Goal: Task Accomplishment & Management: Use online tool/utility

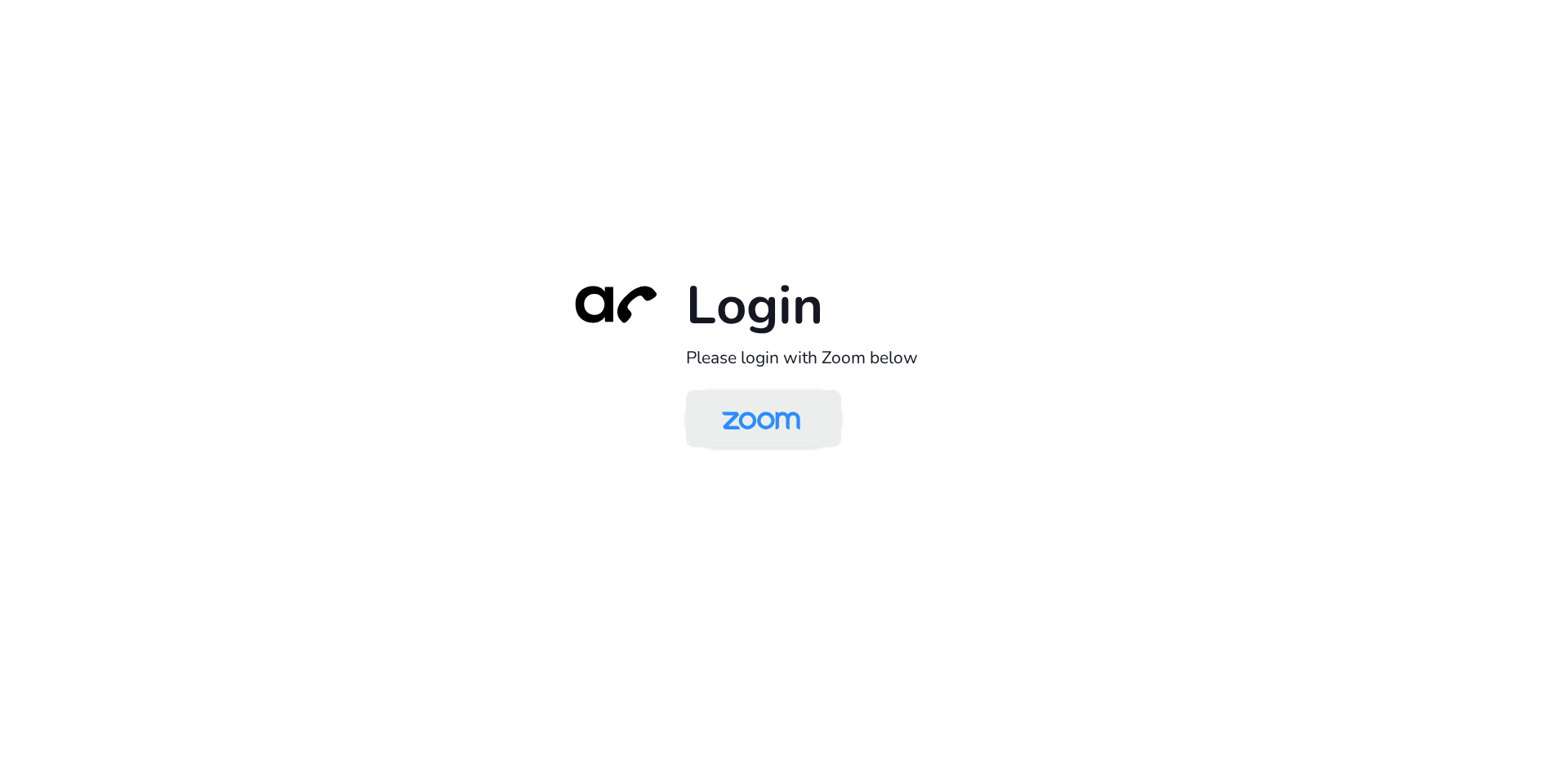
click at [763, 423] on img at bounding box center [761, 420] width 113 height 53
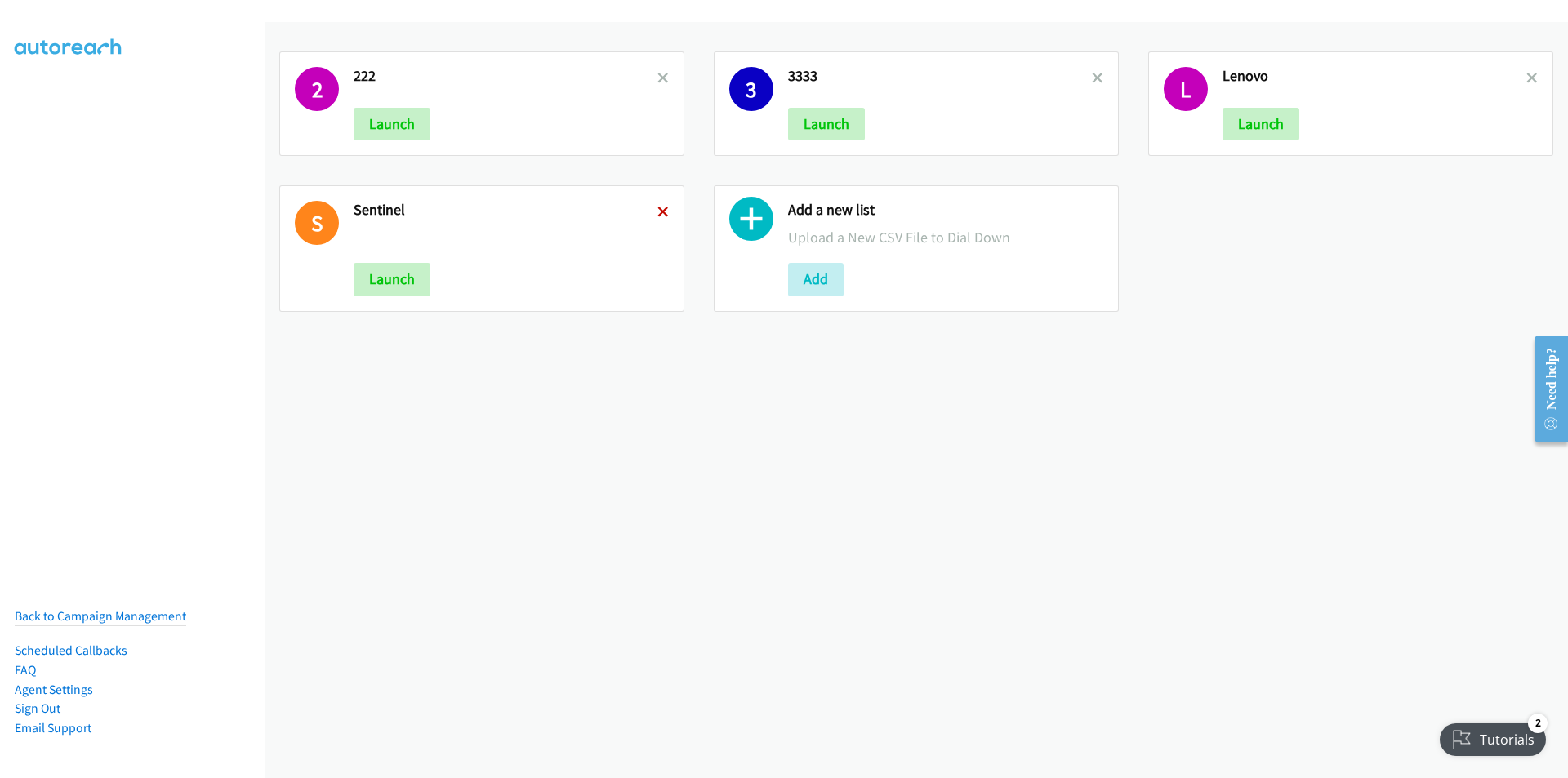
click at [661, 213] on icon at bounding box center [663, 213] width 11 height 11
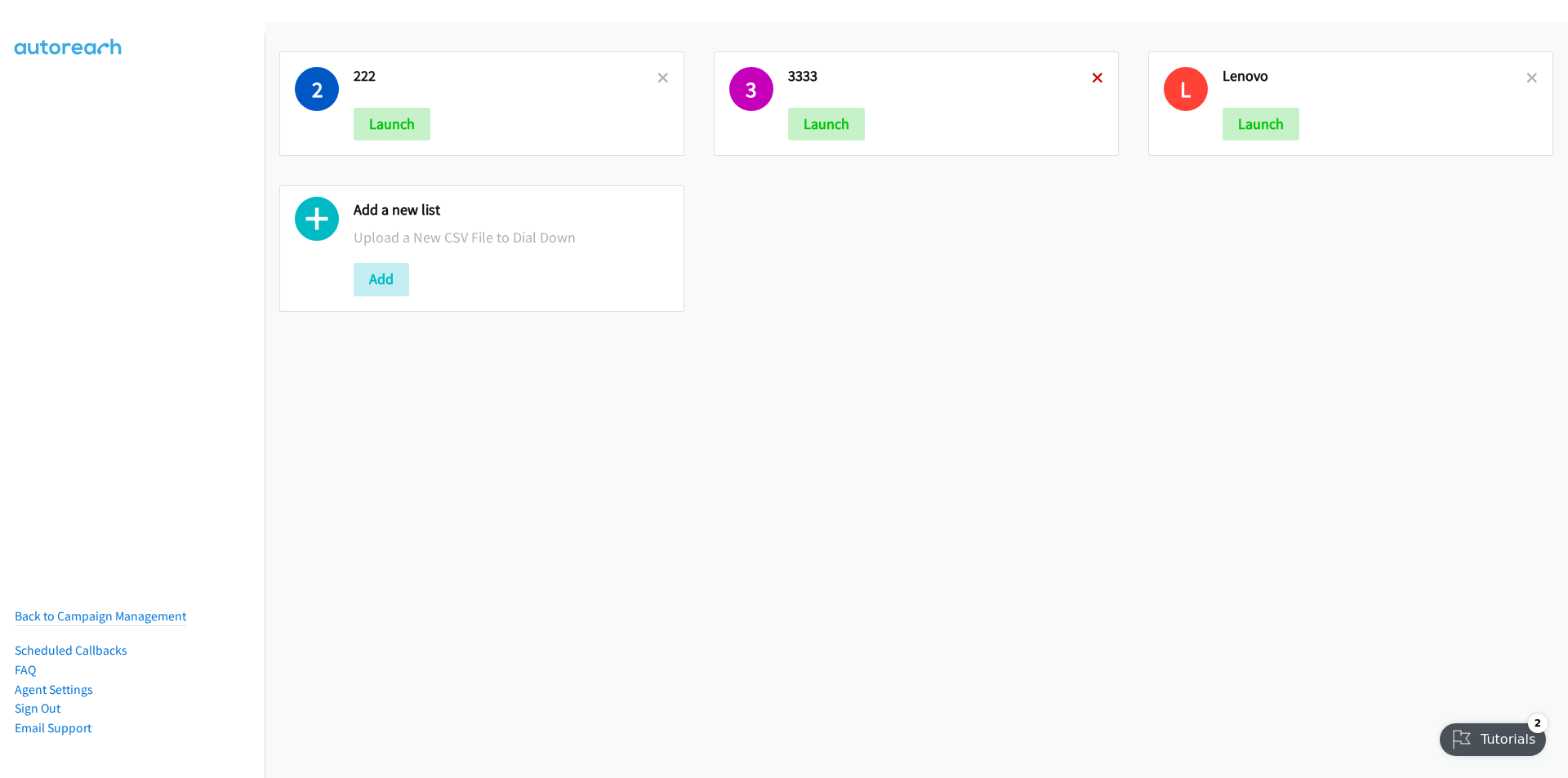
click at [1092, 79] on icon at bounding box center [1098, 79] width 11 height 11
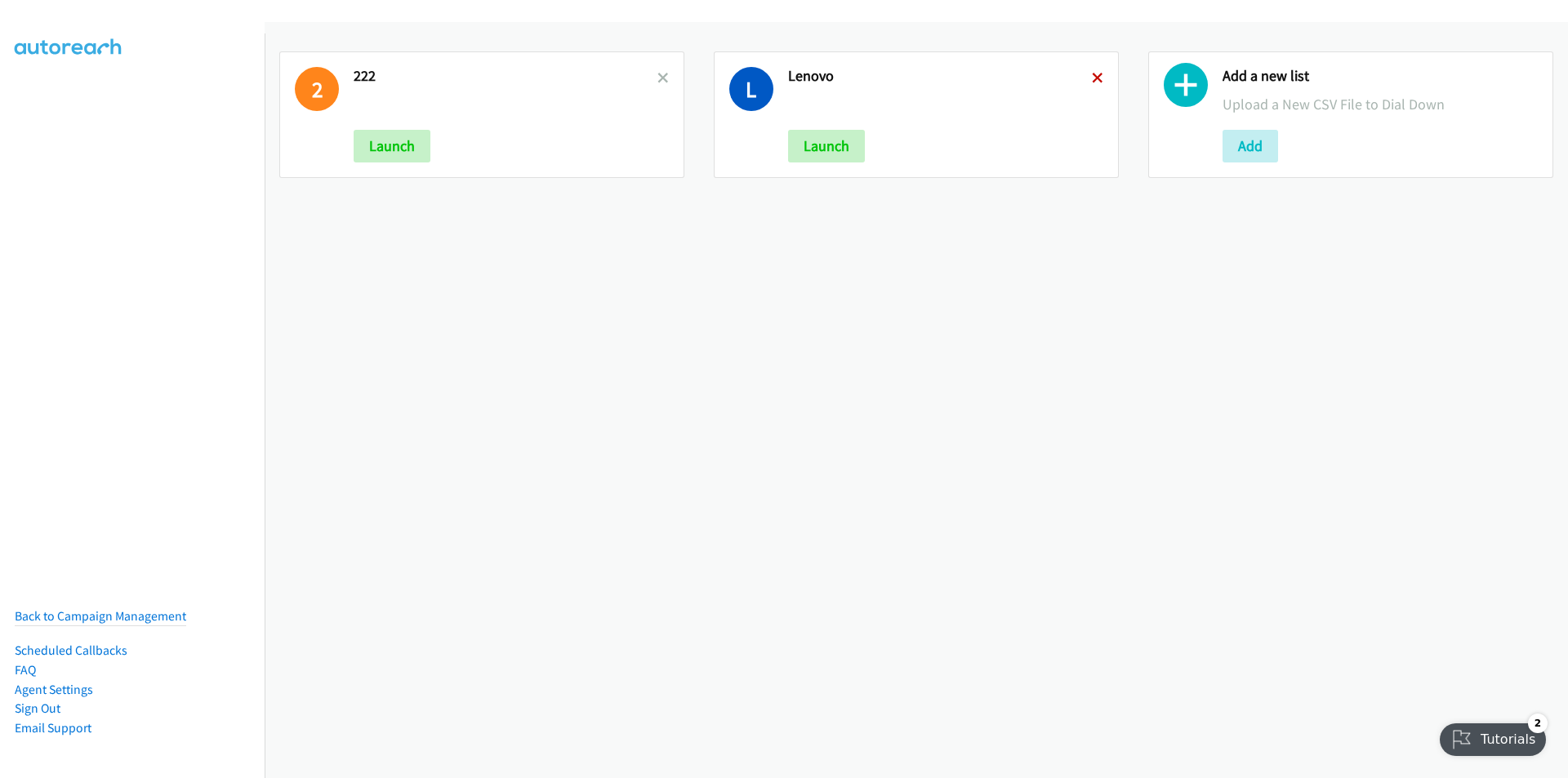
click at [1092, 76] on icon at bounding box center [1098, 79] width 11 height 11
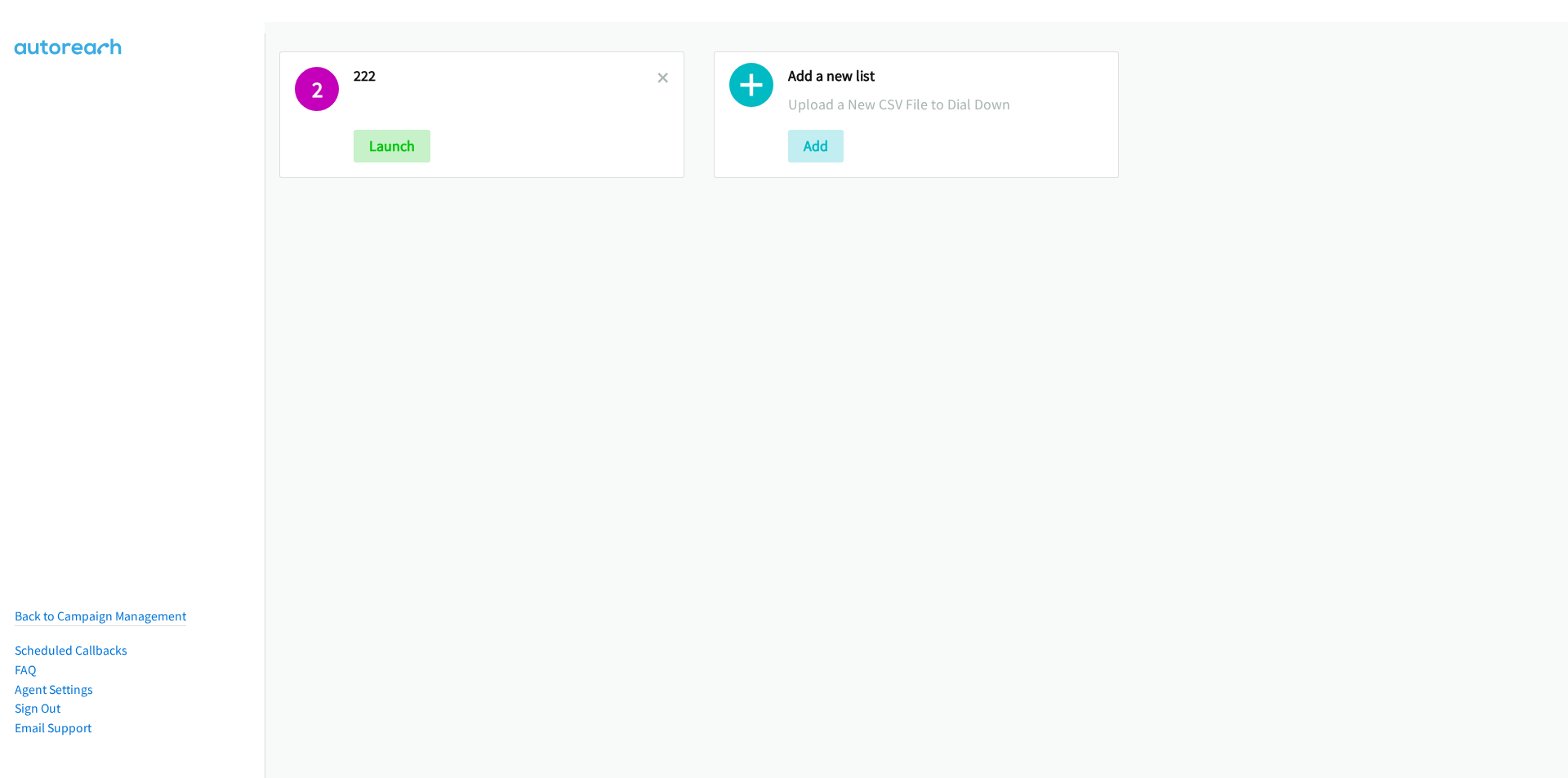
click at [661, 80] on icon at bounding box center [663, 79] width 11 height 11
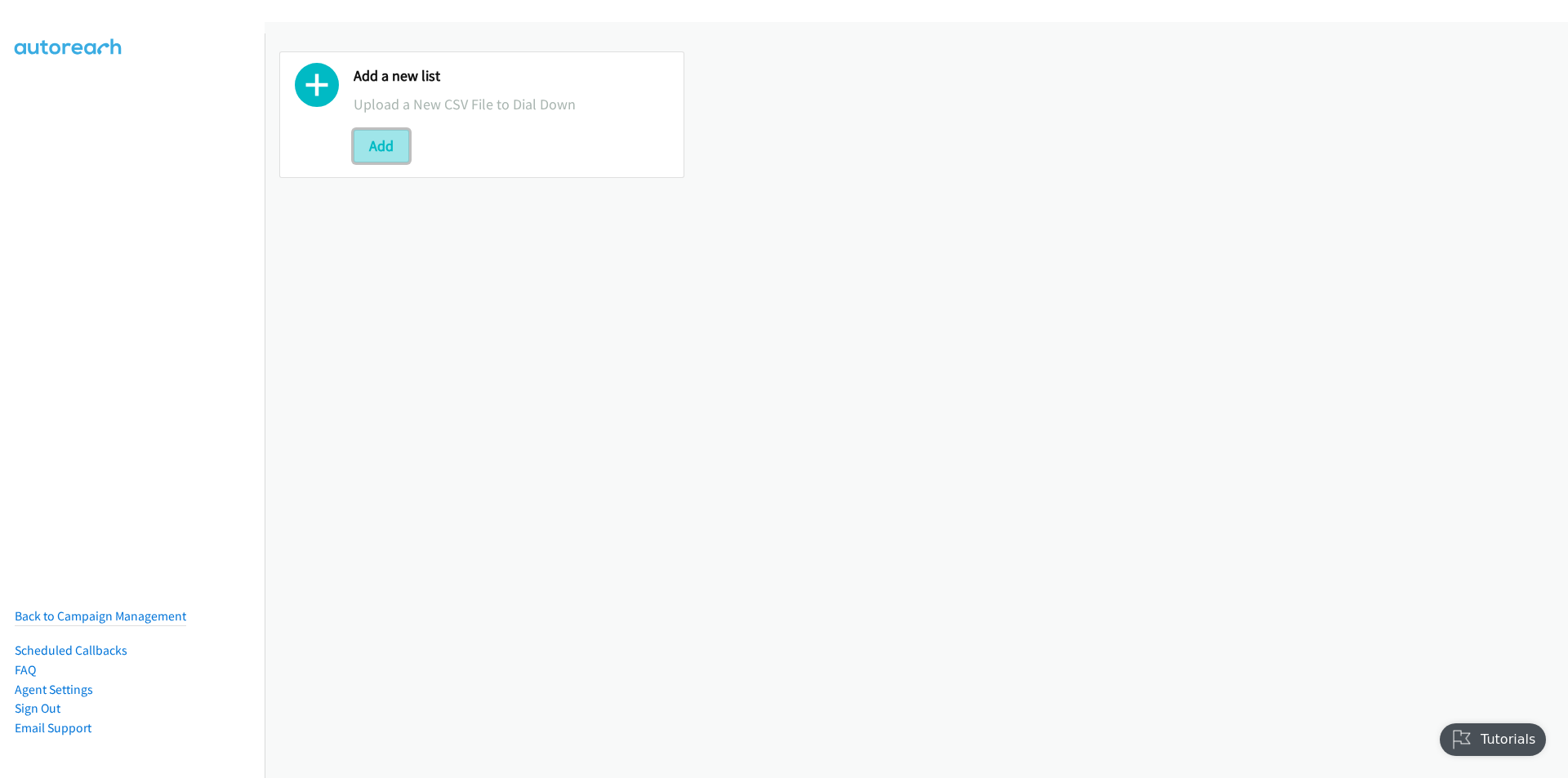
click at [380, 151] on button "Add" at bounding box center [381, 146] width 55 height 33
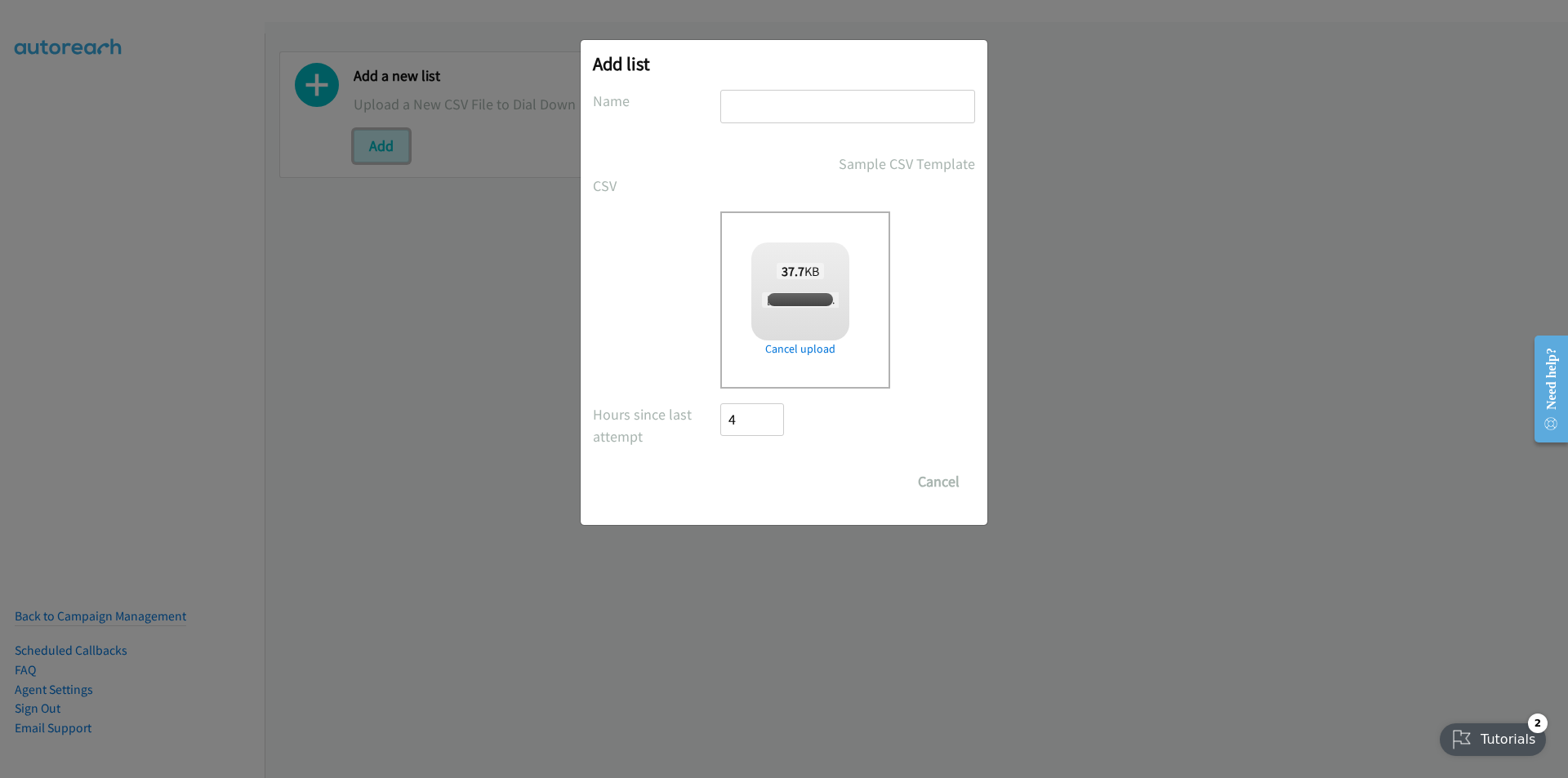
checkbox input "true"
click at [787, 114] on input "text" at bounding box center [847, 106] width 255 height 34
type input "Lenovo"
click at [761, 484] on input "Save List" at bounding box center [763, 481] width 86 height 33
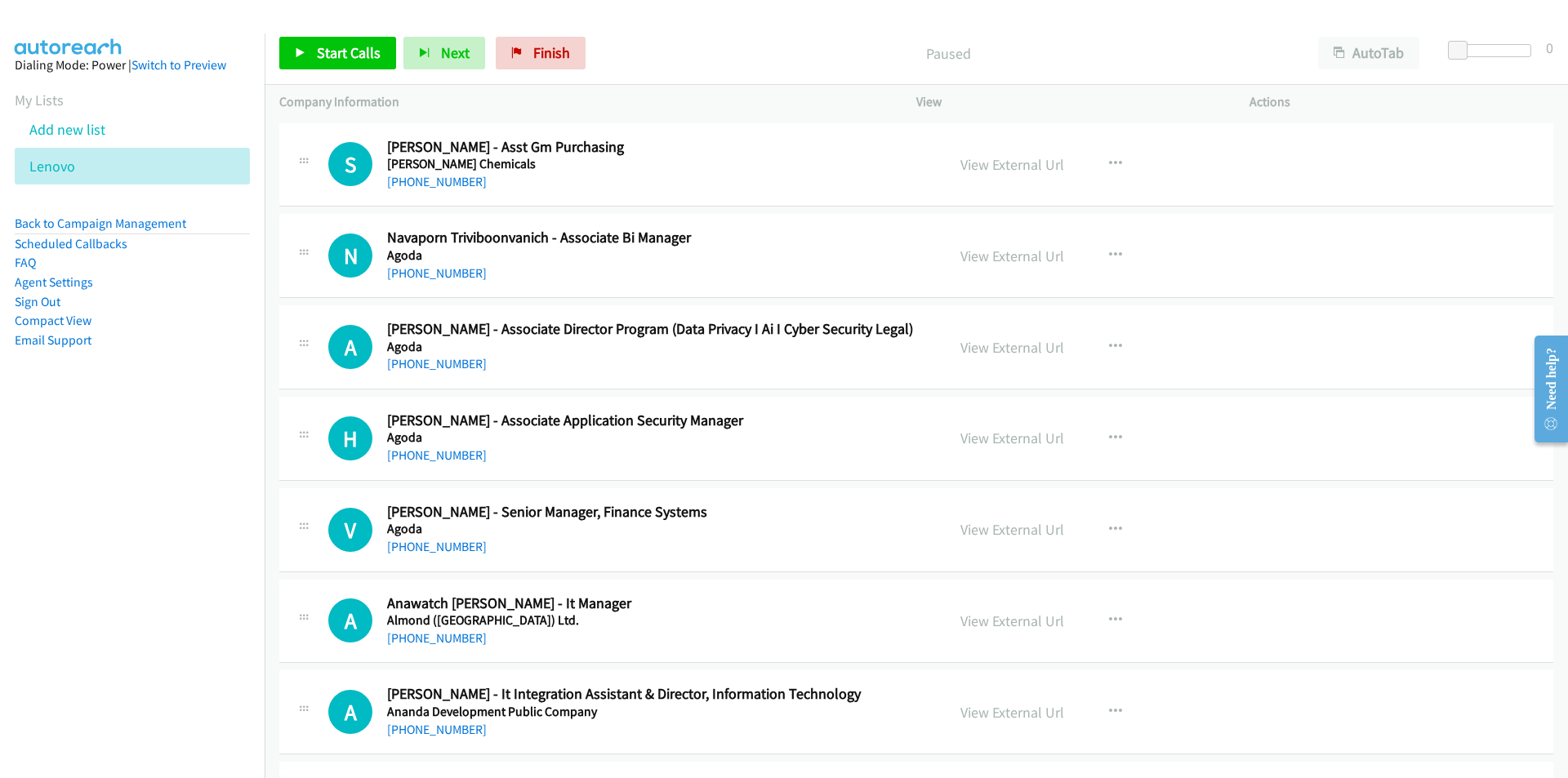
click at [81, 575] on nav "Dialing Mode: Power | Switch to Preview My Lists Add new list [GEOGRAPHIC_DATA]…" at bounding box center [133, 423] width 265 height 778
click at [1004, 168] on link "View External Url" at bounding box center [1012, 164] width 104 height 19
click at [321, 49] on span "Start Calls" at bounding box center [348, 52] width 63 height 19
click at [325, 52] on span "Pause" at bounding box center [334, 52] width 36 height 19
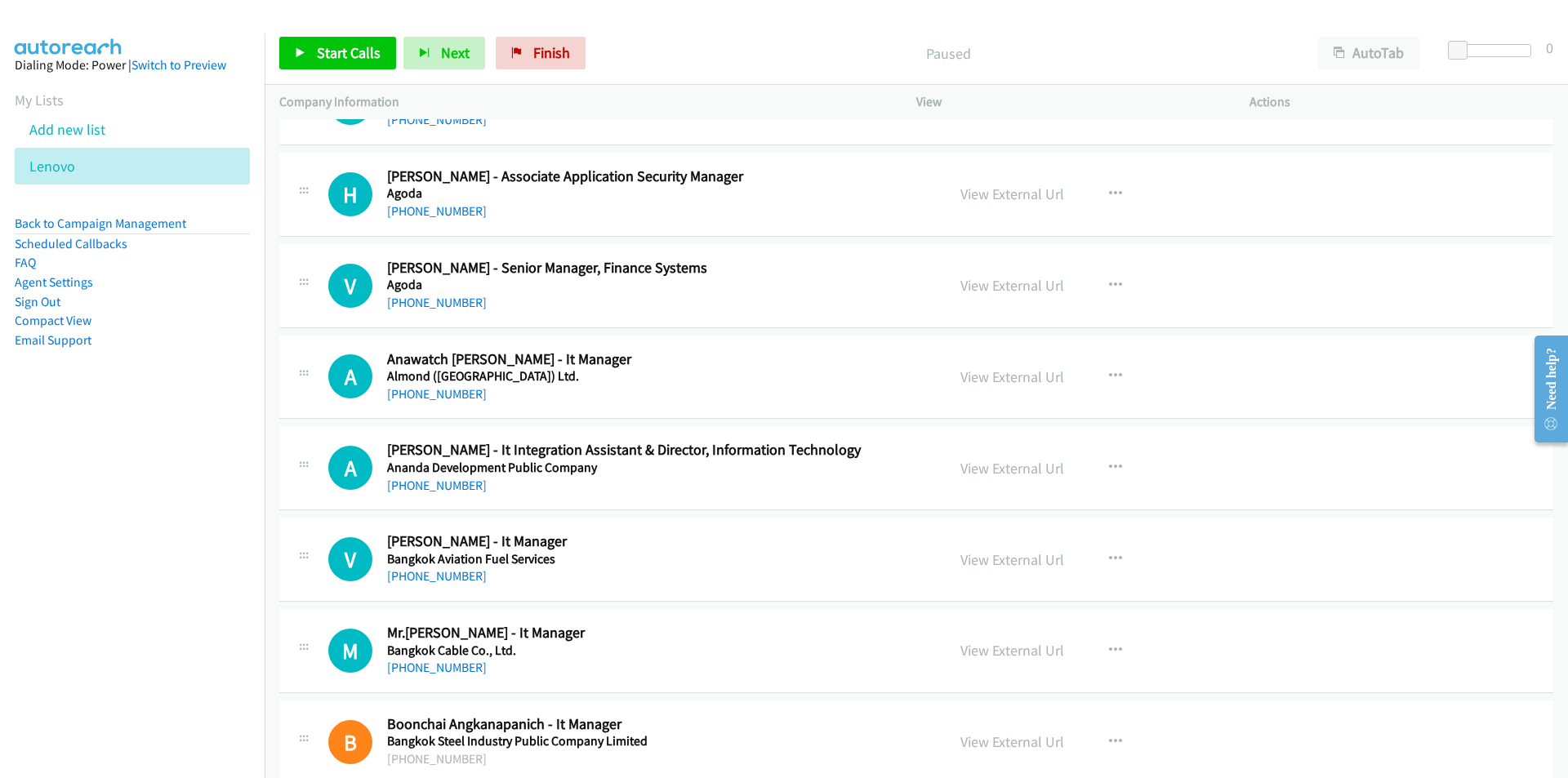
scroll to position [244, 0]
click at [1109, 375] on icon "button" at bounding box center [1115, 375] width 13 height 13
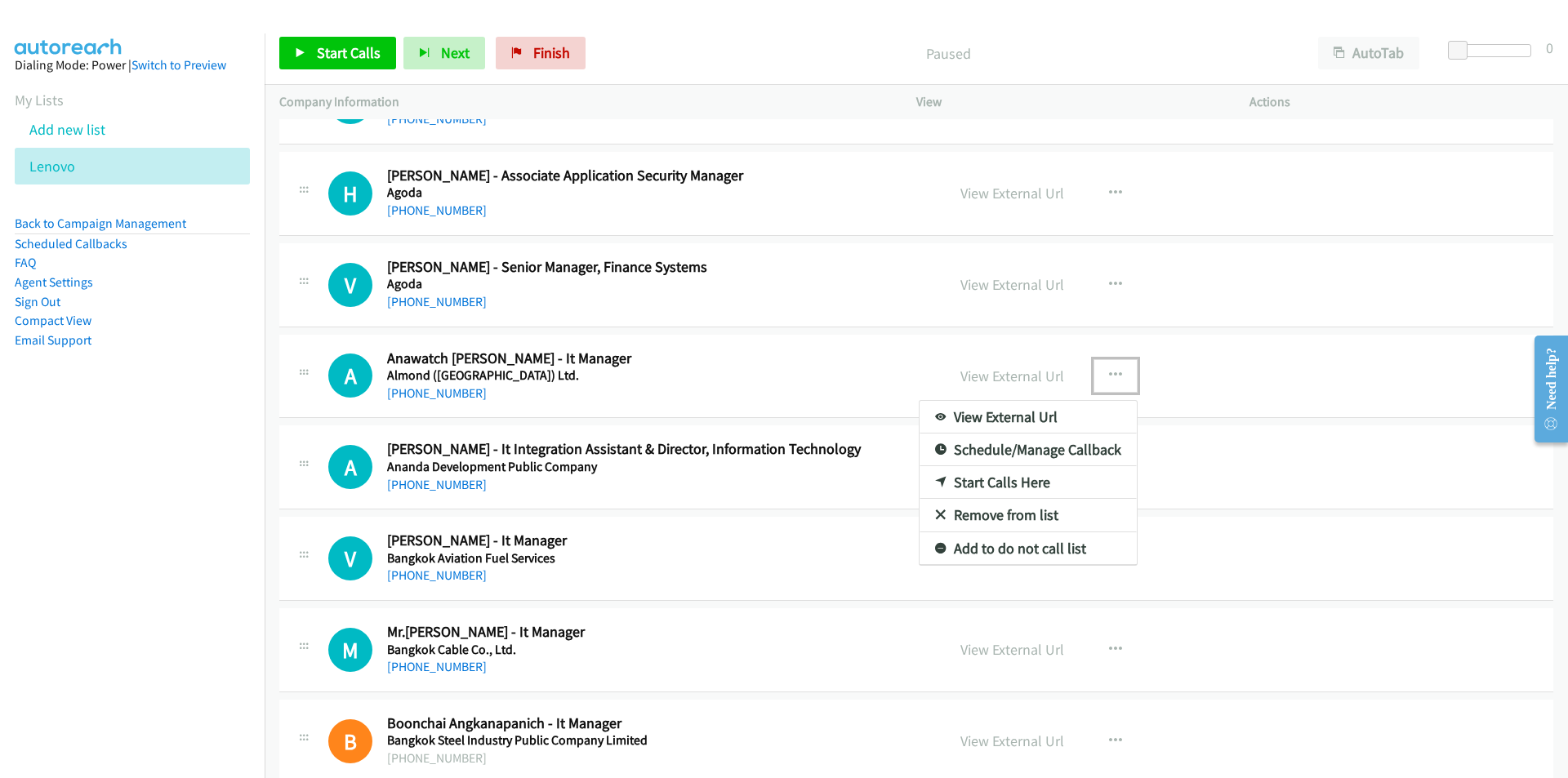
click at [1029, 476] on link "Start Calls Here" at bounding box center [1028, 482] width 217 height 33
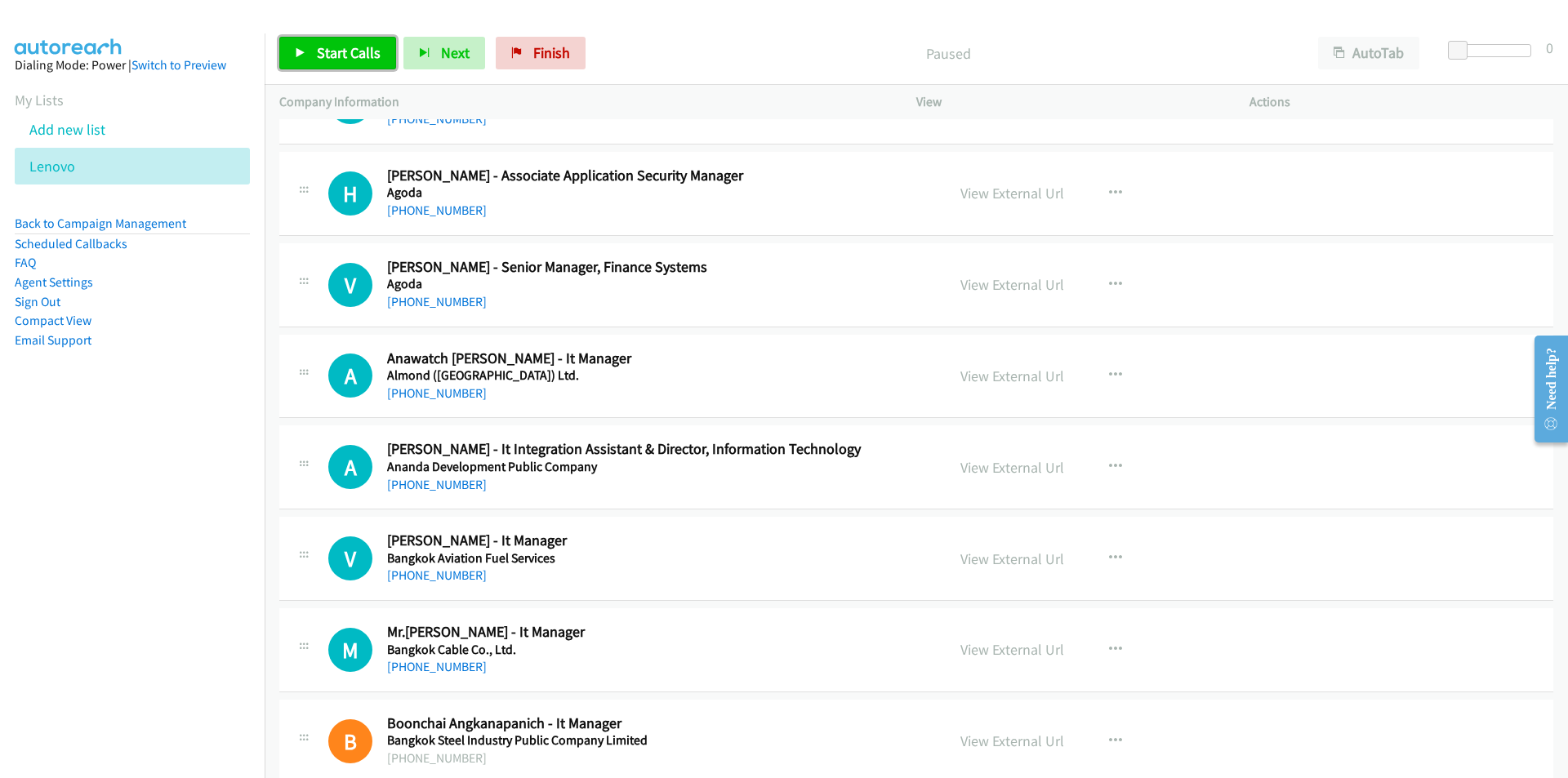
click at [330, 60] on span "Start Calls" at bounding box center [348, 52] width 63 height 19
click at [274, 550] on td "V Callback Scheduled Visut Kaewkrom - It Manager Bangkok Aviation Fuel Services…" at bounding box center [916, 559] width 1303 height 91
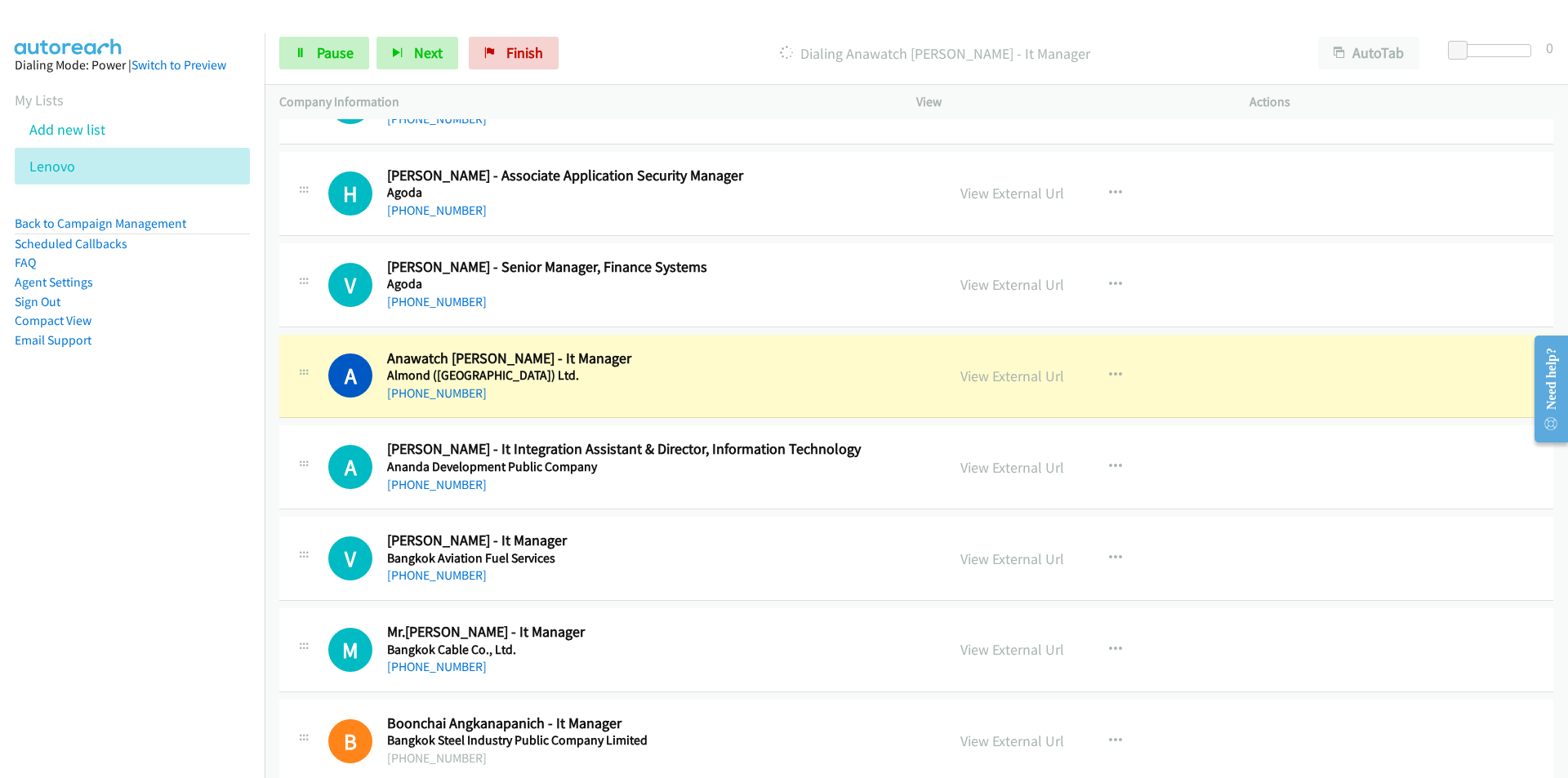
drag, startPoint x: 179, startPoint y: 535, endPoint x: 410, endPoint y: 443, distance: 248.6
click at [179, 534] on nav "Dialing Mode: Power | Switch to Preview My Lists Add new list [GEOGRAPHIC_DATA]…" at bounding box center [133, 423] width 265 height 778
click at [1012, 373] on link "View External Url" at bounding box center [1012, 376] width 104 height 19
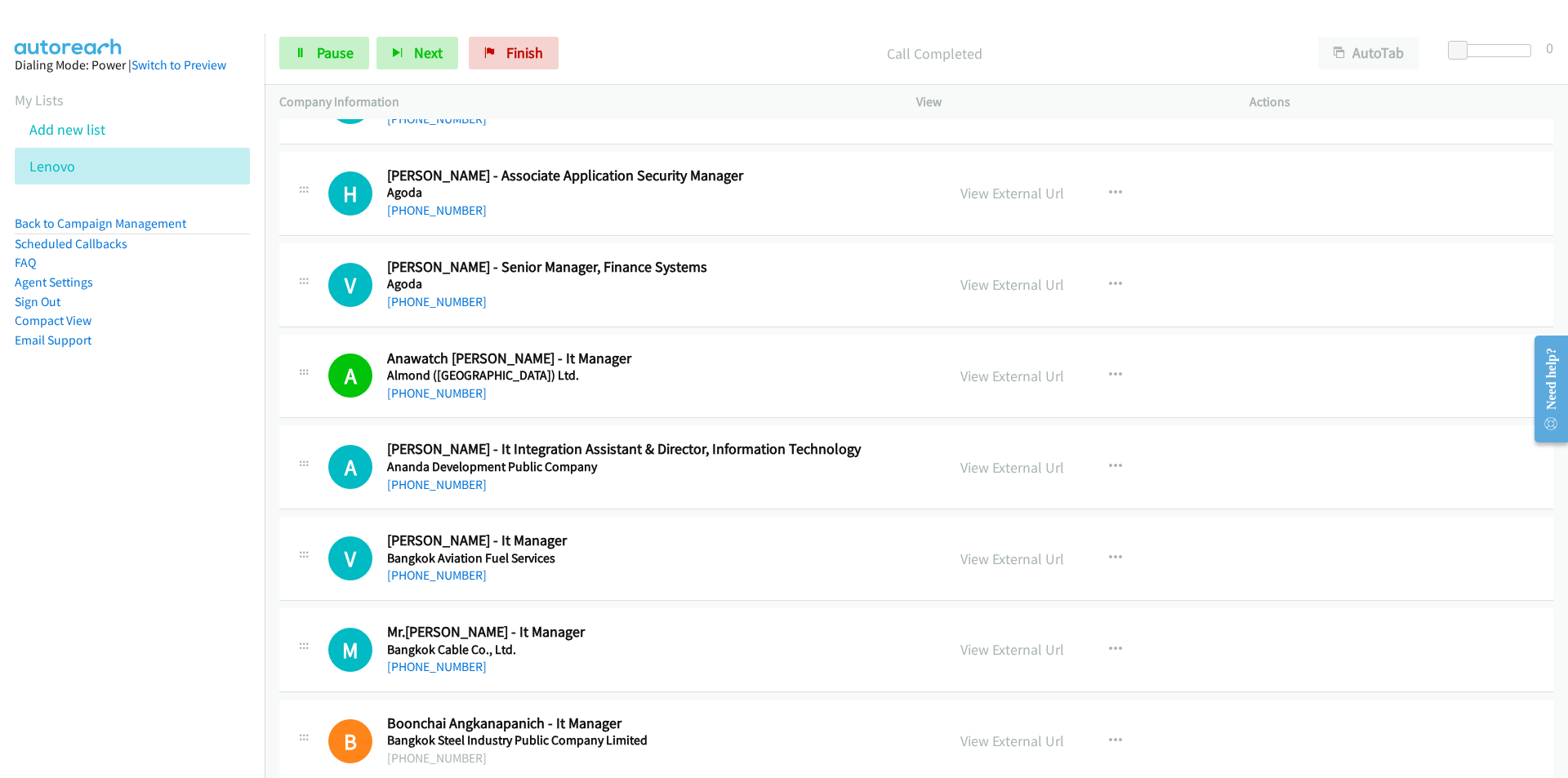
click at [225, 577] on nav "Dialing Mode: Power | Switch to Preview My Lists Add new list [GEOGRAPHIC_DATA]…" at bounding box center [133, 423] width 265 height 778
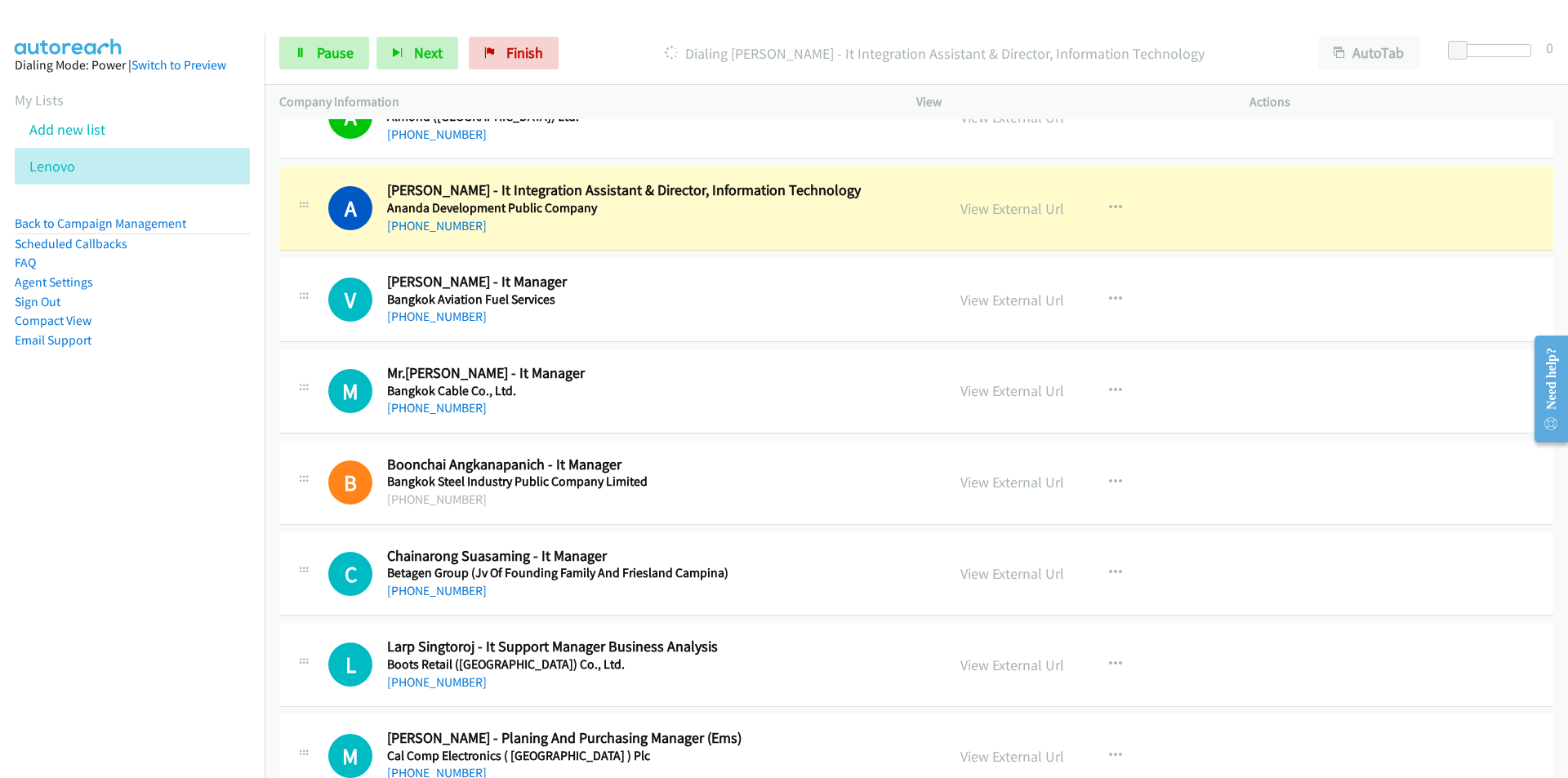
scroll to position [490, 0]
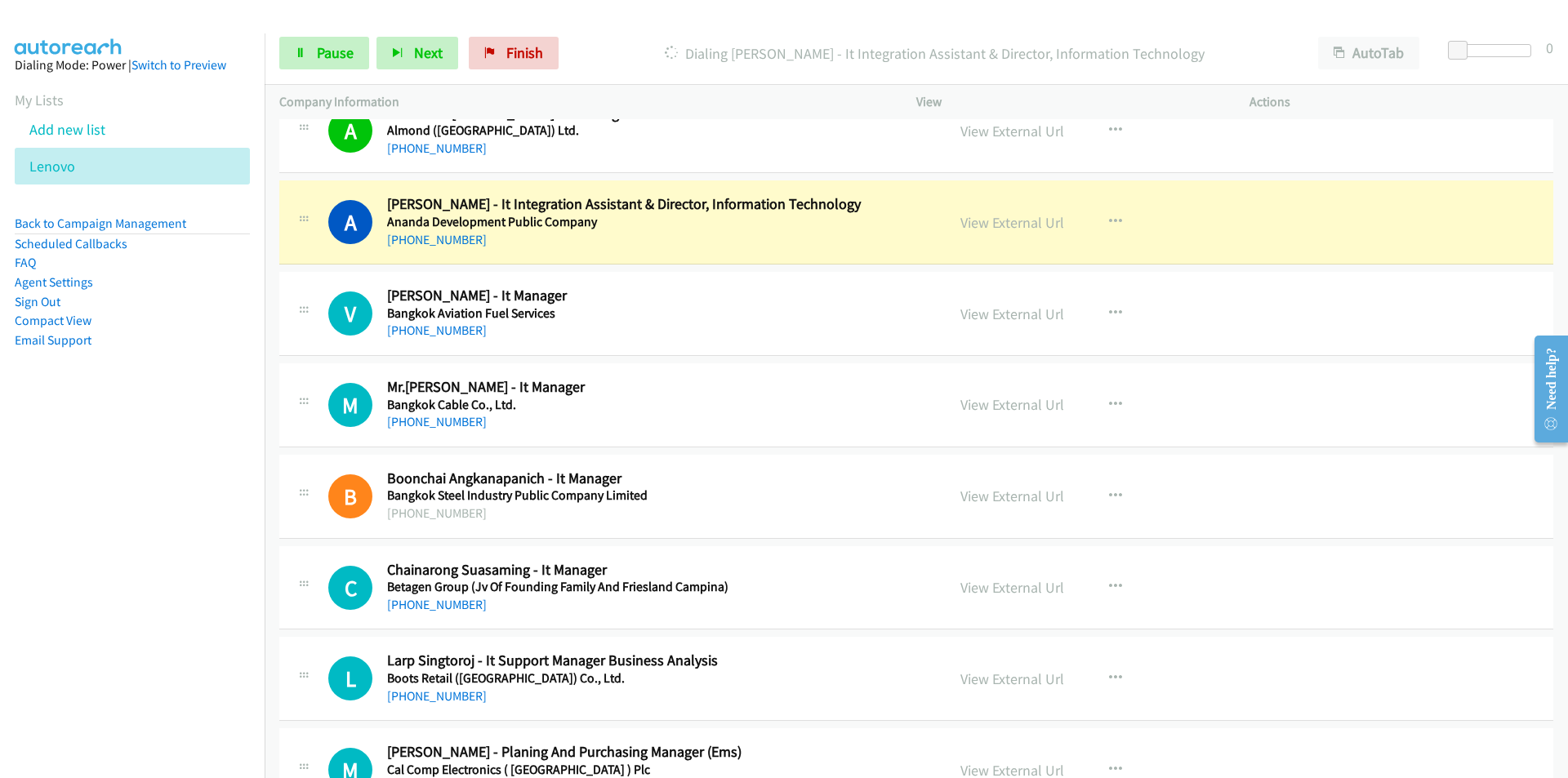
click at [140, 529] on nav "Dialing Mode: Power | Switch to Preview My Lists Add new list [GEOGRAPHIC_DATA]…" at bounding box center [133, 423] width 265 height 778
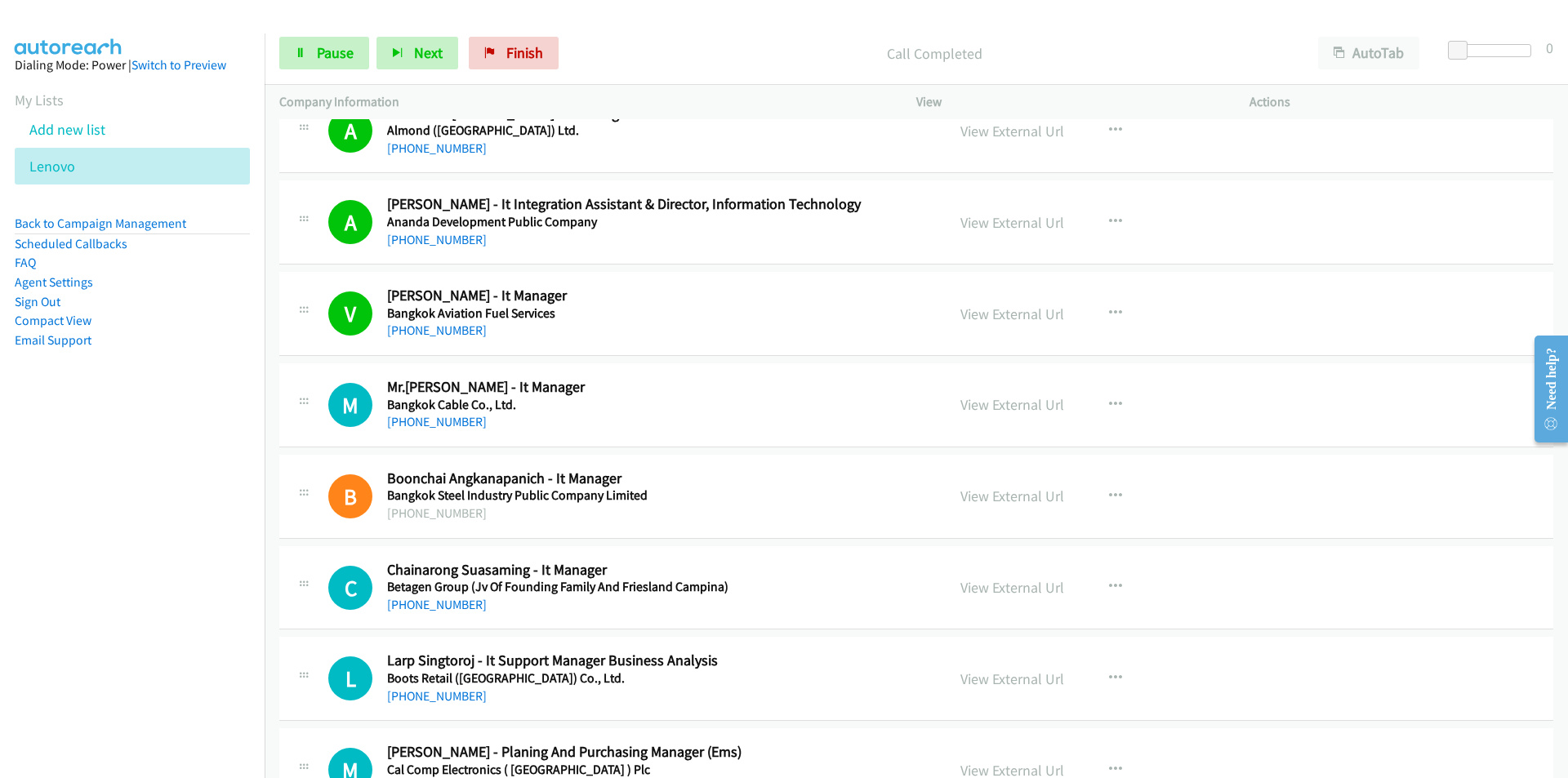
click at [211, 550] on nav "Dialing Mode: Power | Switch to Preview My Lists Add new list [GEOGRAPHIC_DATA]…" at bounding box center [133, 423] width 265 height 778
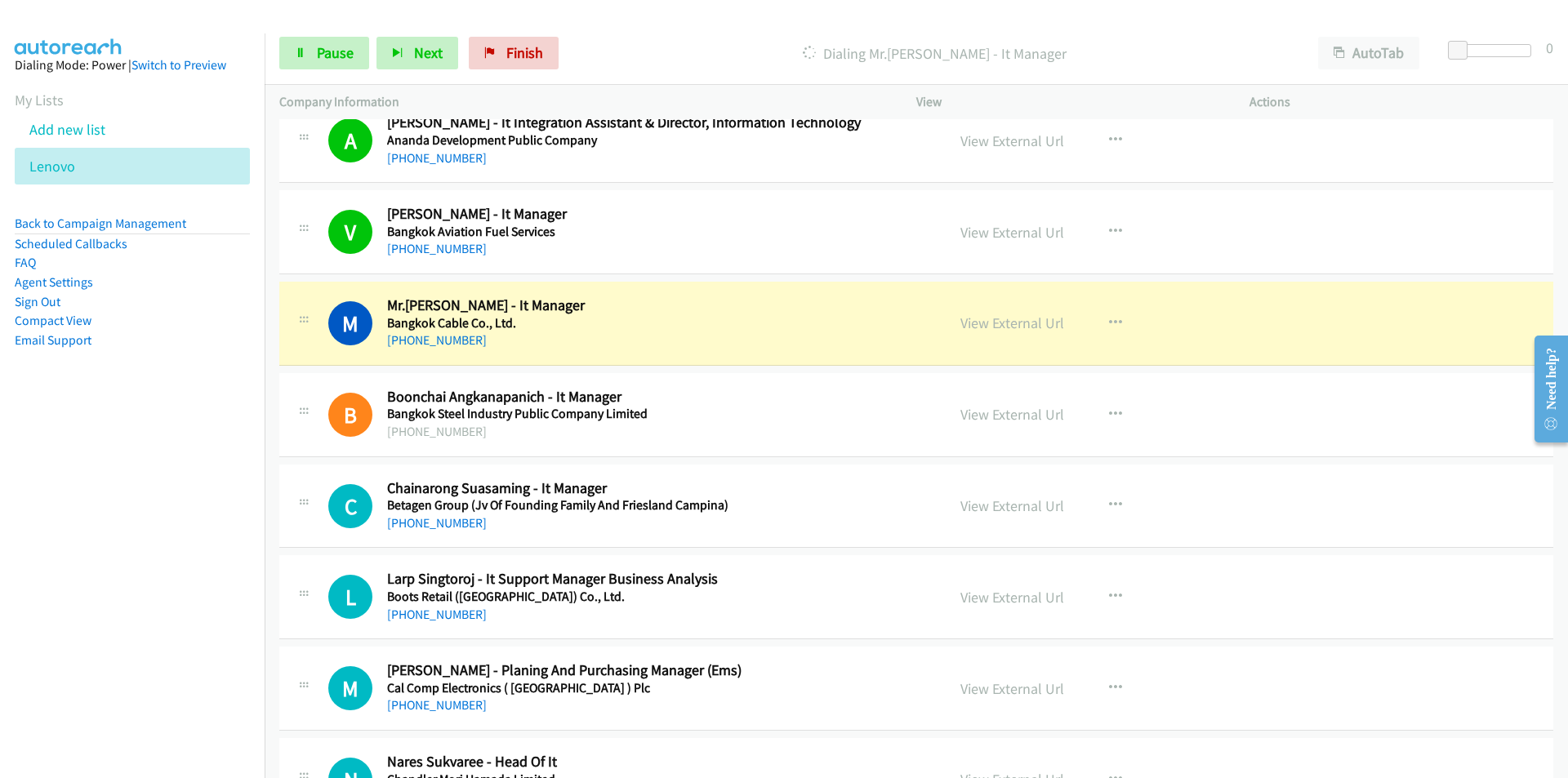
click at [198, 485] on nav "Dialing Mode: Power | Switch to Preview My Lists Add new list [GEOGRAPHIC_DATA]…" at bounding box center [133, 423] width 265 height 778
click at [981, 414] on link "View External Url" at bounding box center [1012, 414] width 104 height 19
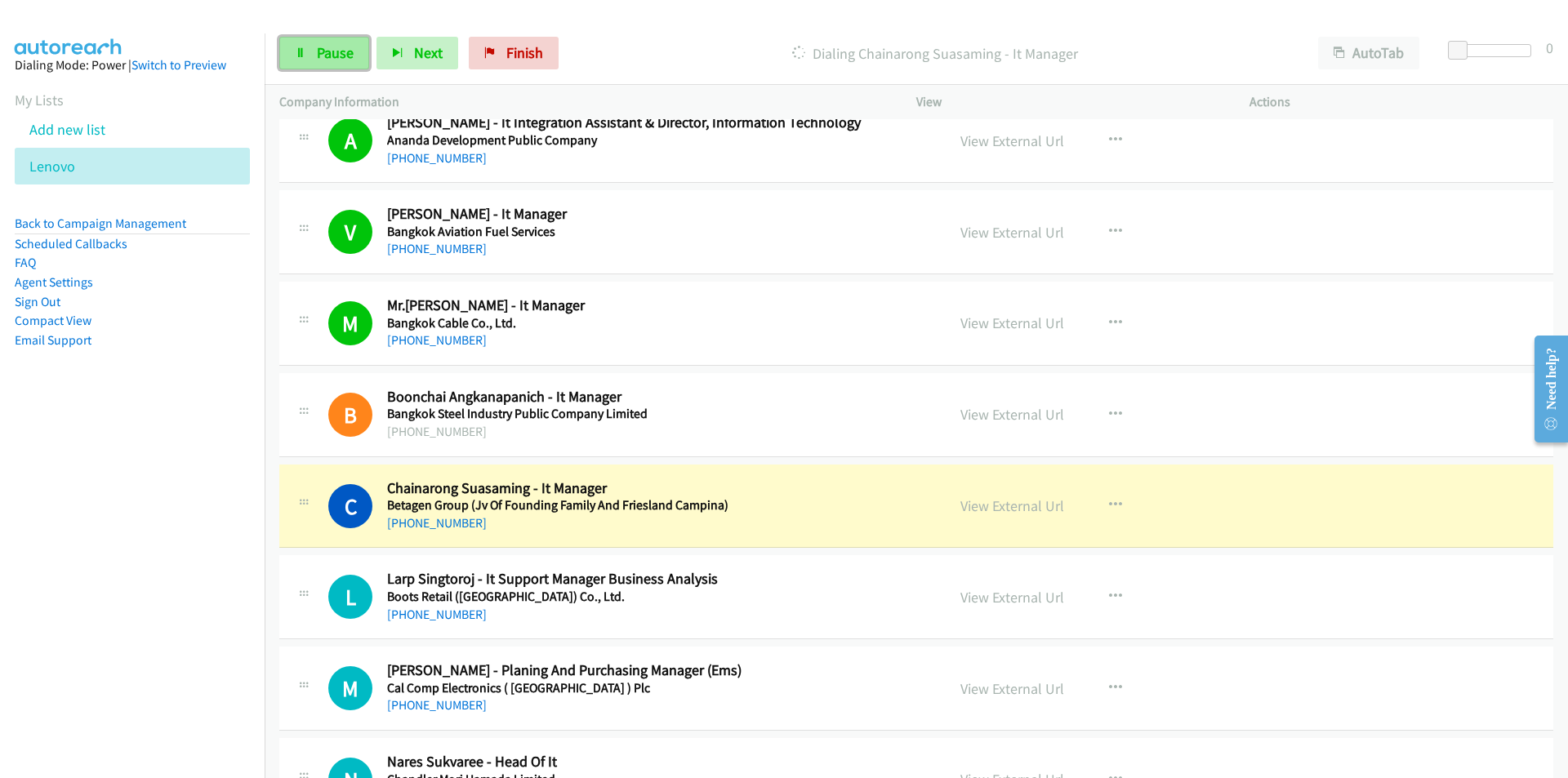
click at [345, 60] on span "Pause" at bounding box center [334, 52] width 36 height 19
click at [215, 568] on nav "Dialing Mode: Power | Switch to Preview My Lists Add new list [GEOGRAPHIC_DATA]…" at bounding box center [133, 423] width 265 height 778
click at [973, 507] on link "View External Url" at bounding box center [1012, 506] width 104 height 19
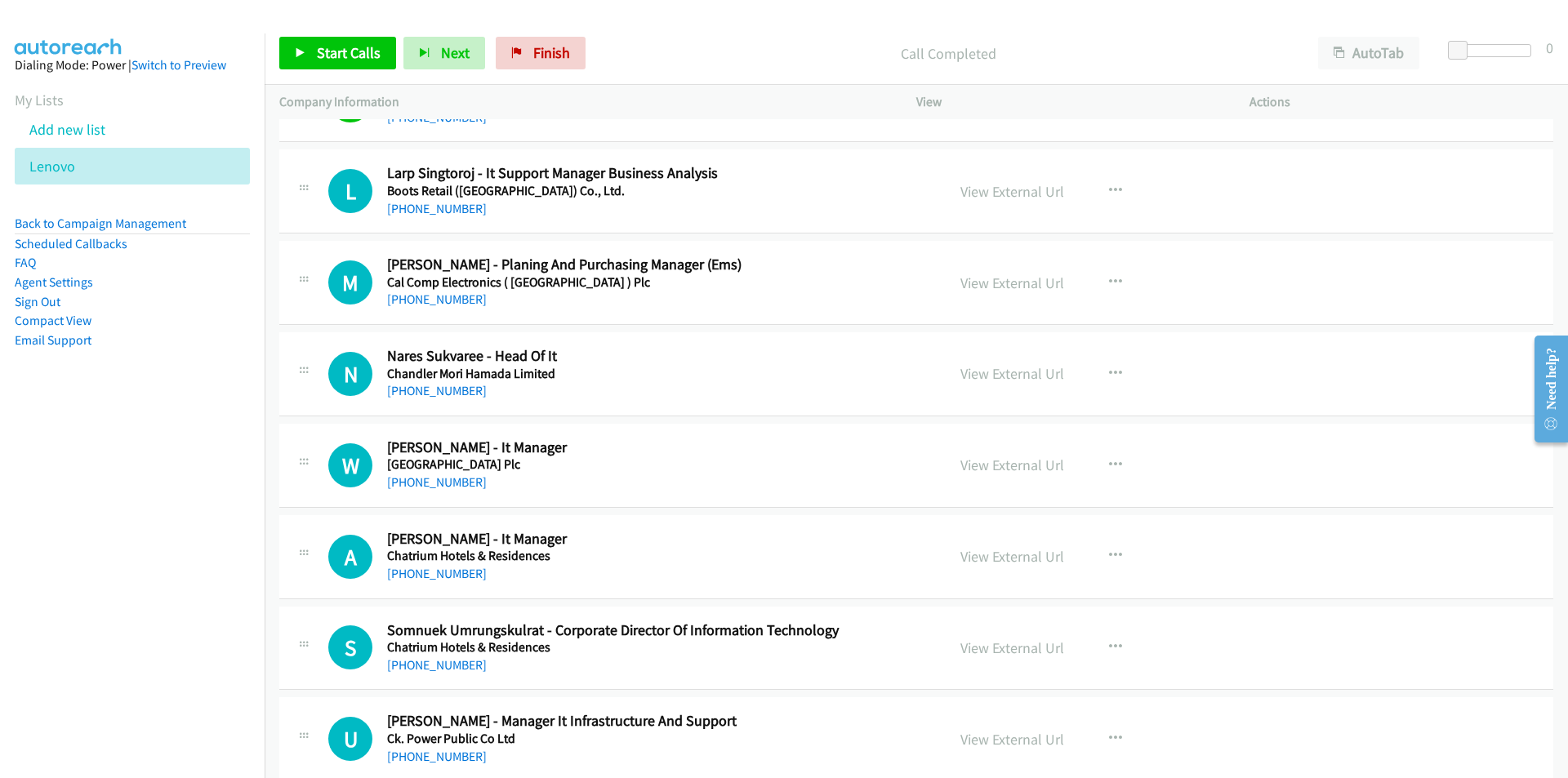
scroll to position [979, 0]
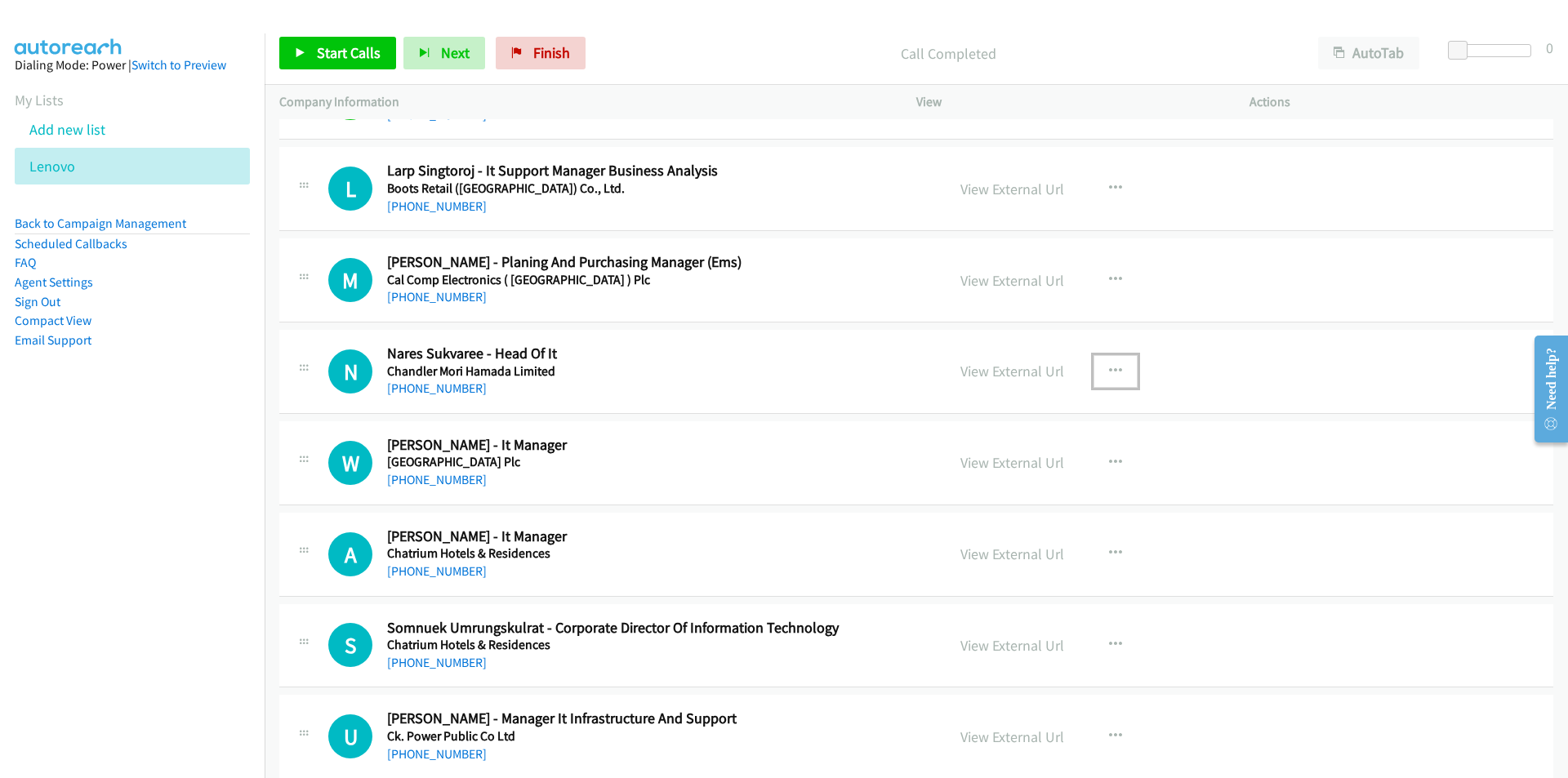
click at [1109, 368] on icon "button" at bounding box center [1115, 371] width 13 height 13
drag, startPoint x: 986, startPoint y: 475, endPoint x: 409, endPoint y: 171, distance: 652.2
click at [975, 471] on link "Start Calls Here" at bounding box center [1028, 478] width 217 height 33
click at [333, 52] on span "Start Calls" at bounding box center [348, 52] width 63 height 19
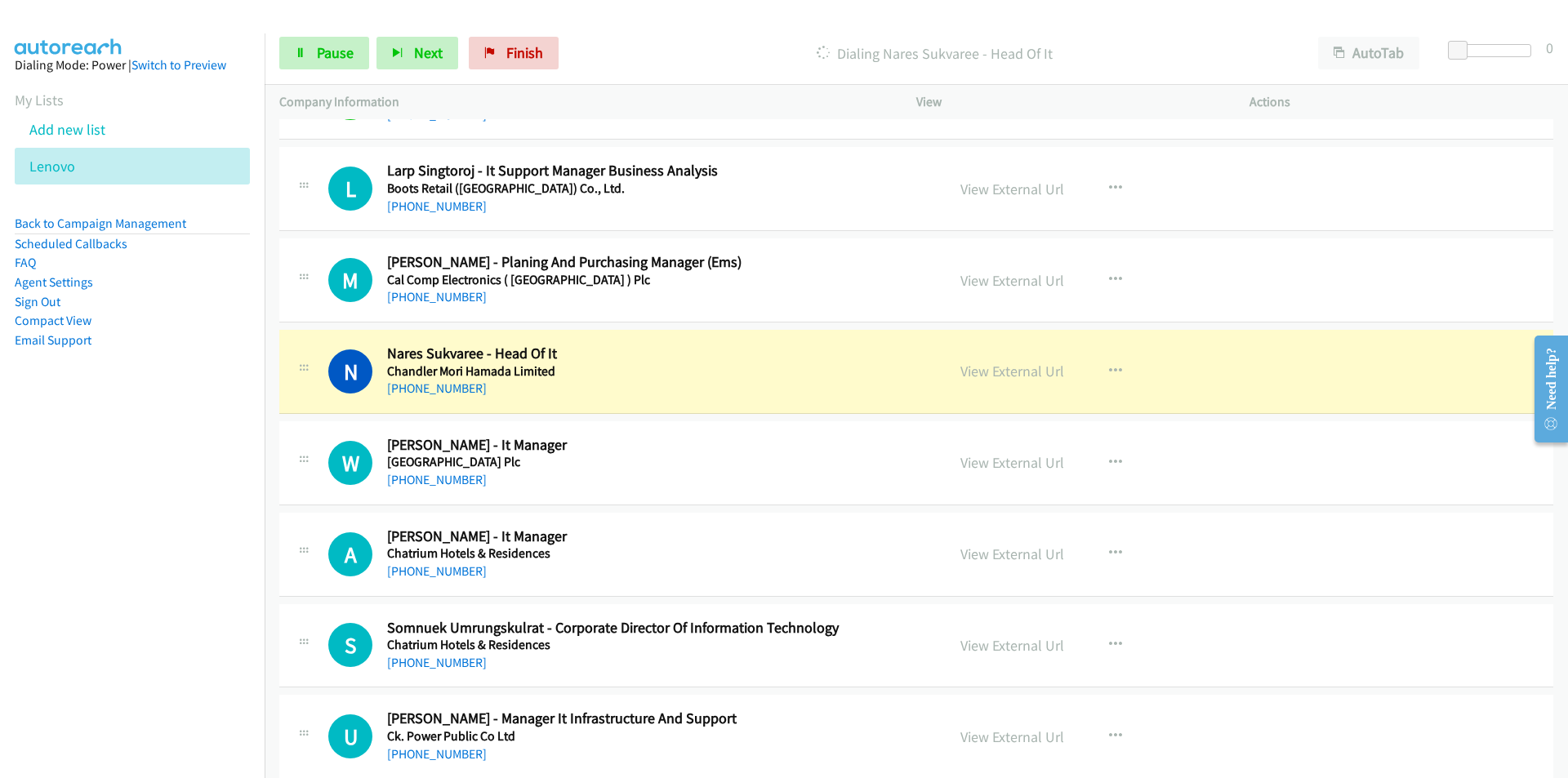
click at [188, 528] on nav "Dialing Mode: Power | Switch to Preview My Lists Add new list [GEOGRAPHIC_DATA]…" at bounding box center [133, 423] width 265 height 778
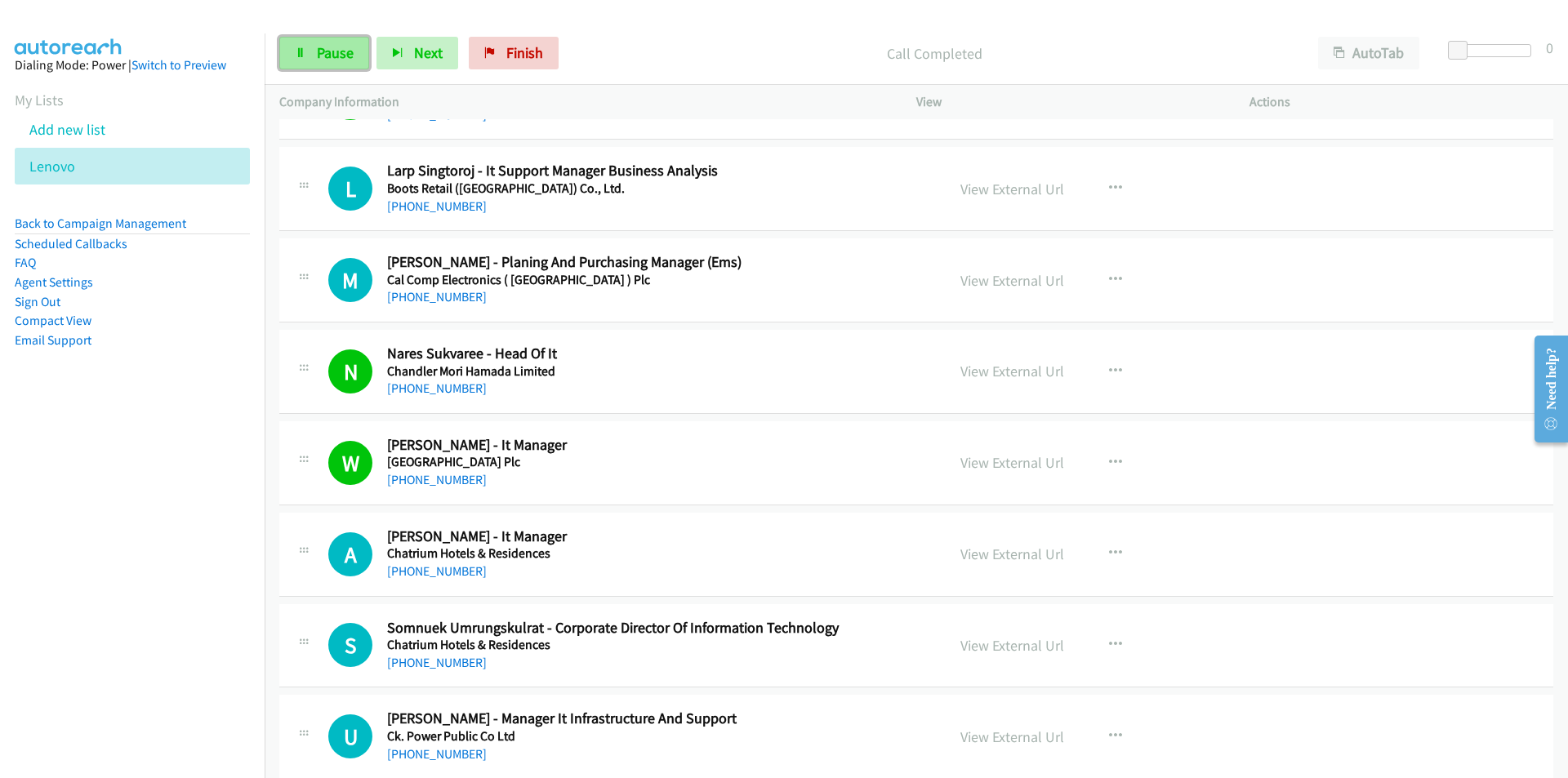
click at [335, 49] on span "Pause" at bounding box center [334, 52] width 36 height 19
click at [1113, 549] on icon "button" at bounding box center [1115, 553] width 13 height 13
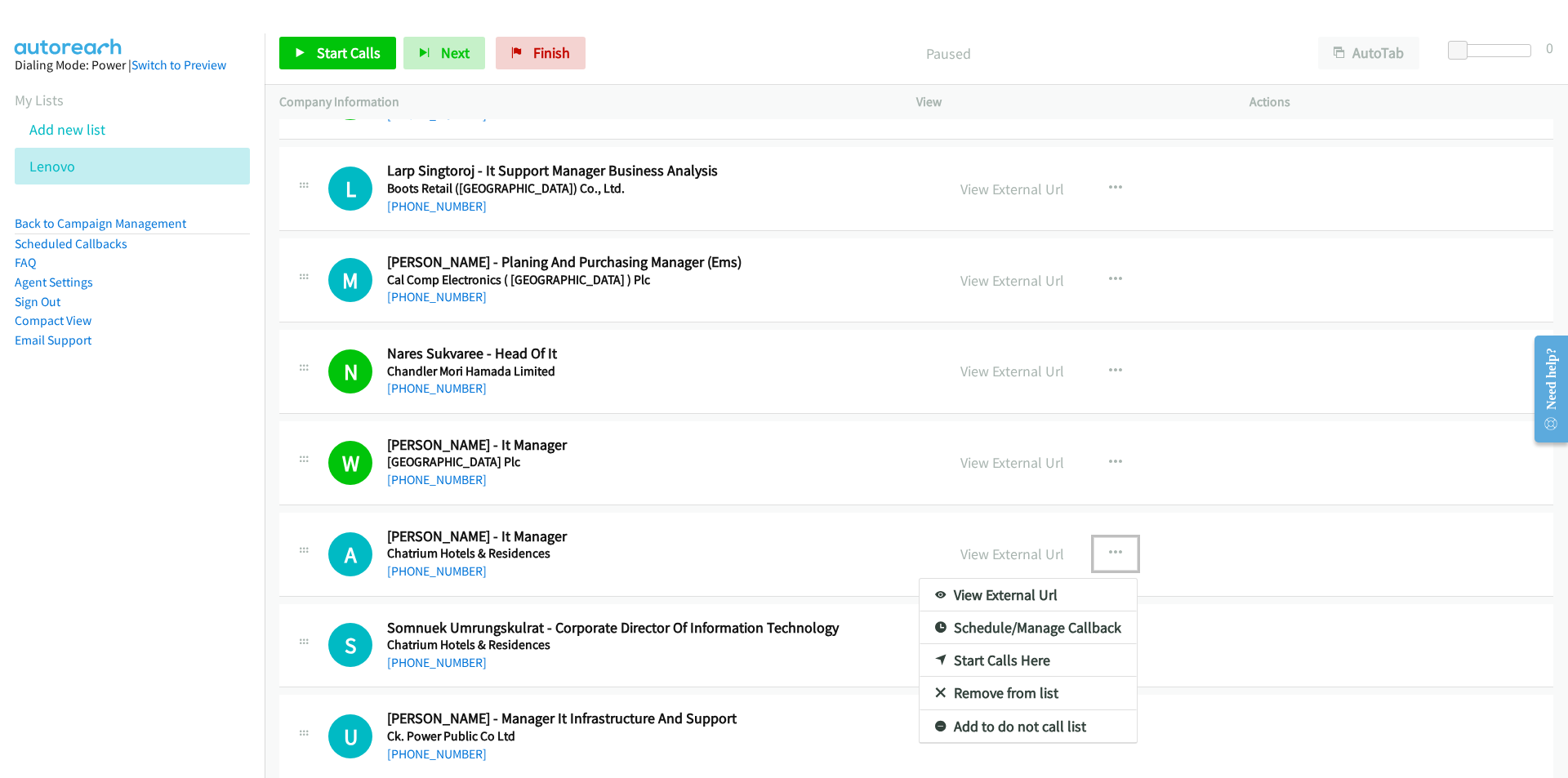
drag, startPoint x: 1038, startPoint y: 658, endPoint x: 702, endPoint y: 258, distance: 522.4
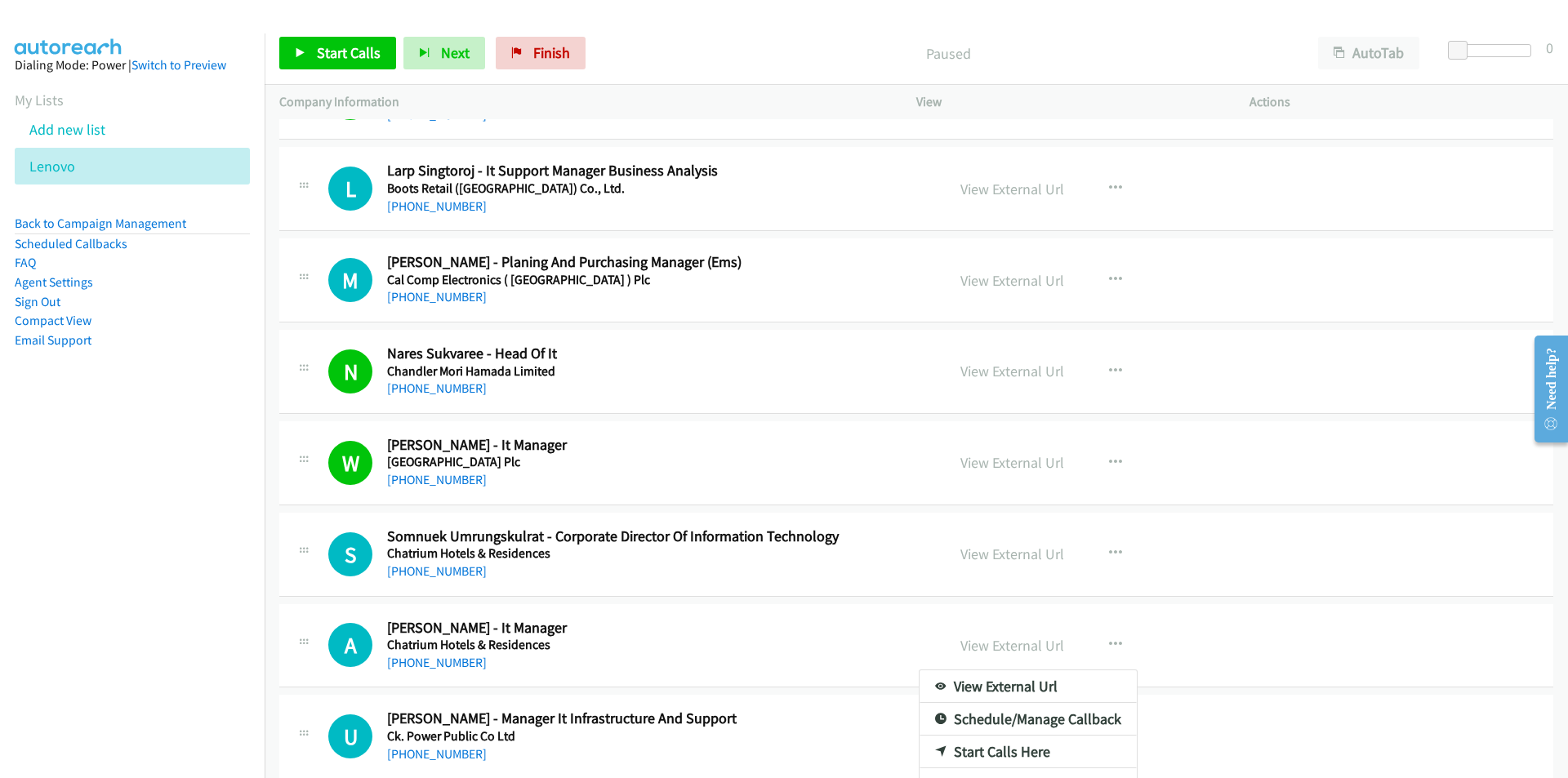
click at [151, 559] on nav "Dialing Mode: Power | Switch to Preview My Lists Add new list [GEOGRAPHIC_DATA]…" at bounding box center [133, 423] width 265 height 778
click at [158, 558] on nav "Dialing Mode: Power | Switch to Preview My Lists Add new list [GEOGRAPHIC_DATA]…" at bounding box center [133, 423] width 265 height 778
click at [166, 610] on nav "Dialing Mode: Power | Switch to Preview My Lists Add new list [GEOGRAPHIC_DATA]…" at bounding box center [133, 423] width 265 height 778
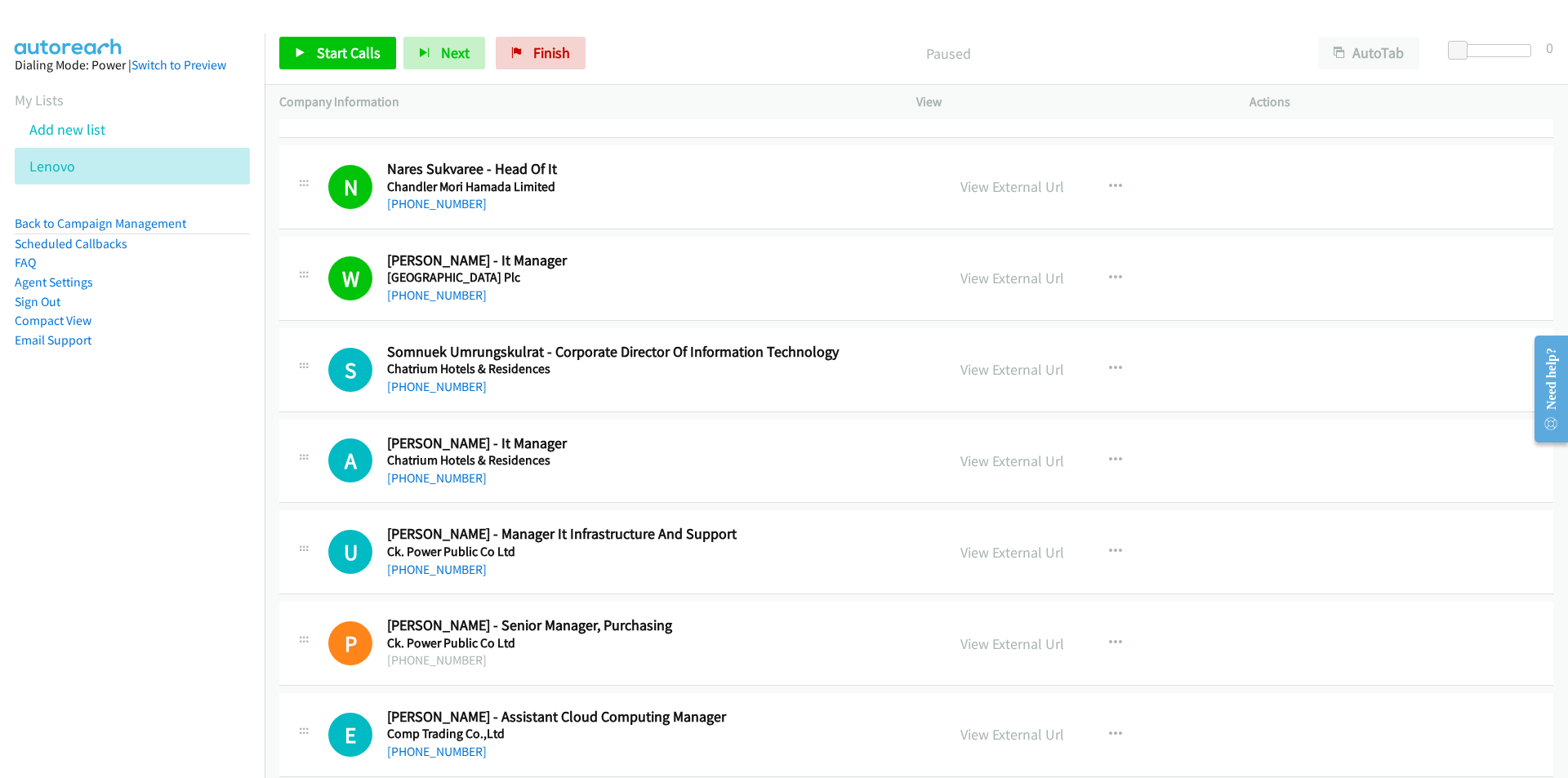
scroll to position [1224, 0]
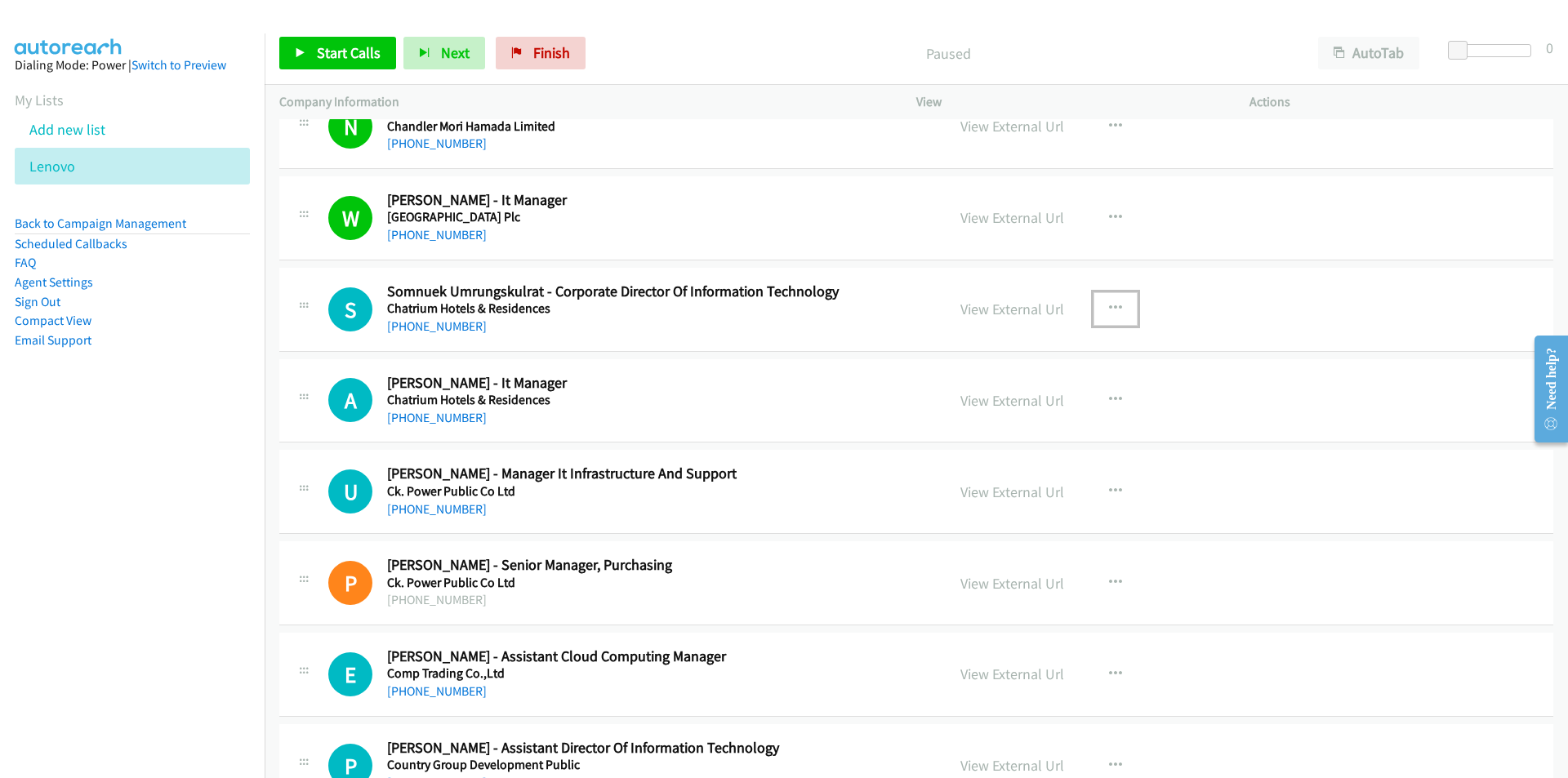
click at [1114, 303] on icon "button" at bounding box center [1115, 309] width 13 height 13
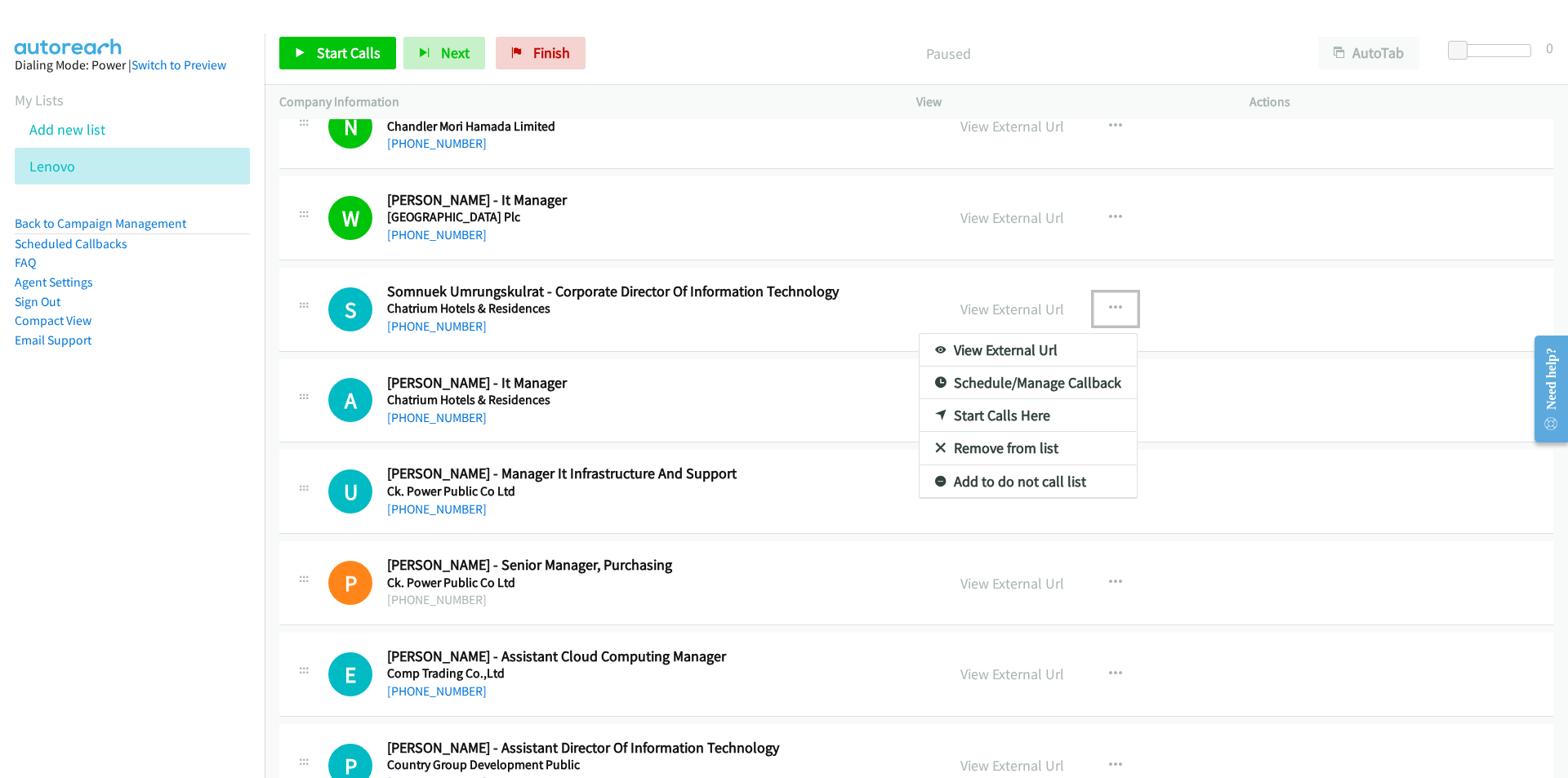
click at [1031, 410] on link "Start Calls Here" at bounding box center [1028, 415] width 217 height 33
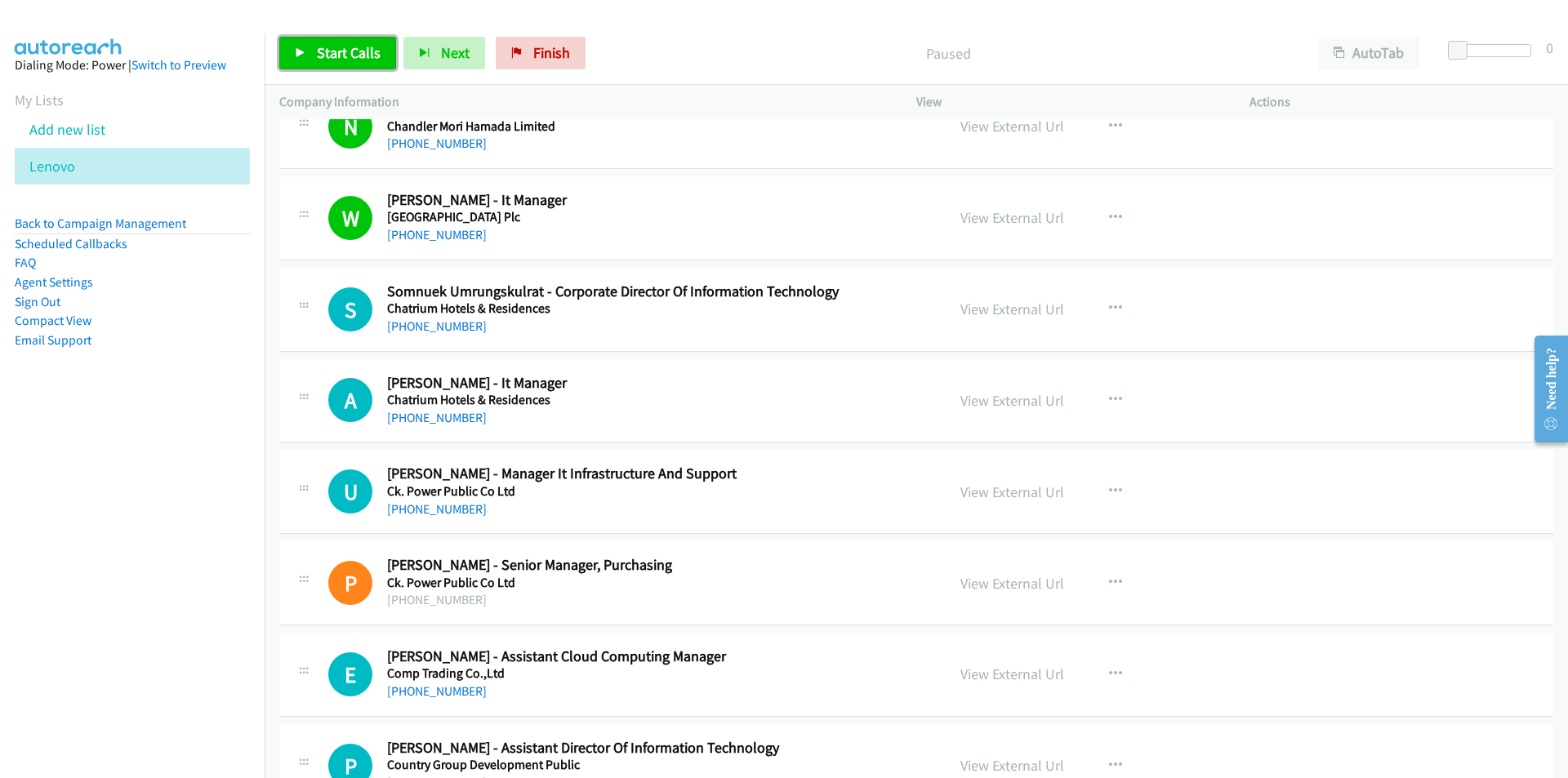
click at [336, 54] on span "Start Calls" at bounding box center [348, 52] width 63 height 19
click at [80, 463] on nav "Dialing Mode: Power | Switch to Preview My Lists Add new list [GEOGRAPHIC_DATA]…" at bounding box center [133, 423] width 265 height 778
click at [1034, 397] on link "View External Url" at bounding box center [1012, 400] width 104 height 19
click at [331, 54] on span "Pause" at bounding box center [334, 52] width 36 height 19
click at [316, 49] on span "Start Calls" at bounding box center [348, 52] width 63 height 19
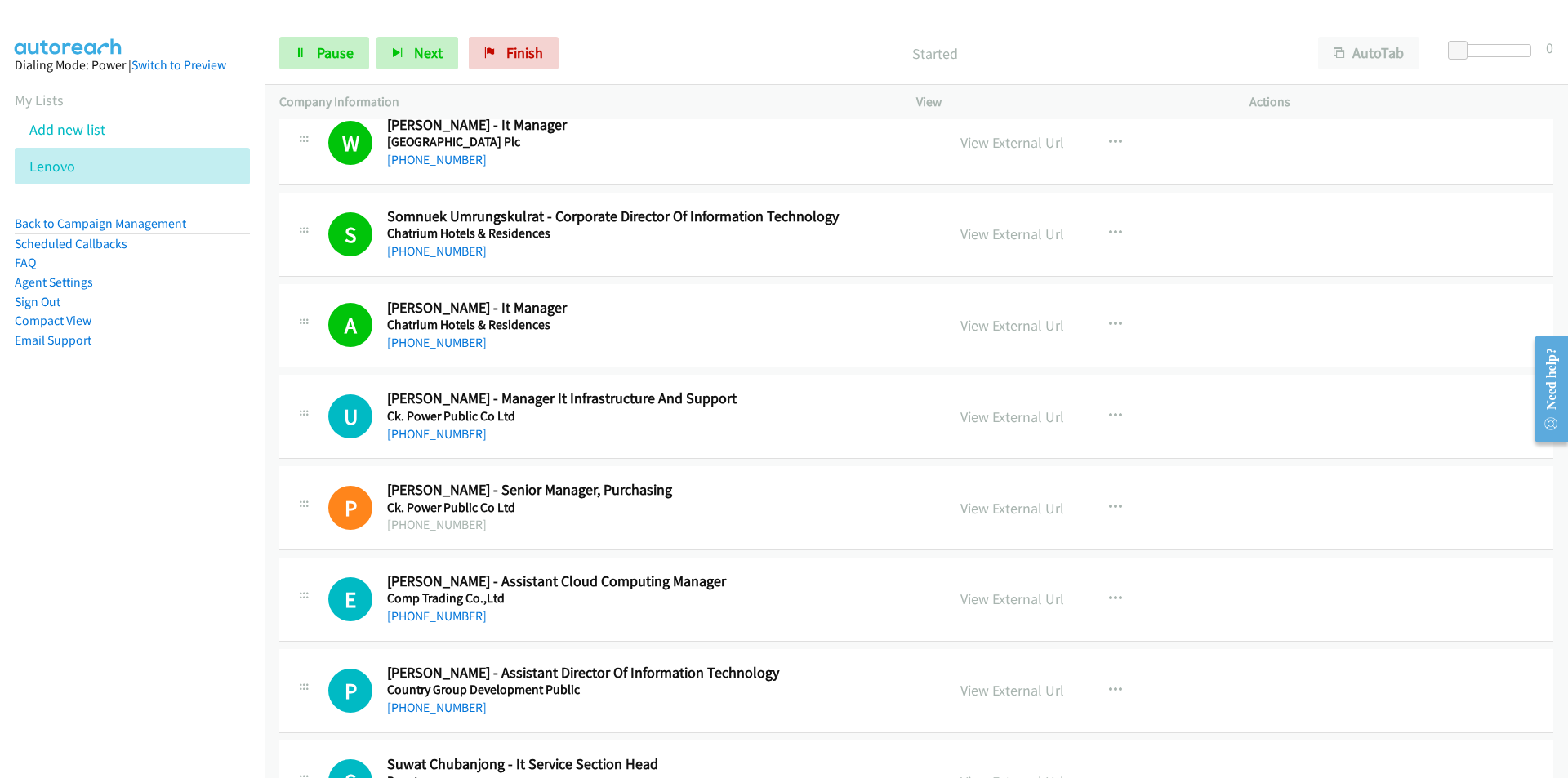
scroll to position [1306, 0]
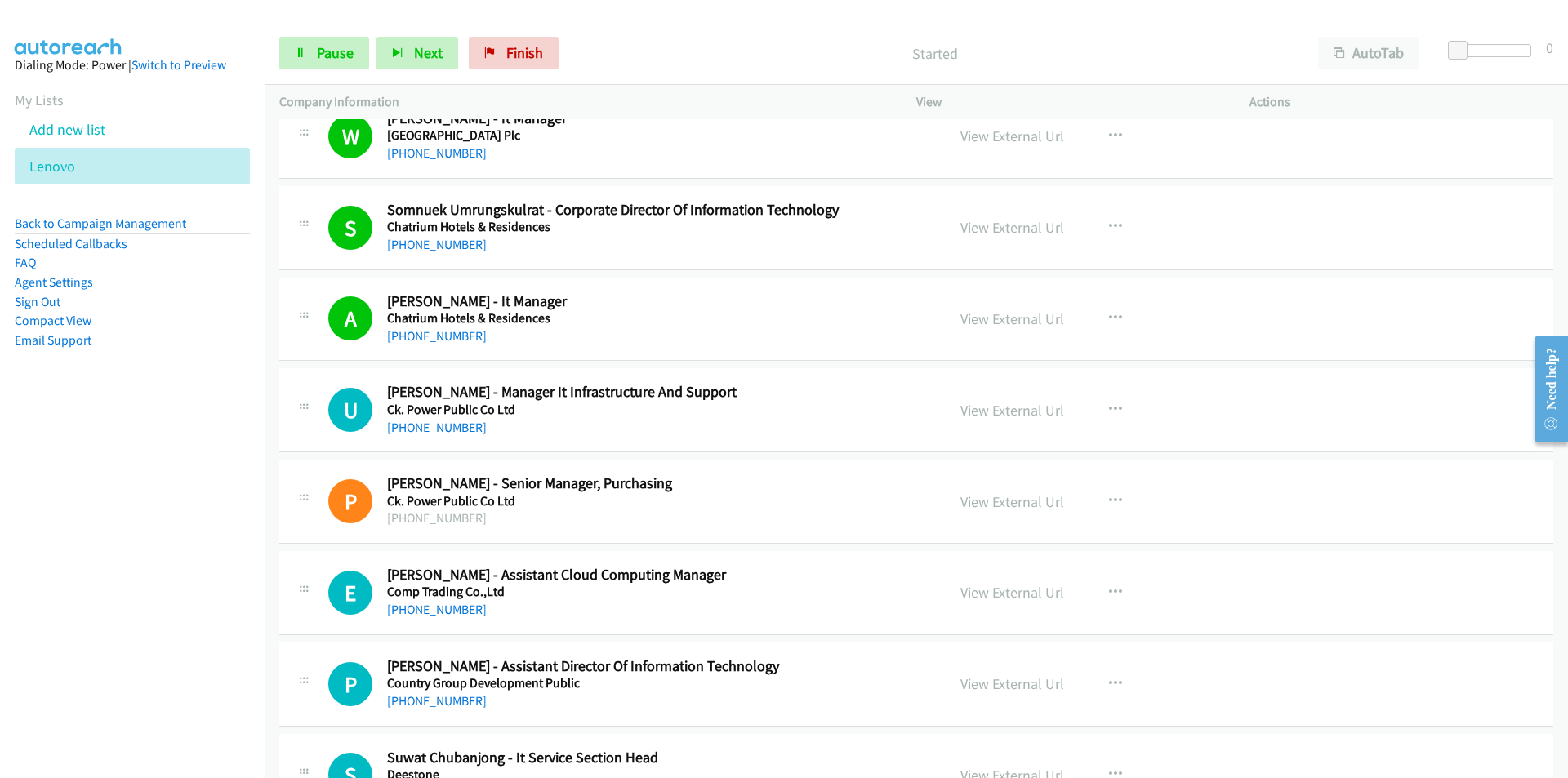
click at [196, 556] on nav "Dialing Mode: Power | Switch to Preview My Lists Add new list [GEOGRAPHIC_DATA]…" at bounding box center [133, 423] width 265 height 778
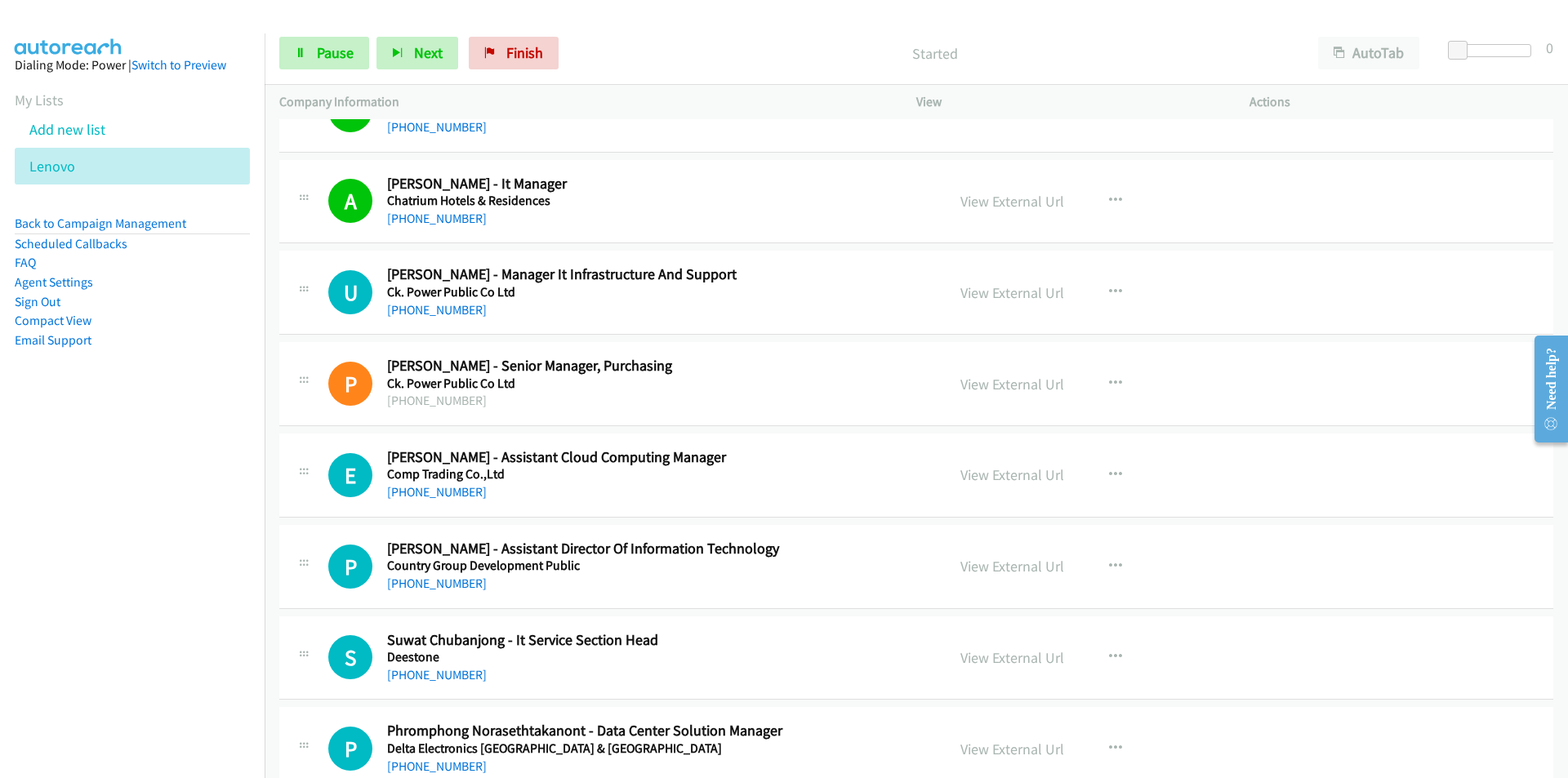
scroll to position [1469, 0]
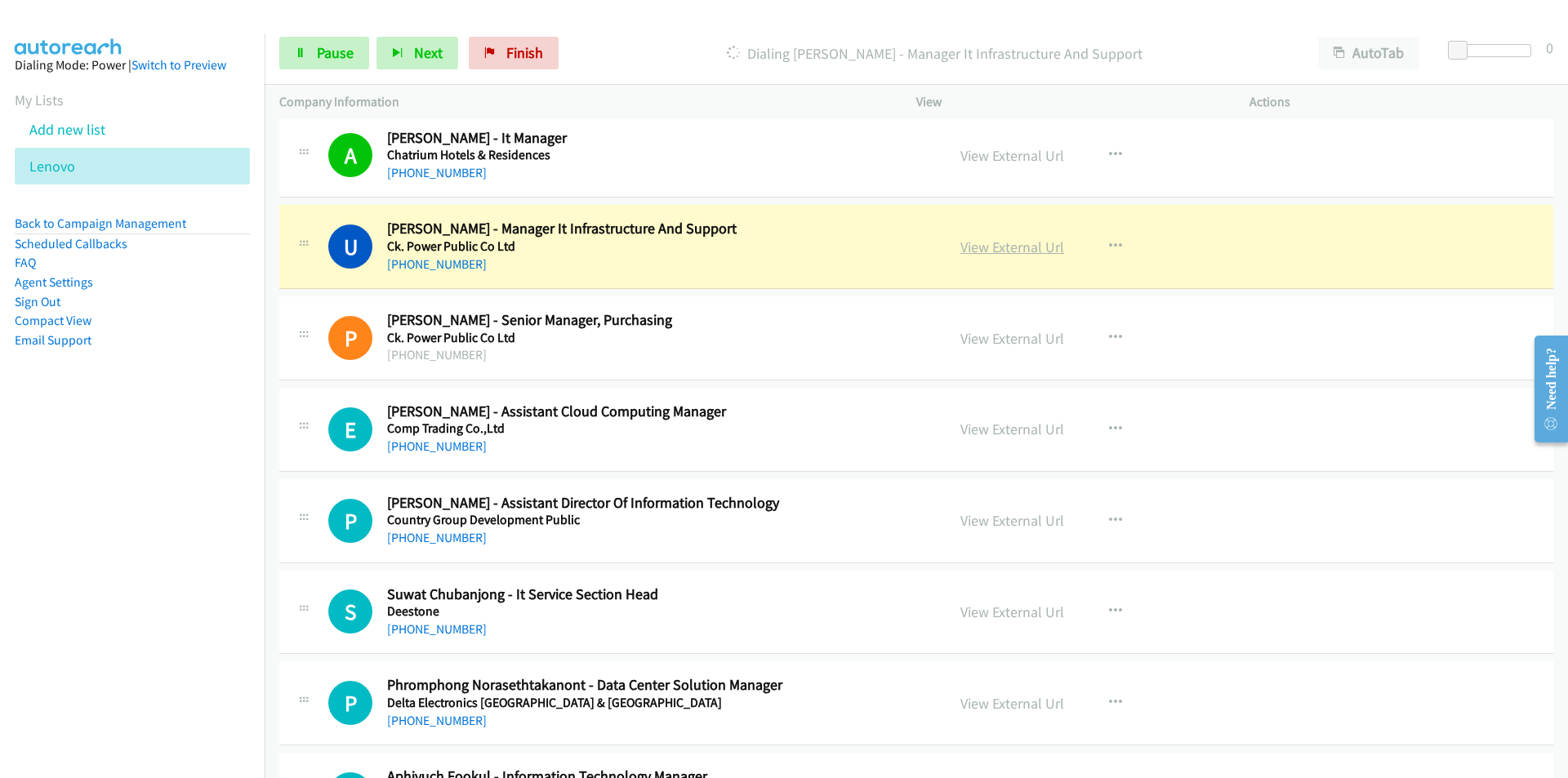
click at [972, 243] on link "View External Url" at bounding box center [1012, 247] width 104 height 19
click at [325, 57] on span "Pause" at bounding box center [334, 52] width 36 height 19
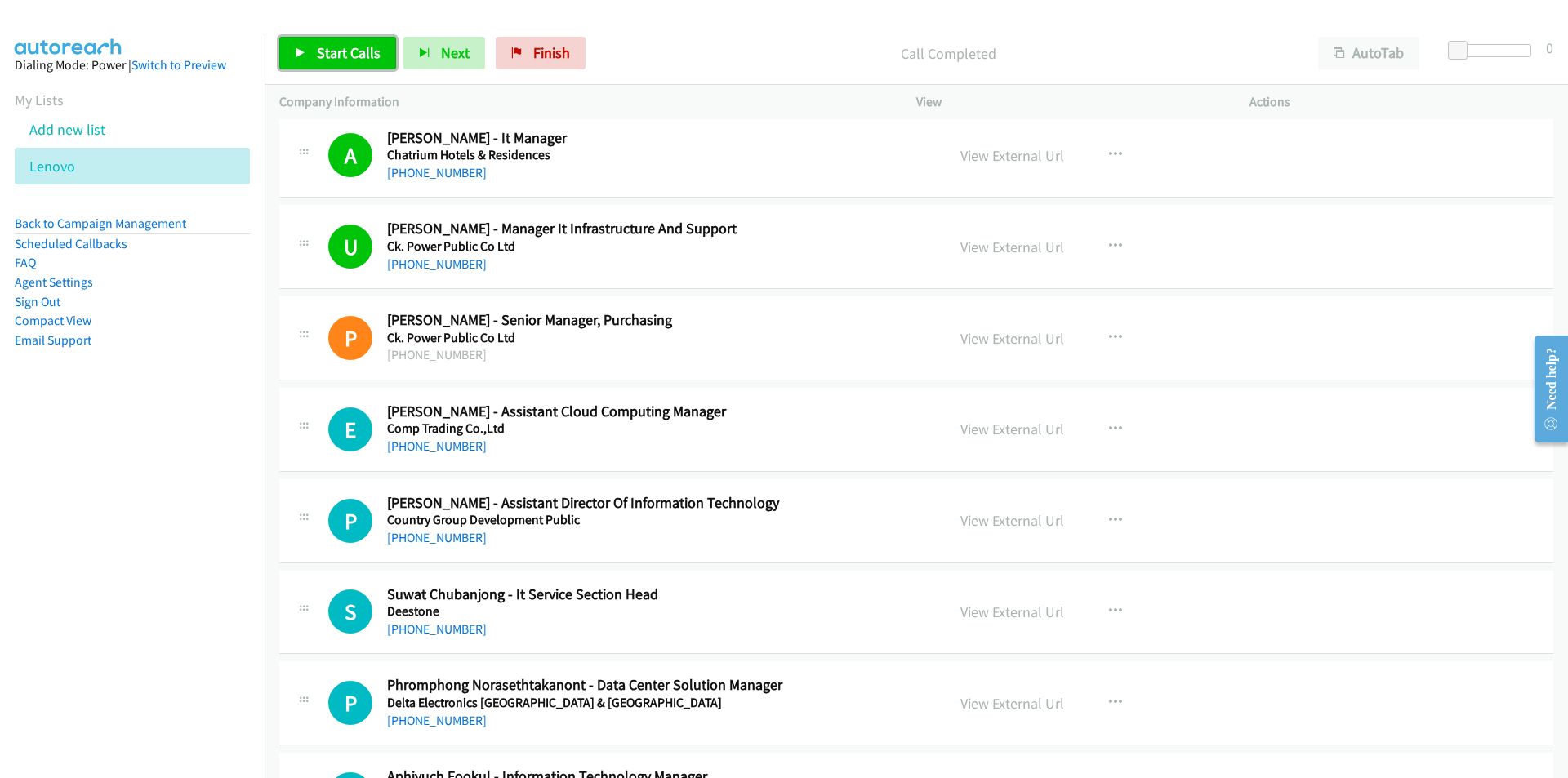
click at [321, 65] on link "Start Calls" at bounding box center [337, 52] width 117 height 33
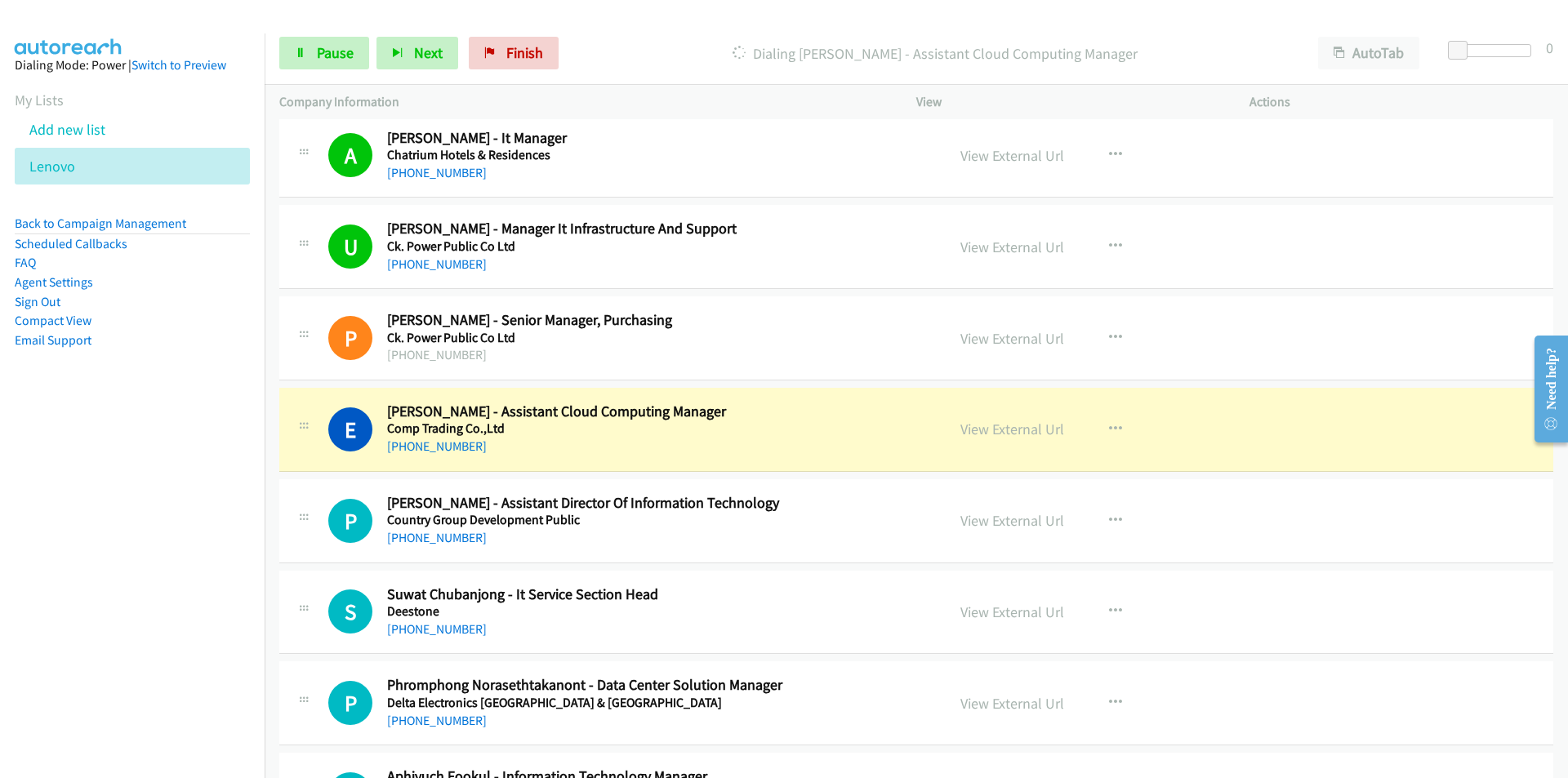
drag, startPoint x: 224, startPoint y: 597, endPoint x: 521, endPoint y: 563, distance: 298.9
click at [225, 597] on nav "Dialing Mode: Power | Switch to Preview My Lists Add new list [GEOGRAPHIC_DATA]…" at bounding box center [133, 423] width 265 height 778
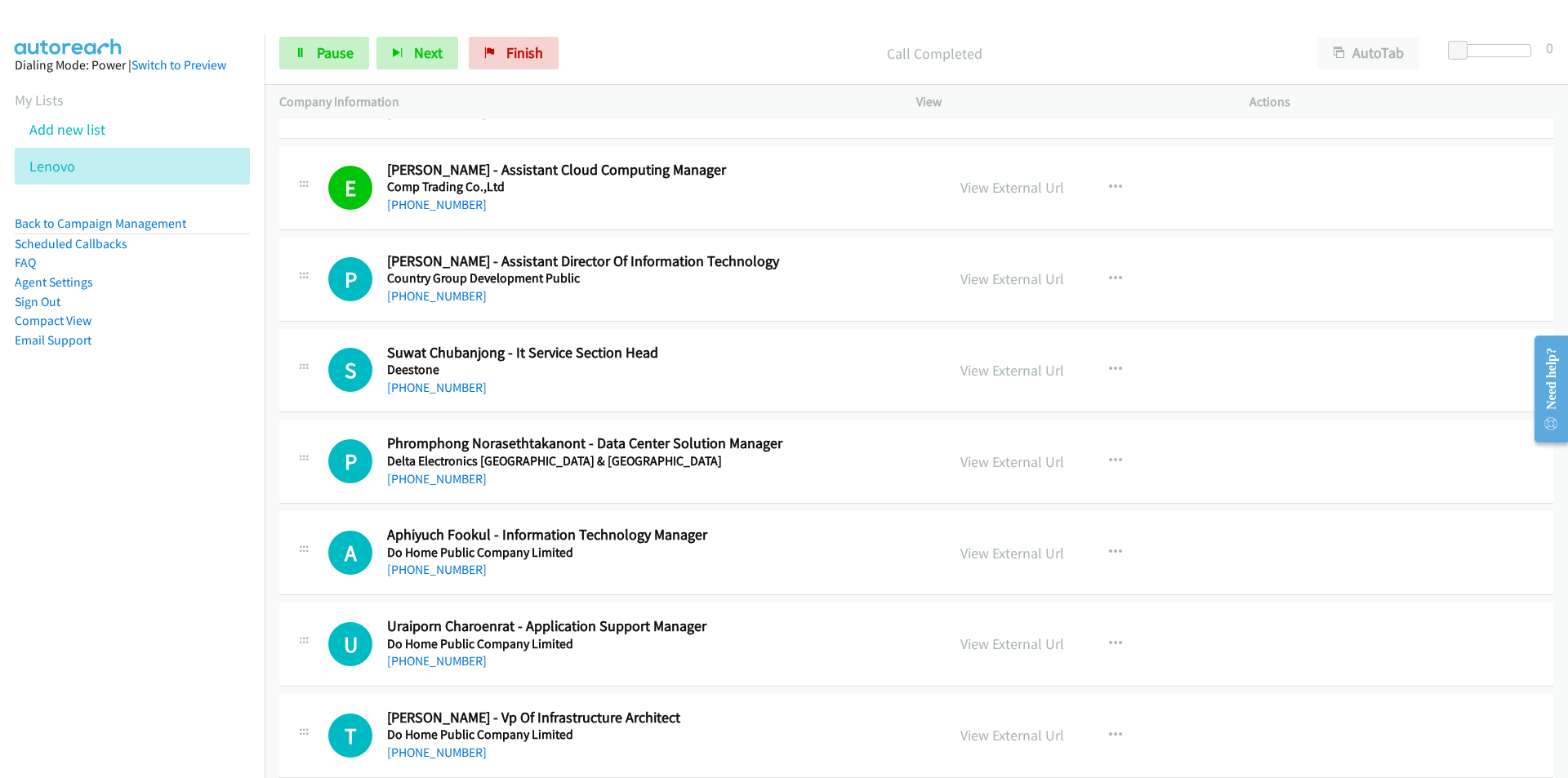
scroll to position [1714, 0]
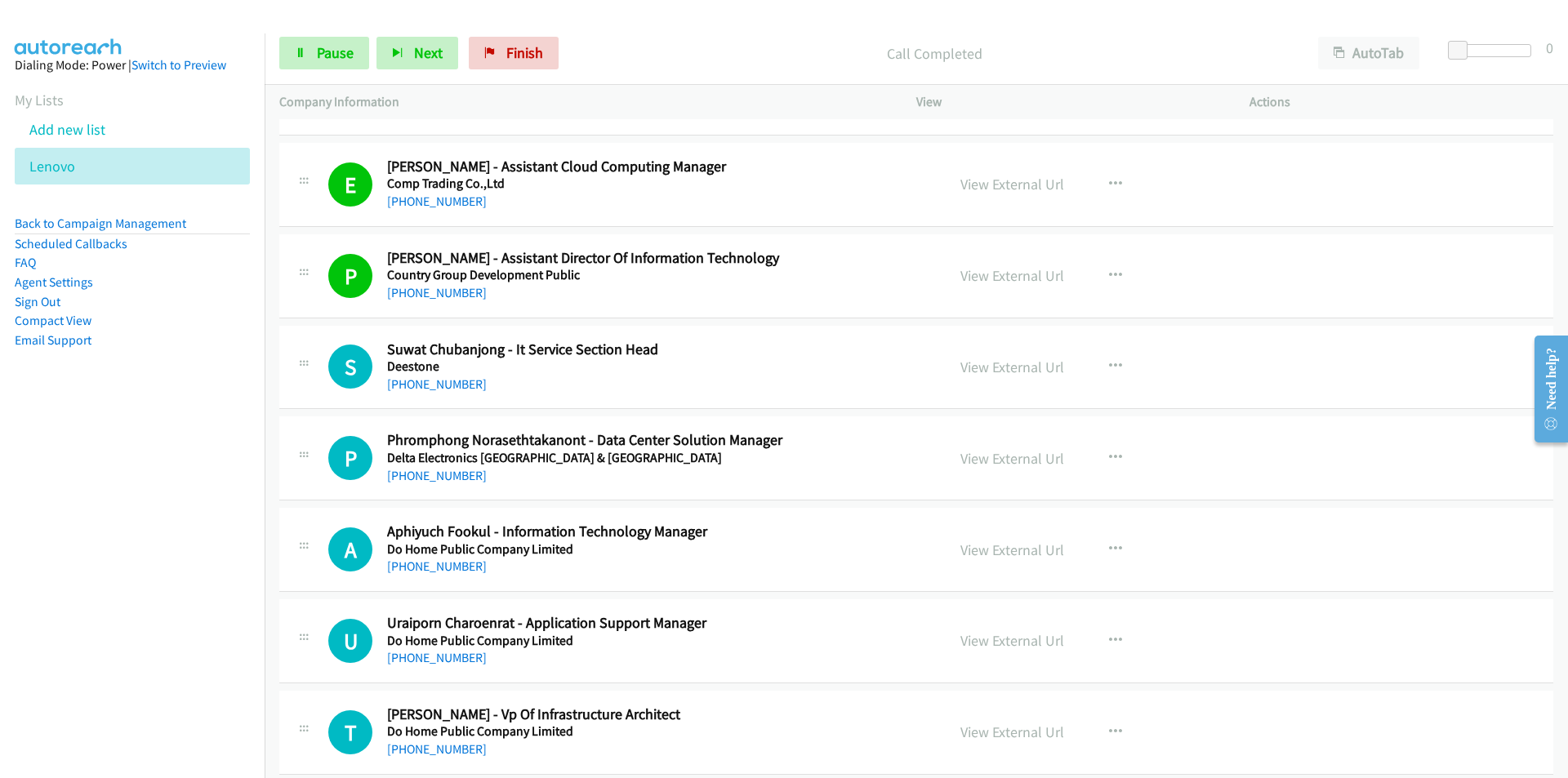
drag, startPoint x: 179, startPoint y: 529, endPoint x: 187, endPoint y: 525, distance: 8.9
click at [179, 529] on nav "Dialing Mode: Power | Switch to Preview My Lists Add new list [GEOGRAPHIC_DATA]…" at bounding box center [133, 423] width 265 height 778
click at [116, 493] on nav "Dialing Mode: Power | Switch to Preview My Lists Add new list [GEOGRAPHIC_DATA]…" at bounding box center [133, 423] width 265 height 778
click at [119, 520] on nav "Dialing Mode: Power | Switch to Preview My Lists Add new list [GEOGRAPHIC_DATA]…" at bounding box center [133, 423] width 265 height 778
click at [1014, 375] on link "View External Url" at bounding box center [1012, 367] width 104 height 19
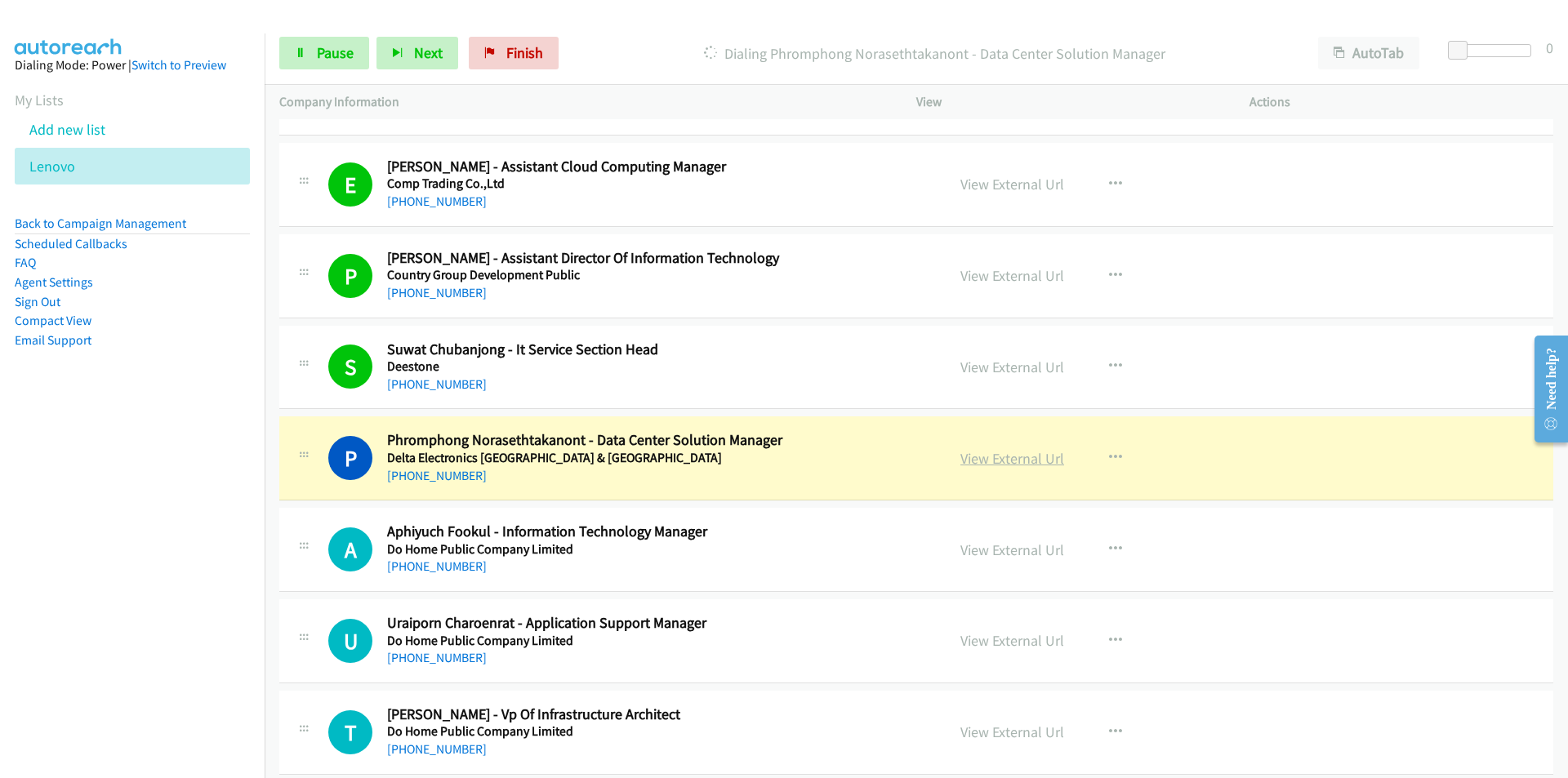
click at [978, 454] on link "View External Url" at bounding box center [1012, 458] width 104 height 19
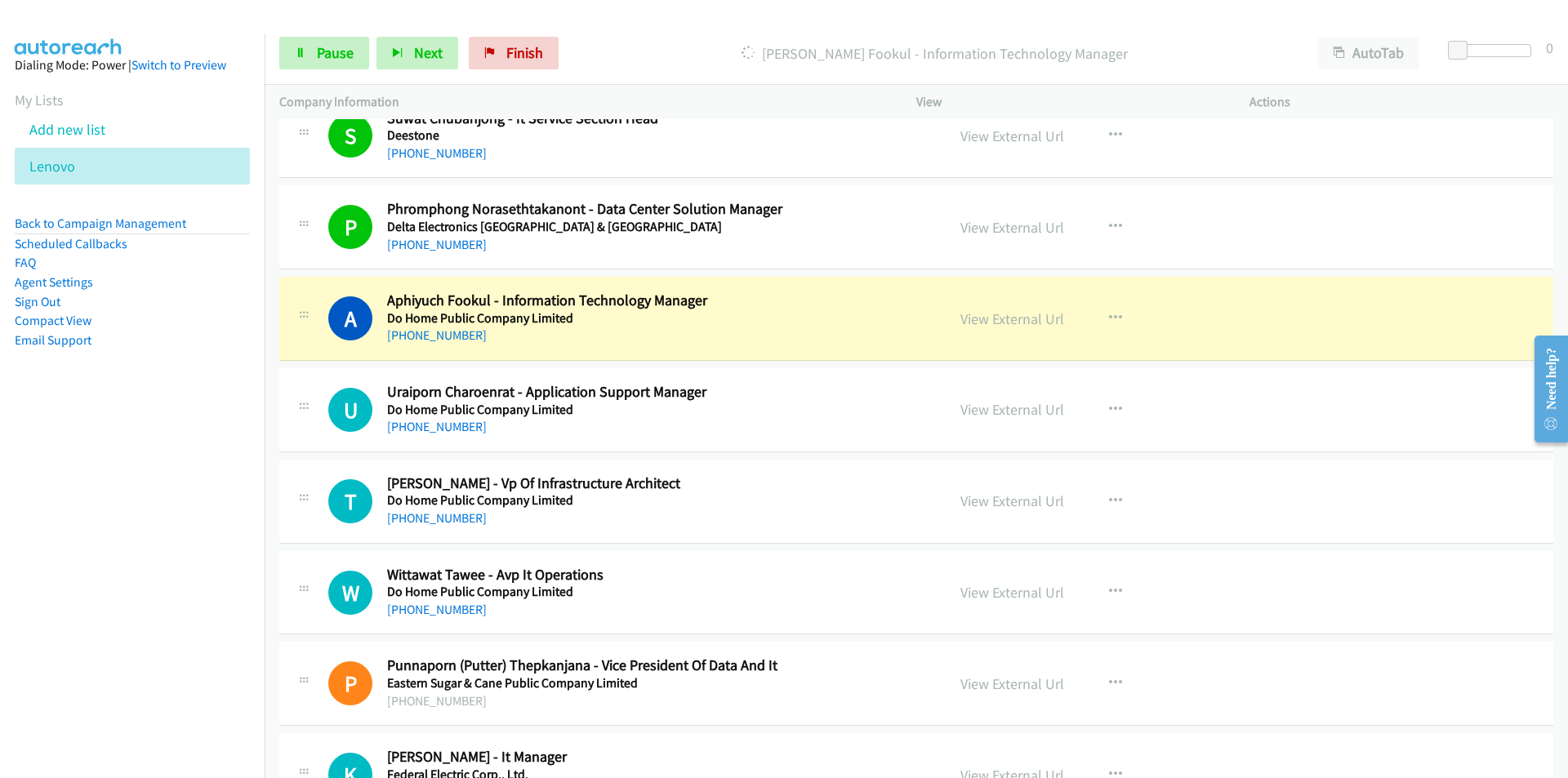
scroll to position [1959, 0]
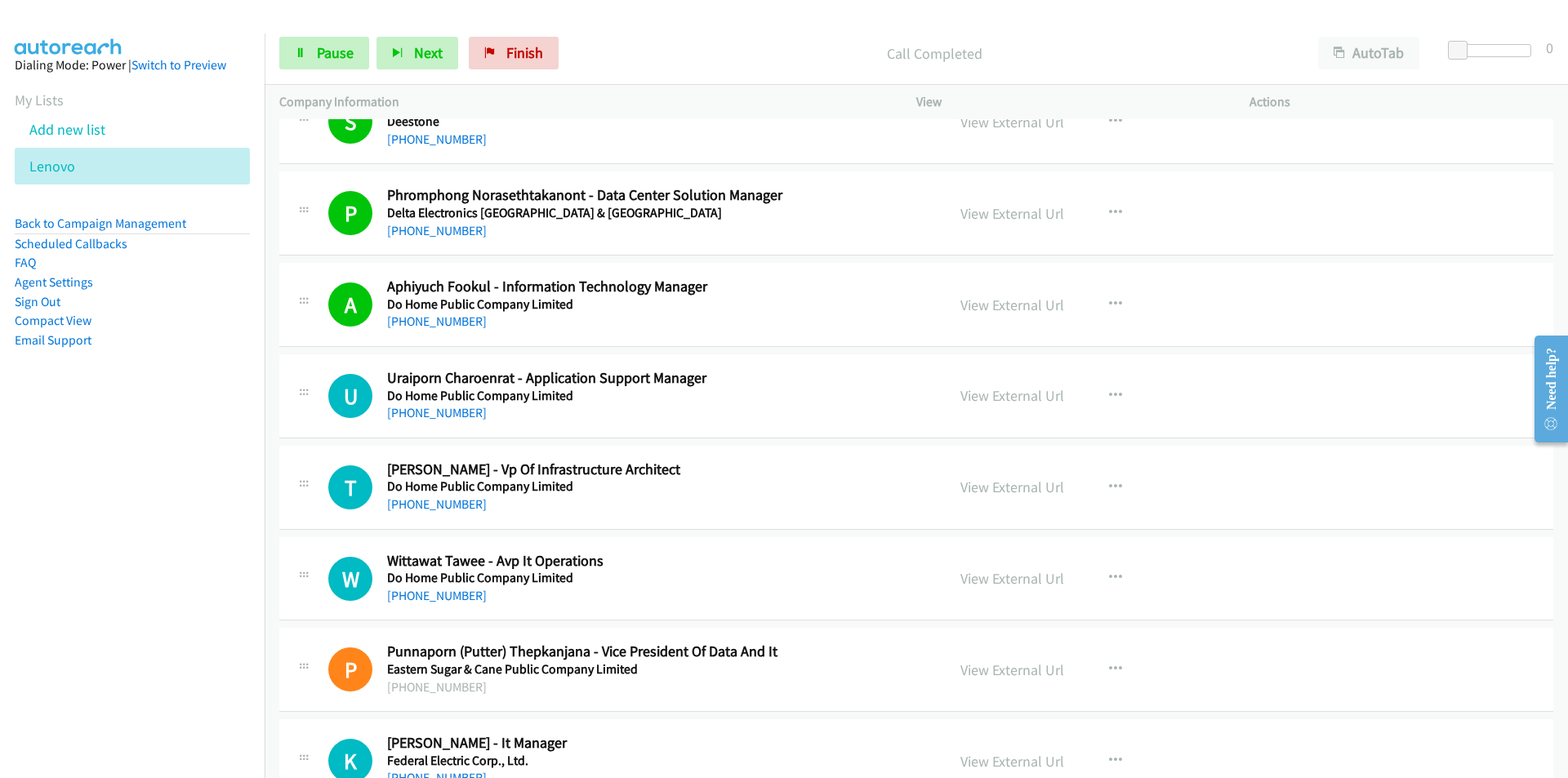
drag, startPoint x: 225, startPoint y: 557, endPoint x: 241, endPoint y: 555, distance: 16.1
click at [225, 557] on nav "Dialing Mode: Power | Switch to Preview My Lists Add new list [GEOGRAPHIC_DATA]…" at bounding box center [133, 423] width 265 height 778
click at [327, 54] on span "Pause" at bounding box center [334, 52] width 36 height 19
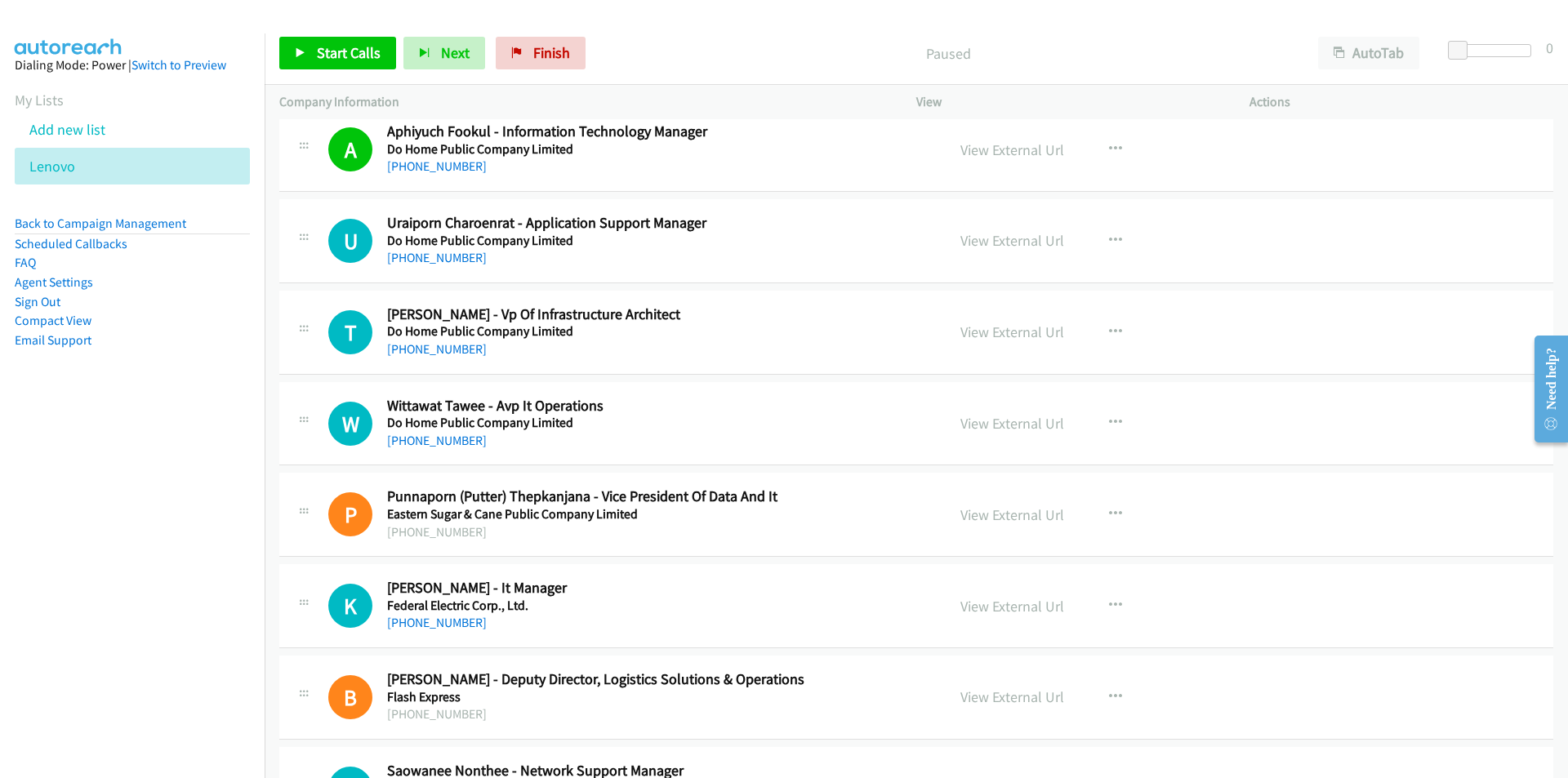
scroll to position [2122, 0]
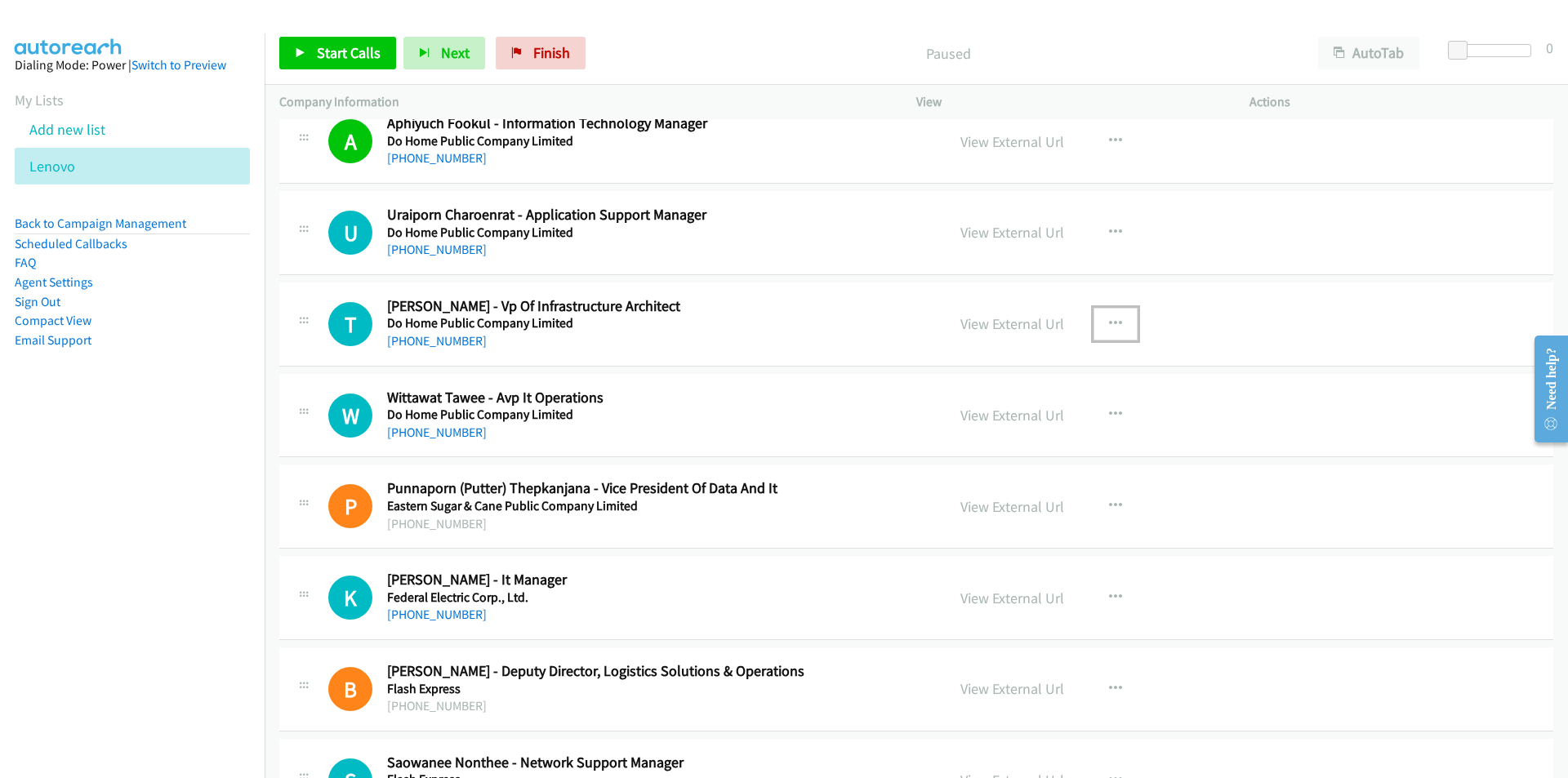
click at [1112, 317] on icon "button" at bounding box center [1115, 324] width 13 height 13
click at [1001, 425] on link "Start Calls Here" at bounding box center [1028, 430] width 217 height 33
click at [329, 49] on span "Start Calls" at bounding box center [348, 52] width 63 height 19
click at [216, 590] on nav "Dialing Mode: Power | Switch to Preview My Lists Add new list [GEOGRAPHIC_DATA]…" at bounding box center [133, 423] width 265 height 778
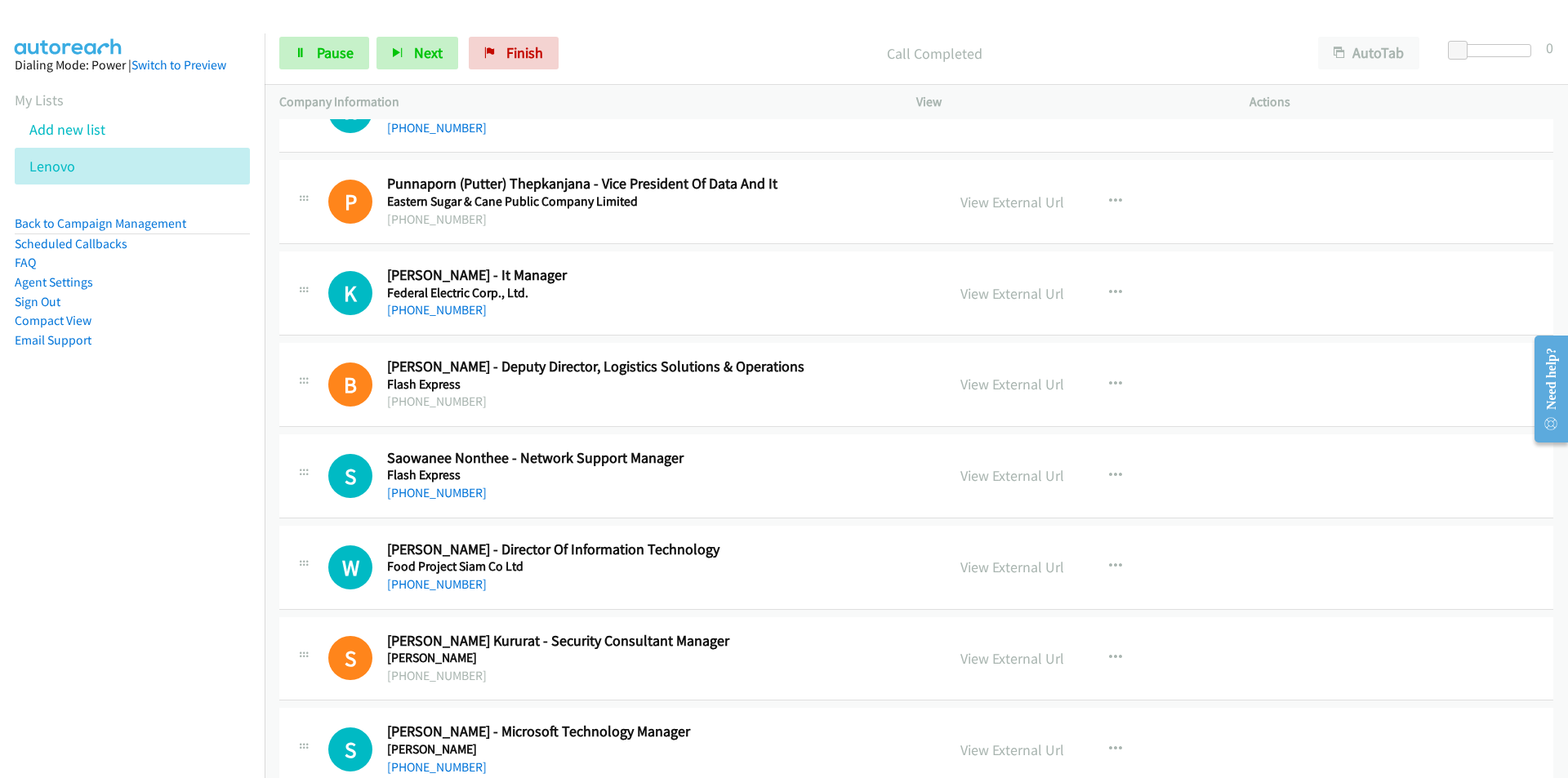
scroll to position [2449, 0]
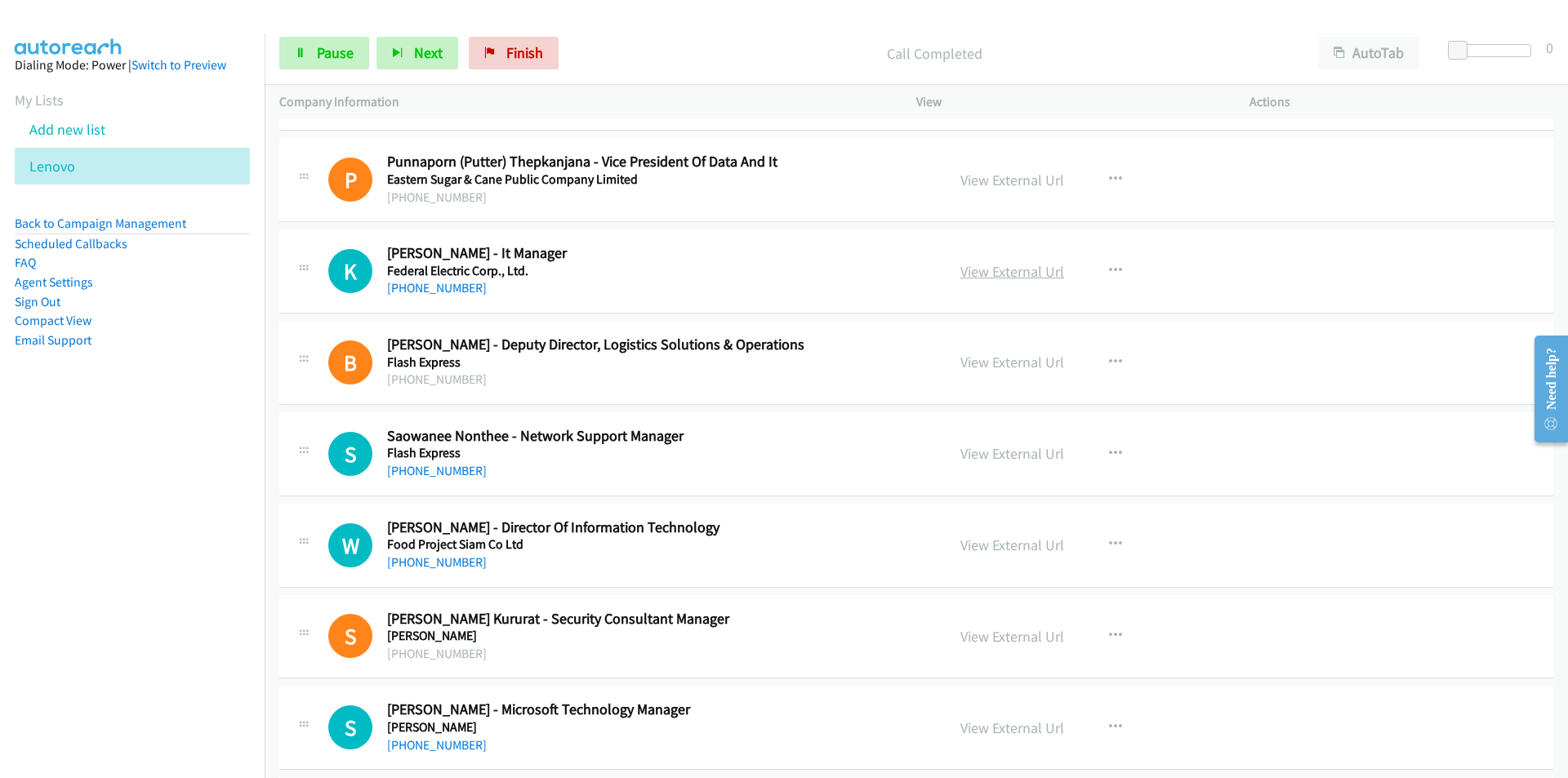
click at [1003, 272] on link "View External Url" at bounding box center [1012, 271] width 104 height 19
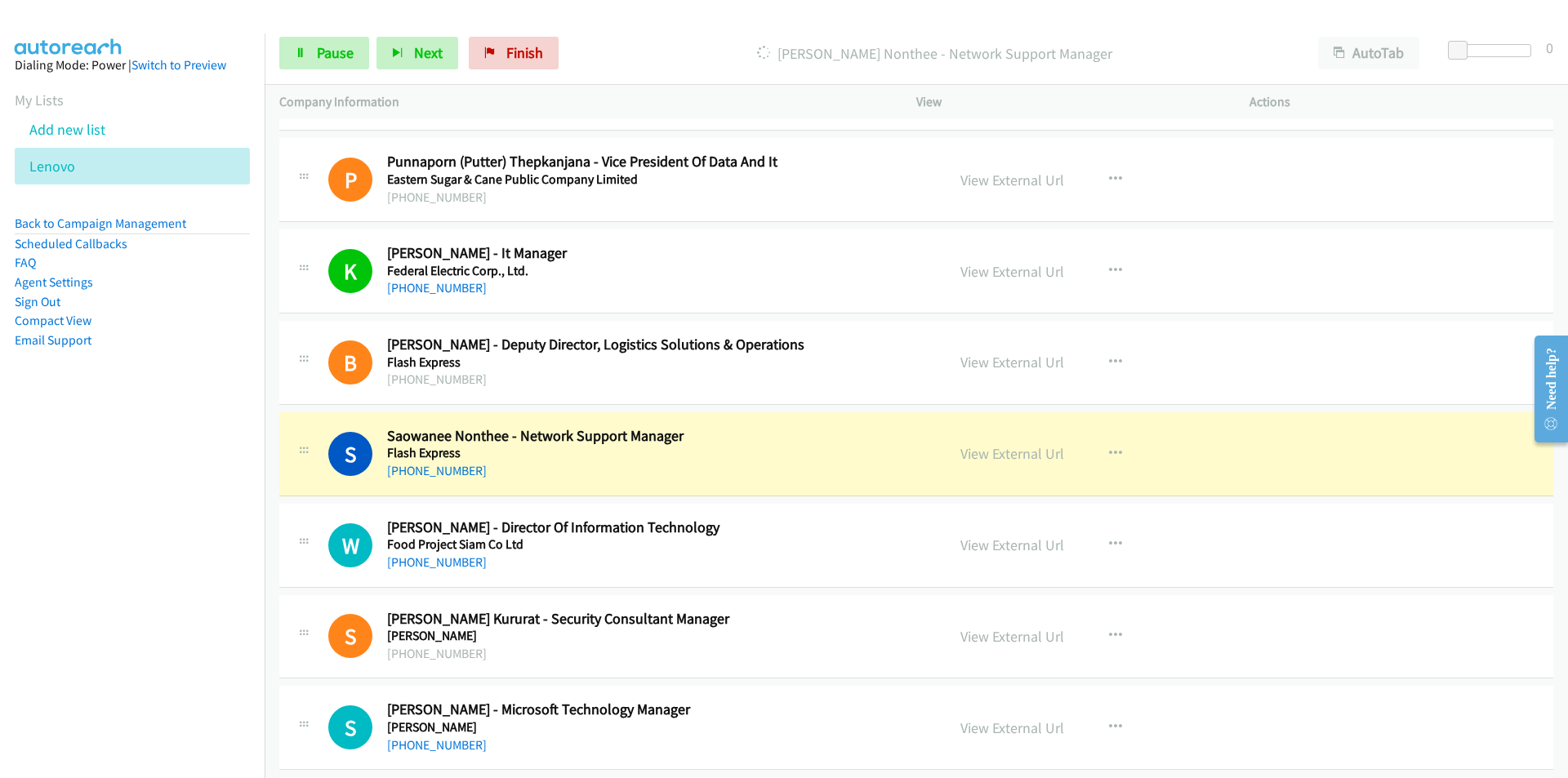
click at [218, 562] on nav "Dialing Mode: Power | Switch to Preview My Lists Add new list [GEOGRAPHIC_DATA]…" at bounding box center [133, 423] width 265 height 778
click at [143, 594] on nav "Dialing Mode: Power | Switch to Preview My Lists Add new list [GEOGRAPHIC_DATA]…" at bounding box center [133, 423] width 265 height 778
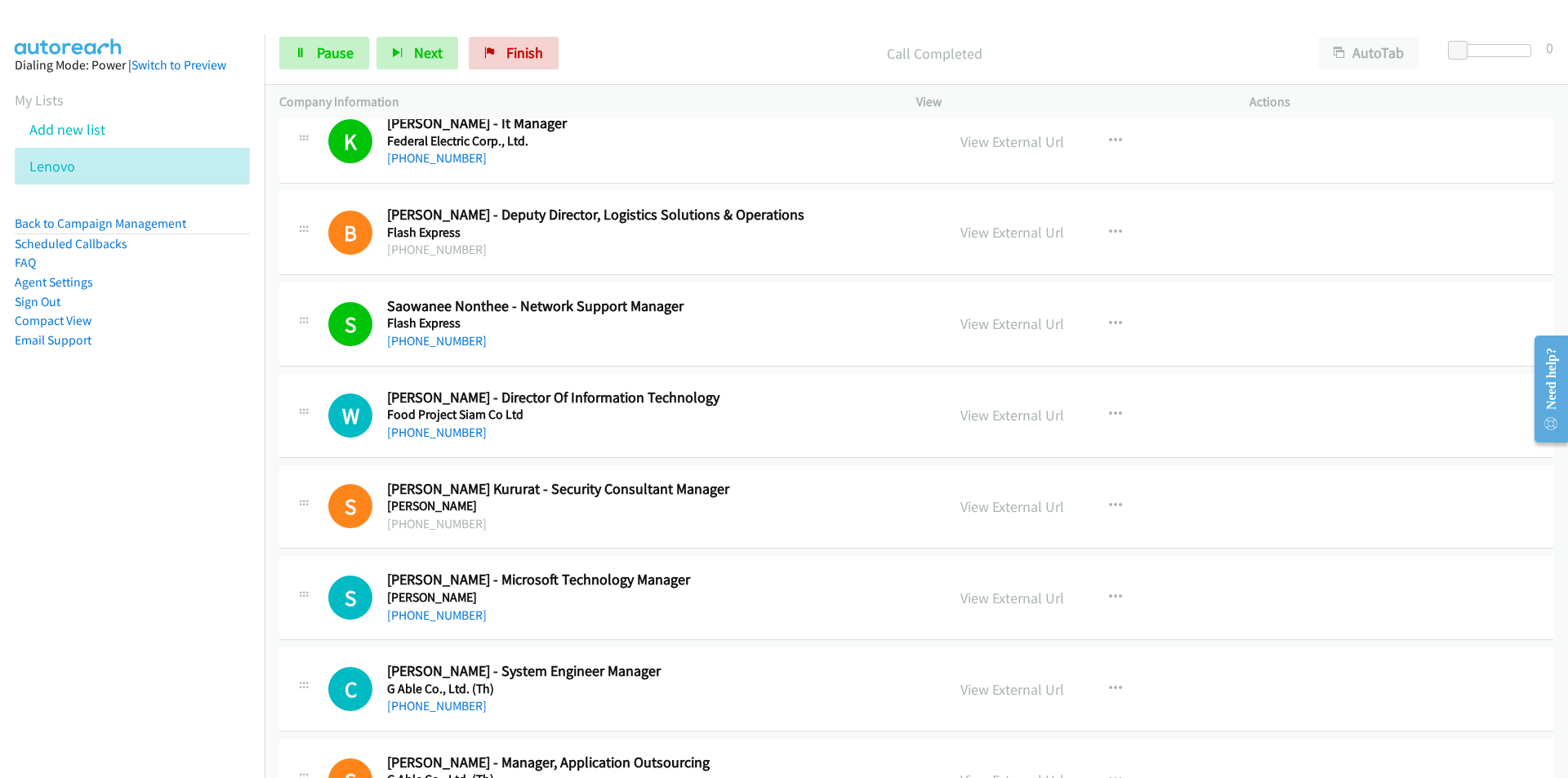
scroll to position [2612, 0]
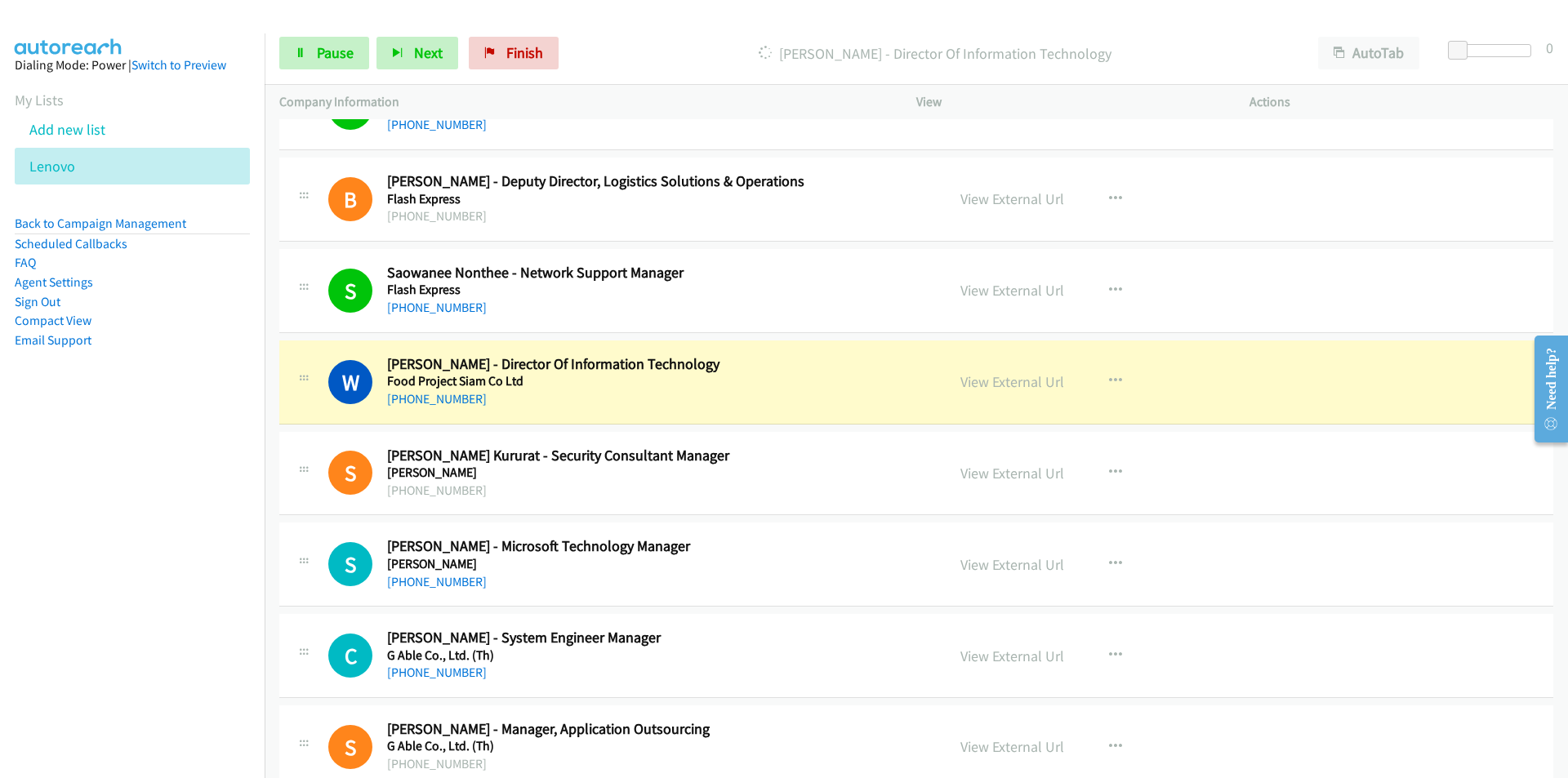
click at [187, 519] on nav "Dialing Mode: Power | Switch to Preview My Lists Add new list [GEOGRAPHIC_DATA]…" at bounding box center [133, 423] width 265 height 778
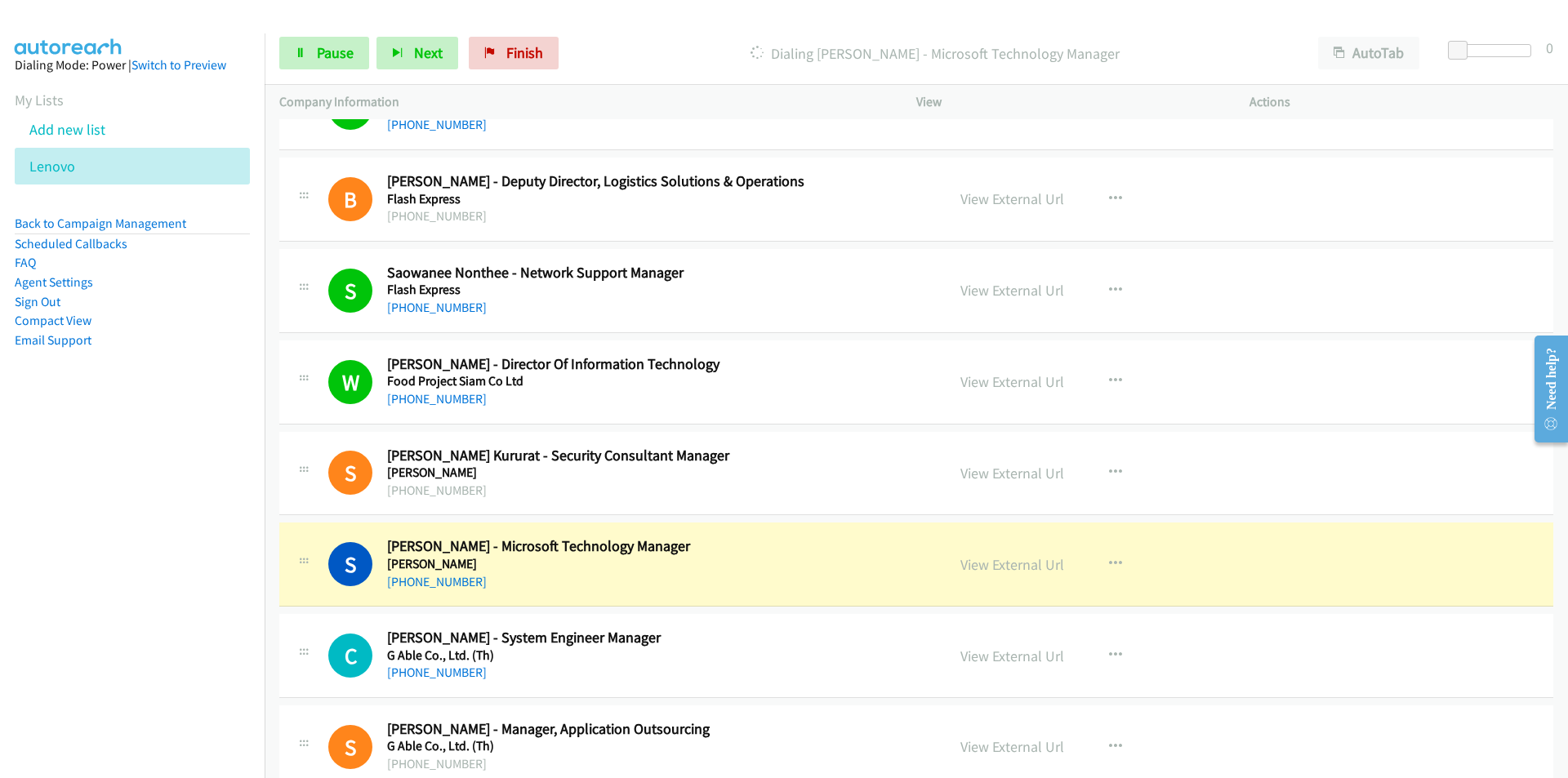
drag, startPoint x: 135, startPoint y: 551, endPoint x: 150, endPoint y: 544, distance: 16.6
click at [135, 551] on nav "Dialing Mode: Power | Switch to Preview My Lists Add new list [GEOGRAPHIC_DATA]…" at bounding box center [133, 423] width 265 height 778
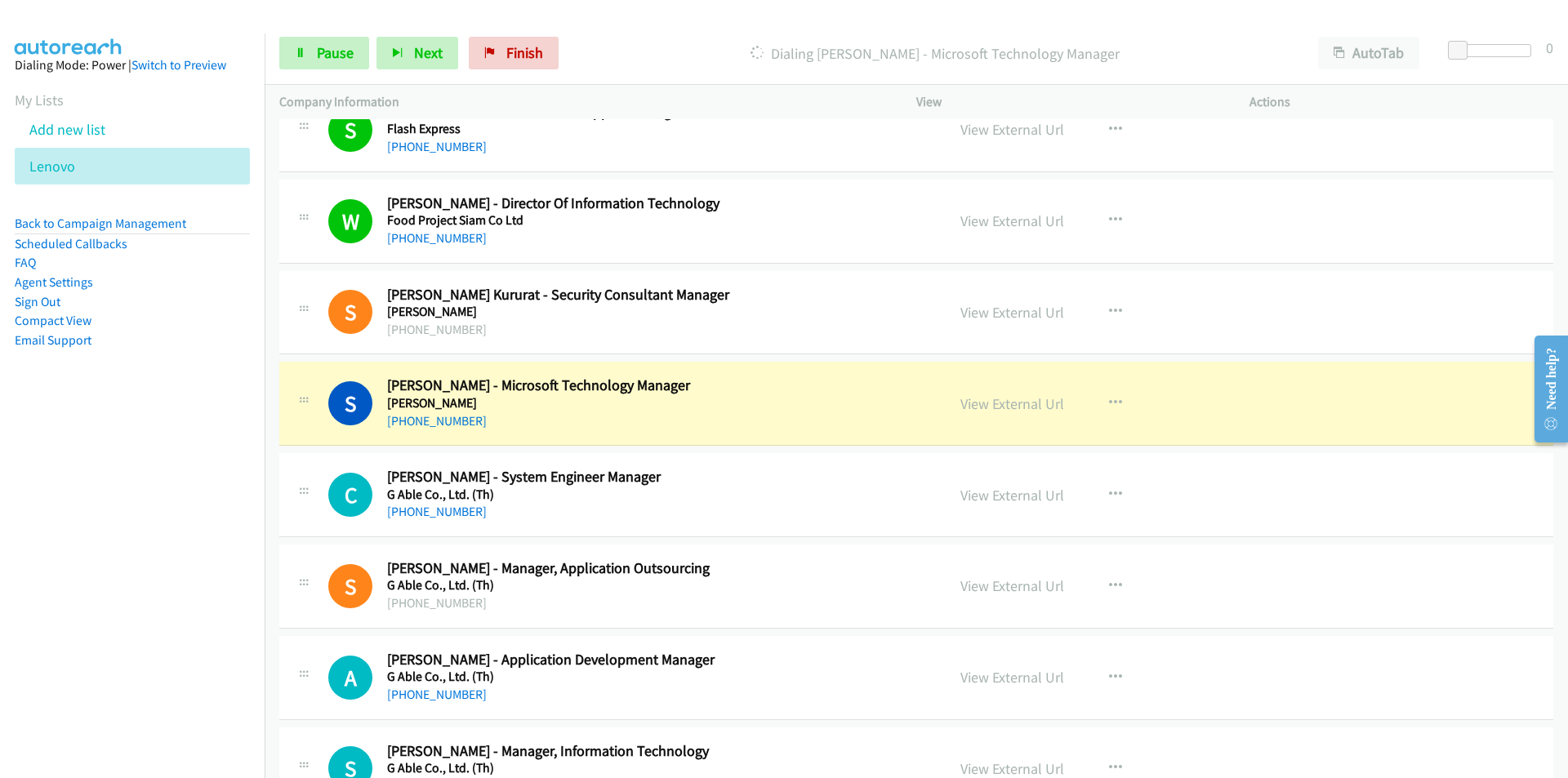
scroll to position [2856, 0]
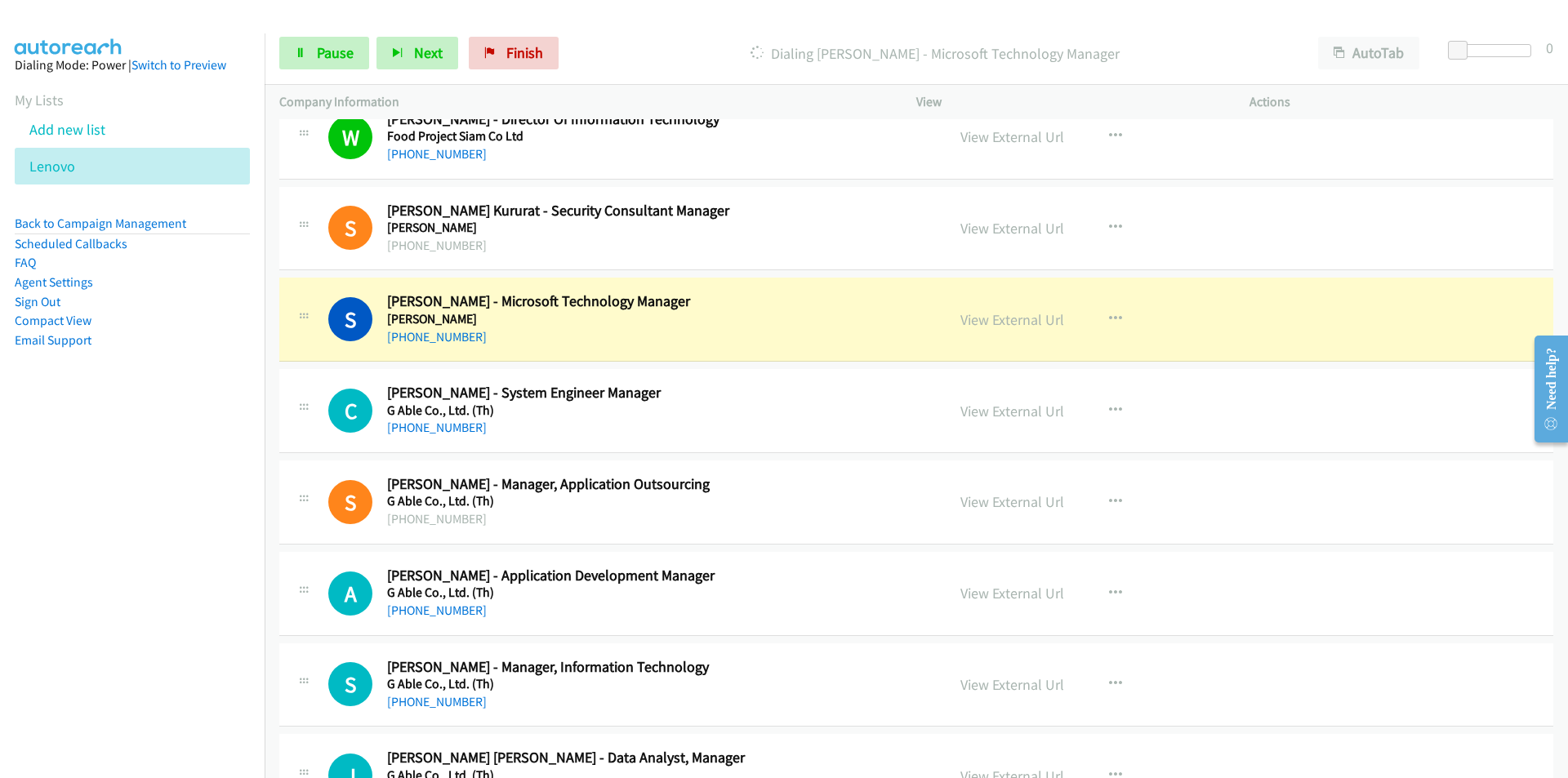
click at [243, 542] on nav "Dialing Mode: Power | Switch to Preview My Lists Add new list [GEOGRAPHIC_DATA]…" at bounding box center [133, 423] width 265 height 778
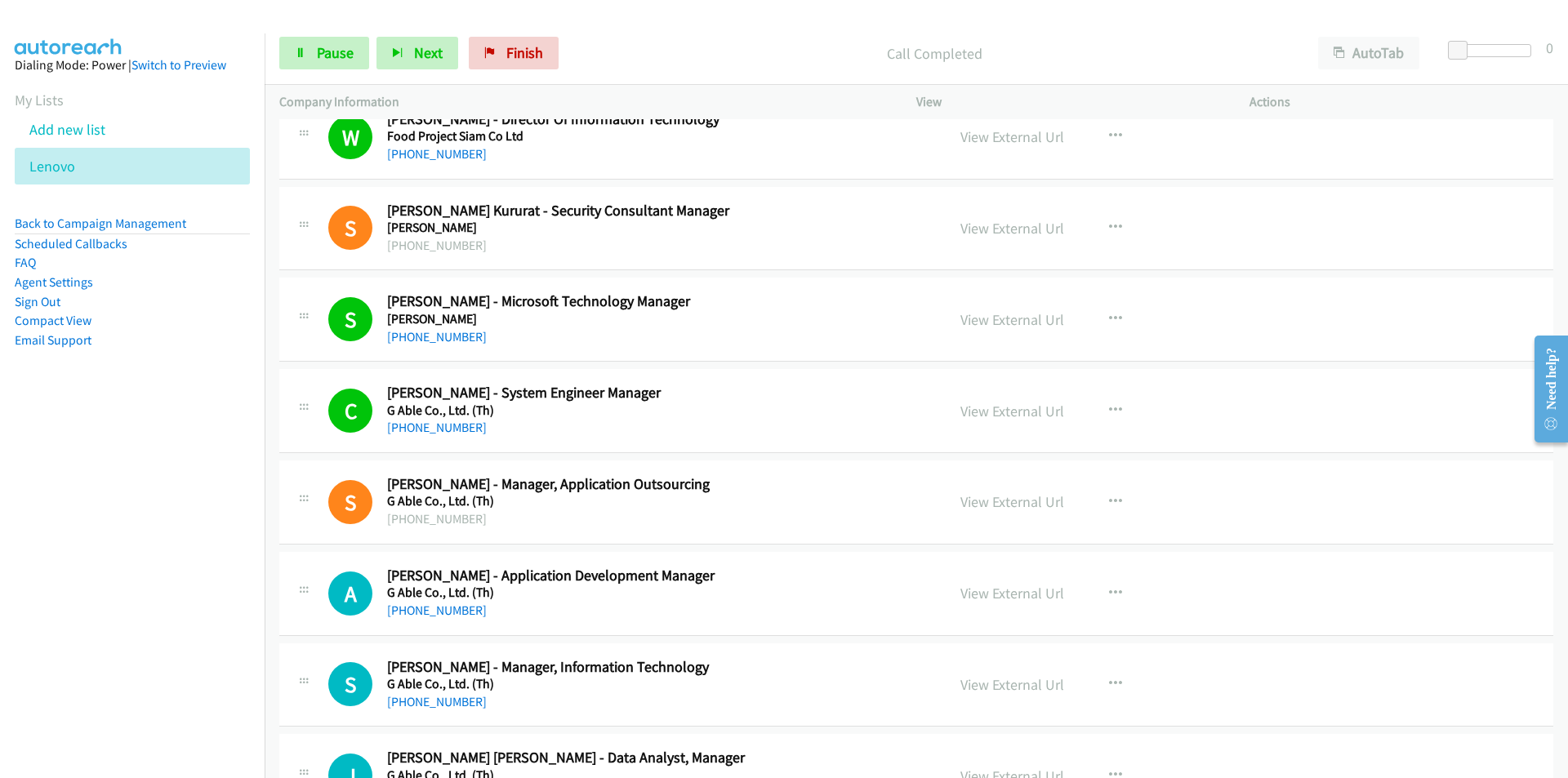
drag, startPoint x: 189, startPoint y: 562, endPoint x: 401, endPoint y: 547, distance: 212.5
click at [190, 562] on nav "Dialing Mode: Power | Switch to Preview My Lists Add new list [GEOGRAPHIC_DATA]…" at bounding box center [133, 423] width 265 height 778
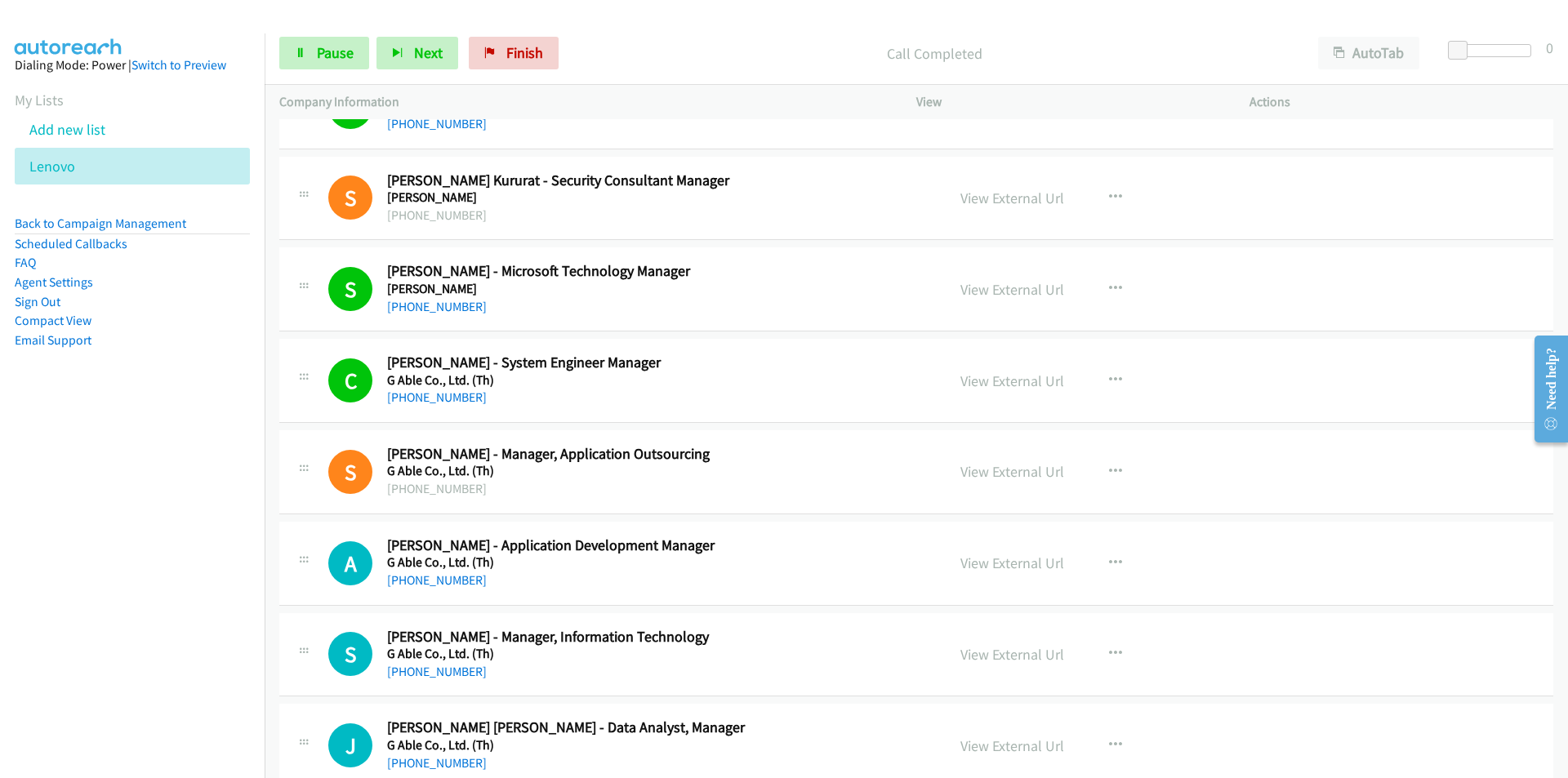
scroll to position [3183, 0]
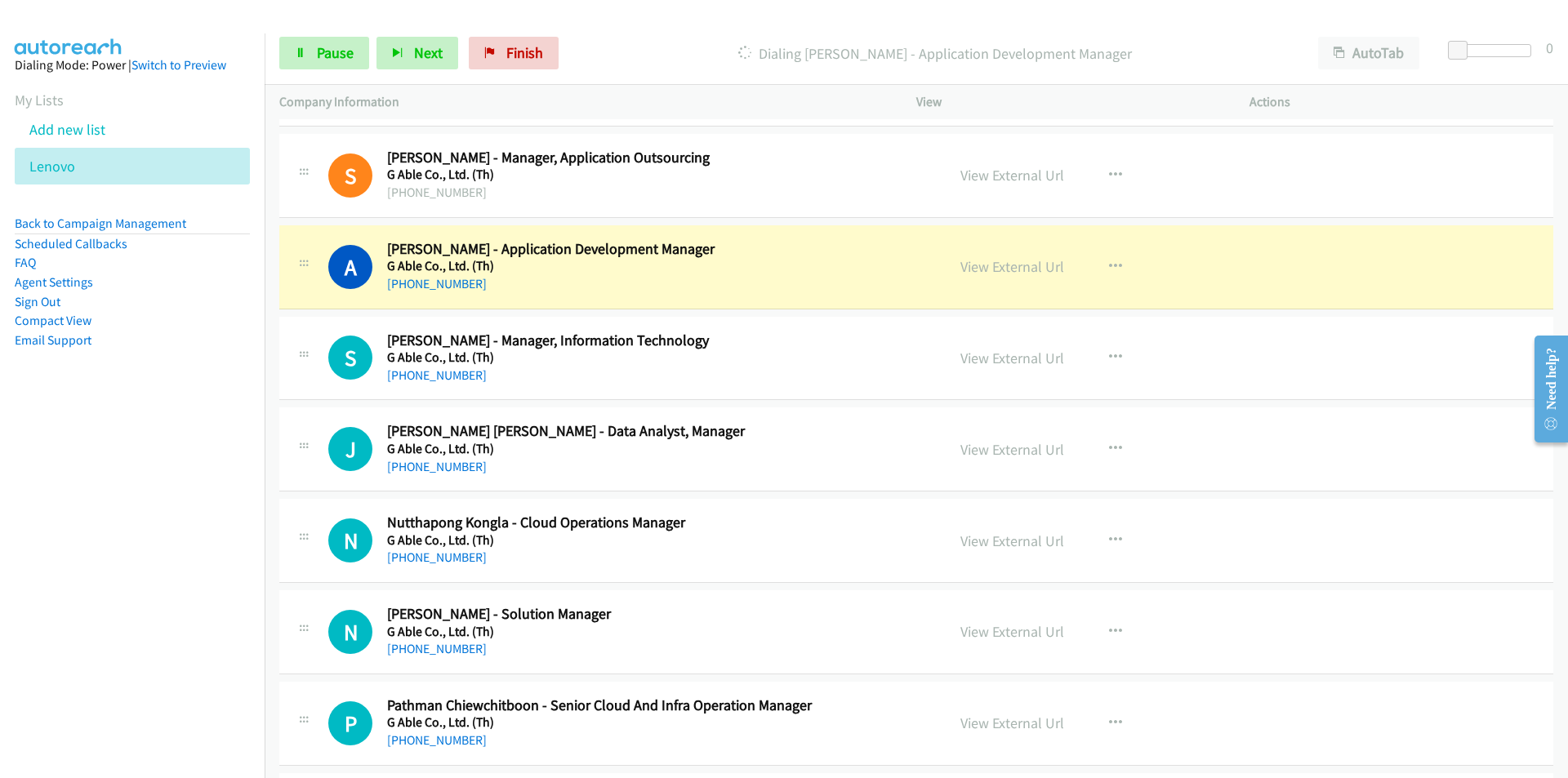
drag, startPoint x: 192, startPoint y: 473, endPoint x: 218, endPoint y: 467, distance: 26.7
click at [192, 473] on nav "Dialing Mode: Power | Switch to Preview My Lists Add new list [GEOGRAPHIC_DATA]…" at bounding box center [133, 423] width 265 height 778
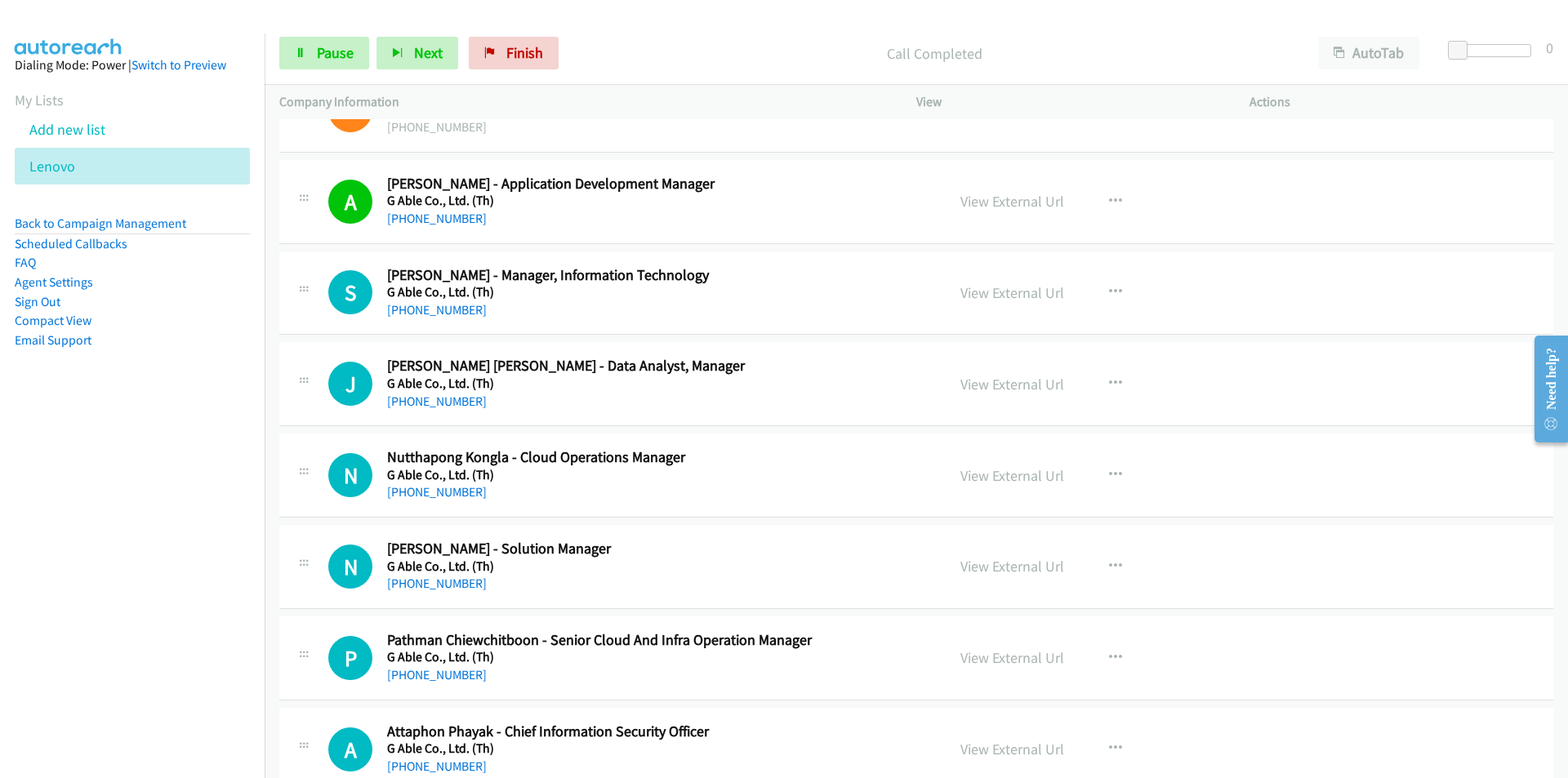
scroll to position [3265, 0]
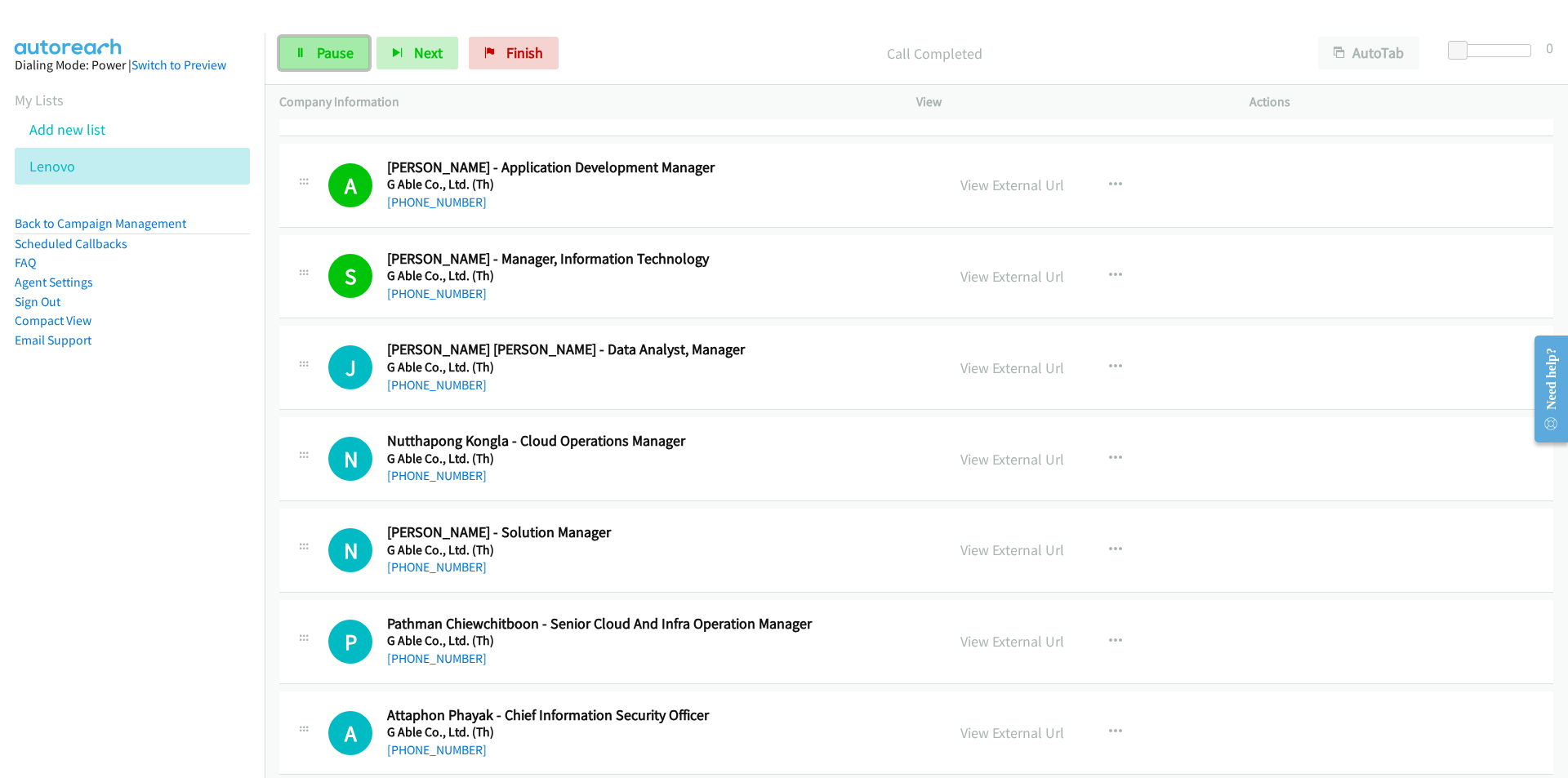
click at [329, 52] on span "Pause" at bounding box center [334, 52] width 36 height 19
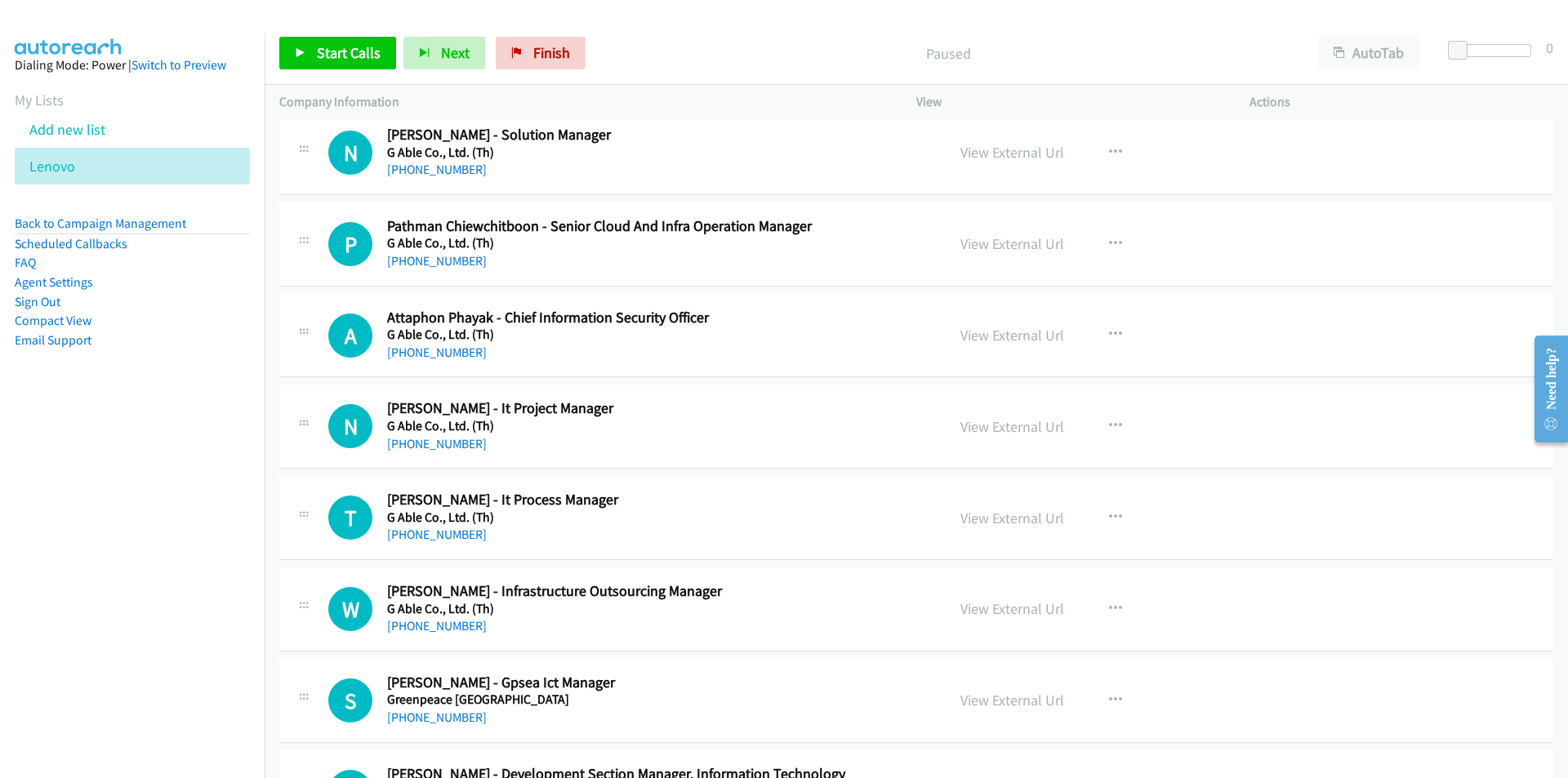
scroll to position [3673, 0]
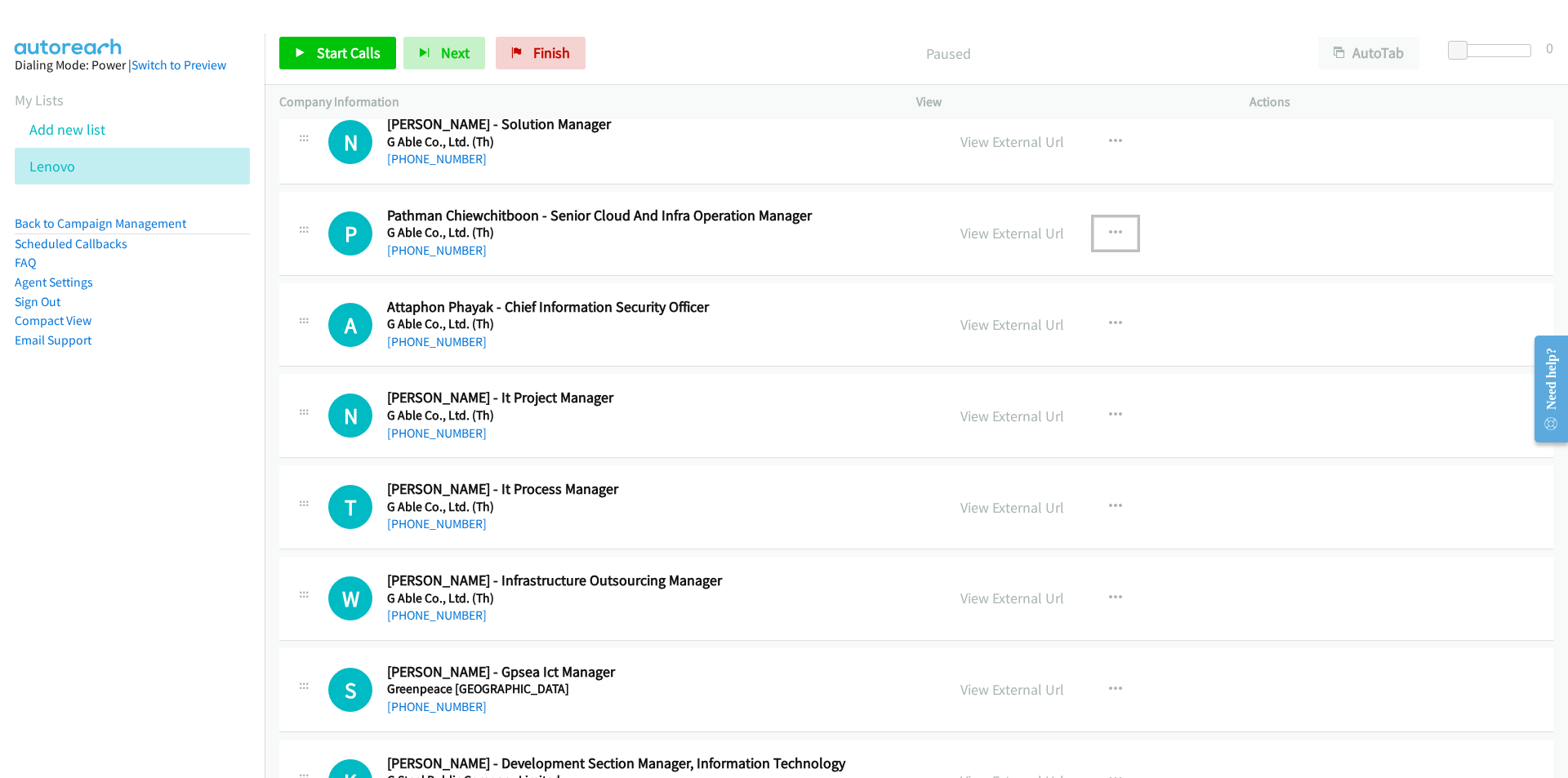
click at [1114, 227] on icon "button" at bounding box center [1115, 233] width 13 height 13
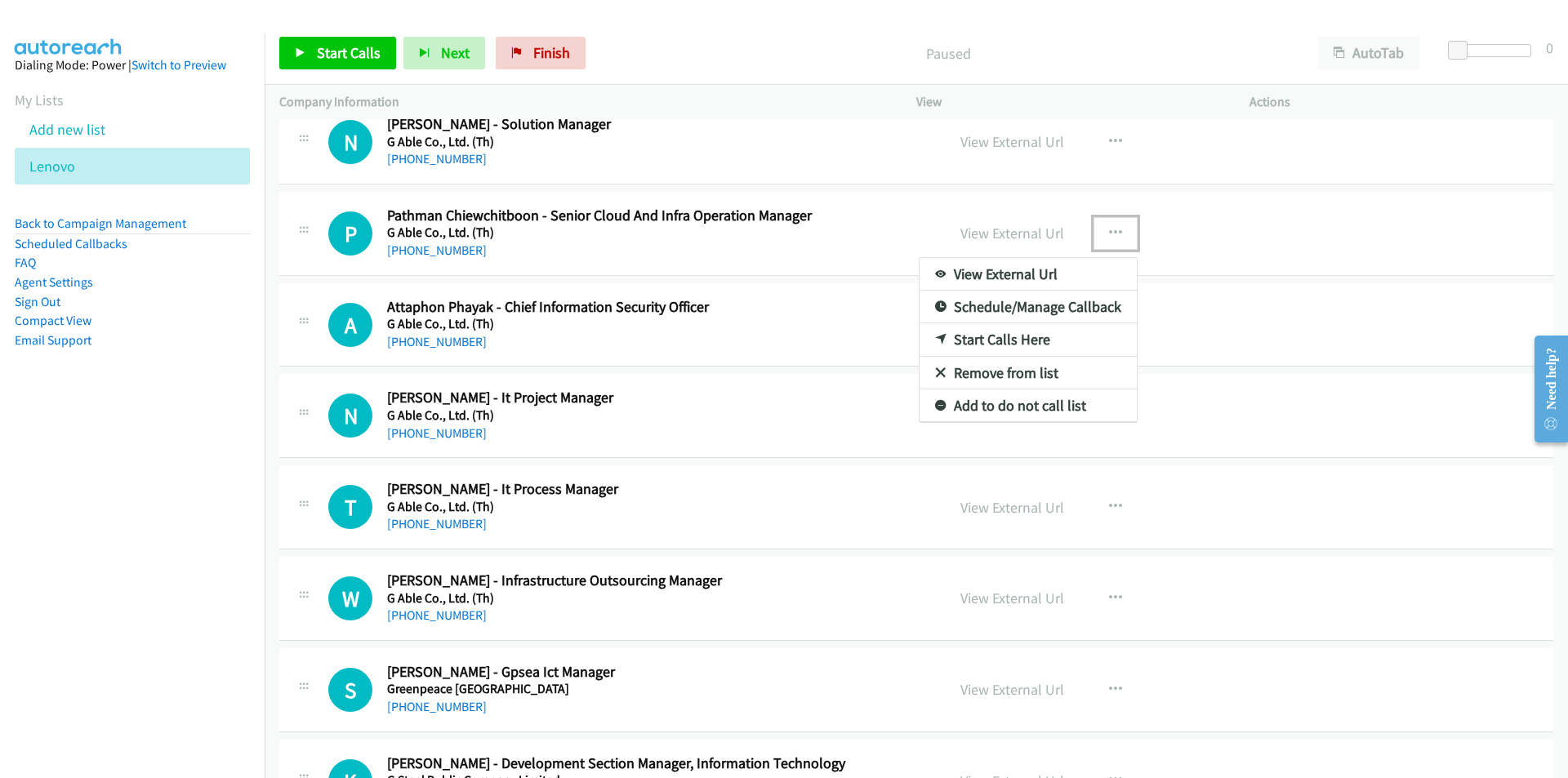
click at [1025, 338] on link "Start Calls Here" at bounding box center [1028, 339] width 217 height 33
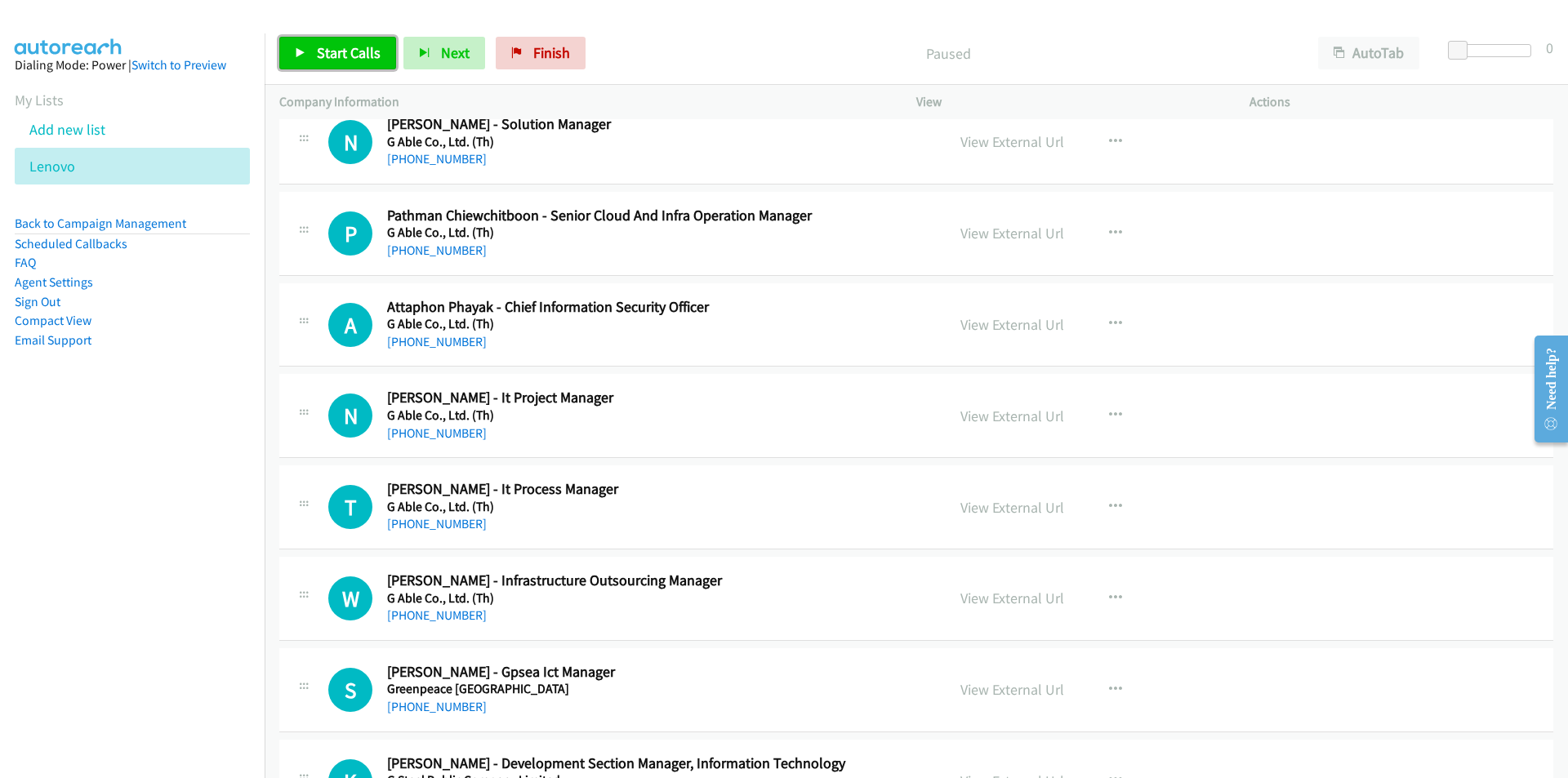
click at [314, 53] on link "Start Calls" at bounding box center [337, 52] width 117 height 33
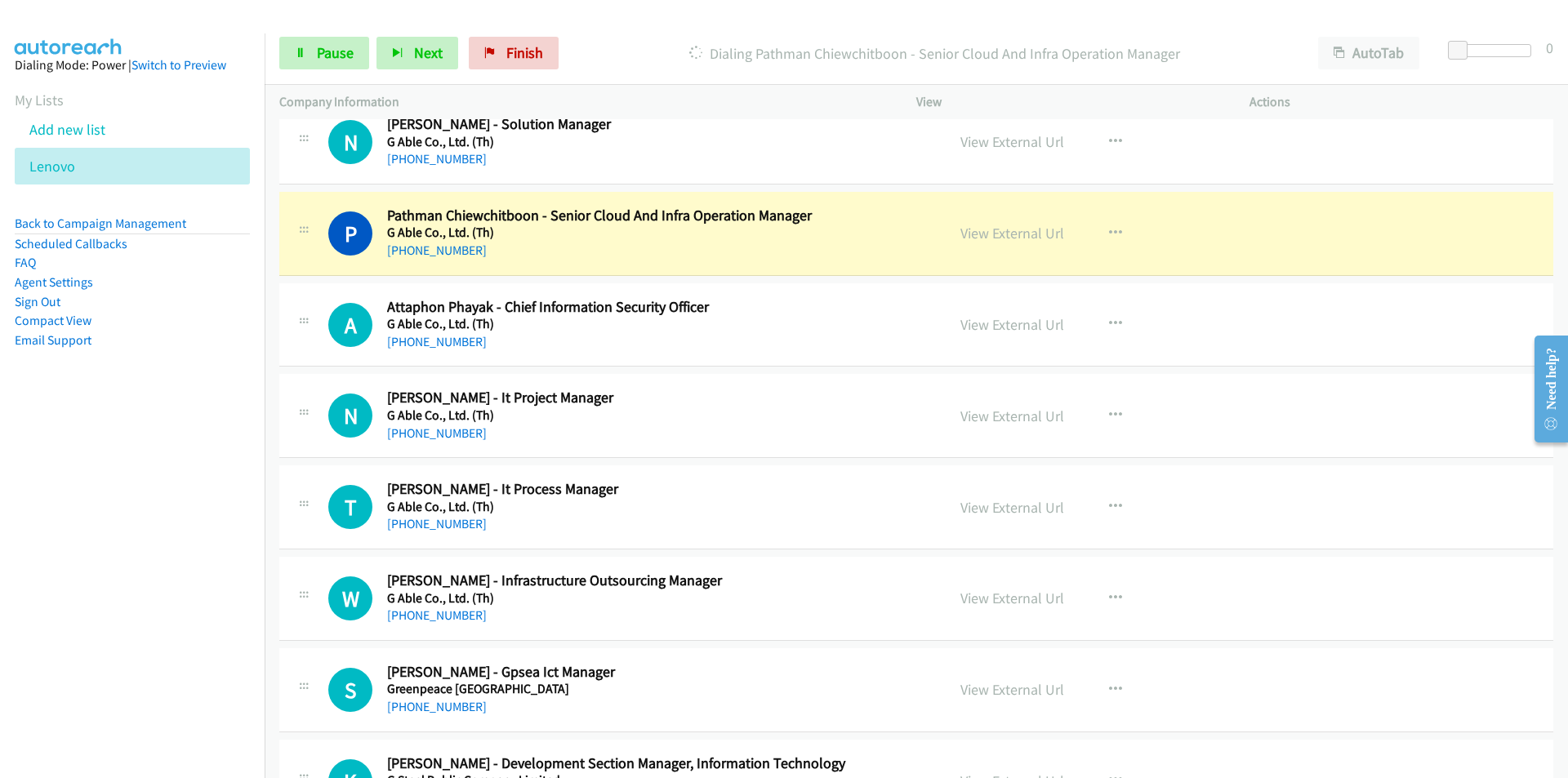
click at [100, 457] on nav "Dialing Mode: Power | Switch to Preview My Lists Add new list [GEOGRAPHIC_DATA]…" at bounding box center [133, 423] width 265 height 778
click at [970, 234] on link "View External Url" at bounding box center [1012, 233] width 104 height 19
click at [340, 54] on span "Pause" at bounding box center [334, 52] width 36 height 19
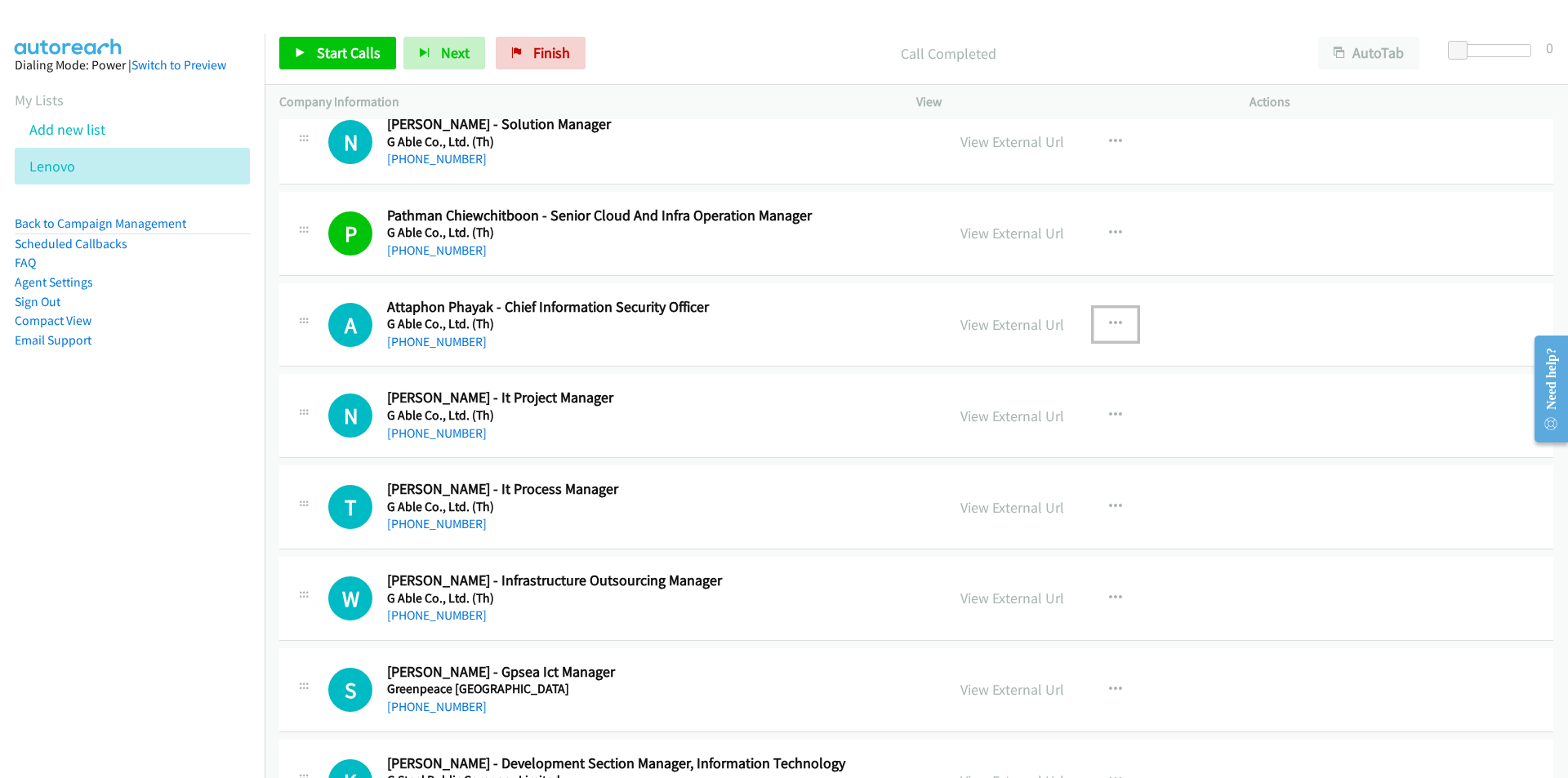
click at [1116, 323] on button "button" at bounding box center [1115, 324] width 44 height 33
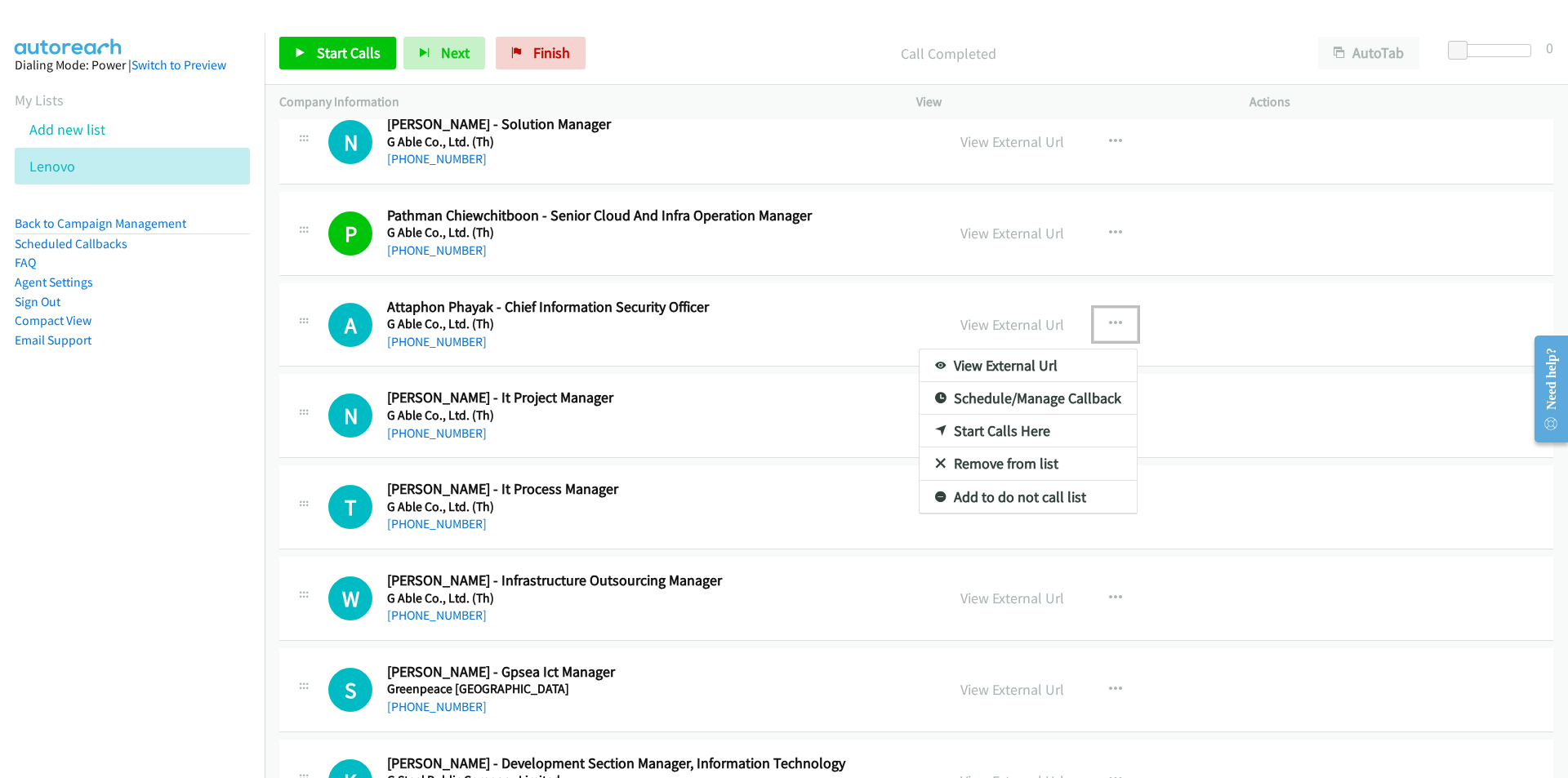
click at [1017, 426] on link "Start Calls Here" at bounding box center [1028, 430] width 217 height 33
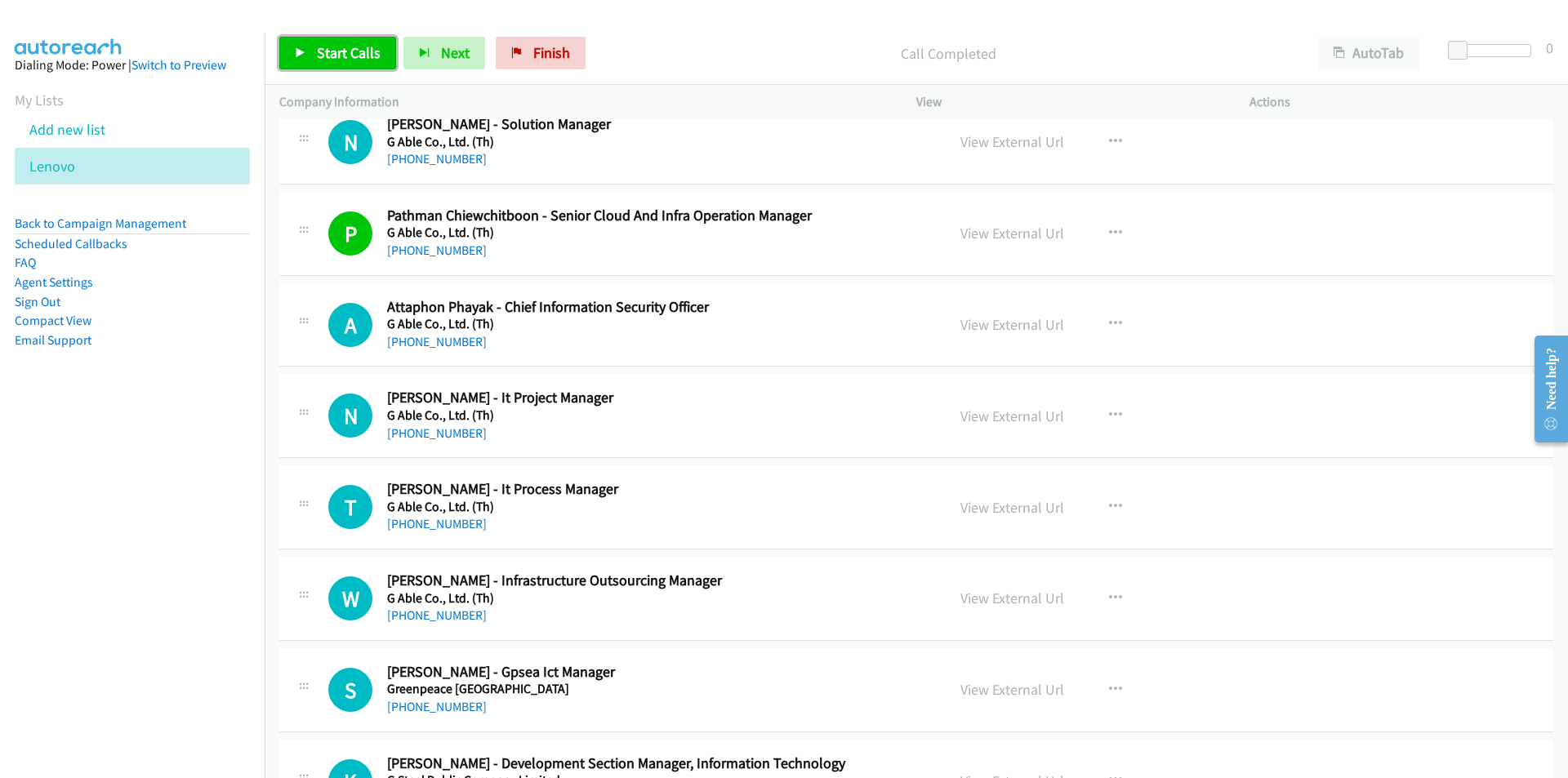
click at [330, 51] on span "Start Calls" at bounding box center [348, 52] width 63 height 19
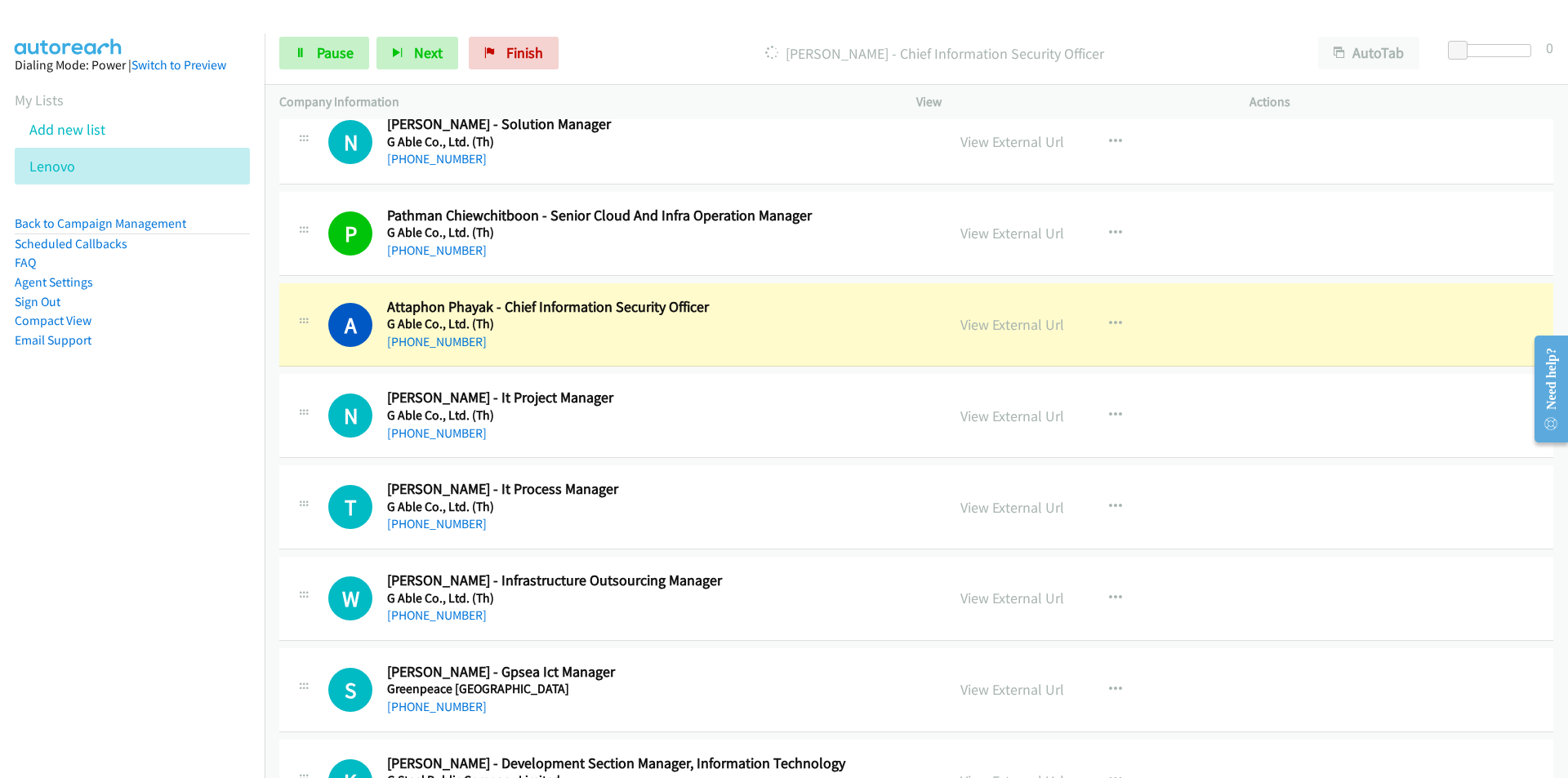
click at [158, 505] on nav "Dialing Mode: Power | Switch to Preview My Lists Add new list [GEOGRAPHIC_DATA]…" at bounding box center [133, 423] width 265 height 778
drag, startPoint x: 214, startPoint y: 549, endPoint x: 304, endPoint y: 558, distance: 90.4
click at [214, 549] on nav "Dialing Mode: Power | Switch to Preview My Lists Add new list [GEOGRAPHIC_DATA]…" at bounding box center [133, 423] width 265 height 778
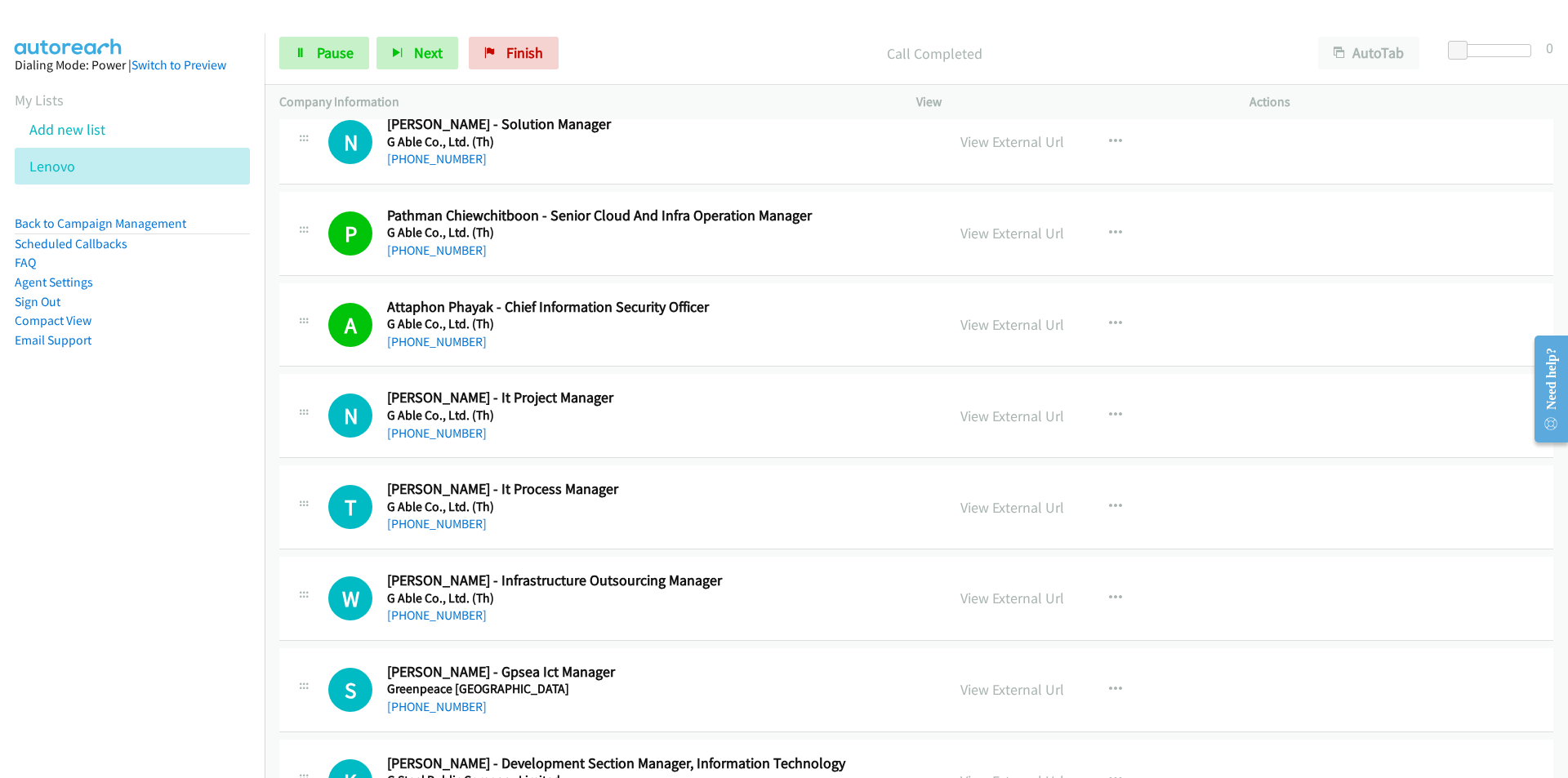
click at [97, 499] on nav "Dialing Mode: Power | Switch to Preview My Lists Add new list [GEOGRAPHIC_DATA]…" at bounding box center [133, 423] width 265 height 778
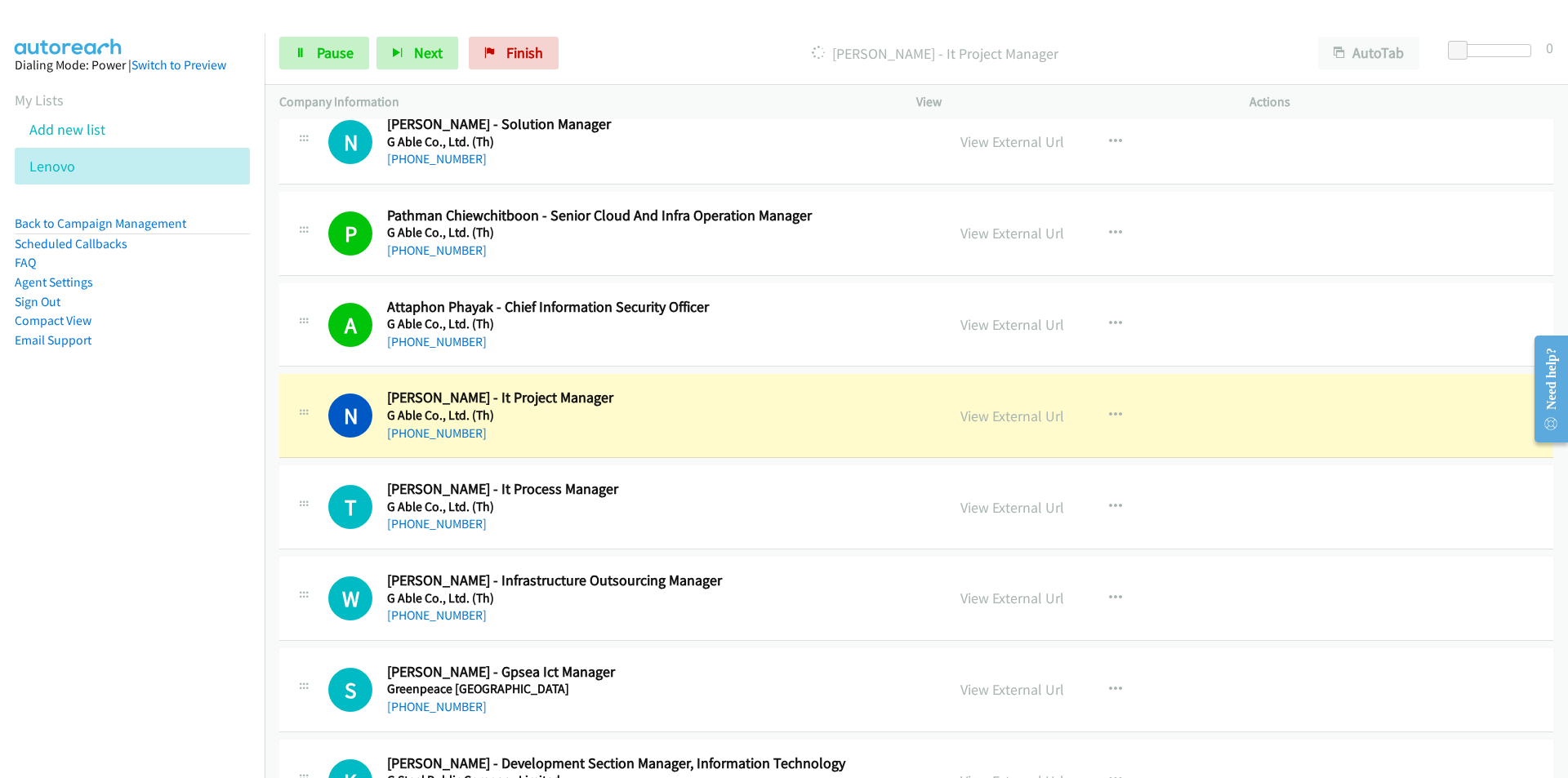
click at [166, 526] on nav "Dialing Mode: Power | Switch to Preview My Lists Add new list [GEOGRAPHIC_DATA]…" at bounding box center [133, 423] width 265 height 778
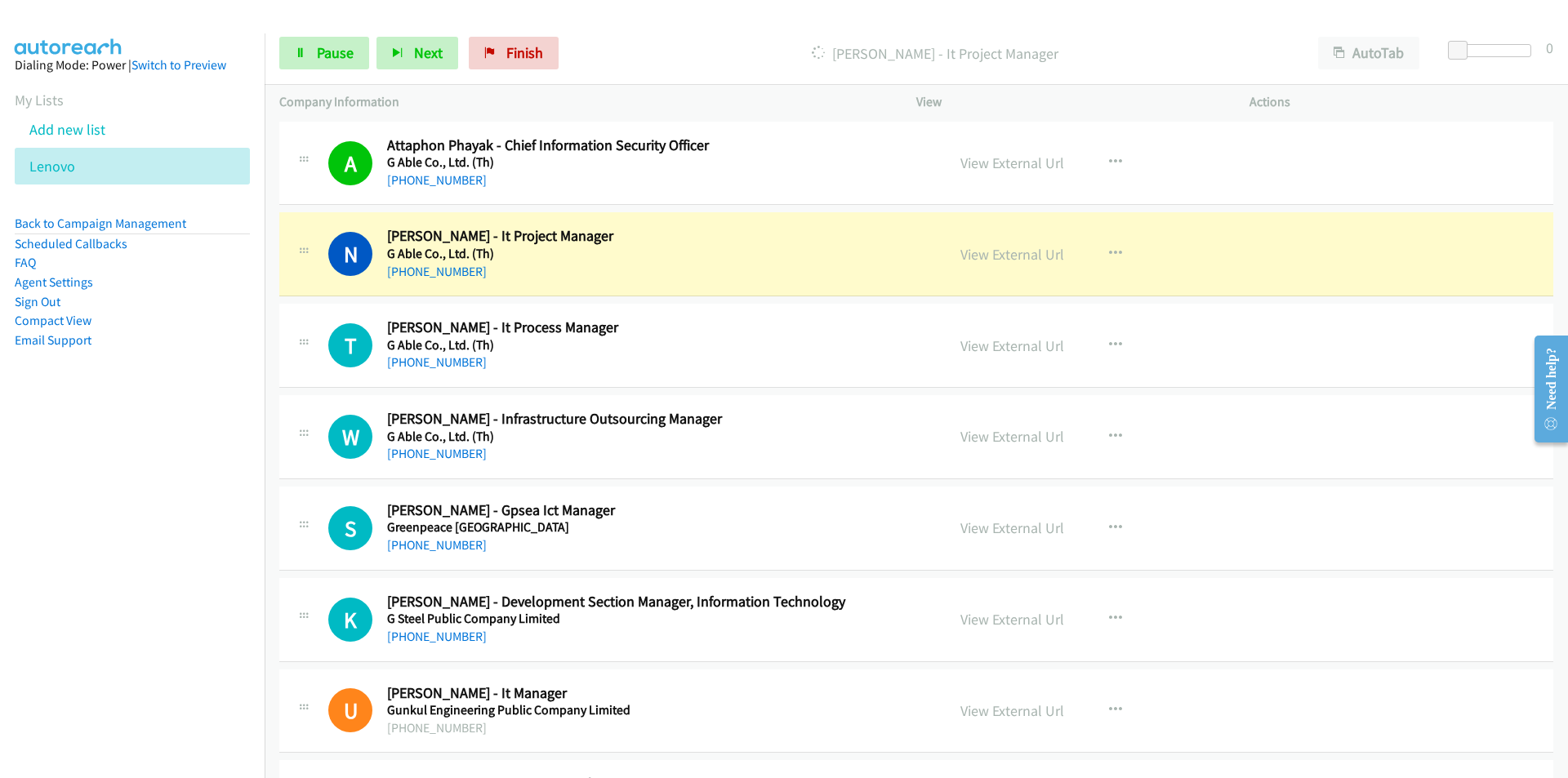
scroll to position [3836, 0]
click at [134, 512] on nav "Dialing Mode: Power | Switch to Preview My Lists Add new list [GEOGRAPHIC_DATA]…" at bounding box center [133, 423] width 265 height 778
click at [312, 58] on link "Pause" at bounding box center [324, 52] width 90 height 33
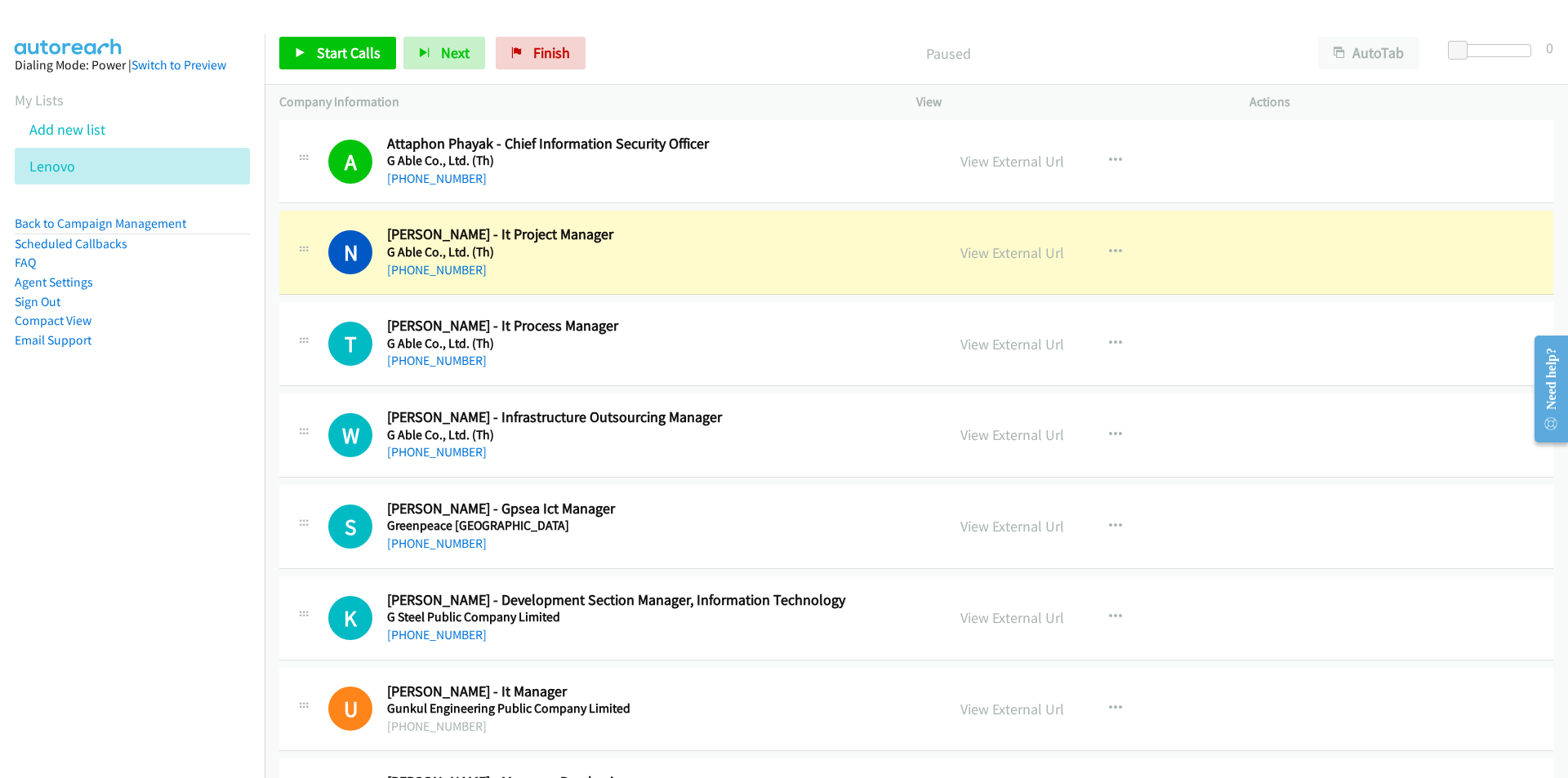
click at [157, 606] on nav "Dialing Mode: Power | Switch to Preview My Lists Add new list [GEOGRAPHIC_DATA]…" at bounding box center [133, 423] width 265 height 778
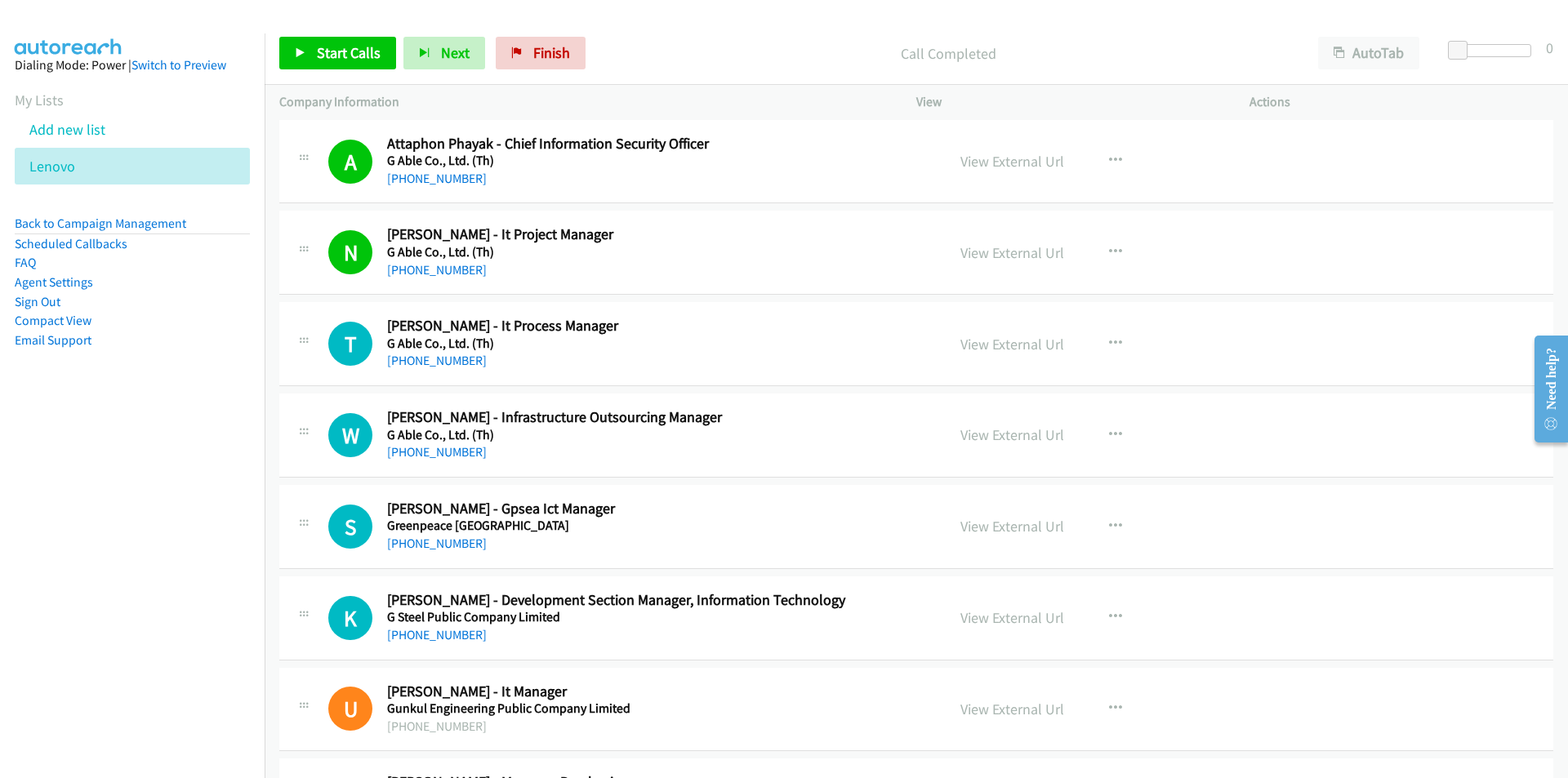
drag, startPoint x: 234, startPoint y: 459, endPoint x: 271, endPoint y: 408, distance: 63.0
click at [235, 460] on nav "Dialing Mode: Power | Switch to Preview My Lists Add new list [GEOGRAPHIC_DATA]…" at bounding box center [133, 423] width 265 height 778
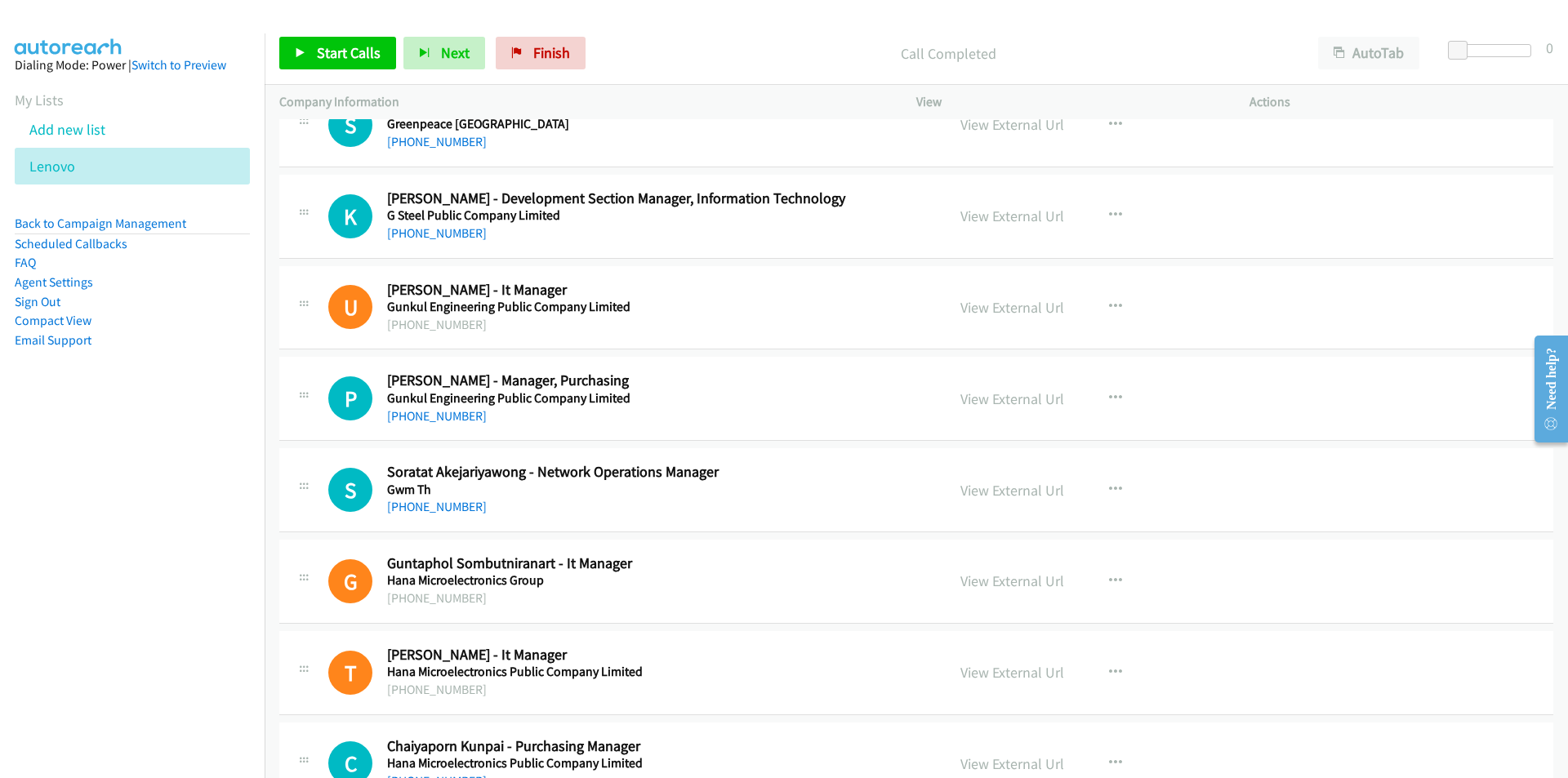
scroll to position [4244, 0]
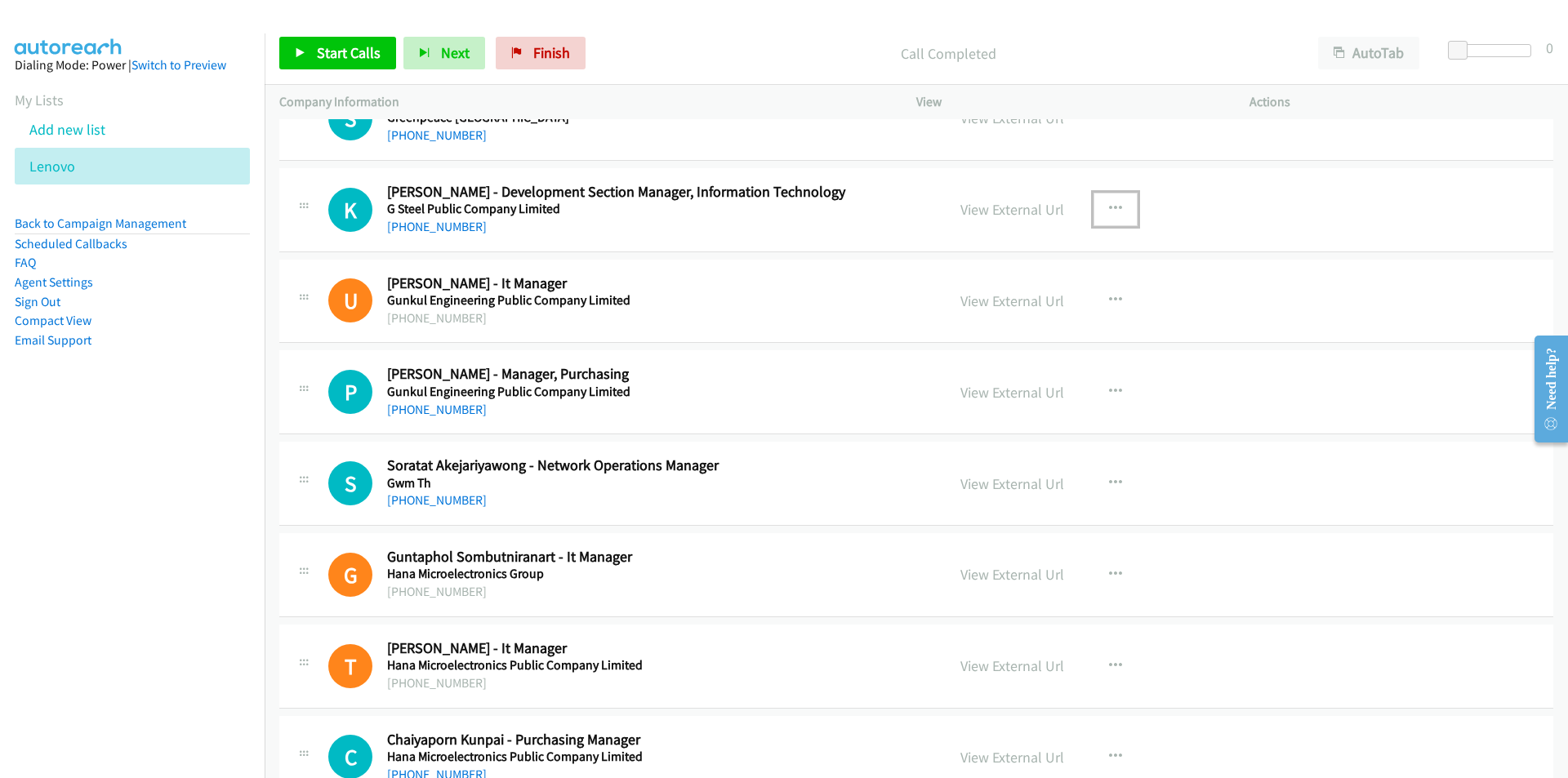
click at [1100, 207] on button "button" at bounding box center [1115, 208] width 44 height 33
click at [151, 471] on nav "Dialing Mode: Power | Switch to Preview My Lists Add new list [GEOGRAPHIC_DATA]…" at bounding box center [133, 423] width 265 height 778
click at [111, 457] on nav "Dialing Mode: Power | Switch to Preview My Lists Add new list [GEOGRAPHIC_DATA]…" at bounding box center [133, 423] width 265 height 778
click at [1202, 280] on div at bounding box center [784, 389] width 1568 height 778
click at [1015, 301] on link "View External Url" at bounding box center [1012, 300] width 104 height 19
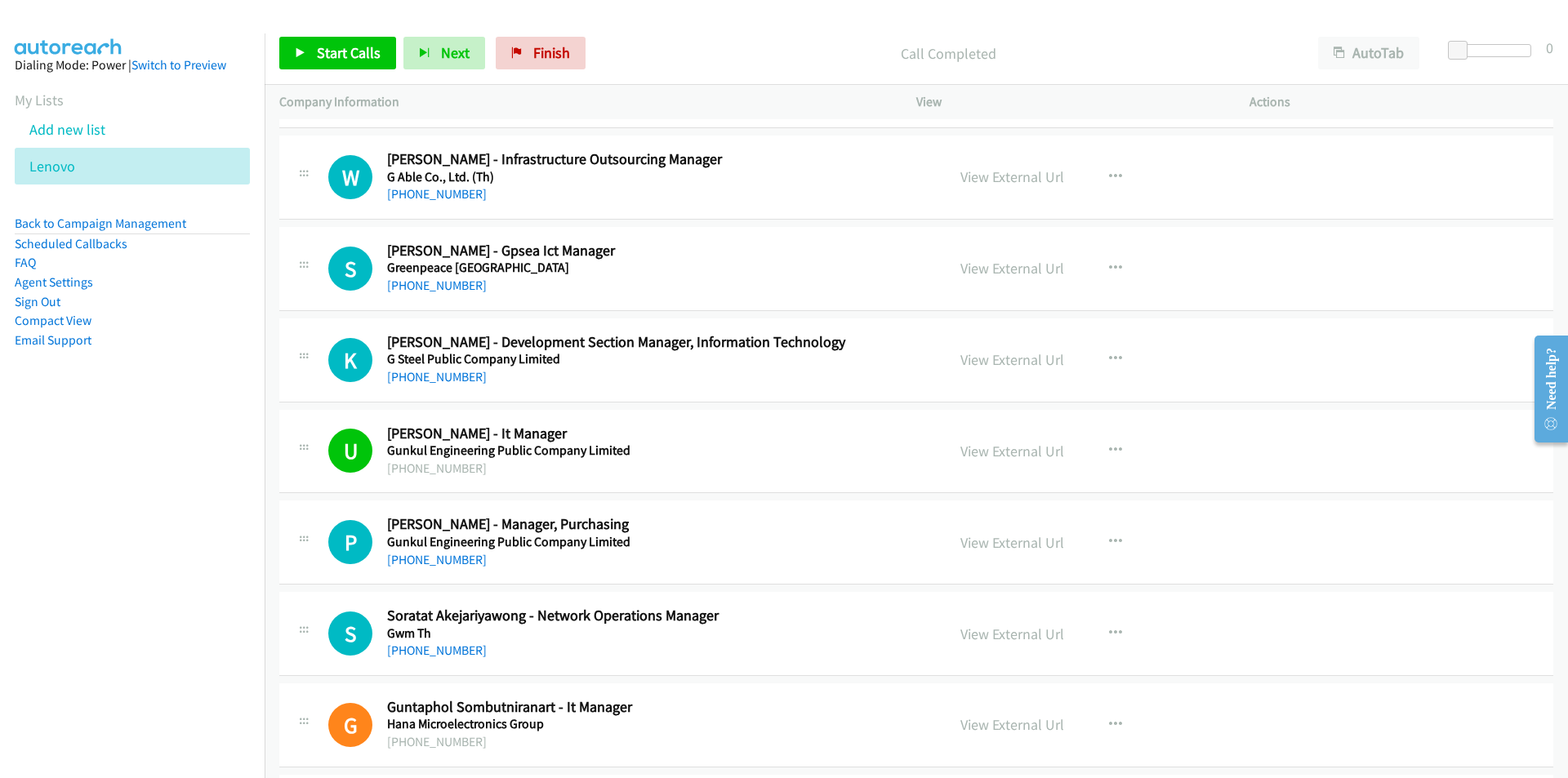
scroll to position [4081, 0]
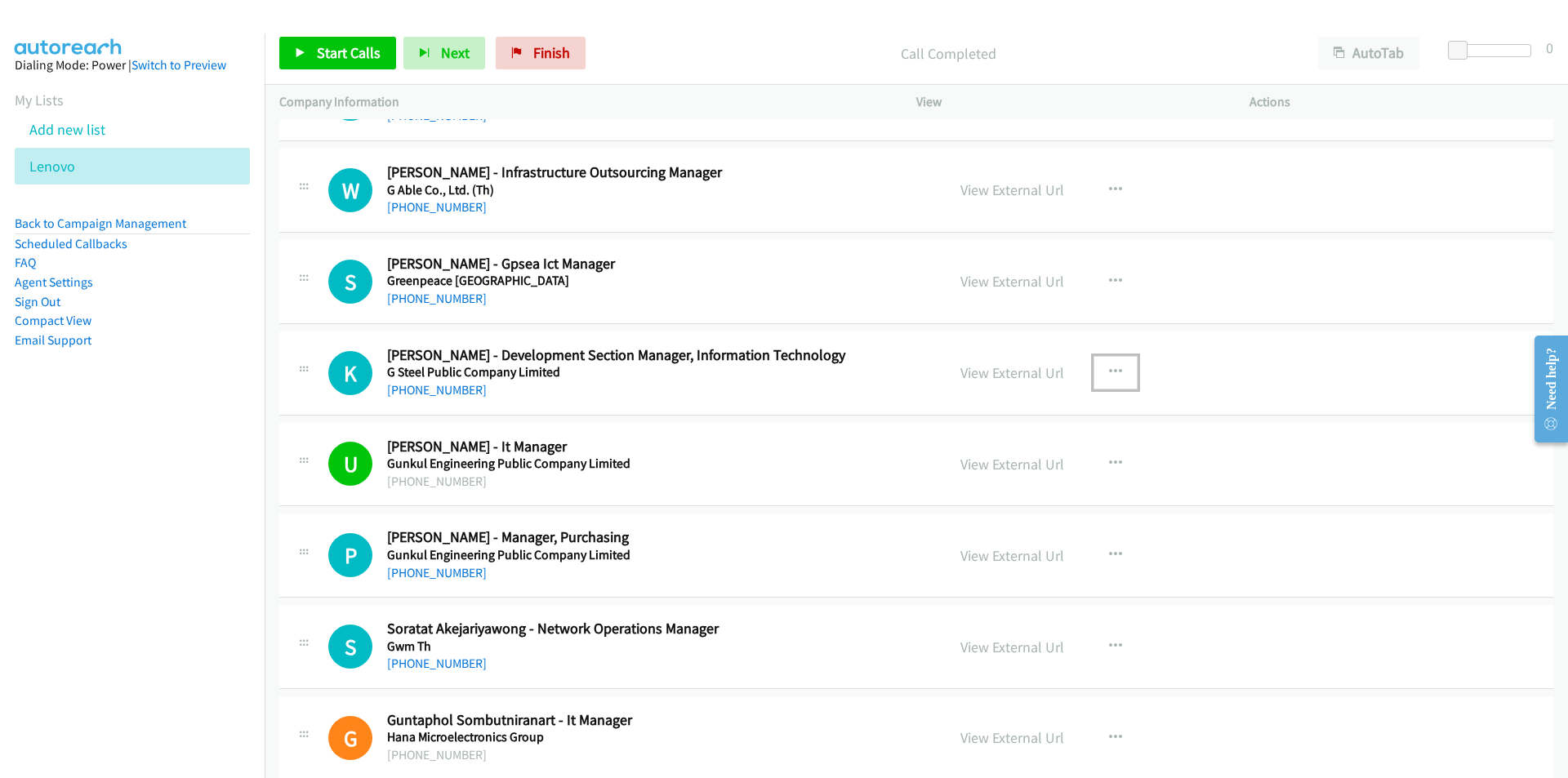
click at [1109, 370] on icon "button" at bounding box center [1115, 372] width 13 height 13
click at [1033, 475] on link "Start Calls Here" at bounding box center [1028, 479] width 217 height 33
click at [313, 52] on link "Start Calls" at bounding box center [337, 52] width 117 height 33
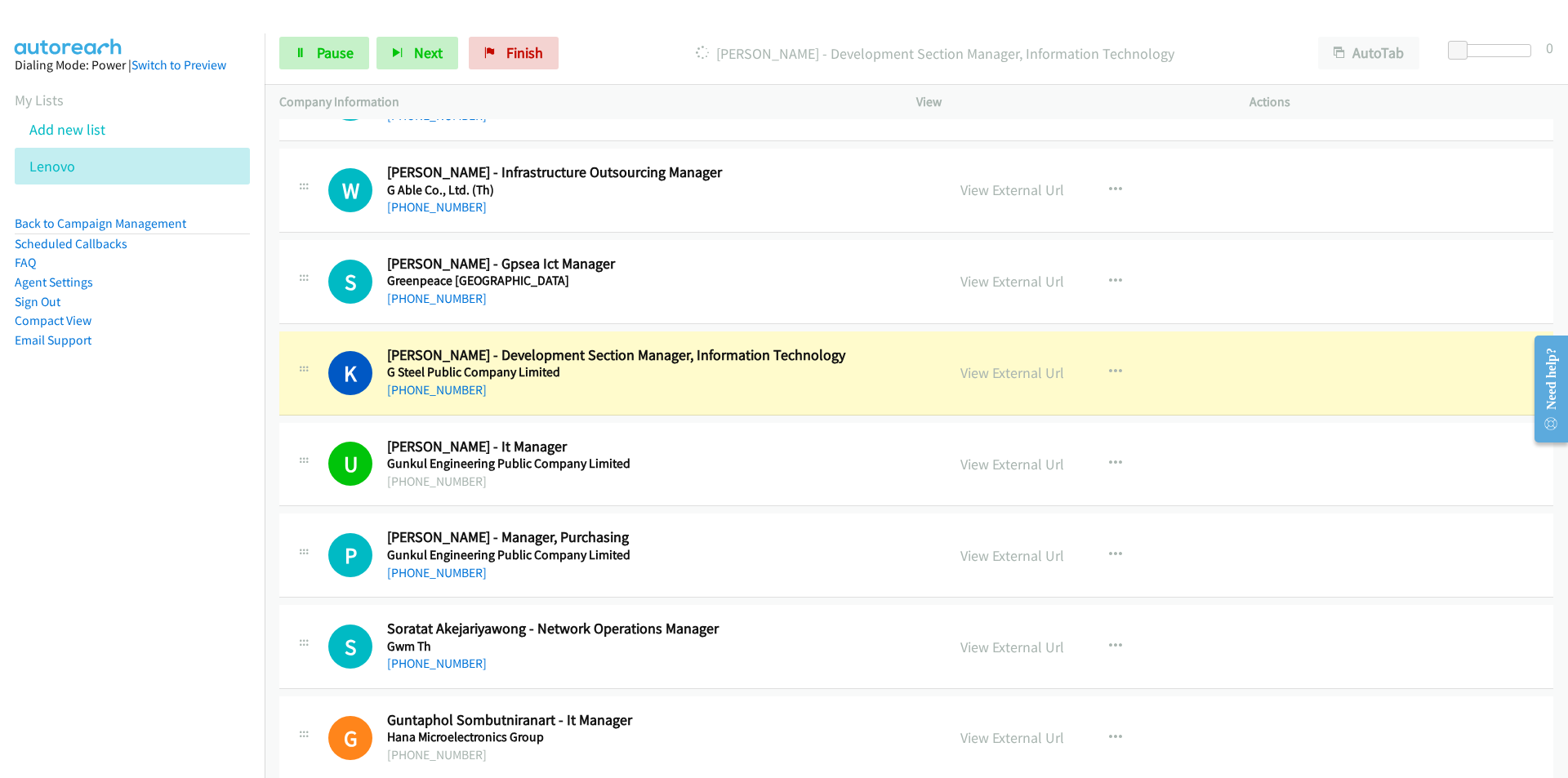
click at [187, 535] on nav "Dialing Mode: Power | Switch to Preview My Lists Add new list [GEOGRAPHIC_DATA]…" at bounding box center [133, 423] width 265 height 778
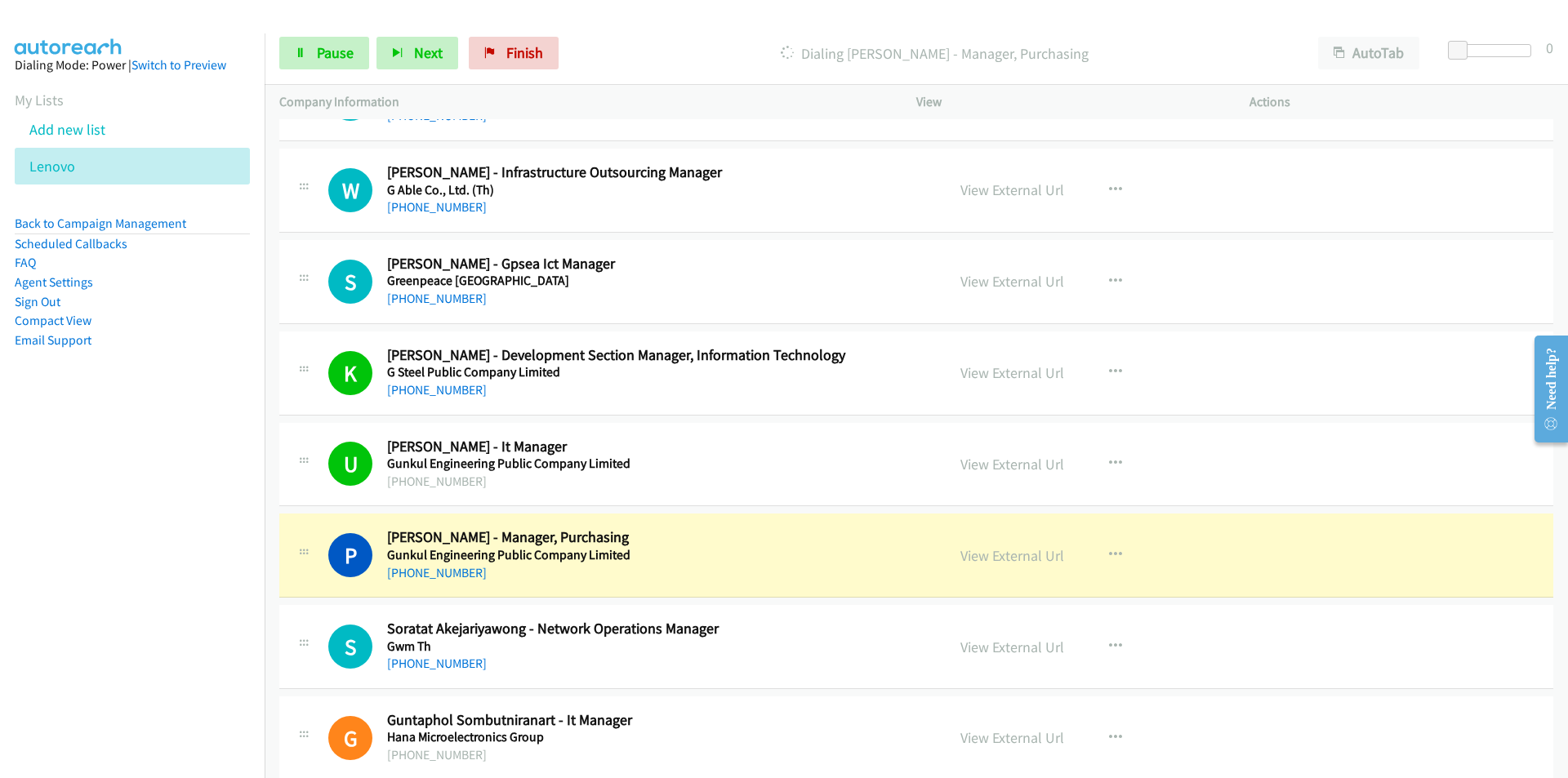
click at [208, 515] on nav "Dialing Mode: Power | Switch to Preview My Lists Add new list [GEOGRAPHIC_DATA]…" at bounding box center [133, 423] width 265 height 778
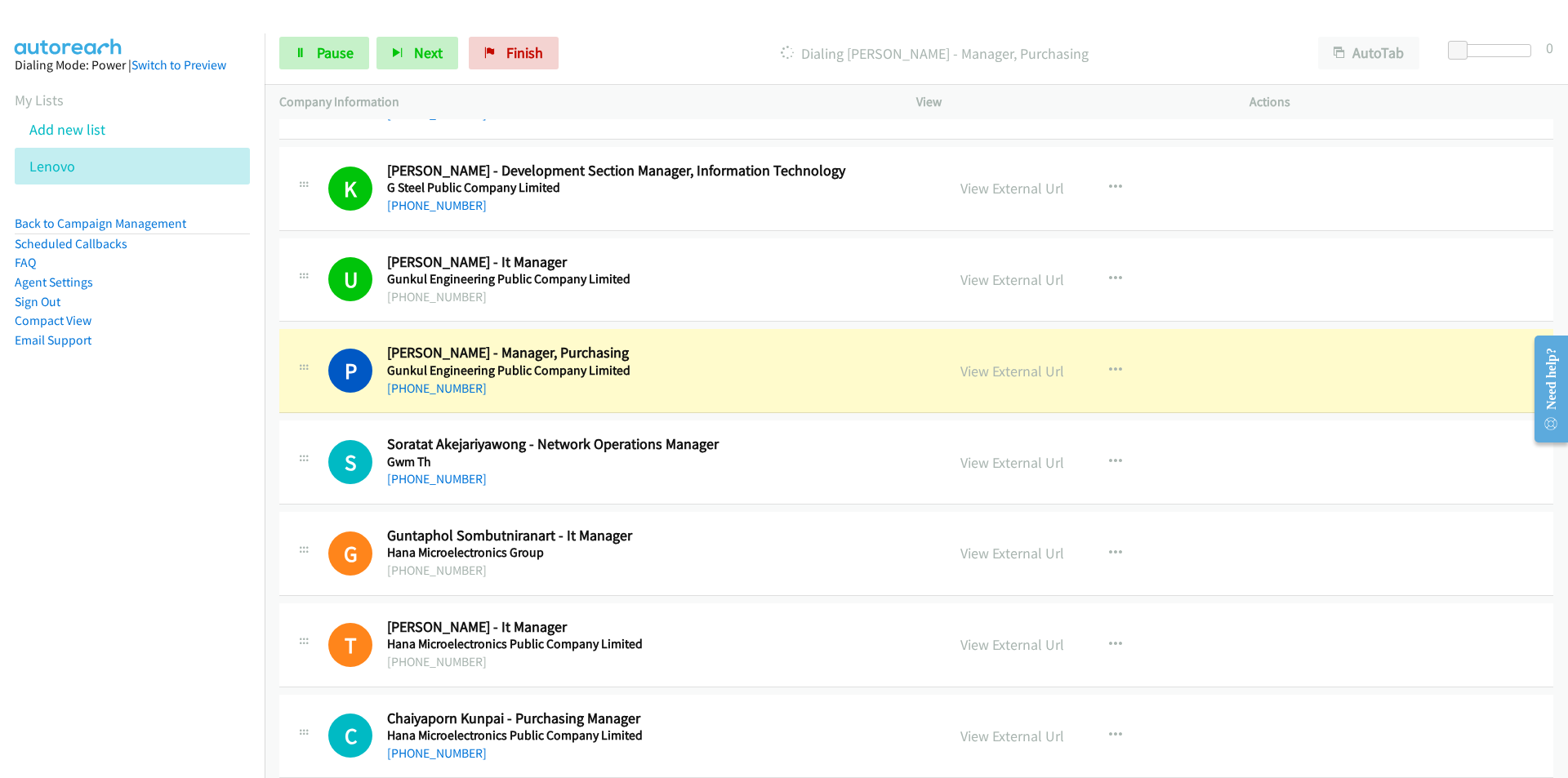
scroll to position [4326, 0]
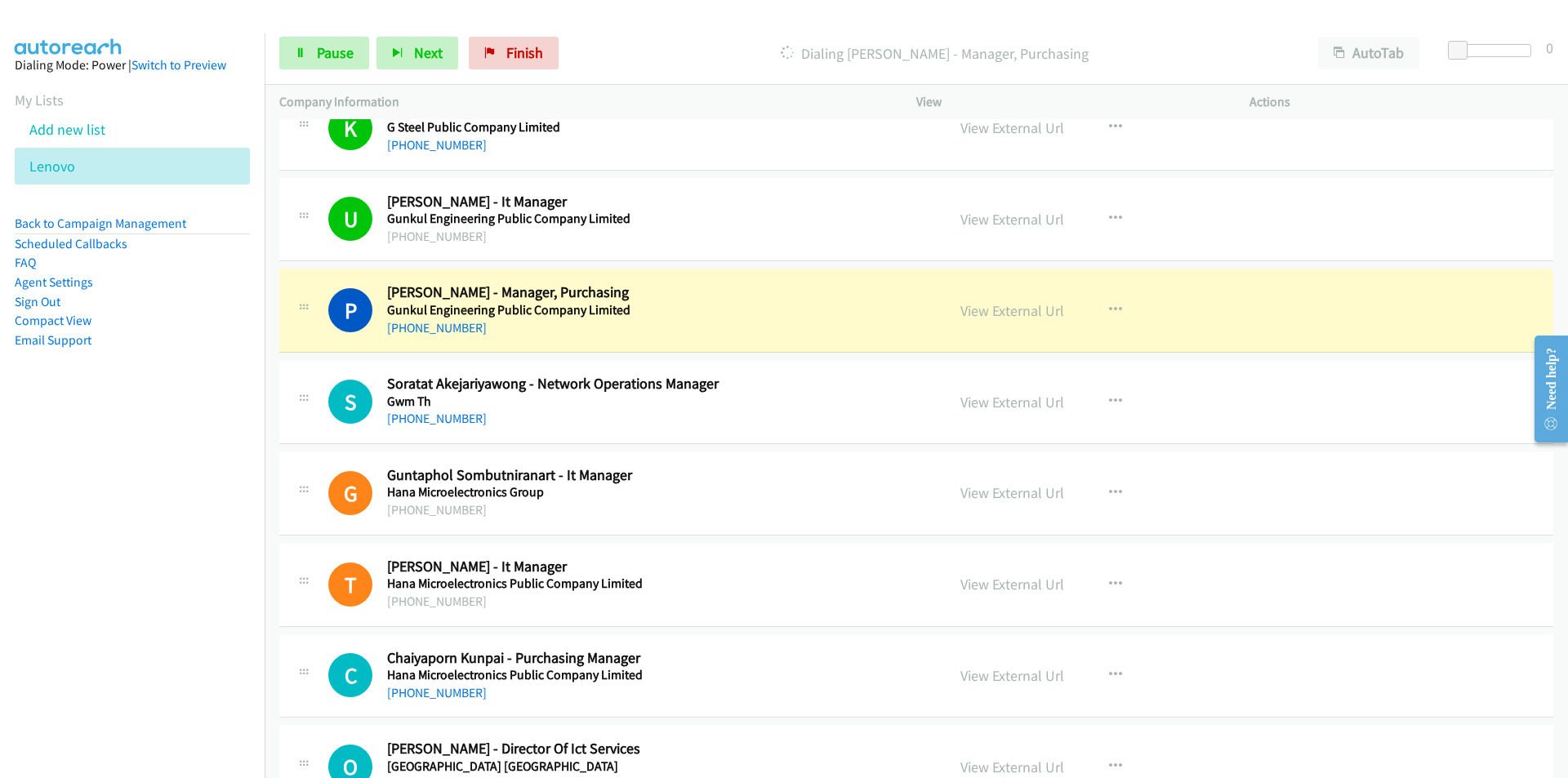
click at [185, 535] on nav "Dialing Mode: Power | Switch to Preview My Lists Add new list [GEOGRAPHIC_DATA]…" at bounding box center [133, 423] width 265 height 778
click at [1011, 305] on link "View External Url" at bounding box center [1012, 311] width 104 height 19
click at [157, 529] on nav "Dialing Mode: Power | Switch to Preview My Lists Add new list [GEOGRAPHIC_DATA]…" at bounding box center [133, 423] width 265 height 778
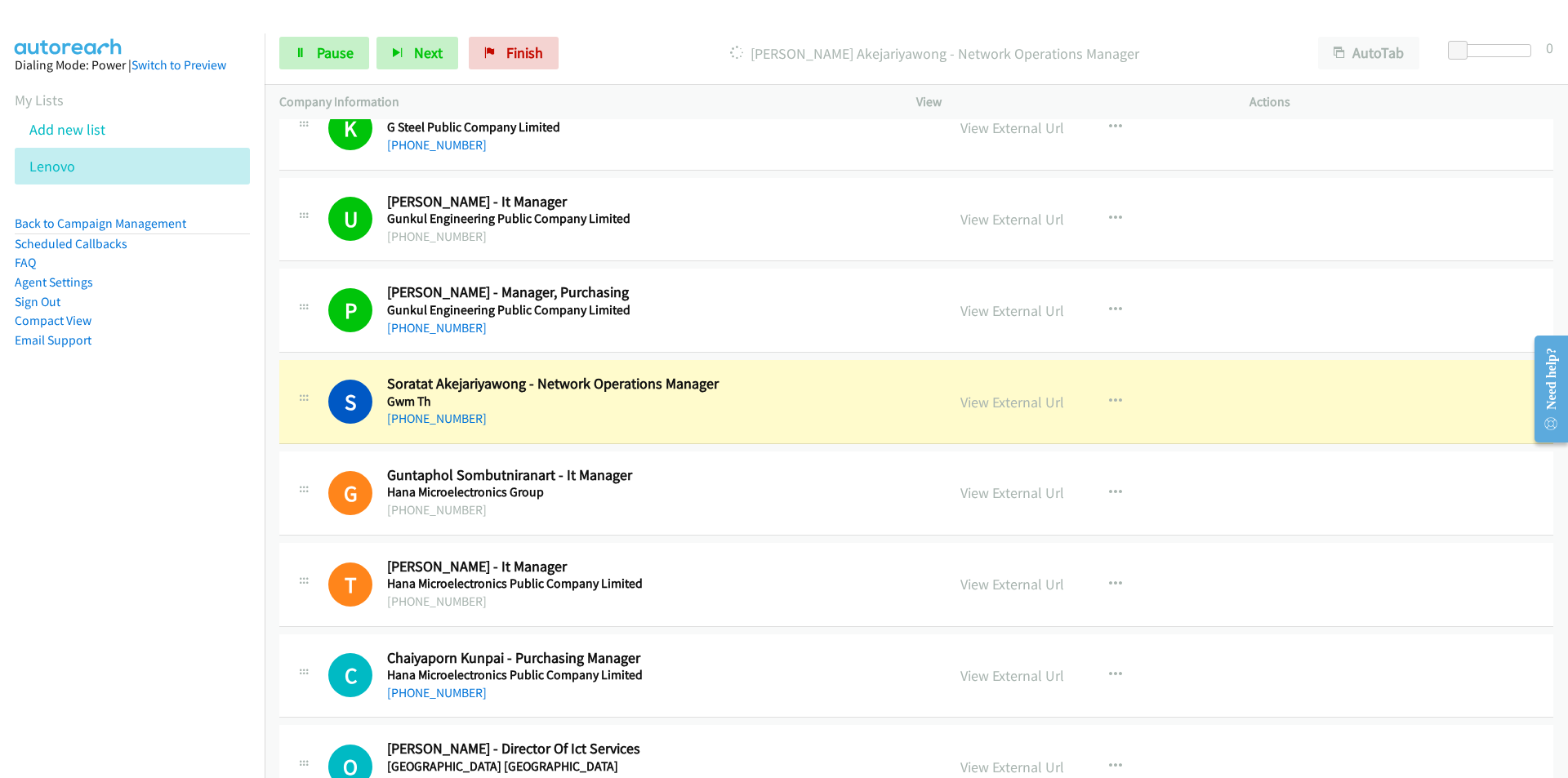
click at [245, 579] on nav "Dialing Mode: Power | Switch to Preview My Lists Add new list [GEOGRAPHIC_DATA]…" at bounding box center [133, 423] width 265 height 778
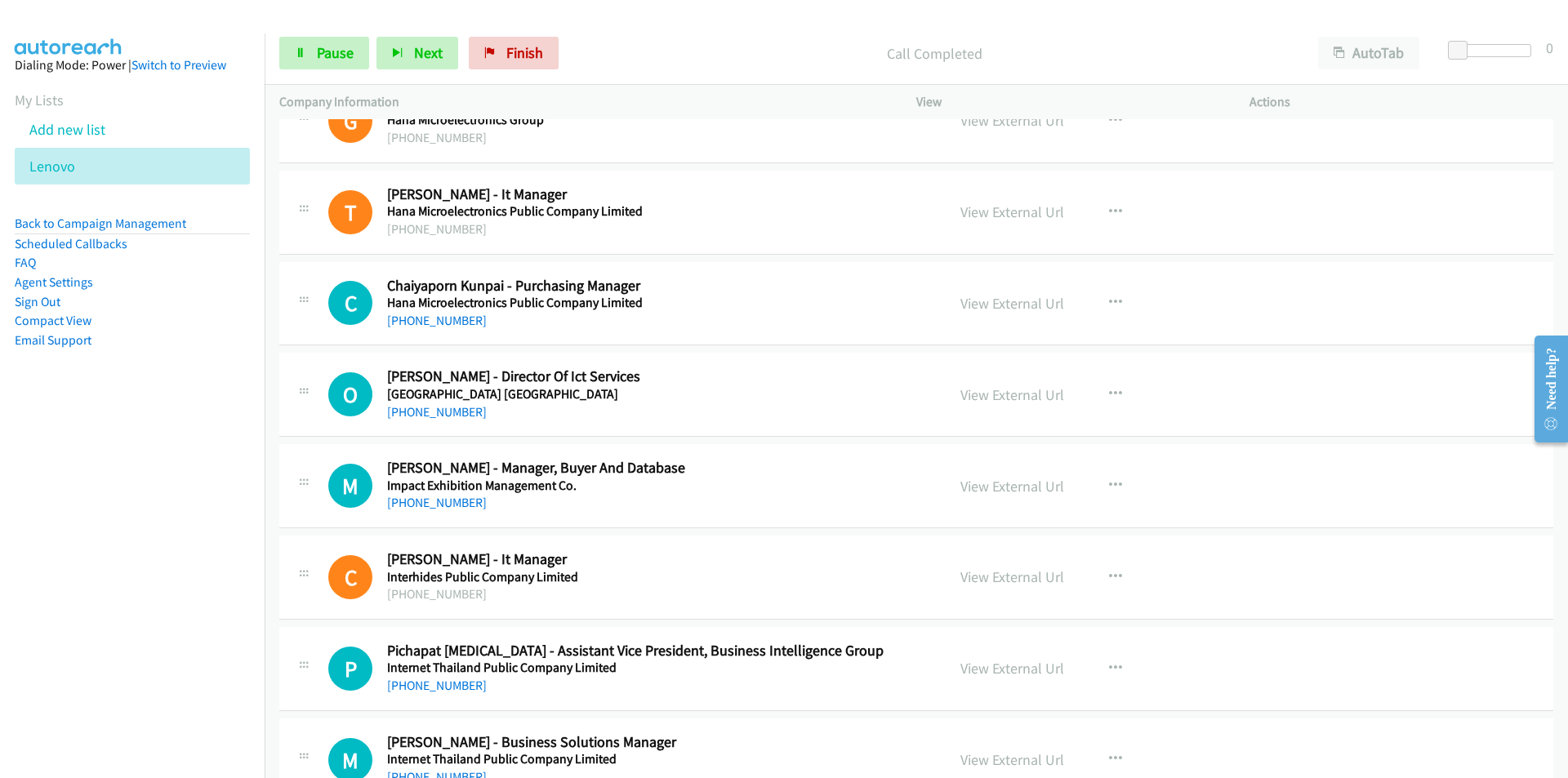
scroll to position [4734, 0]
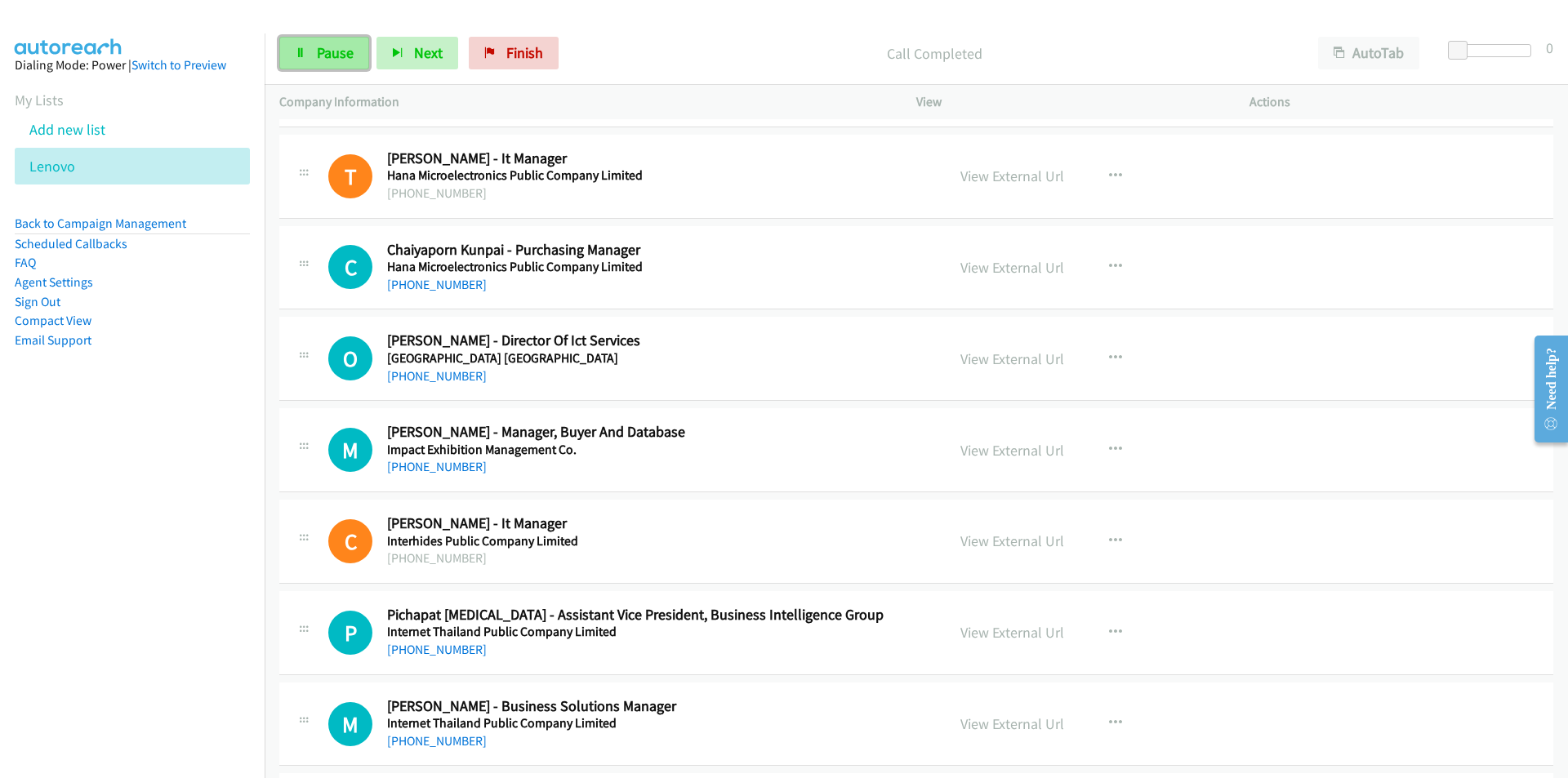
click at [318, 60] on span "Pause" at bounding box center [334, 52] width 36 height 19
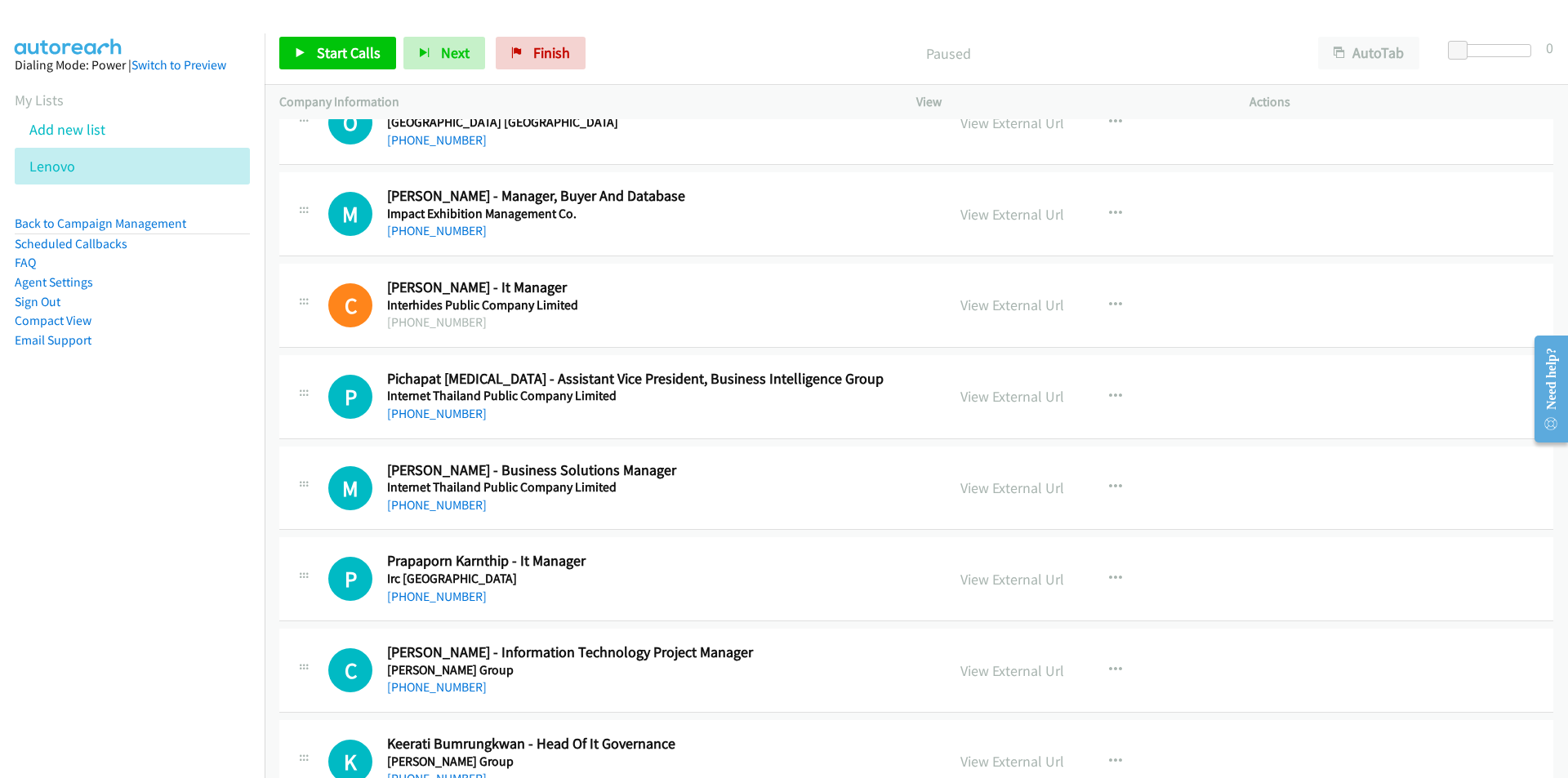
scroll to position [4979, 0]
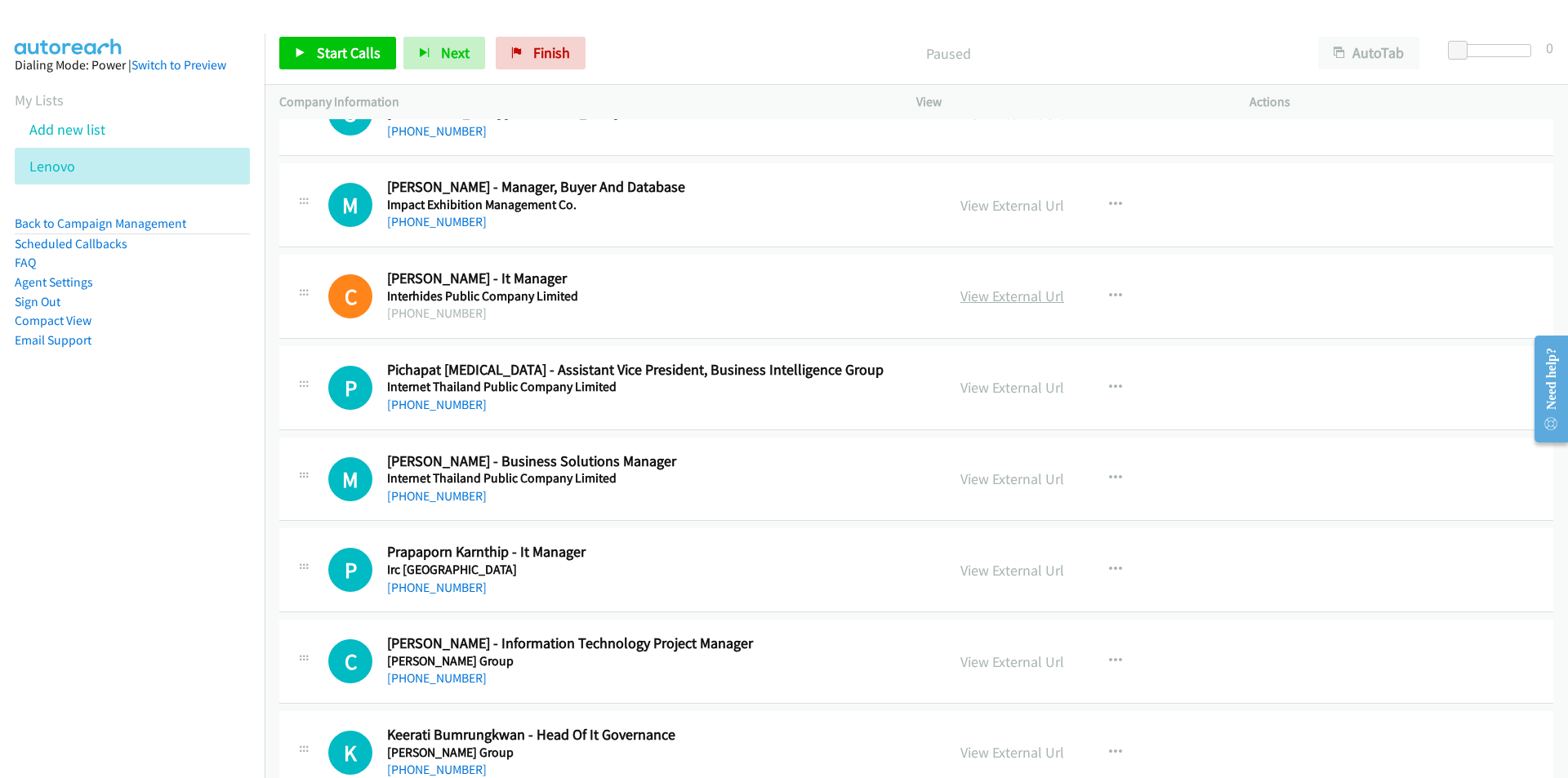
click at [998, 294] on link "View External Url" at bounding box center [1012, 296] width 104 height 19
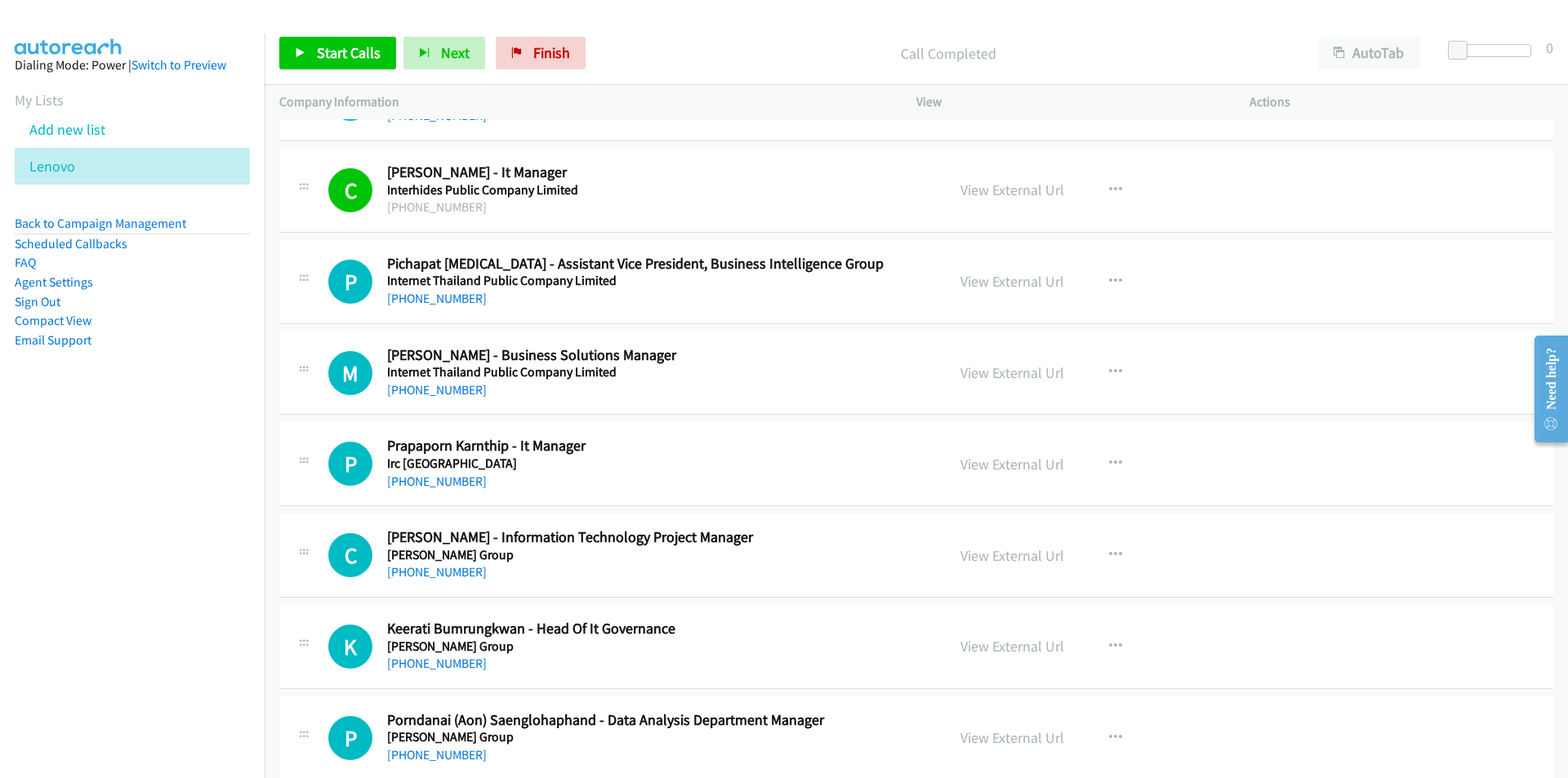
scroll to position [5142, 0]
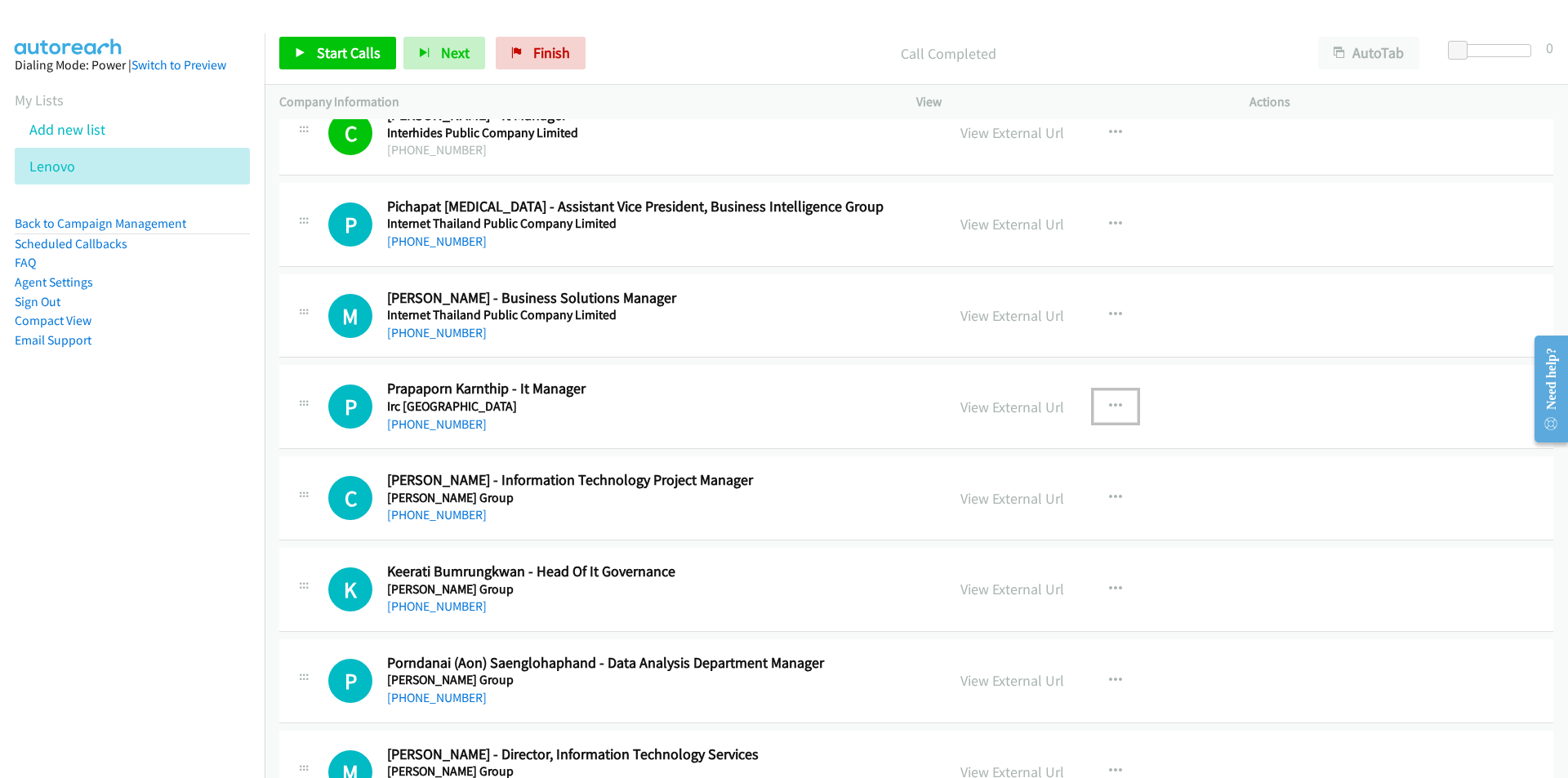
click at [1113, 403] on icon "button" at bounding box center [1115, 407] width 13 height 13
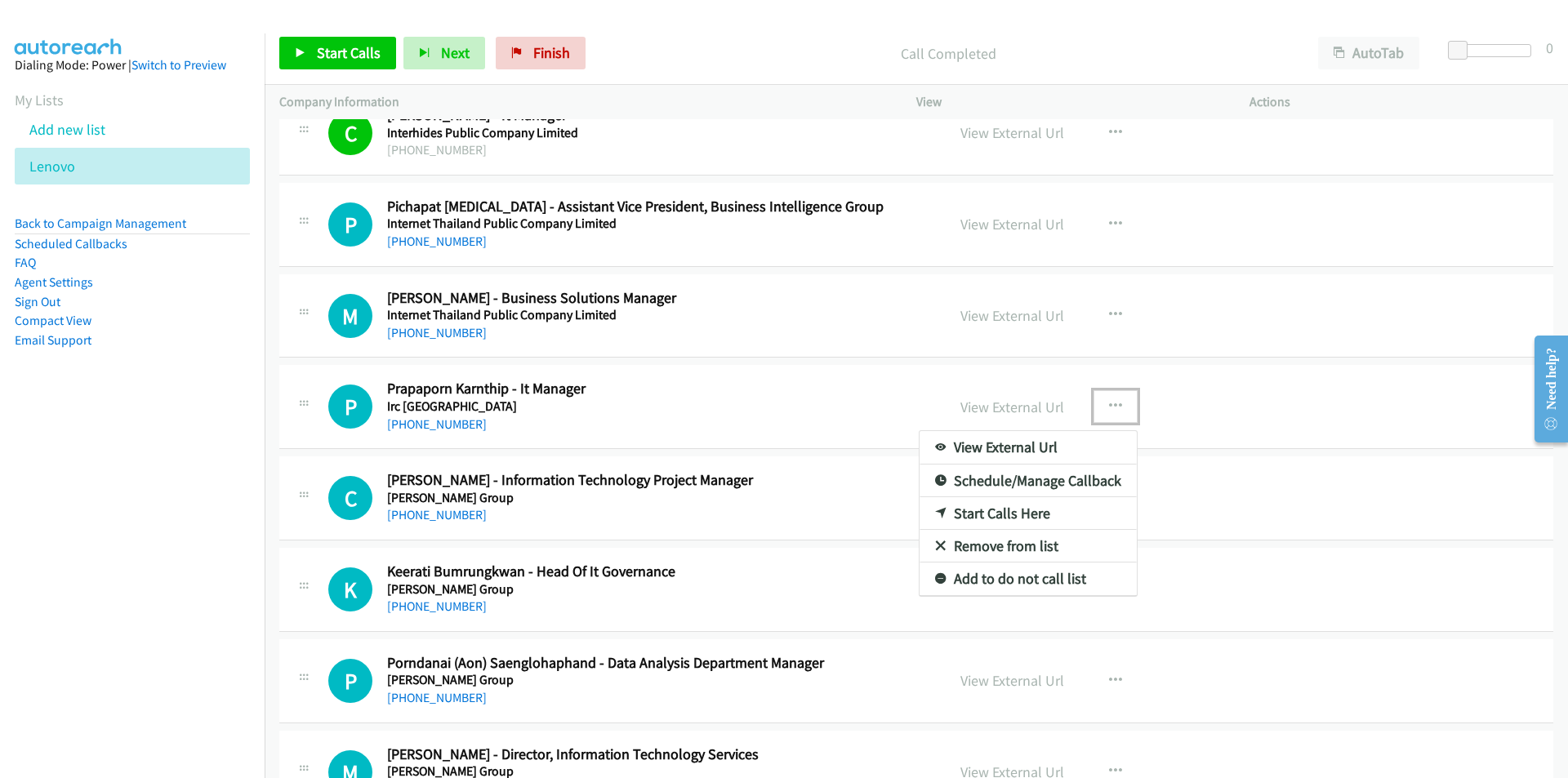
click at [1015, 509] on link "Start Calls Here" at bounding box center [1028, 513] width 217 height 33
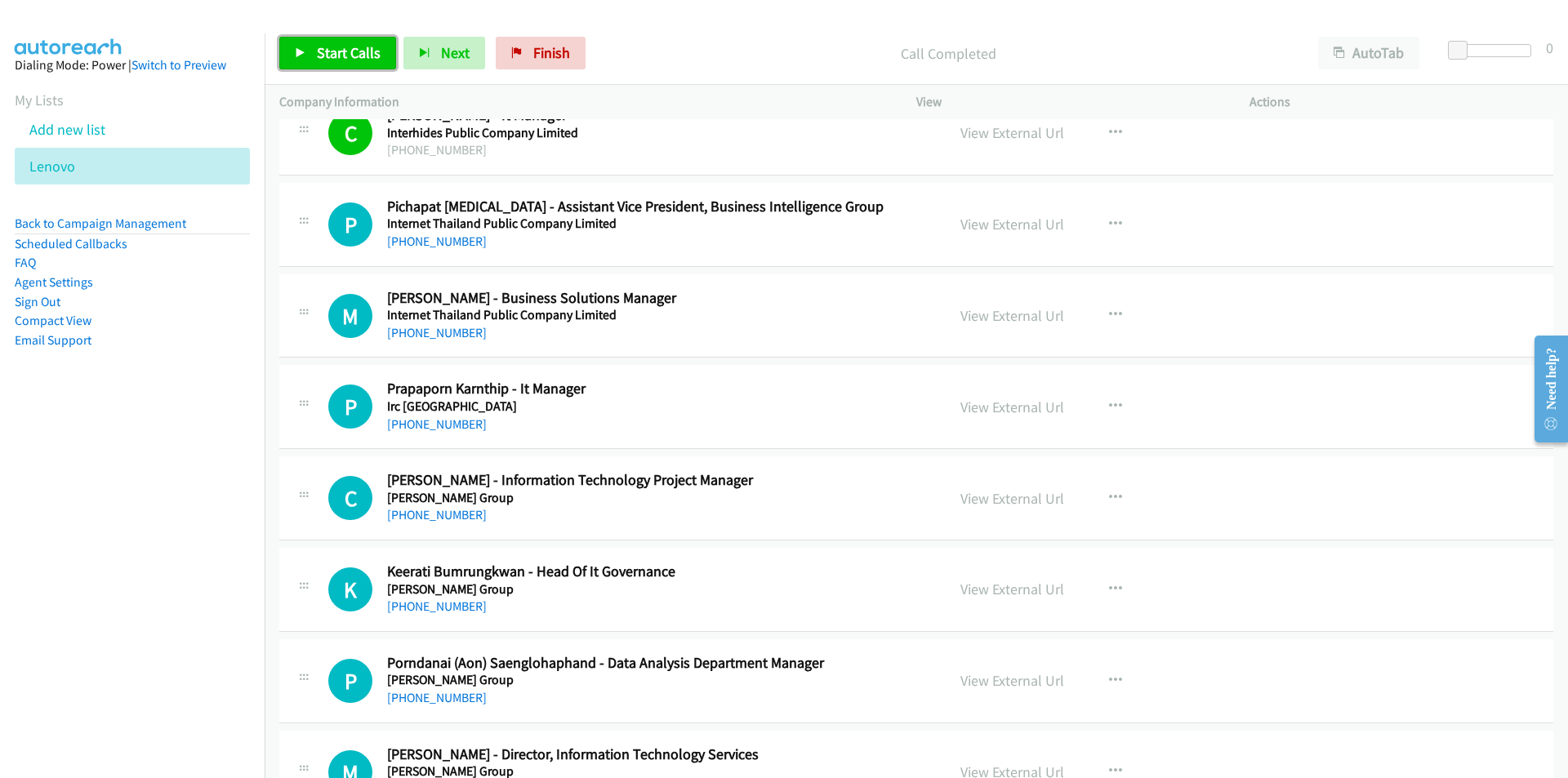
click at [321, 49] on span "Start Calls" at bounding box center [348, 52] width 63 height 19
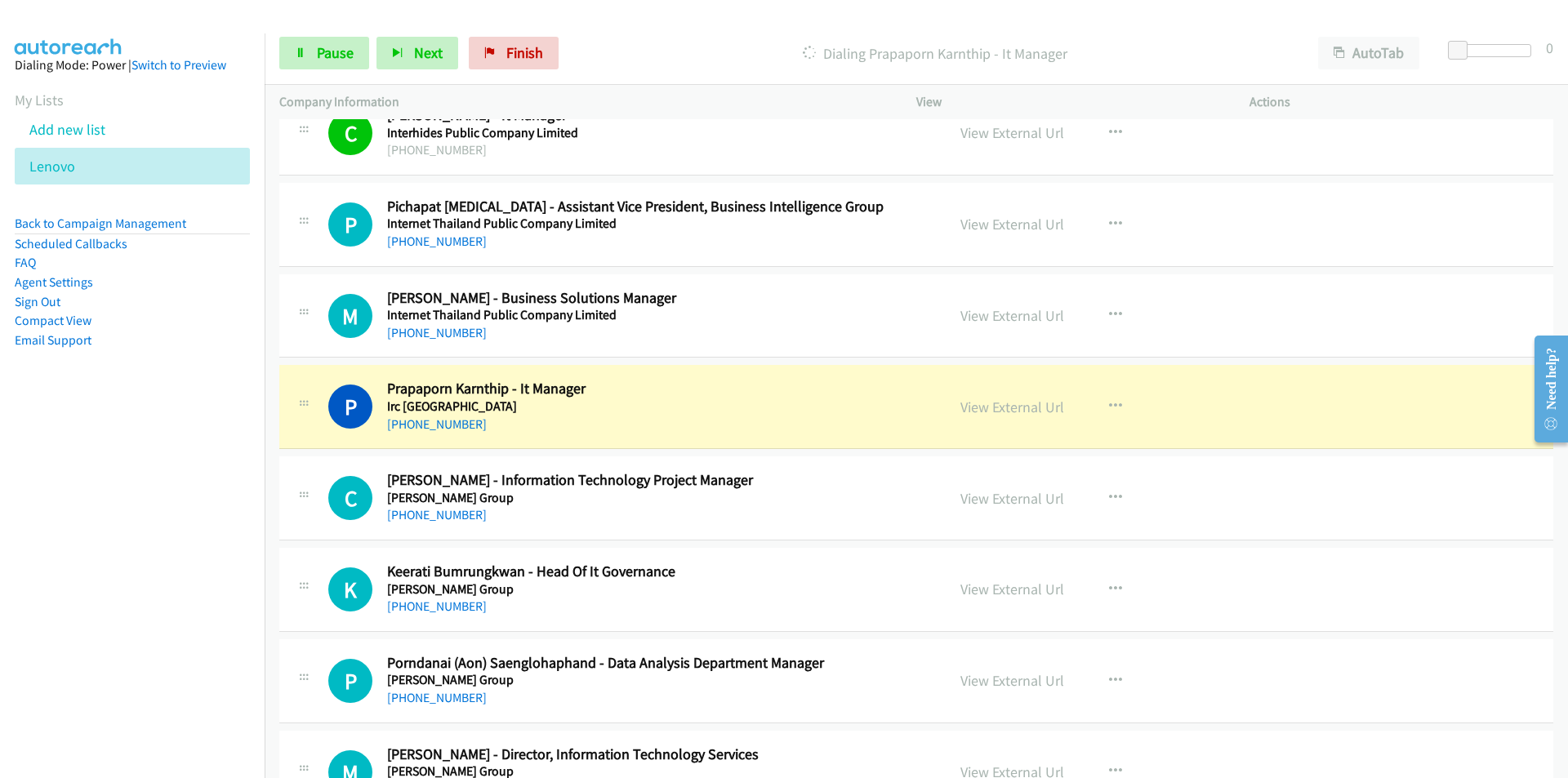
click at [193, 538] on nav "Dialing Mode: Power | Switch to Preview My Lists Add new list [GEOGRAPHIC_DATA]…" at bounding box center [133, 423] width 265 height 778
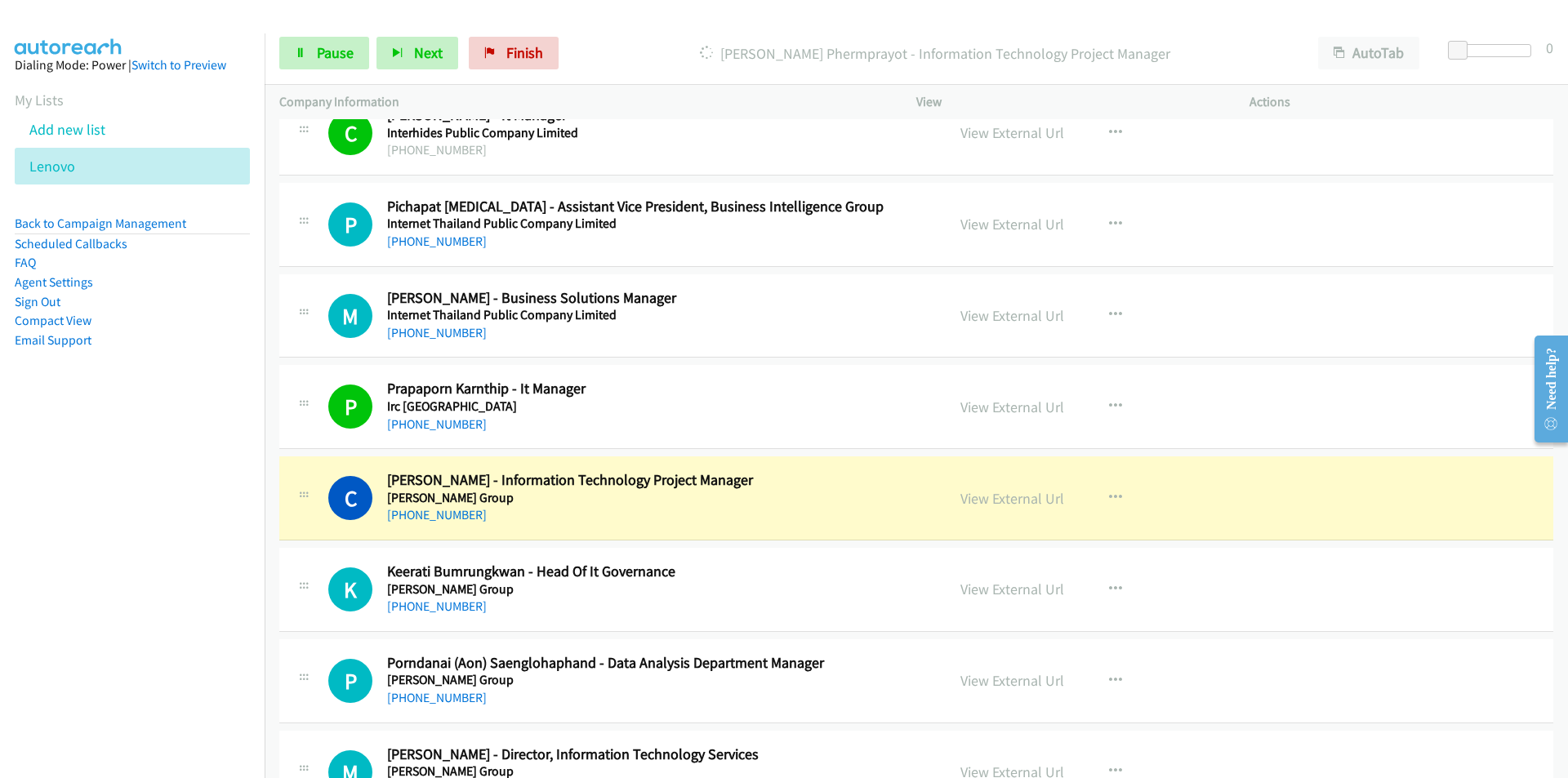
click at [110, 555] on nav "Dialing Mode: Power | Switch to Preview My Lists Add new list [GEOGRAPHIC_DATA]…" at bounding box center [133, 423] width 265 height 778
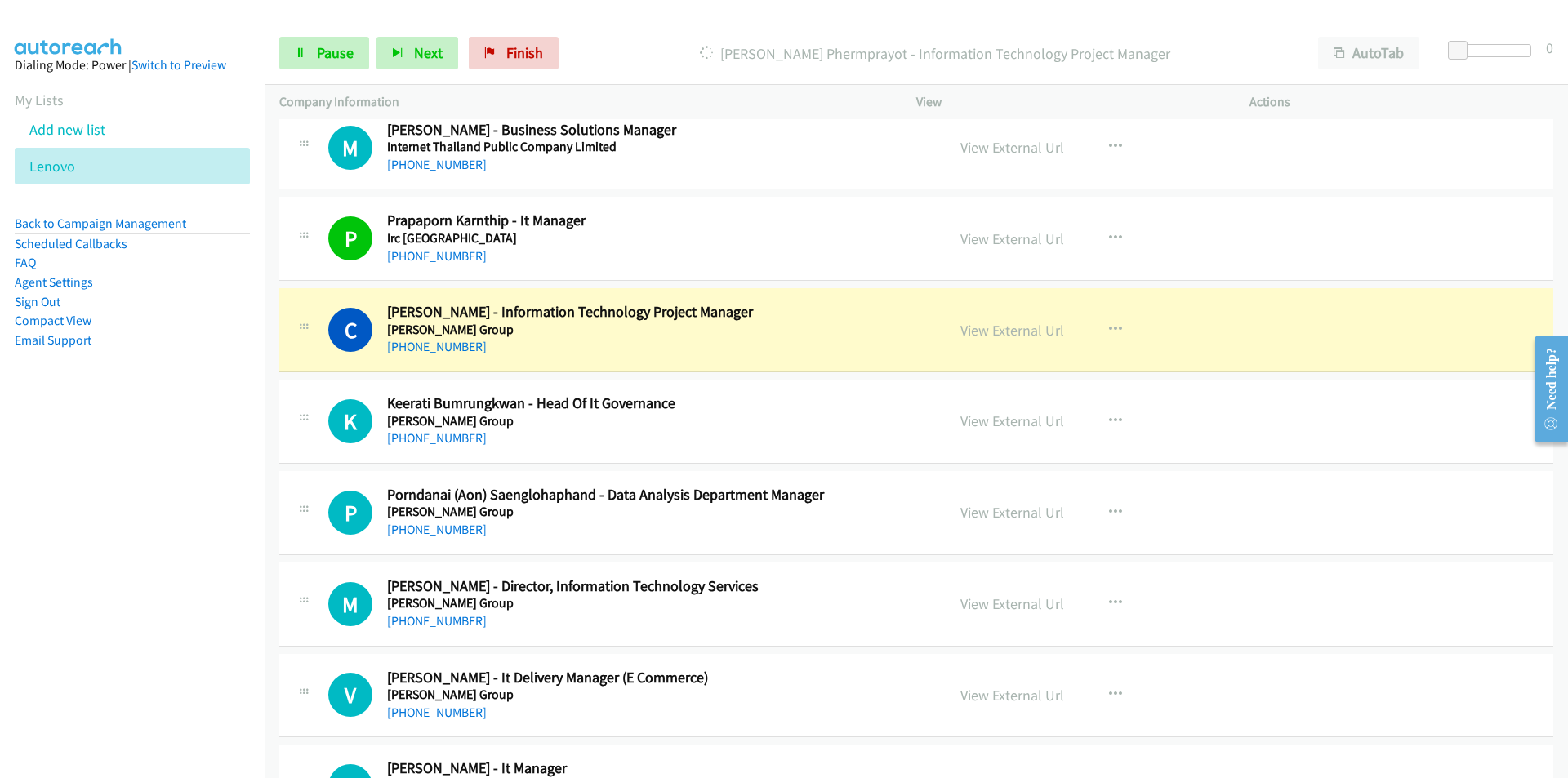
scroll to position [5387, 0]
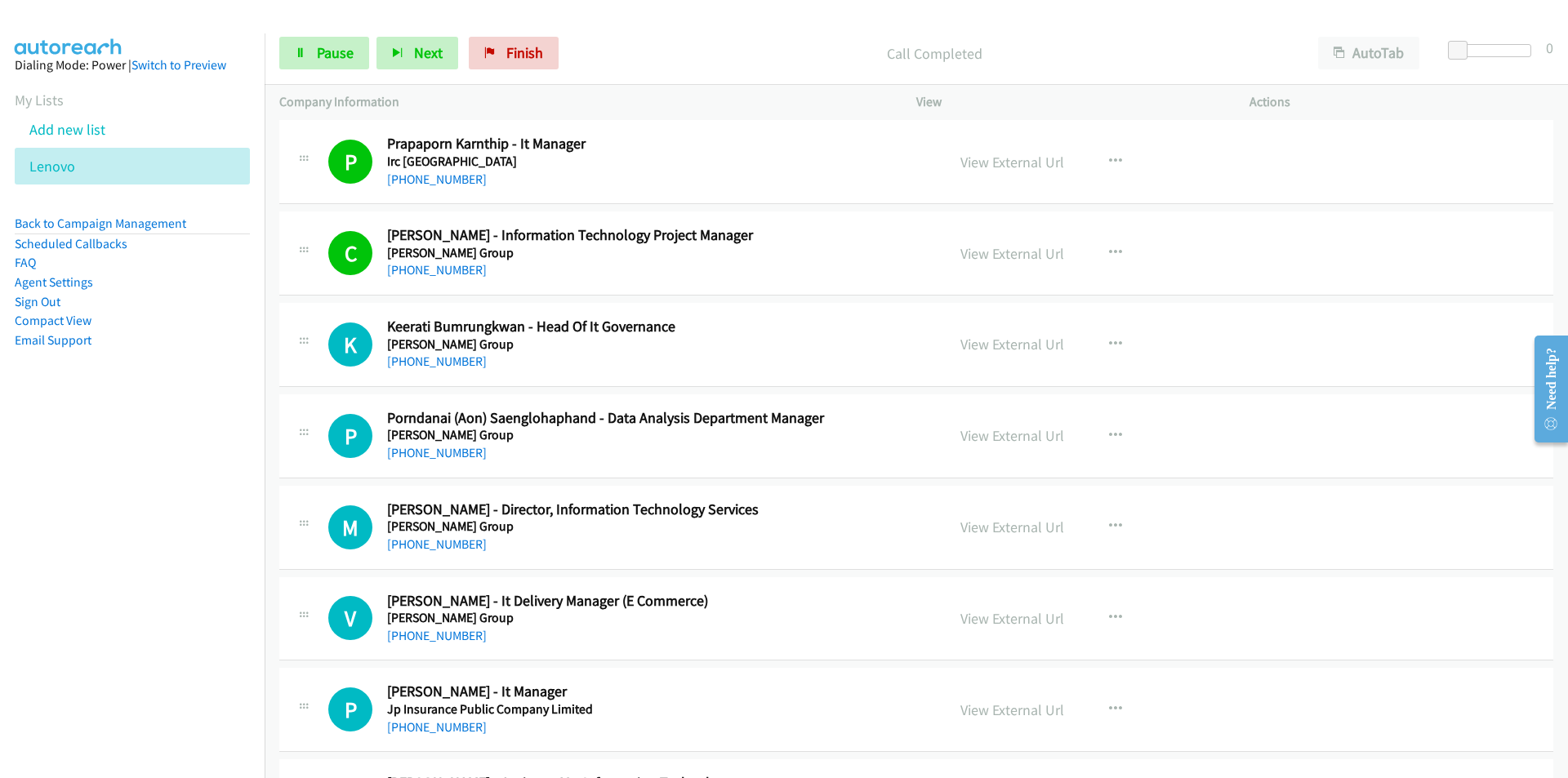
click at [232, 495] on nav "Dialing Mode: Power | Switch to Preview My Lists Add new list [GEOGRAPHIC_DATA]…" at bounding box center [133, 423] width 265 height 778
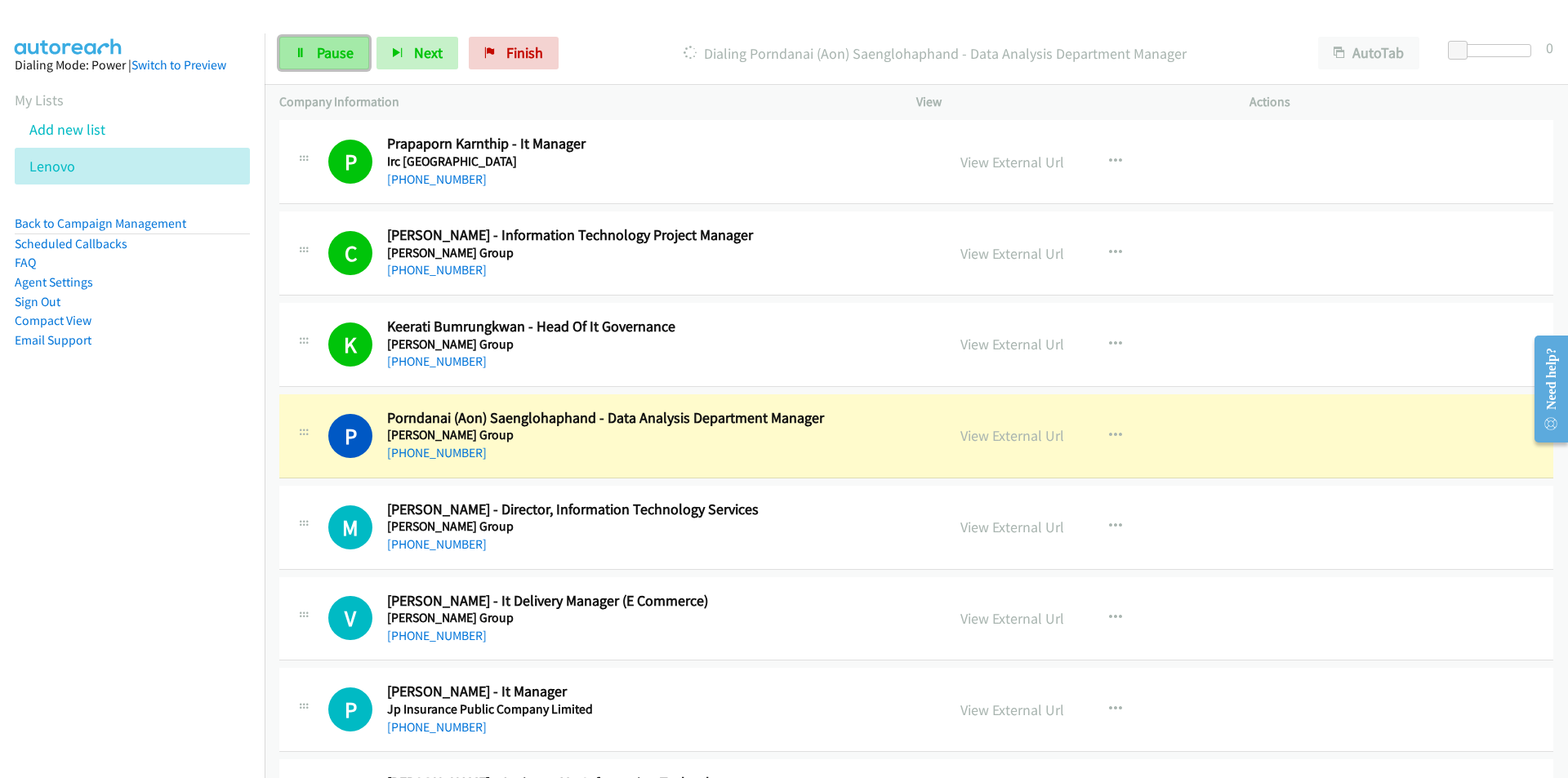
click at [333, 65] on link "Pause" at bounding box center [324, 52] width 90 height 33
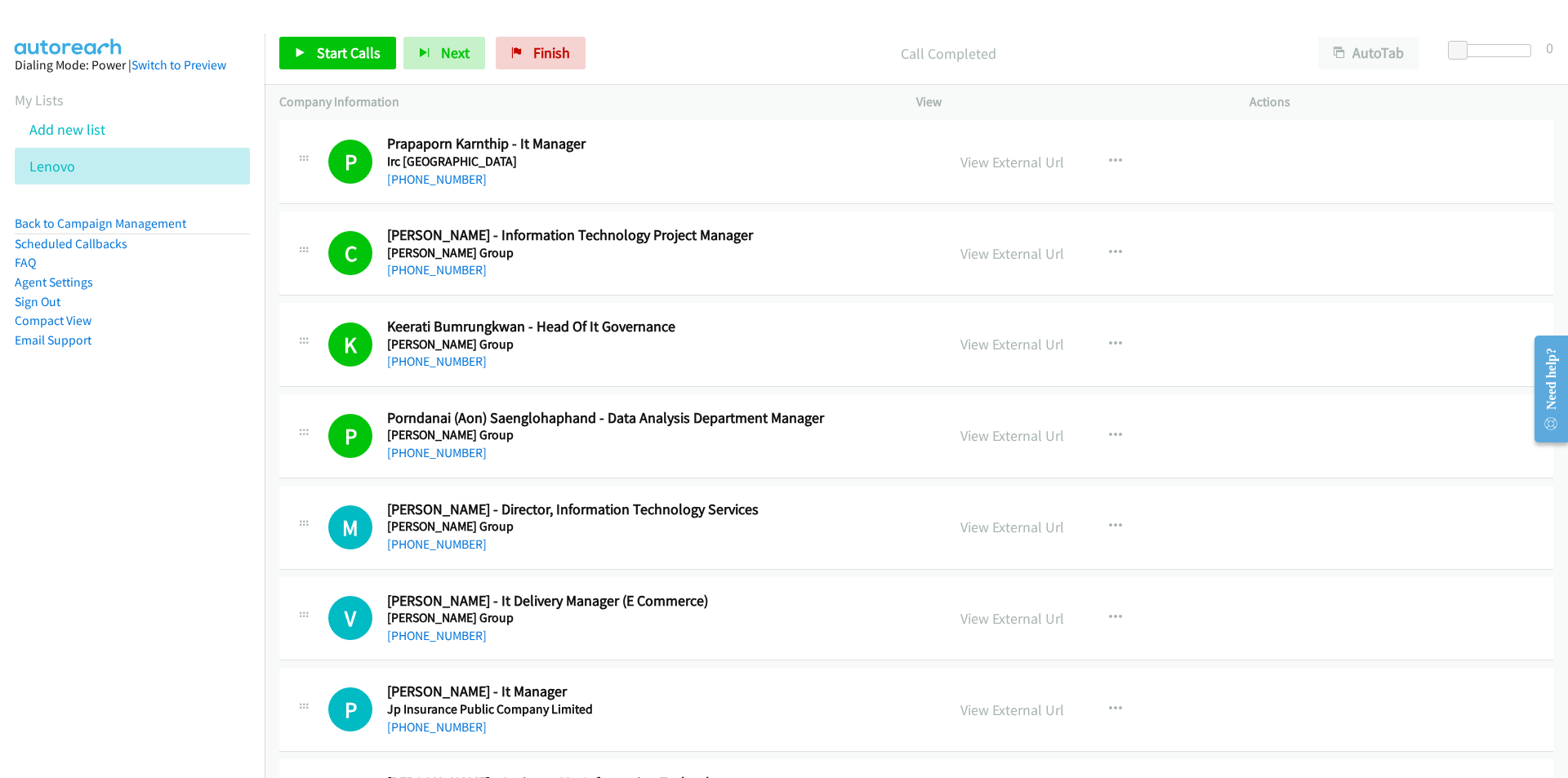
click at [217, 597] on nav "Dialing Mode: Power | Switch to Preview My Lists Add new list [GEOGRAPHIC_DATA]…" at bounding box center [133, 423] width 265 height 778
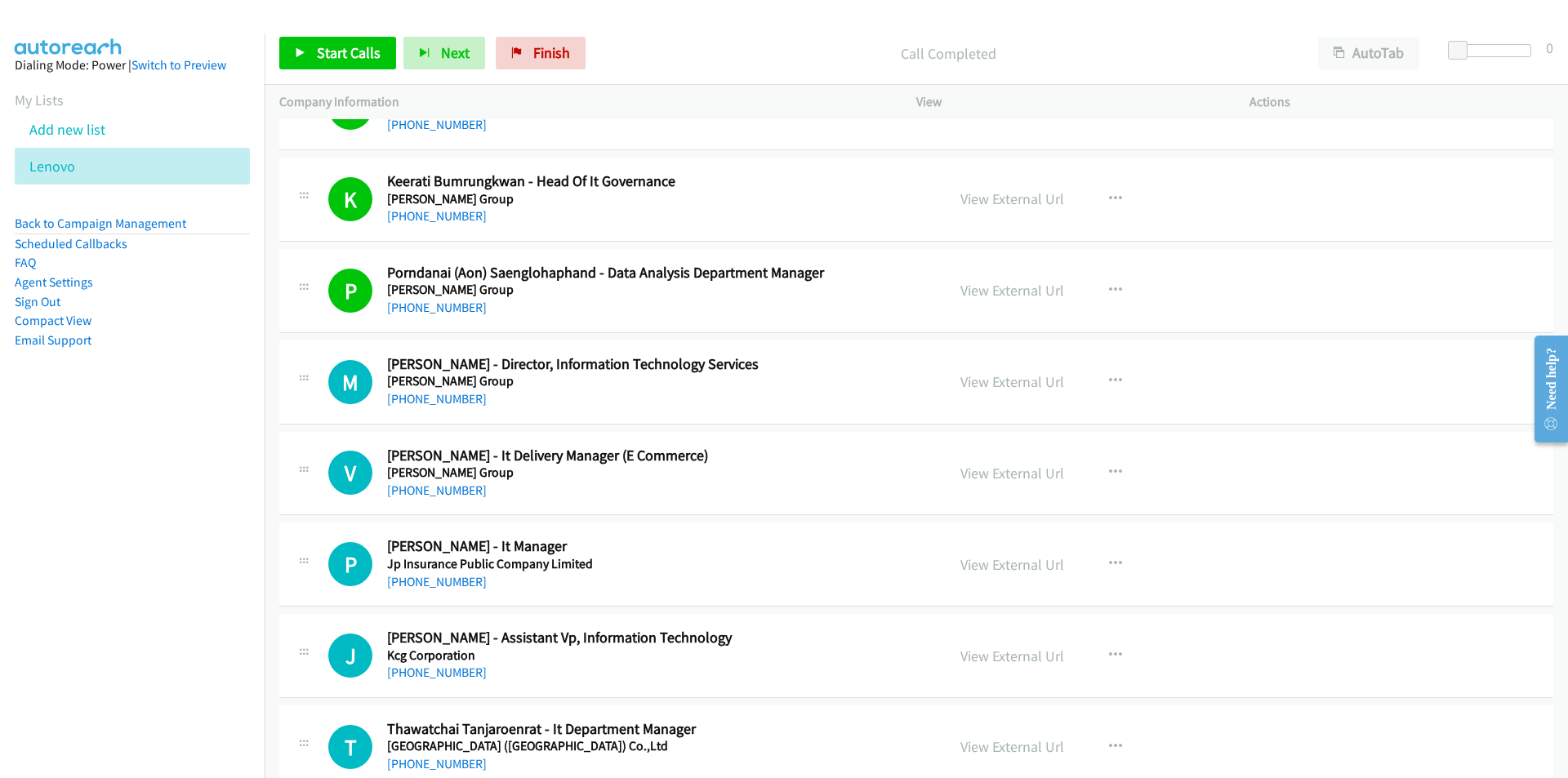
scroll to position [5550, 0]
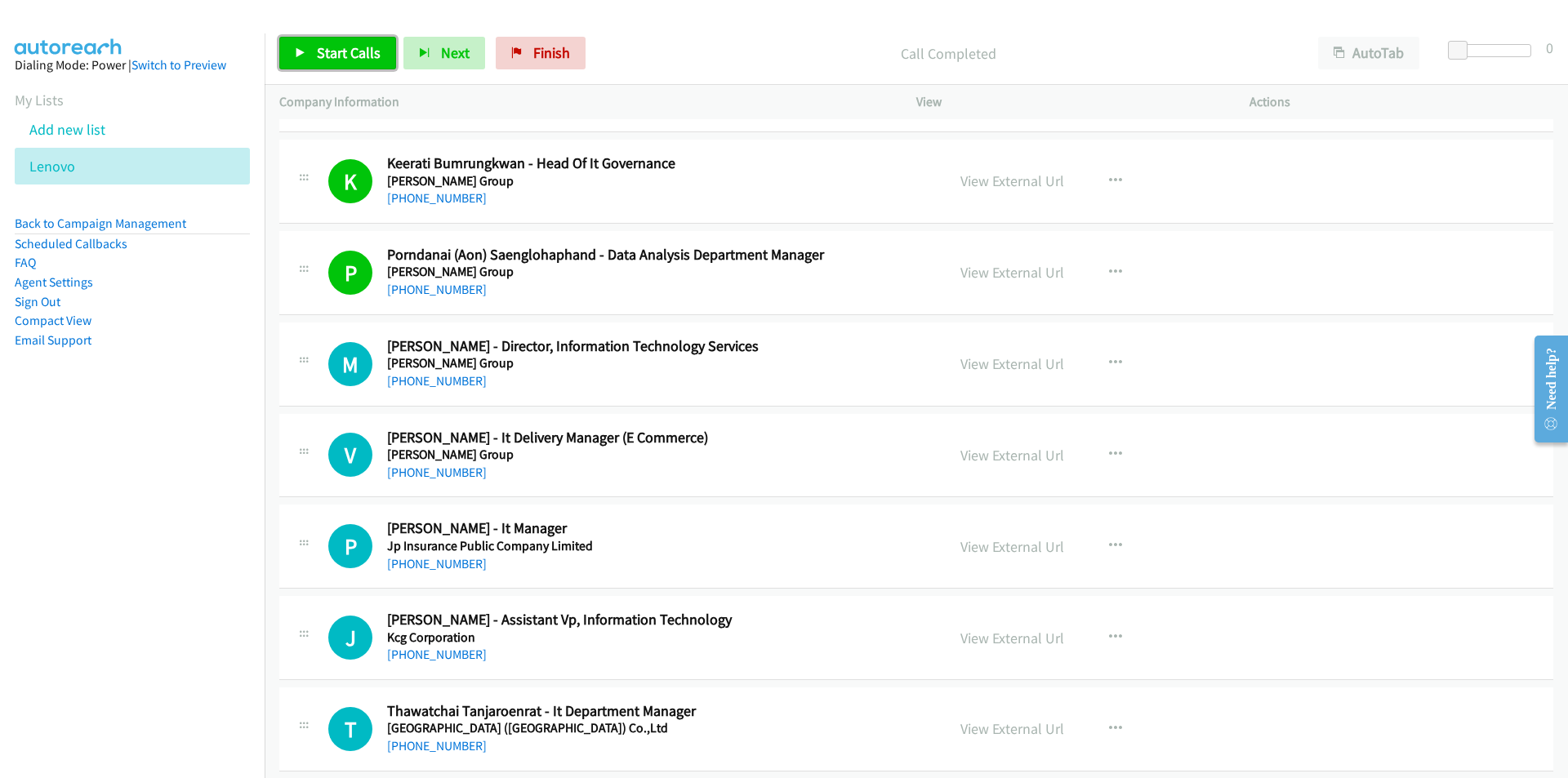
click at [316, 42] on link "Start Calls" at bounding box center [337, 52] width 117 height 33
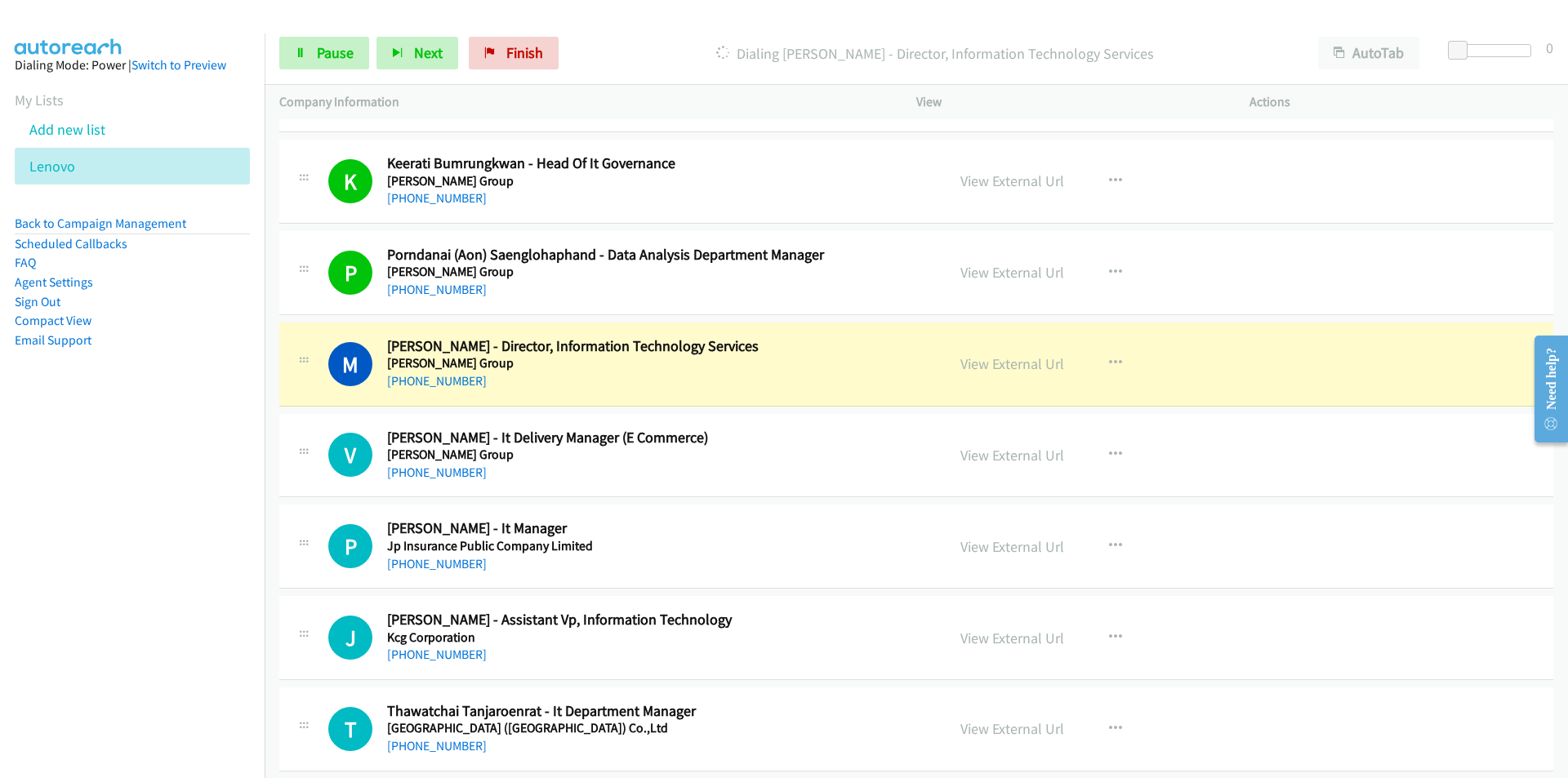
click at [179, 549] on nav "Dialing Mode: Power | Switch to Preview My Lists Add new list [GEOGRAPHIC_DATA]…" at bounding box center [133, 423] width 265 height 778
click at [90, 513] on nav "Dialing Mode: Power | Switch to Preview My Lists Add new list [GEOGRAPHIC_DATA]…" at bounding box center [133, 423] width 265 height 778
click at [1013, 358] on link "View External Url" at bounding box center [1012, 364] width 104 height 19
click at [329, 60] on span "Pause" at bounding box center [334, 52] width 36 height 19
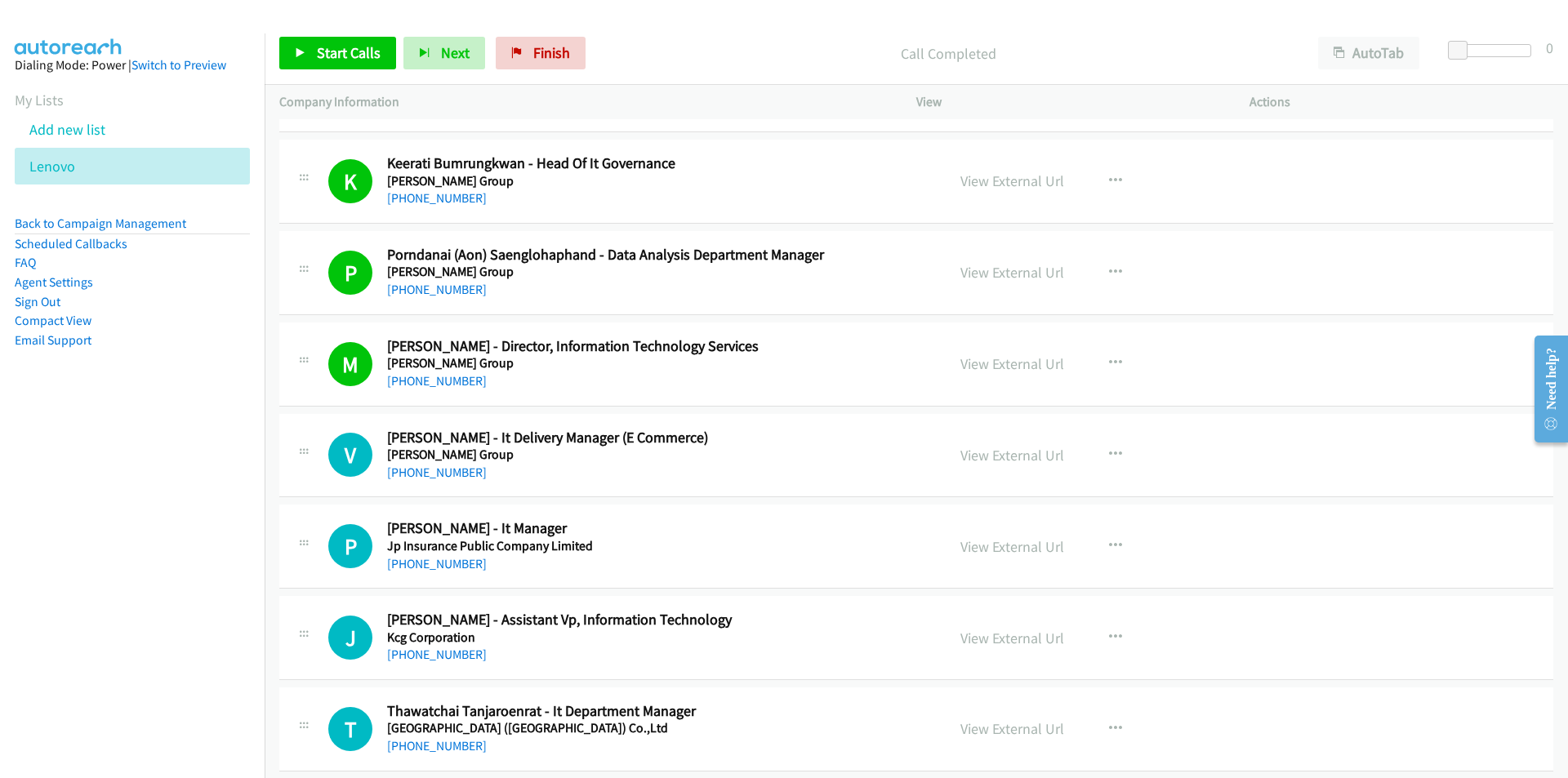
drag, startPoint x: 130, startPoint y: 374, endPoint x: 173, endPoint y: 384, distance: 44.1
click at [133, 374] on aside "Dialing Mode: Power | Switch to Preview My Lists Add new list [GEOGRAPHIC_DATA]…" at bounding box center [132, 229] width 264 height 390
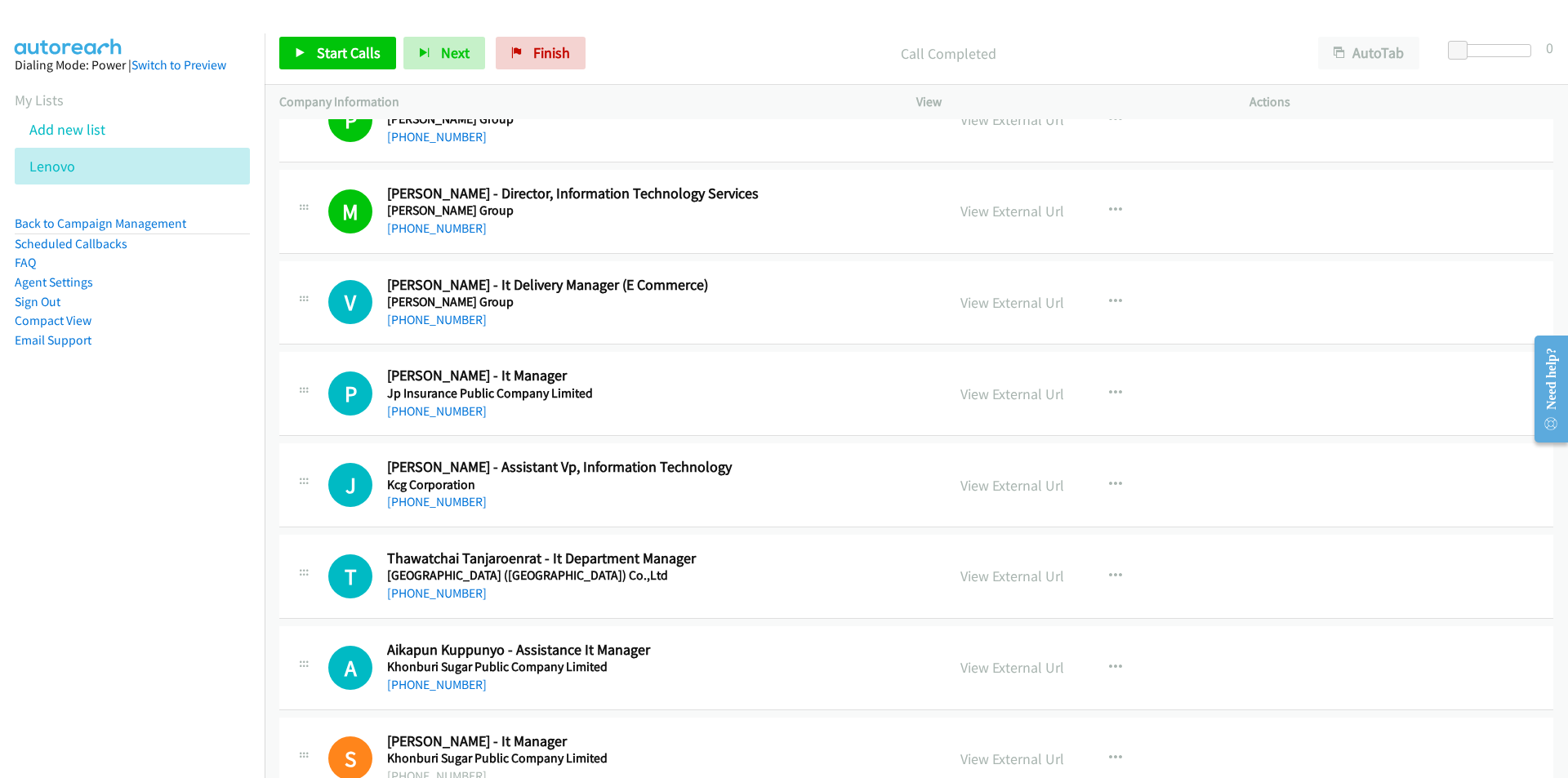
scroll to position [5714, 0]
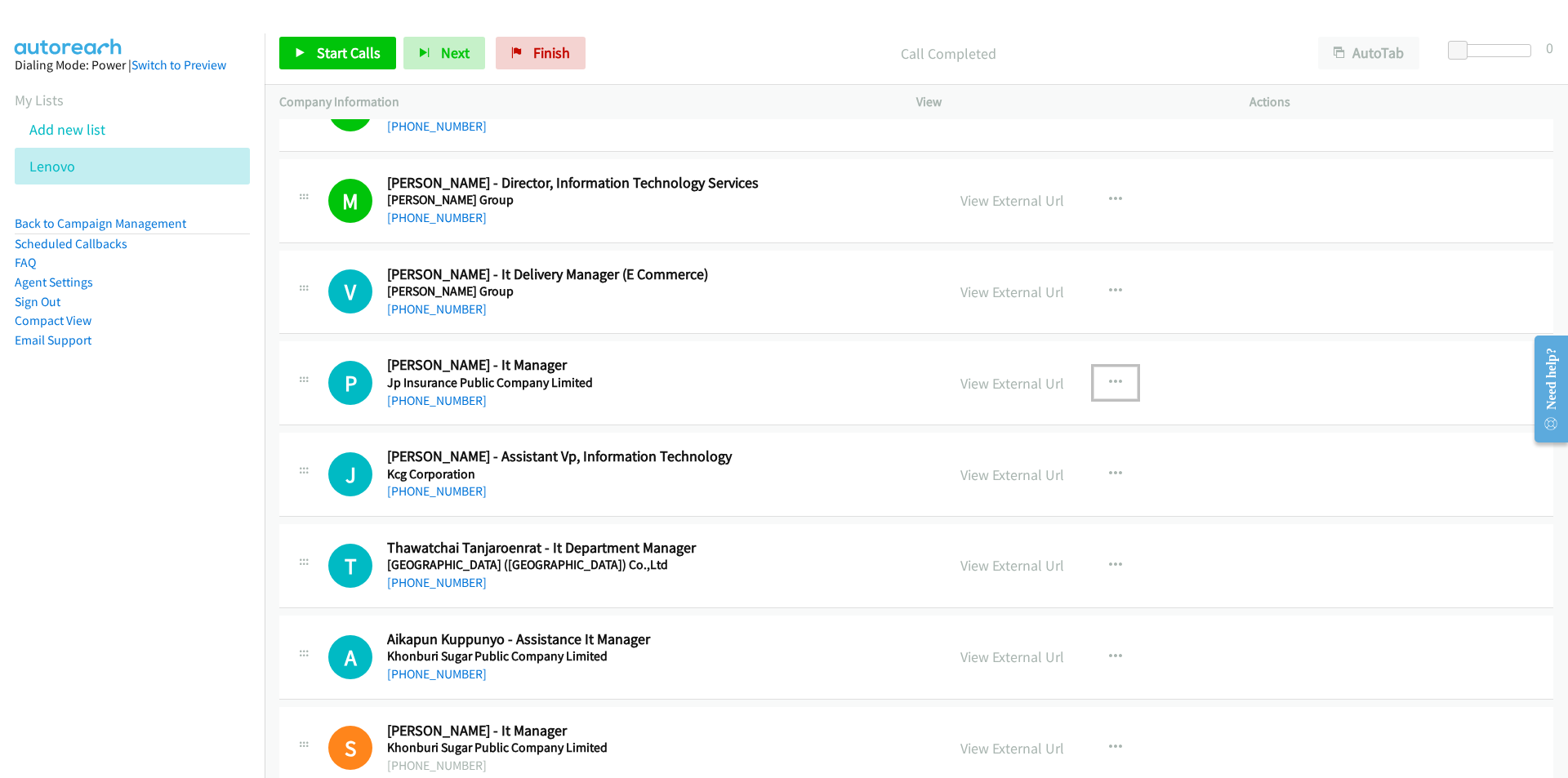
click at [1100, 375] on button "button" at bounding box center [1115, 382] width 44 height 33
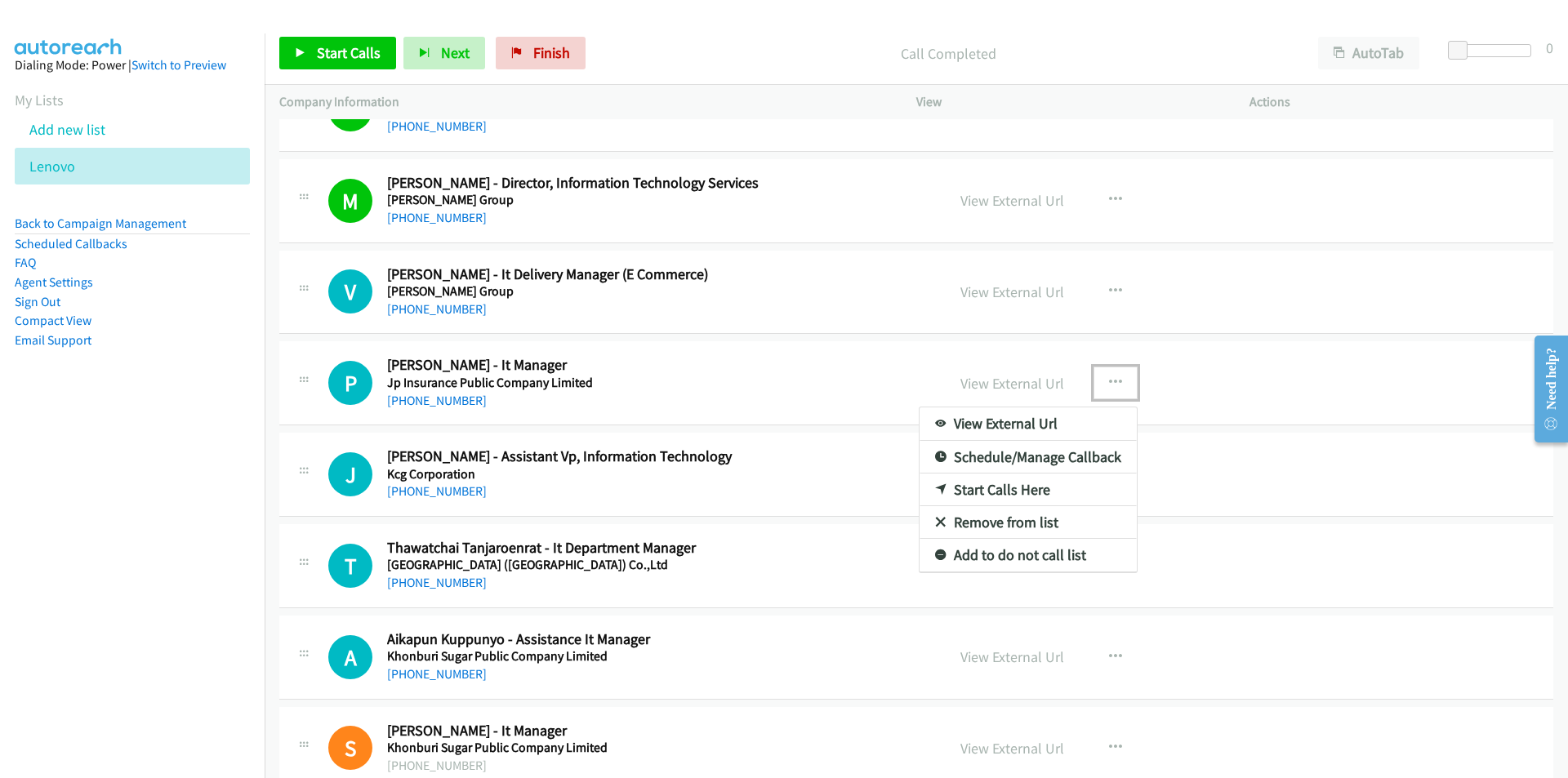
click at [1029, 488] on link "Start Calls Here" at bounding box center [1028, 489] width 217 height 33
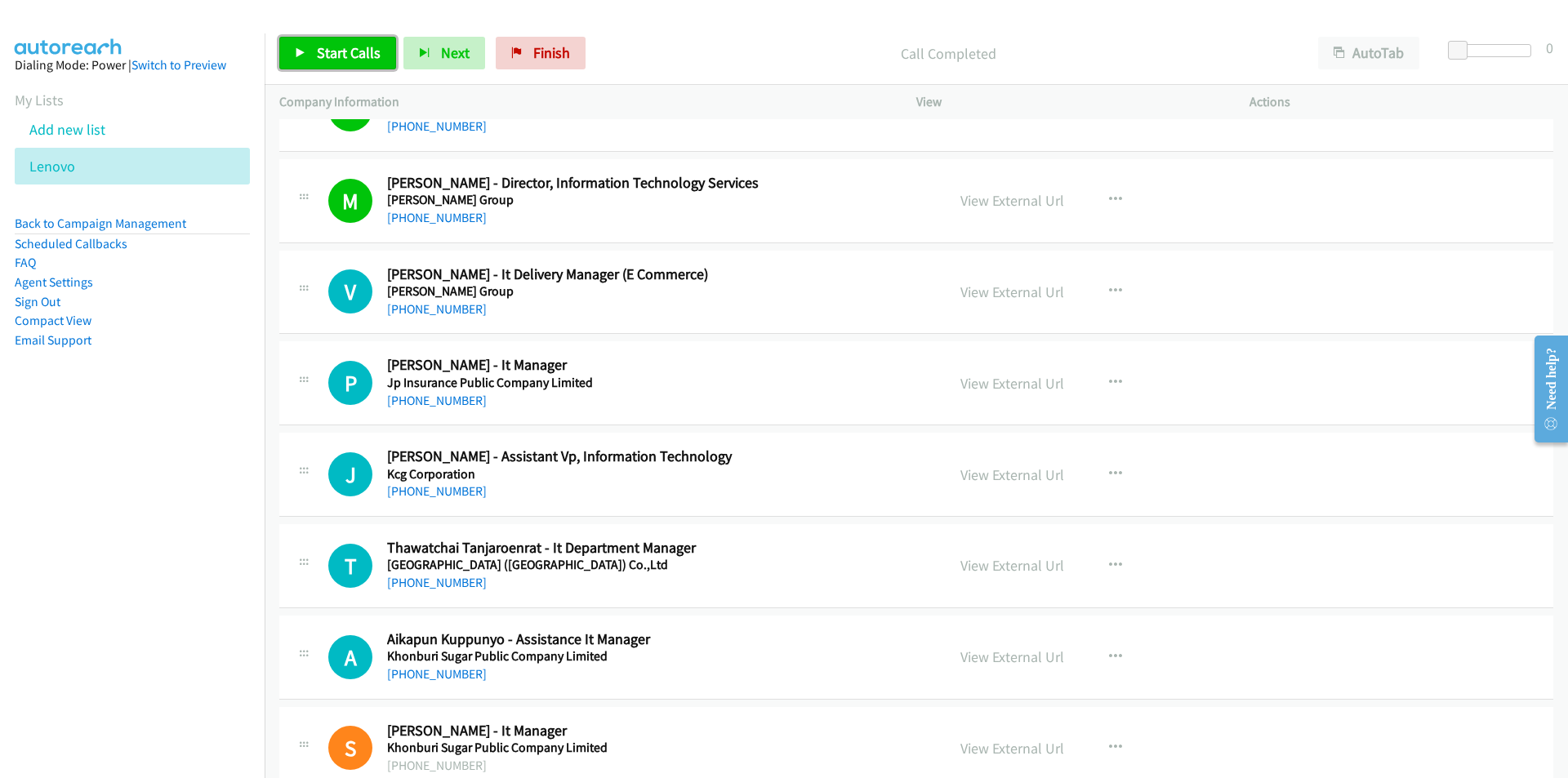
click at [303, 50] on icon at bounding box center [301, 54] width 11 height 11
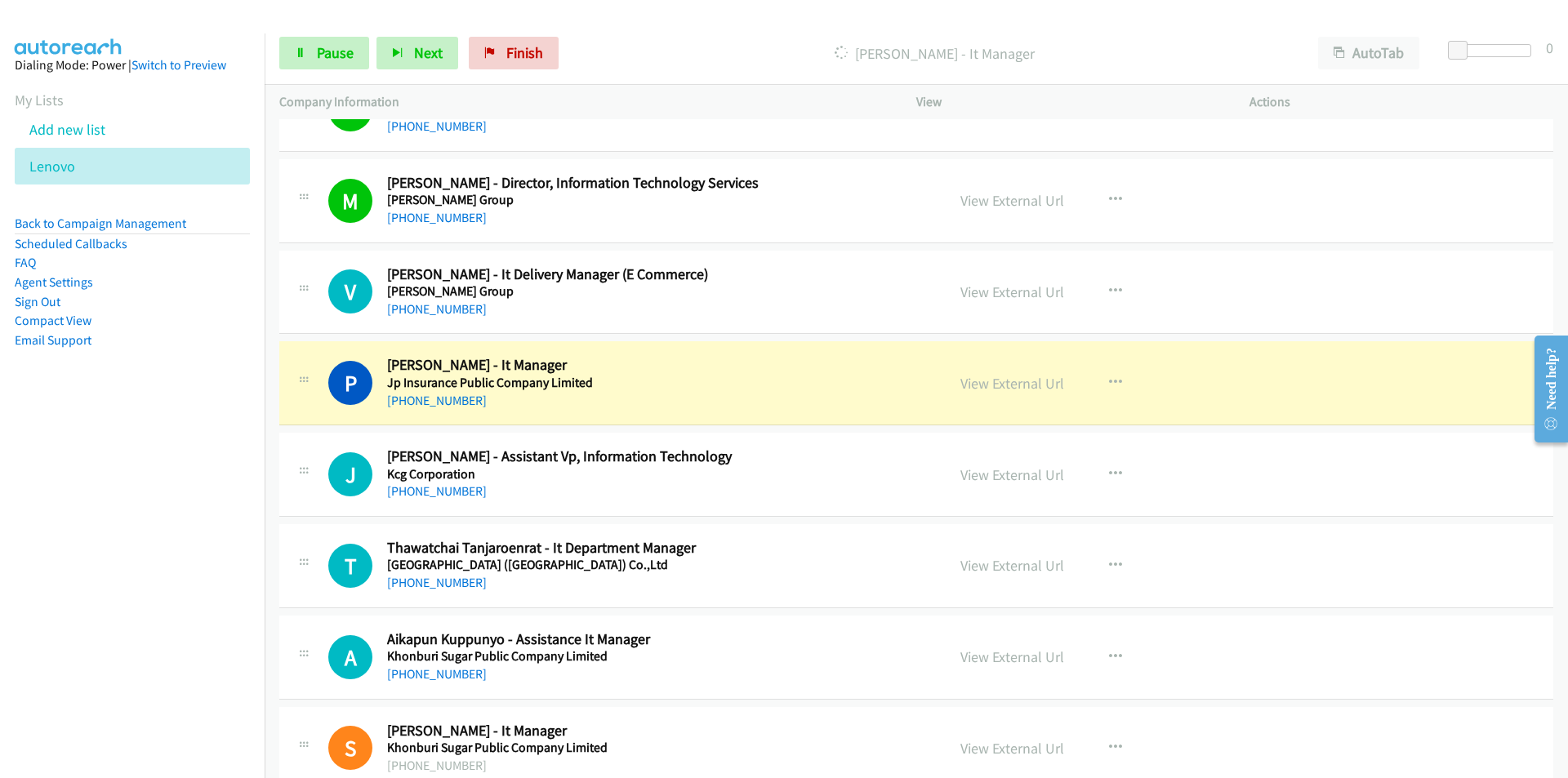
click at [217, 491] on nav "Dialing Mode: Power | Switch to Preview My Lists Add new list [GEOGRAPHIC_DATA]…" at bounding box center [133, 423] width 265 height 778
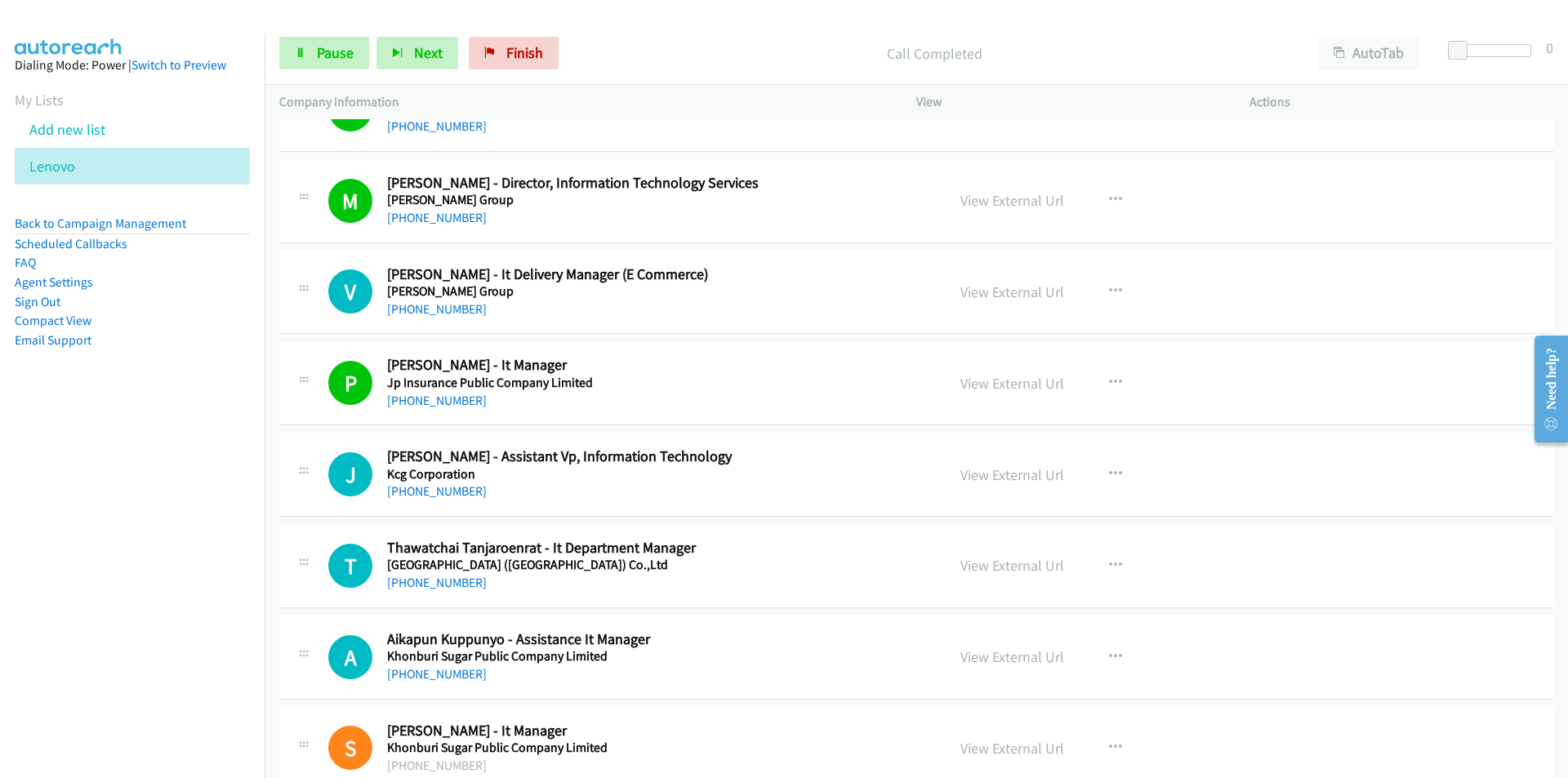
click at [246, 564] on nav "Dialing Mode: Power | Switch to Preview My Lists Add new list [GEOGRAPHIC_DATA]…" at bounding box center [133, 423] width 265 height 778
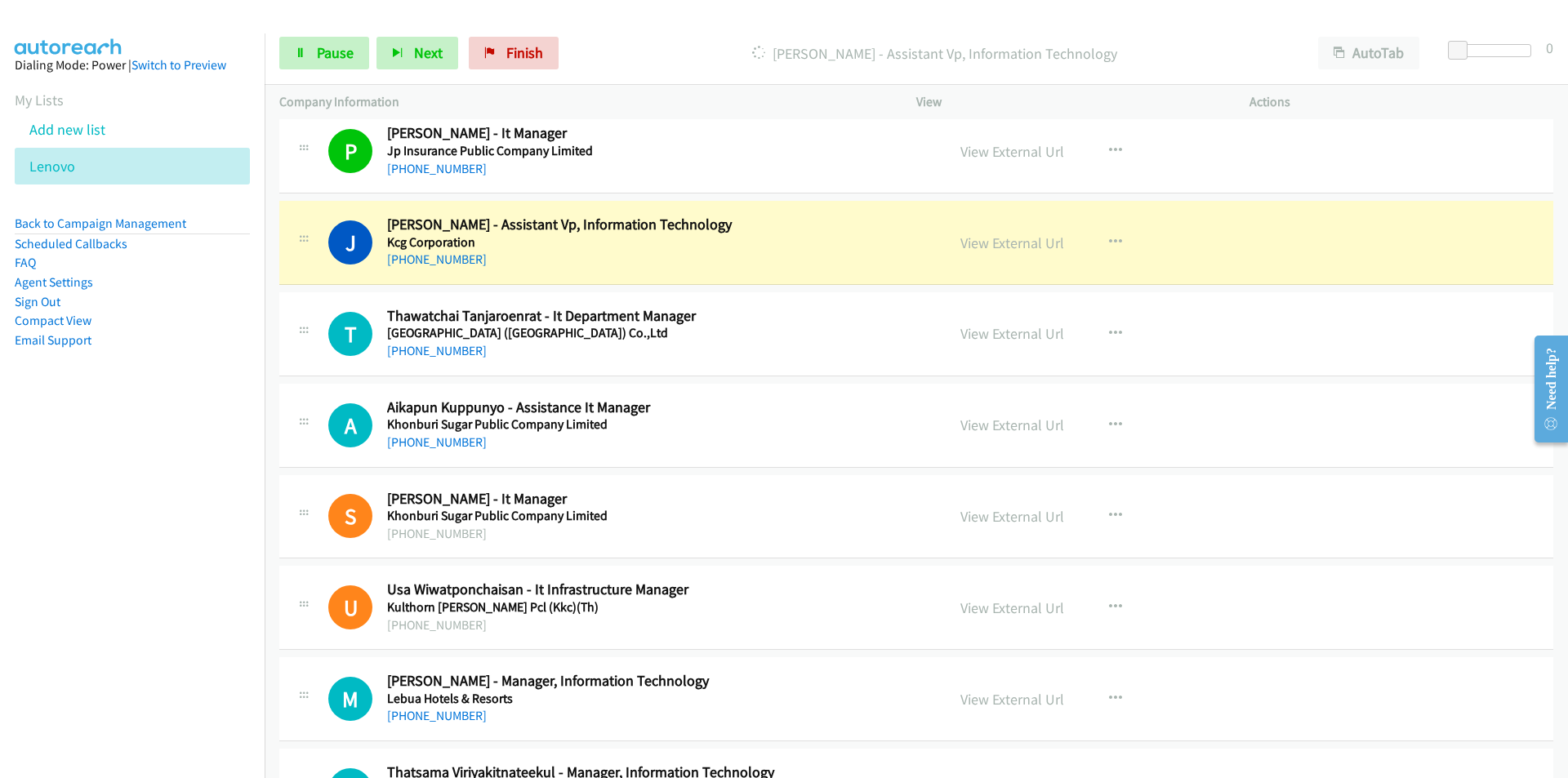
scroll to position [5958, 0]
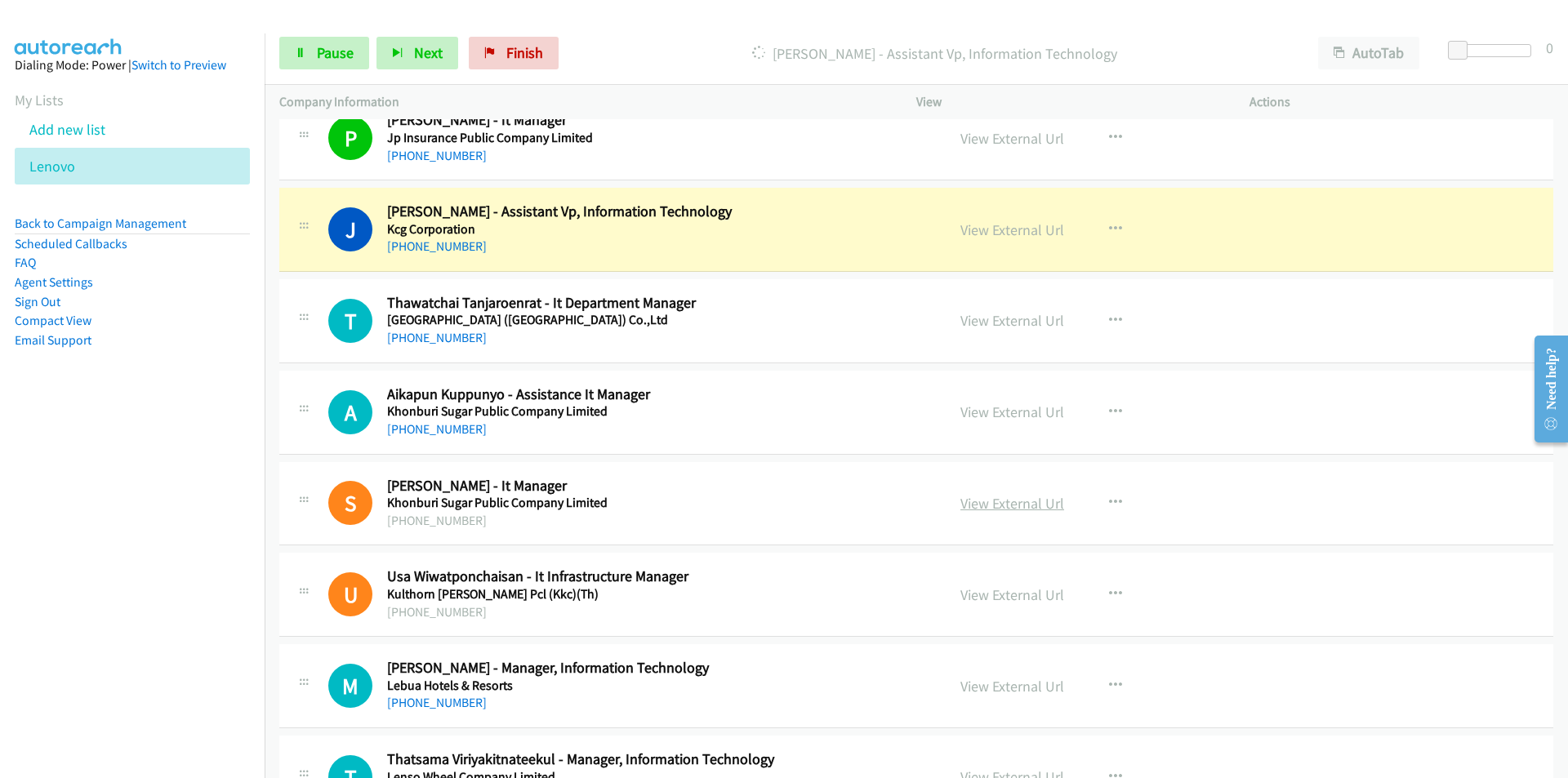
click at [983, 499] on link "View External Url" at bounding box center [1012, 503] width 104 height 19
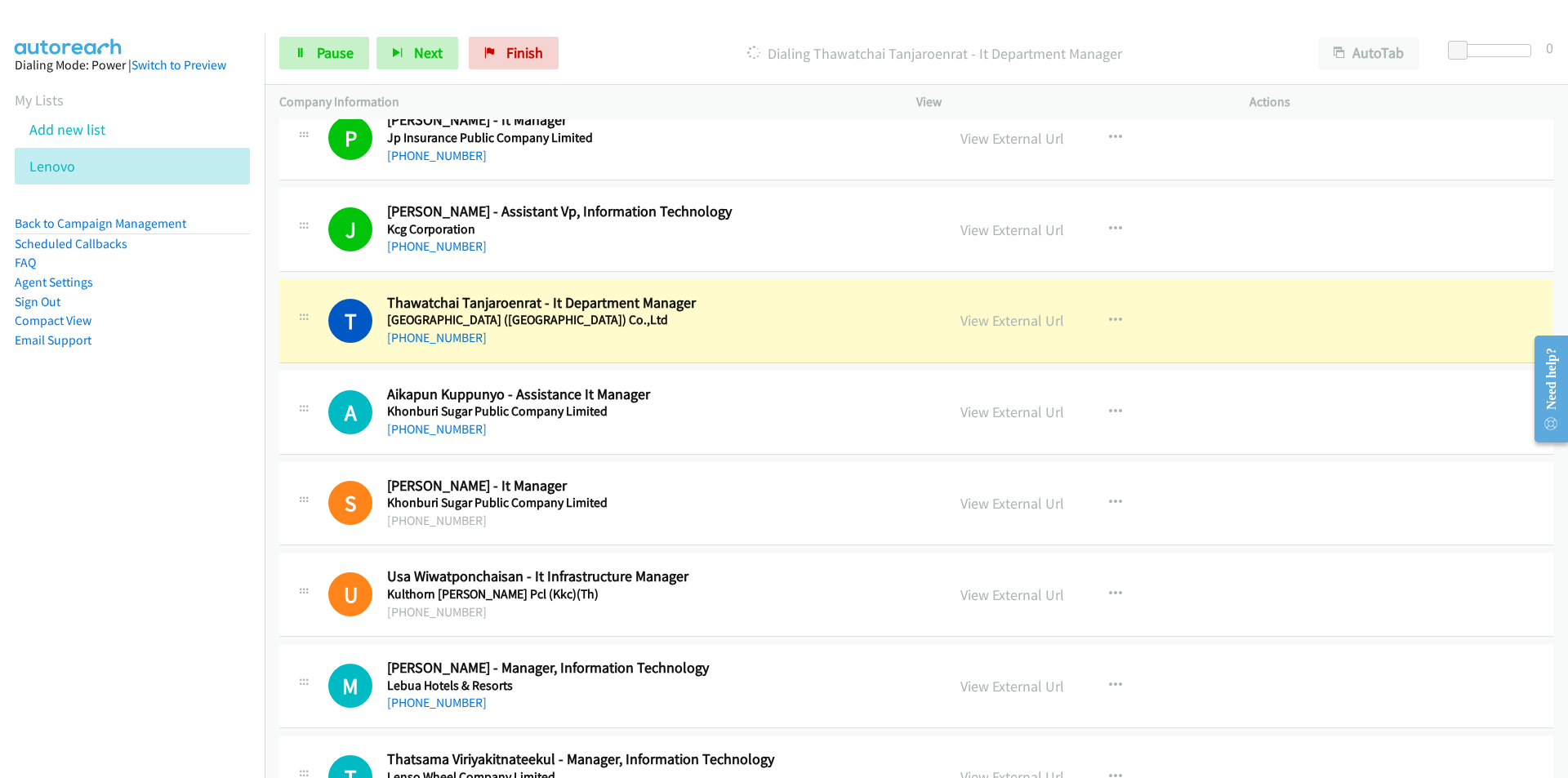
click at [170, 559] on nav "Dialing Mode: Power | Switch to Preview My Lists Add new list [GEOGRAPHIC_DATA]…" at bounding box center [133, 423] width 265 height 778
click at [1002, 316] on link "View External Url" at bounding box center [1012, 320] width 104 height 19
click at [330, 50] on span "Pause" at bounding box center [334, 52] width 36 height 19
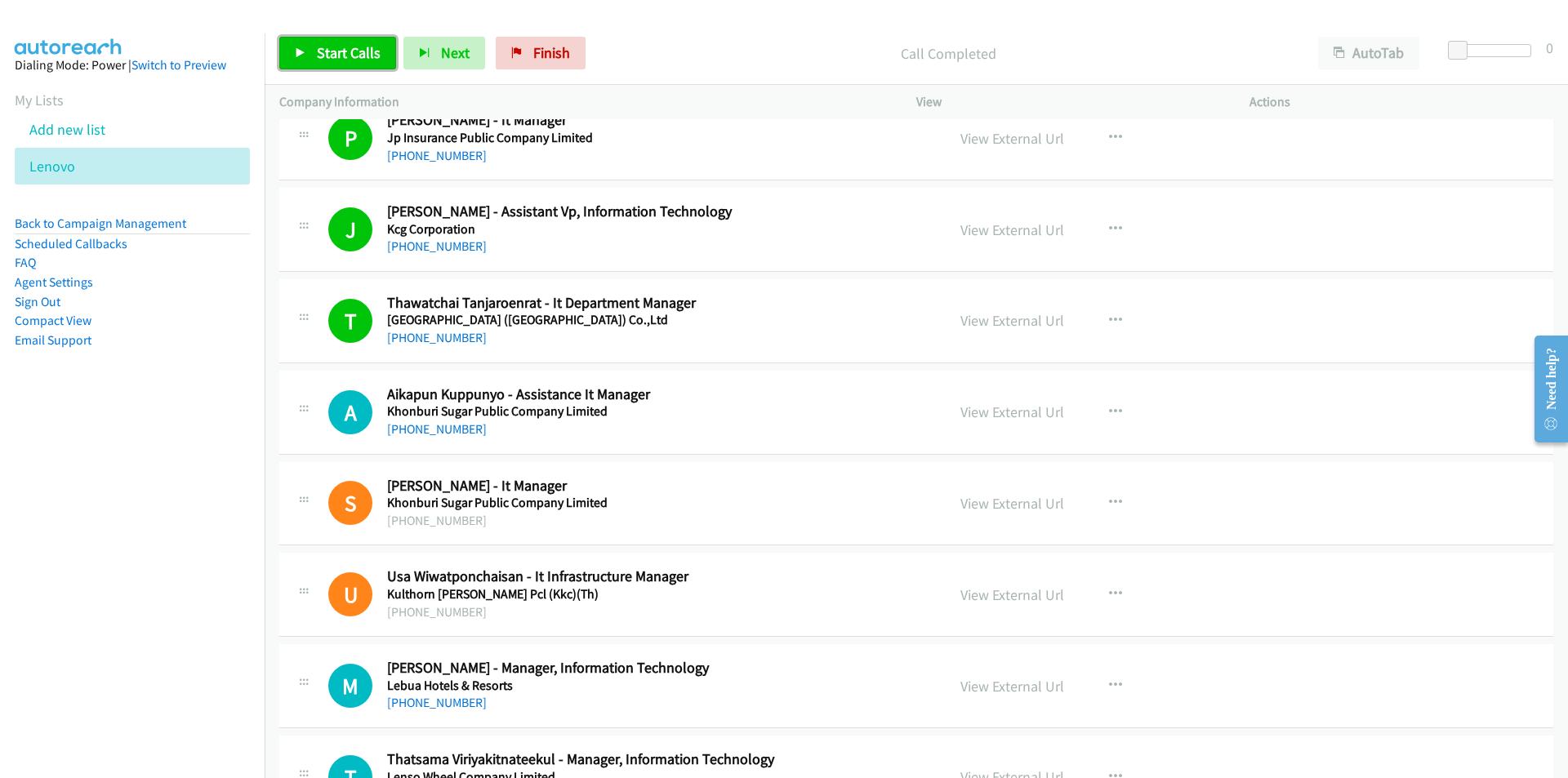
click at [322, 61] on span "Start Calls" at bounding box center [348, 52] width 63 height 19
click at [235, 630] on nav "Dialing Mode: Power | Switch to Preview My Lists Add new list [GEOGRAPHIC_DATA]…" at bounding box center [133, 423] width 265 height 778
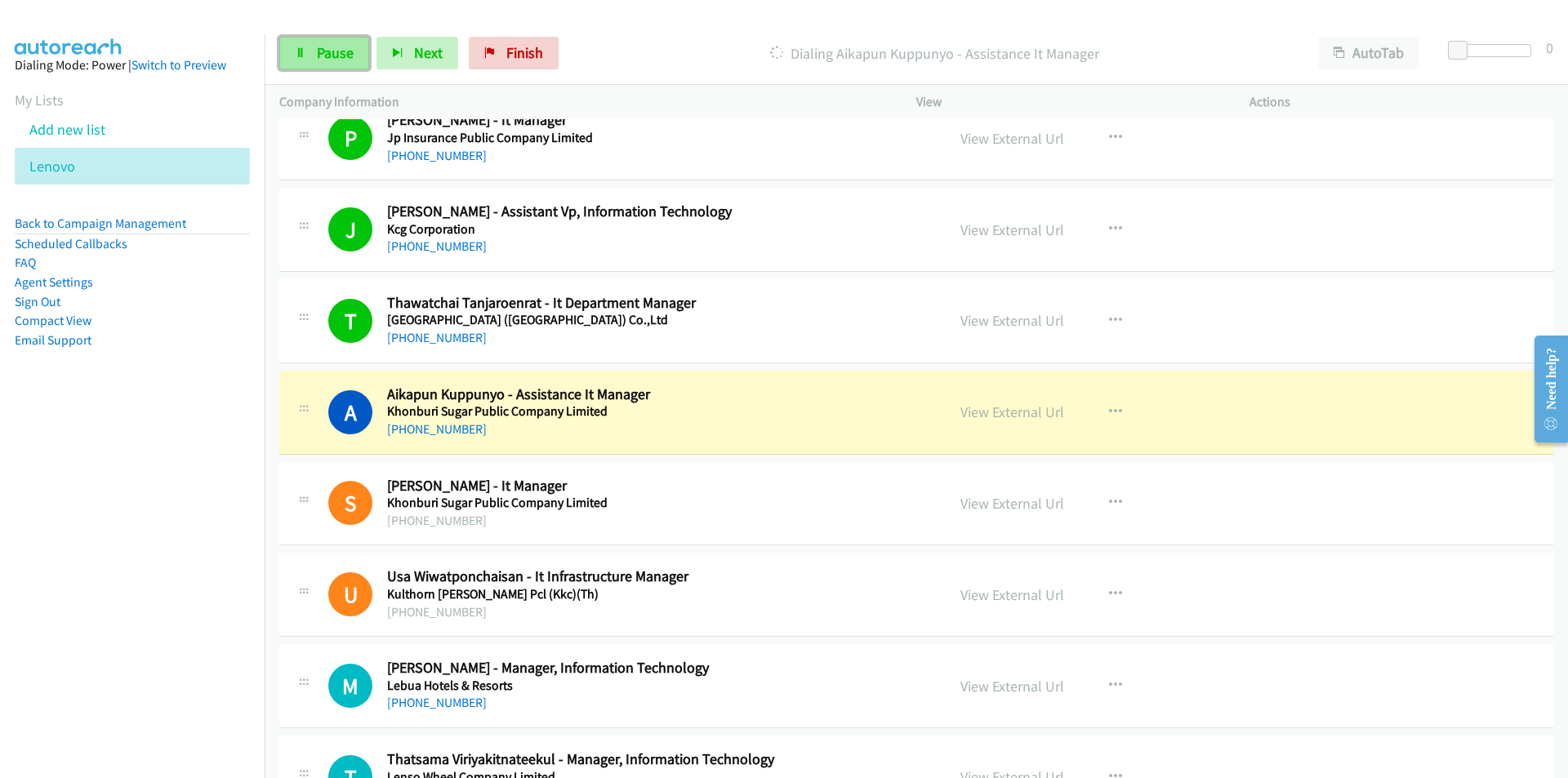
click at [301, 55] on icon at bounding box center [301, 54] width 11 height 11
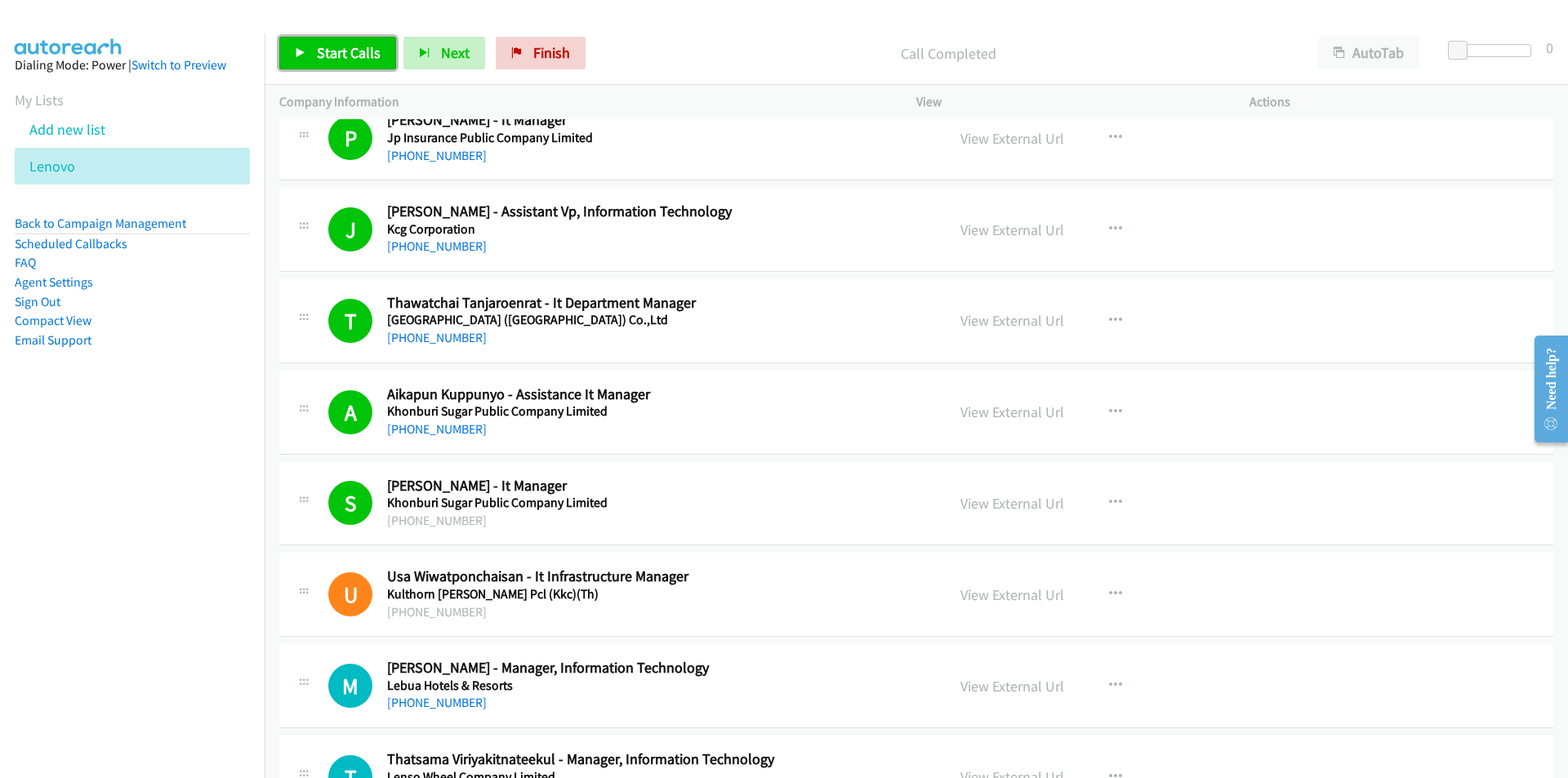
click at [329, 54] on span "Start Calls" at bounding box center [348, 52] width 63 height 19
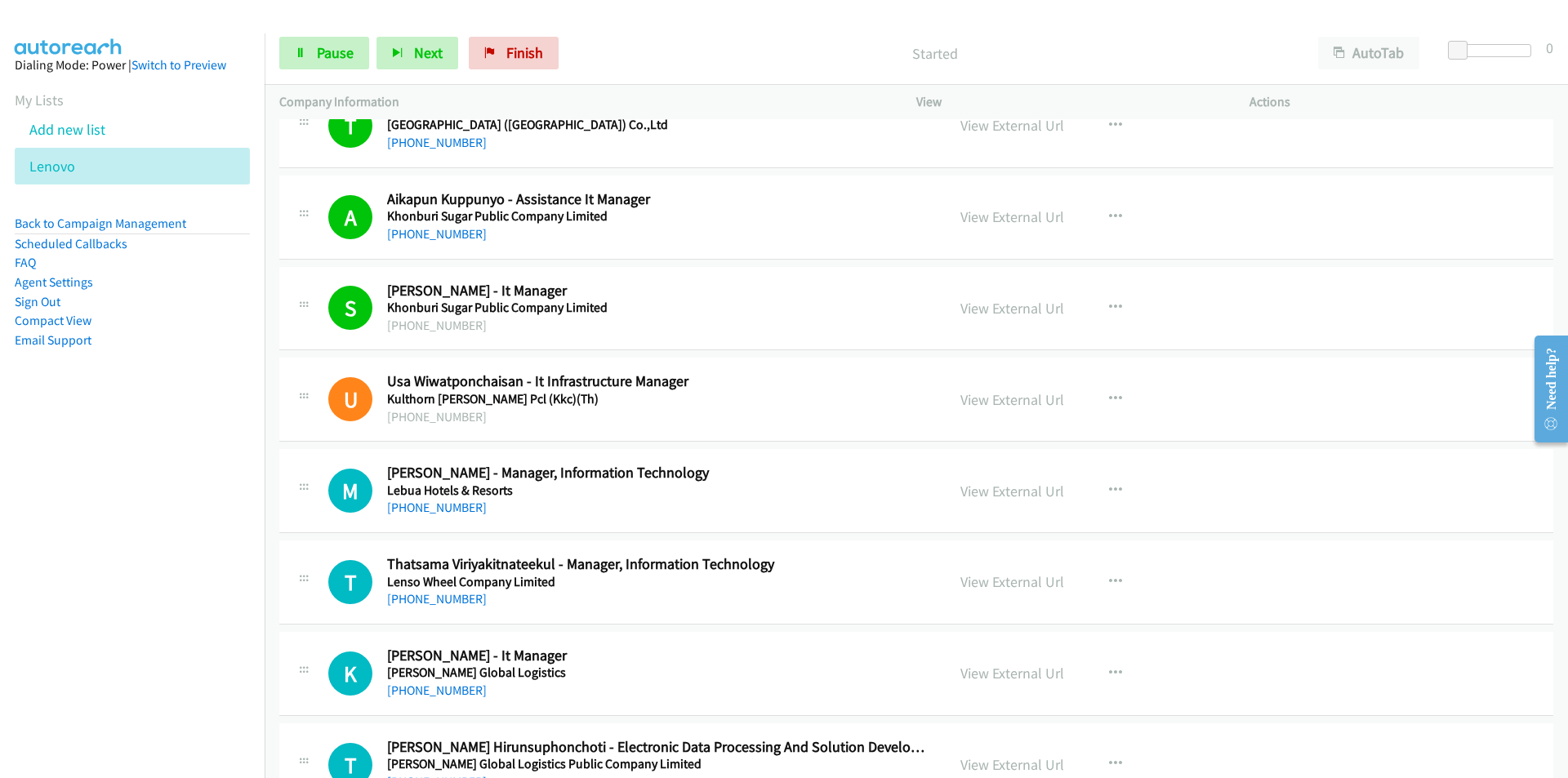
scroll to position [6203, 0]
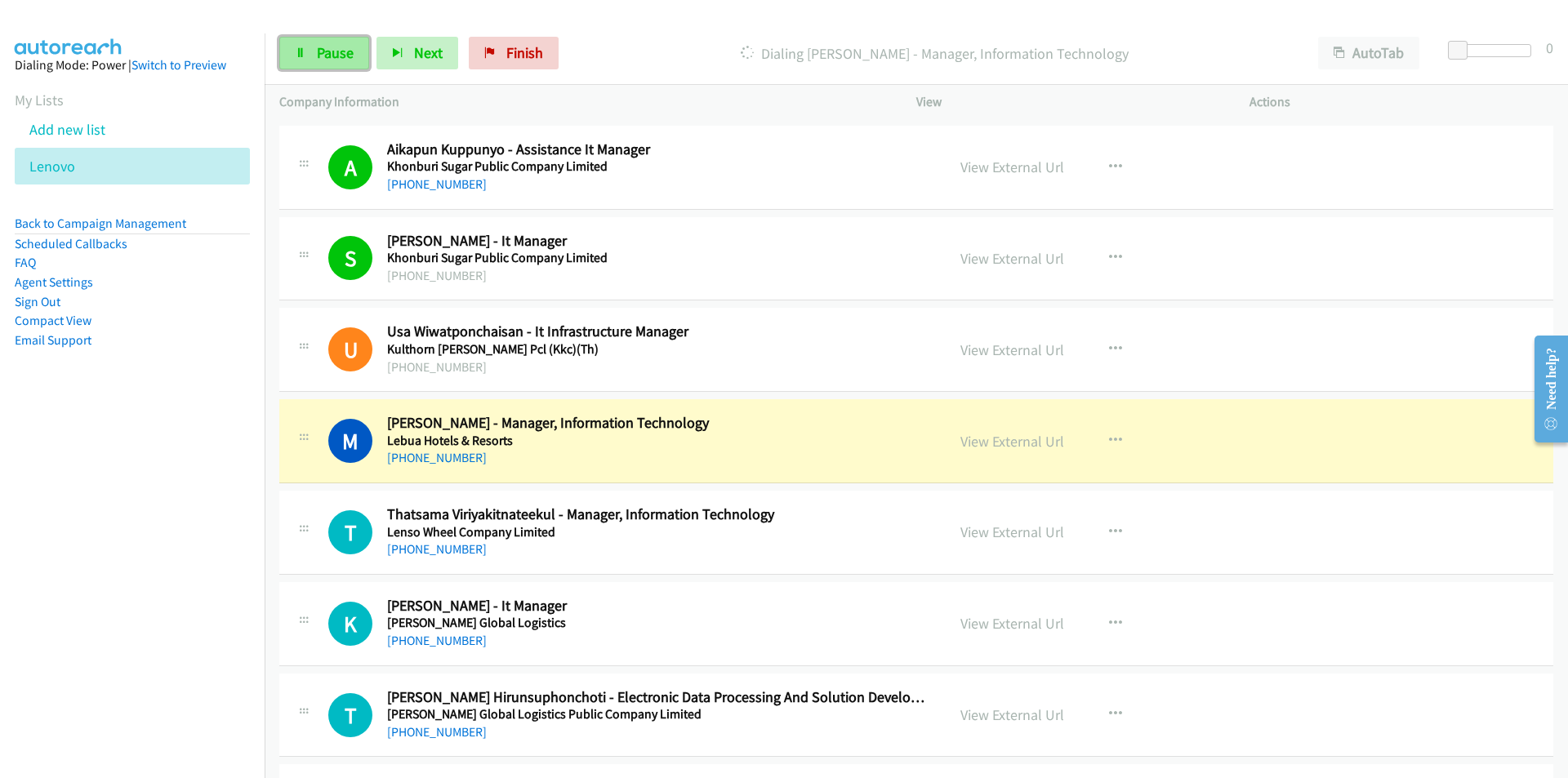
click at [307, 56] on link "Pause" at bounding box center [324, 52] width 90 height 33
click at [993, 441] on link "View External Url" at bounding box center [1012, 441] width 104 height 19
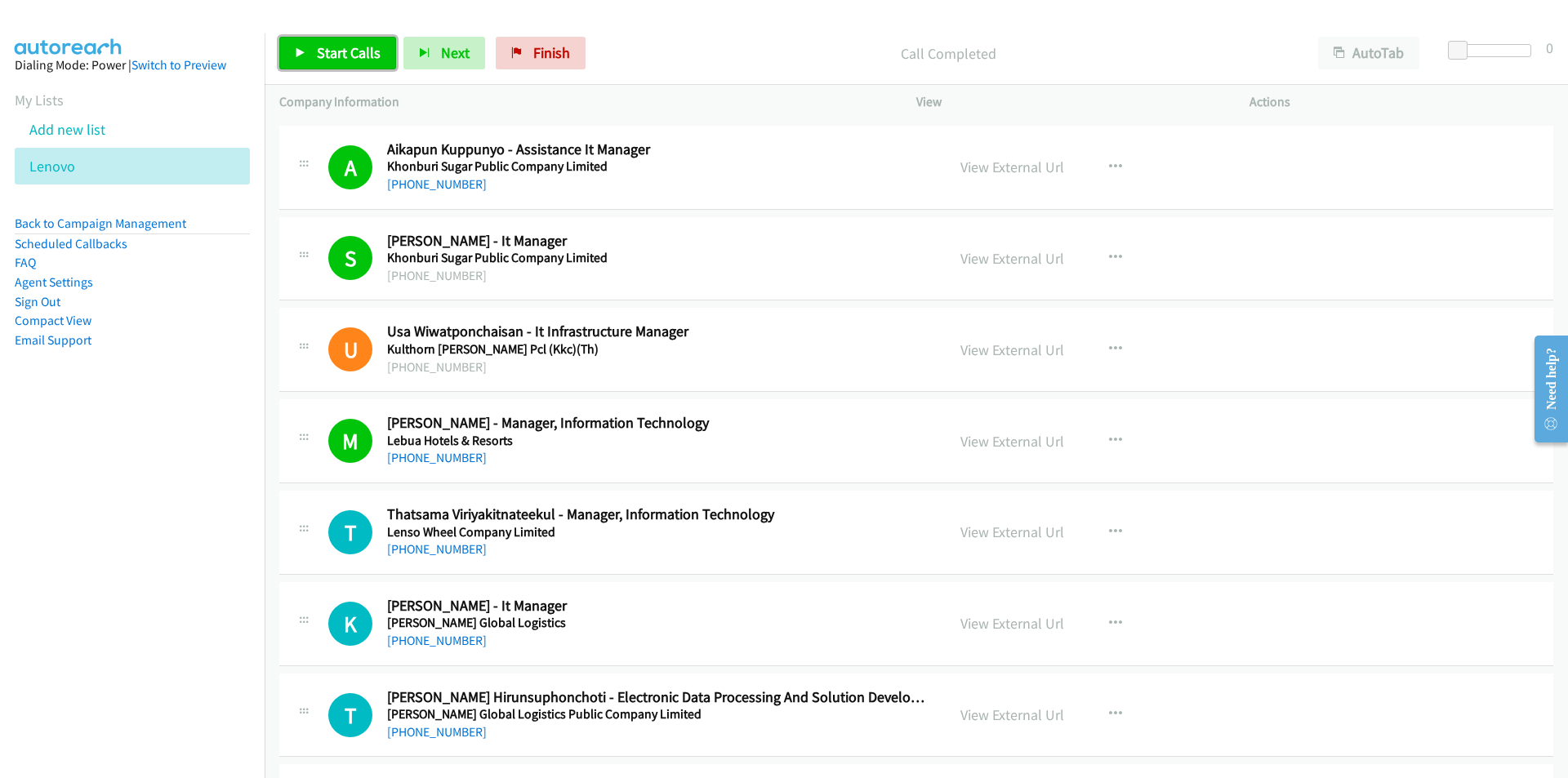
click at [327, 60] on span "Start Calls" at bounding box center [348, 52] width 63 height 19
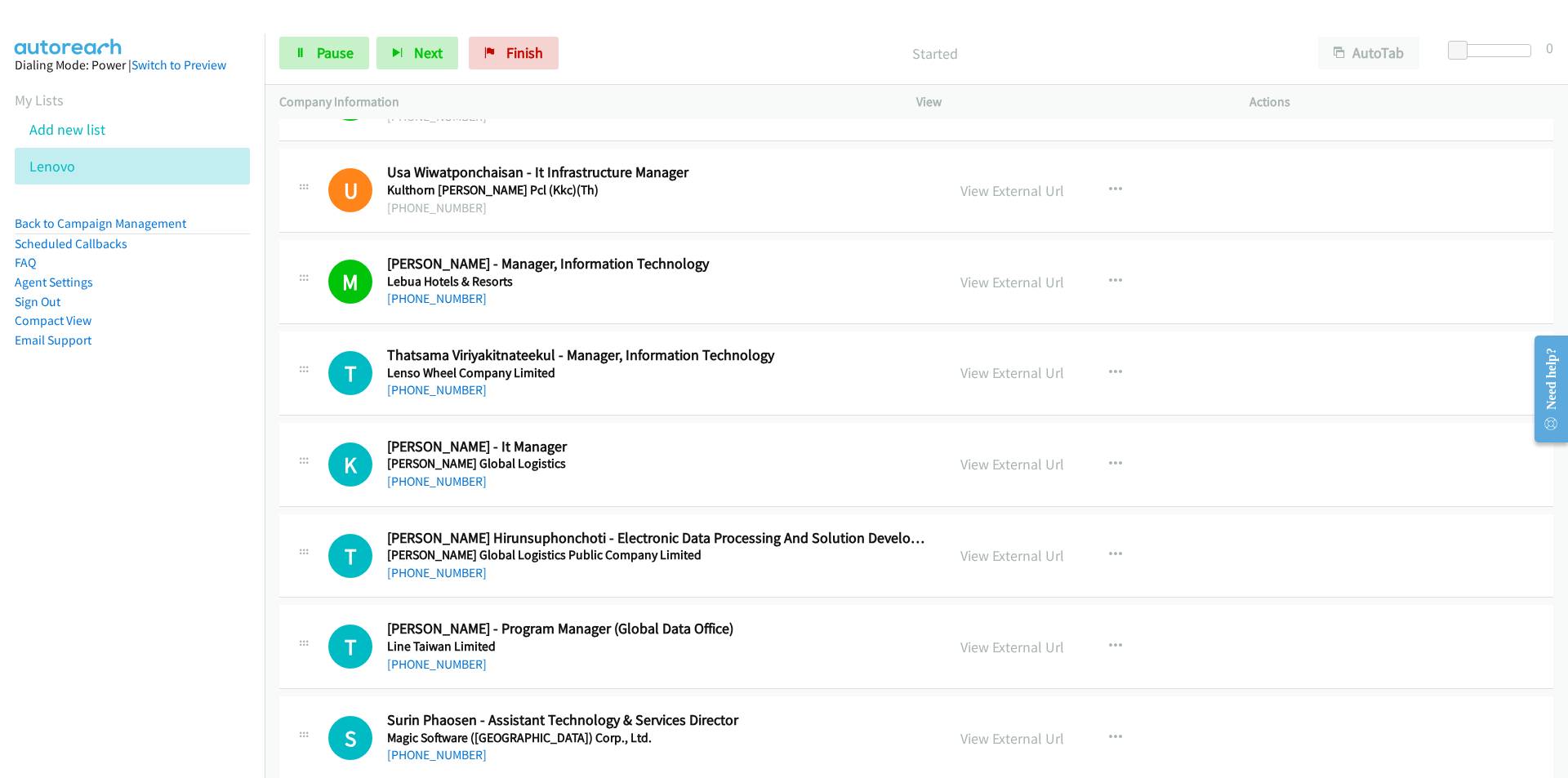
scroll to position [6448, 0]
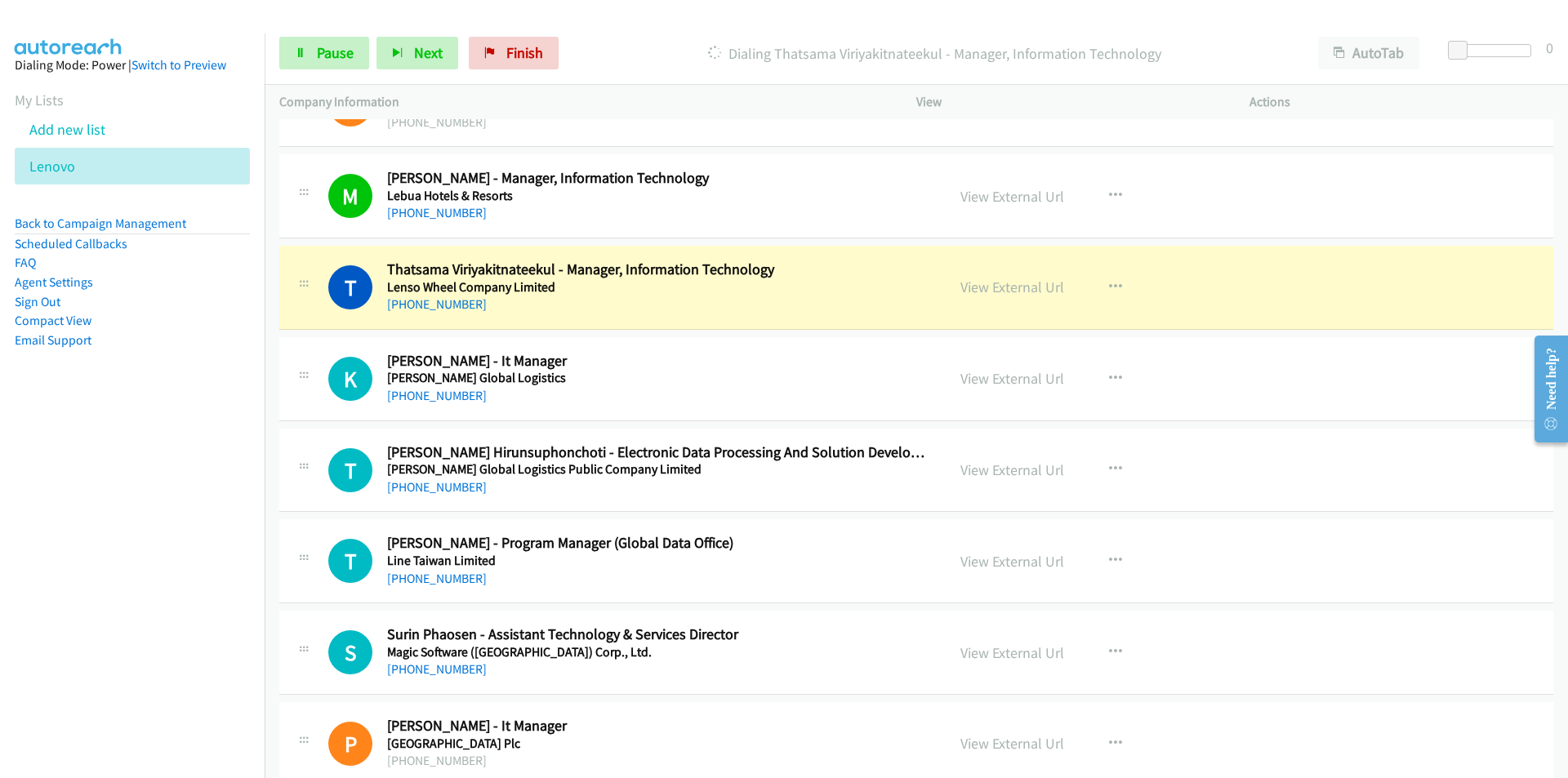
click at [150, 556] on nav "Dialing Mode: Power | Switch to Preview My Lists Add new list [GEOGRAPHIC_DATA]…" at bounding box center [133, 423] width 265 height 778
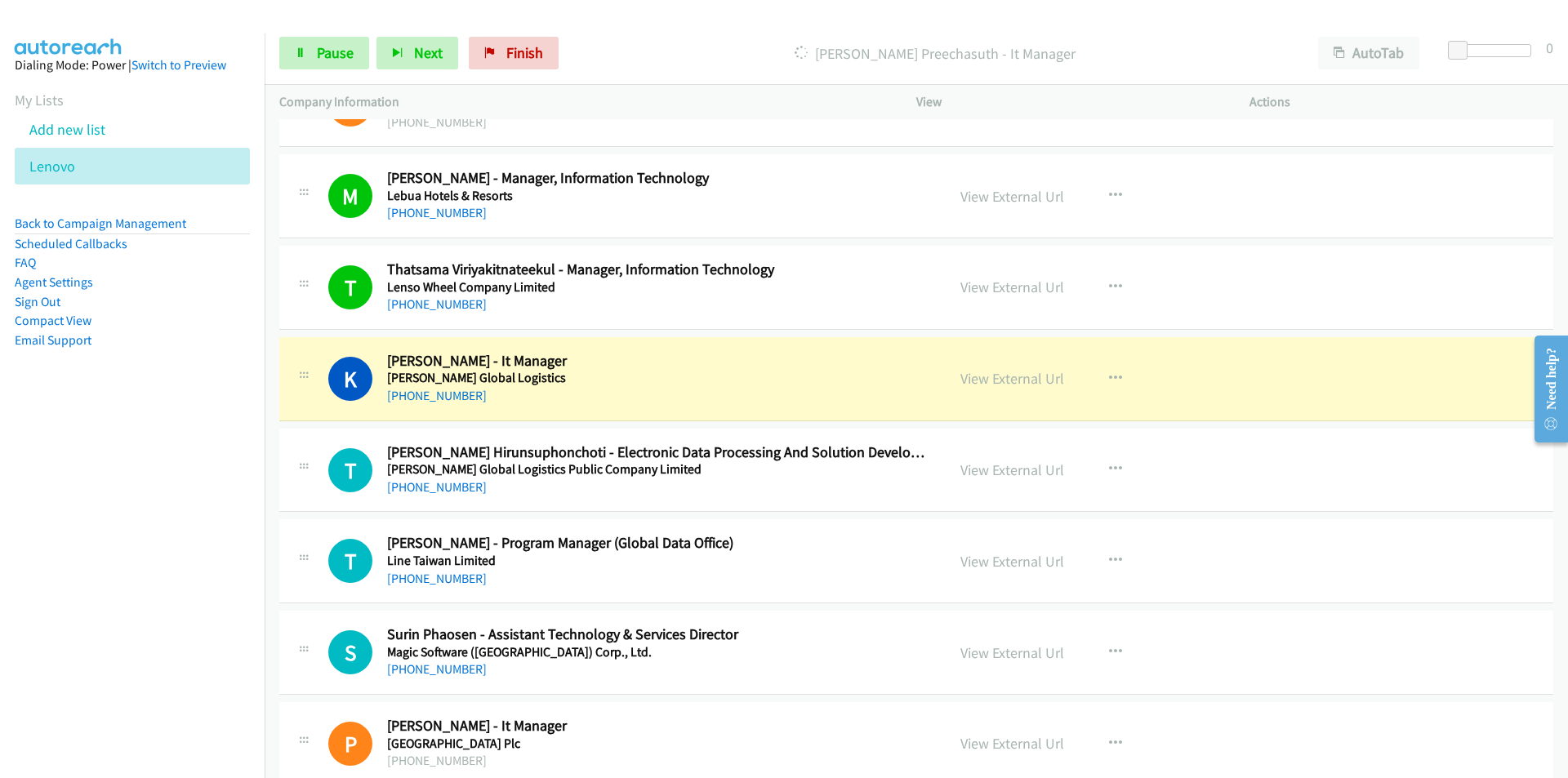
click at [162, 604] on nav "Dialing Mode: Power | Switch to Preview My Lists Add new list [GEOGRAPHIC_DATA]…" at bounding box center [133, 423] width 265 height 778
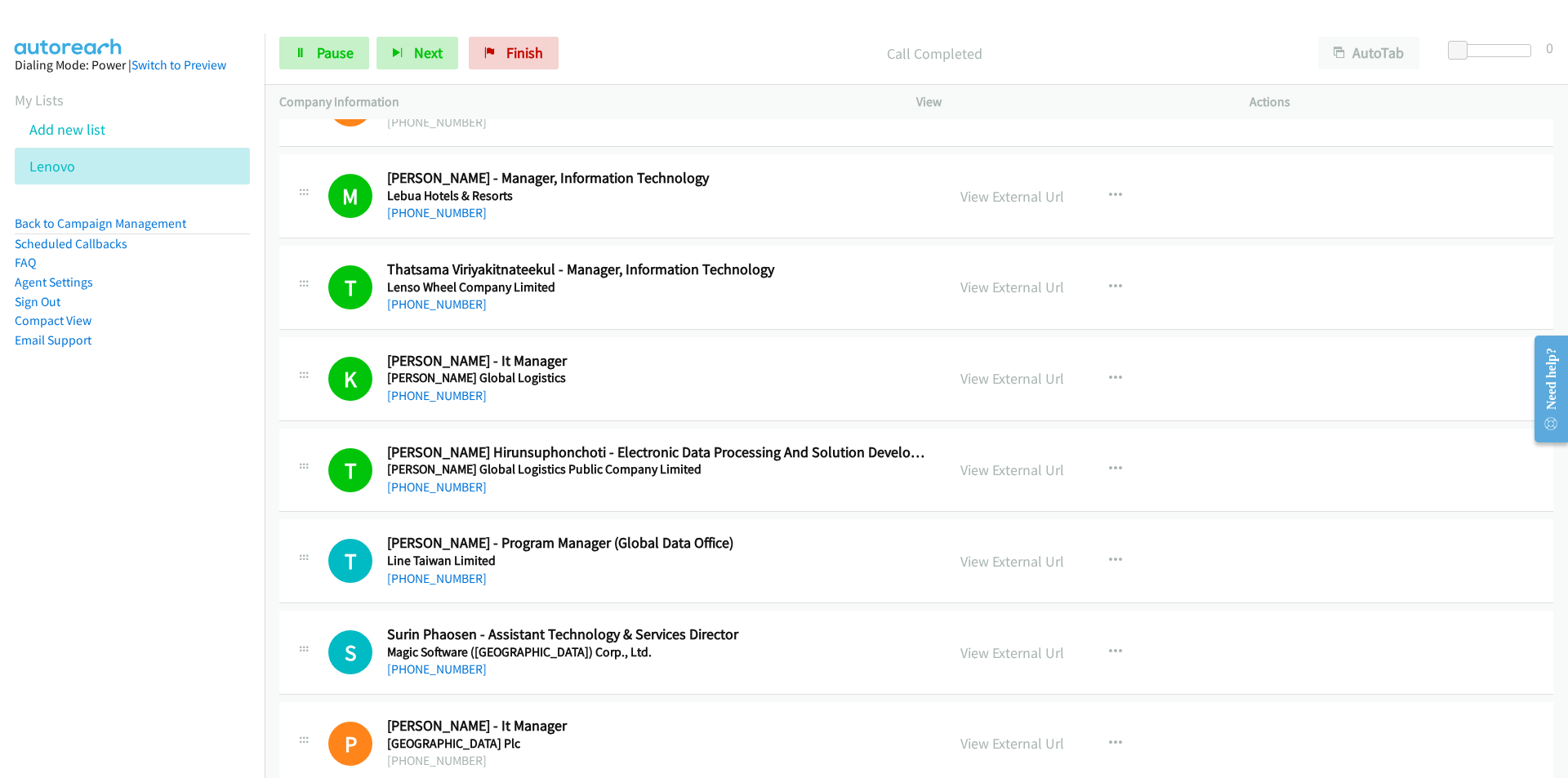
click at [238, 595] on nav "Dialing Mode: Power | Switch to Preview My Lists Add new list [GEOGRAPHIC_DATA]…" at bounding box center [133, 423] width 265 height 778
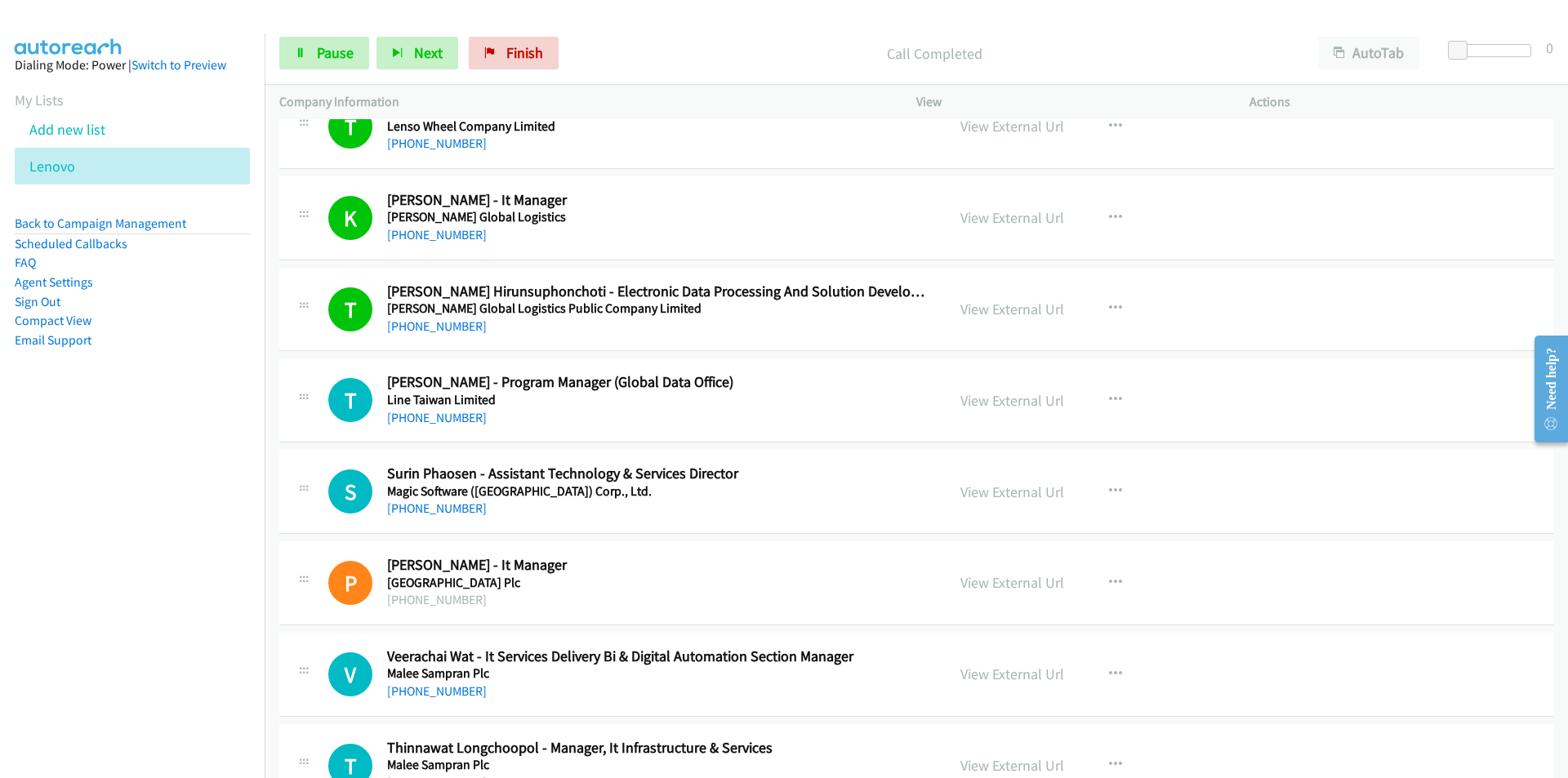
scroll to position [6611, 0]
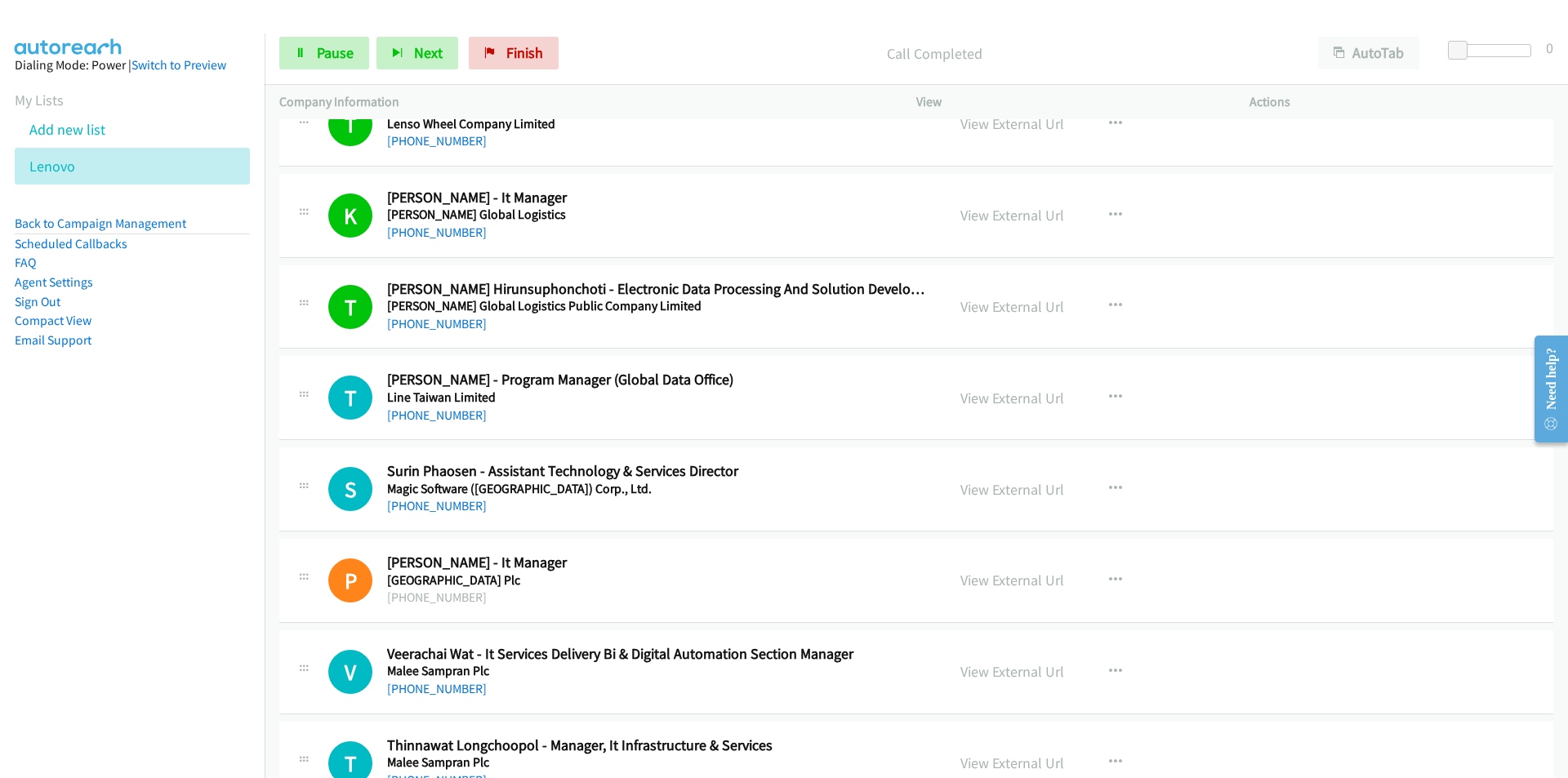
drag, startPoint x: 213, startPoint y: 576, endPoint x: 293, endPoint y: 564, distance: 80.9
click at [213, 576] on nav "Dialing Mode: Power | Switch to Preview My Lists Add new list [GEOGRAPHIC_DATA]…" at bounding box center [133, 423] width 265 height 778
drag, startPoint x: 221, startPoint y: 574, endPoint x: 235, endPoint y: 572, distance: 14.1
click at [221, 574] on nav "Dialing Mode: Power | Switch to Preview My Lists Add new list [GEOGRAPHIC_DATA]…" at bounding box center [133, 423] width 265 height 778
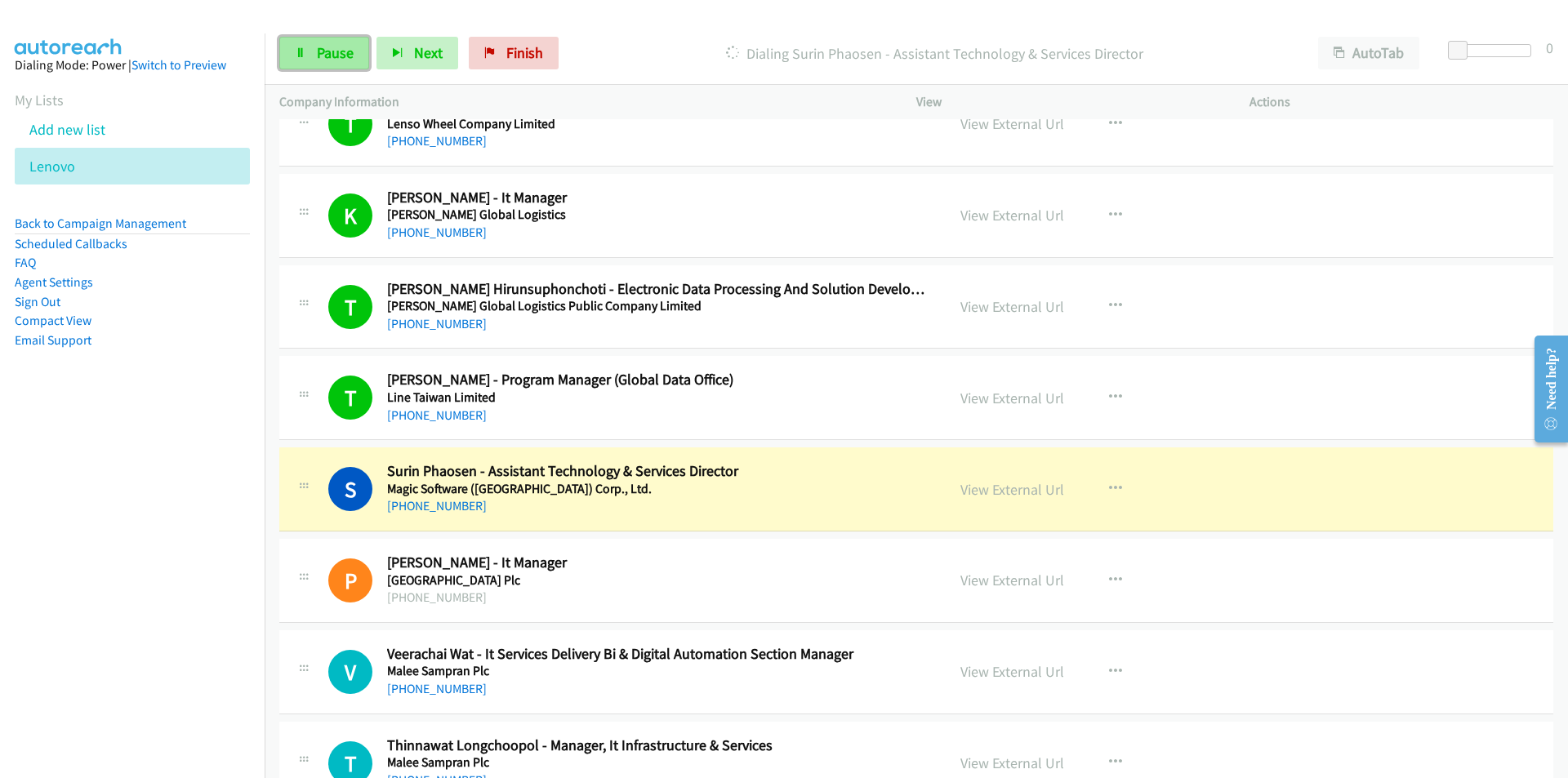
click at [326, 55] on span "Pause" at bounding box center [334, 52] width 36 height 19
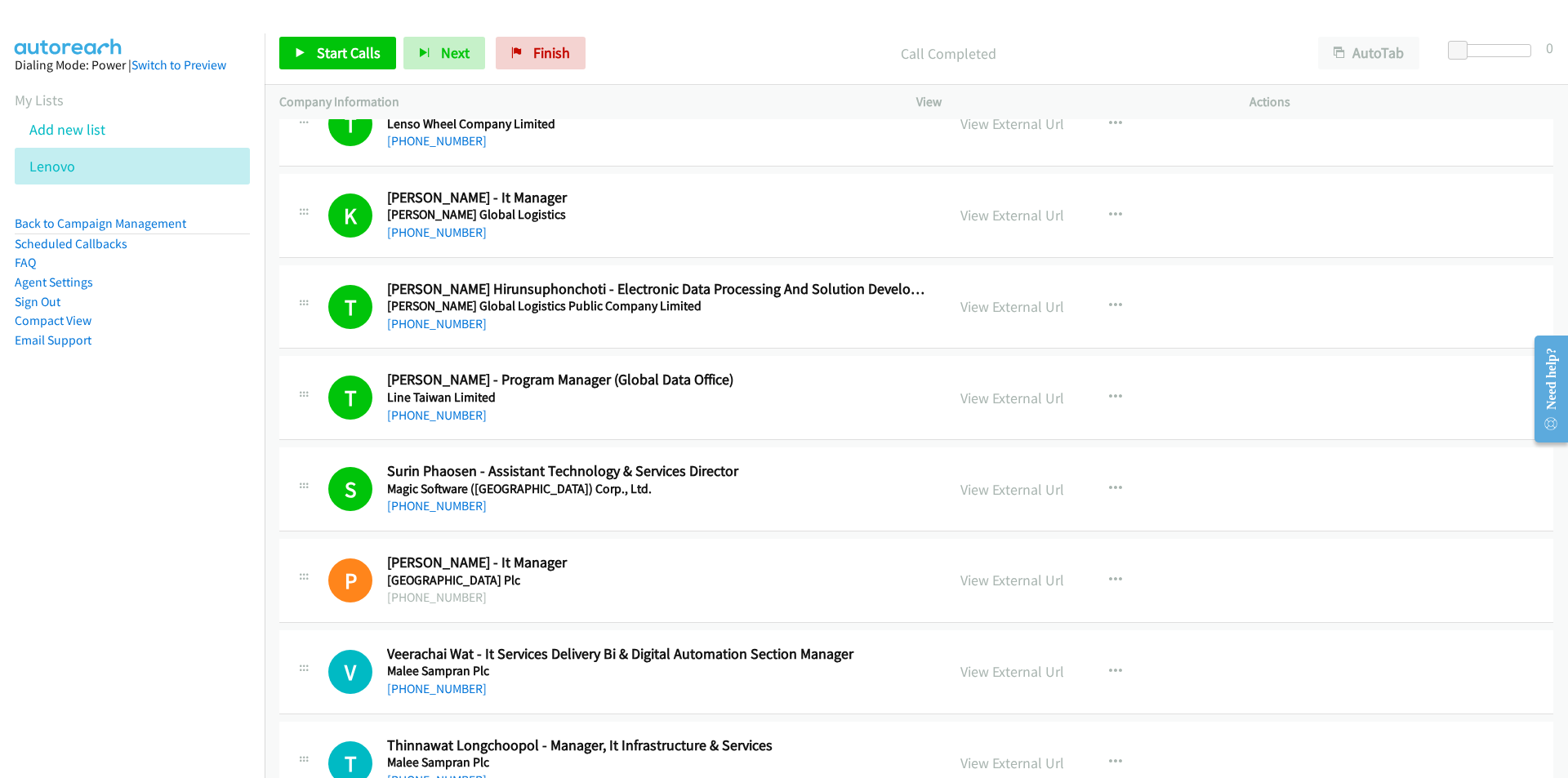
drag, startPoint x: 250, startPoint y: 645, endPoint x: 280, endPoint y: 637, distance: 31.0
click at [250, 645] on nav "Dialing Mode: Power | Switch to Preview My Lists Add new list [GEOGRAPHIC_DATA]…" at bounding box center [133, 423] width 265 height 778
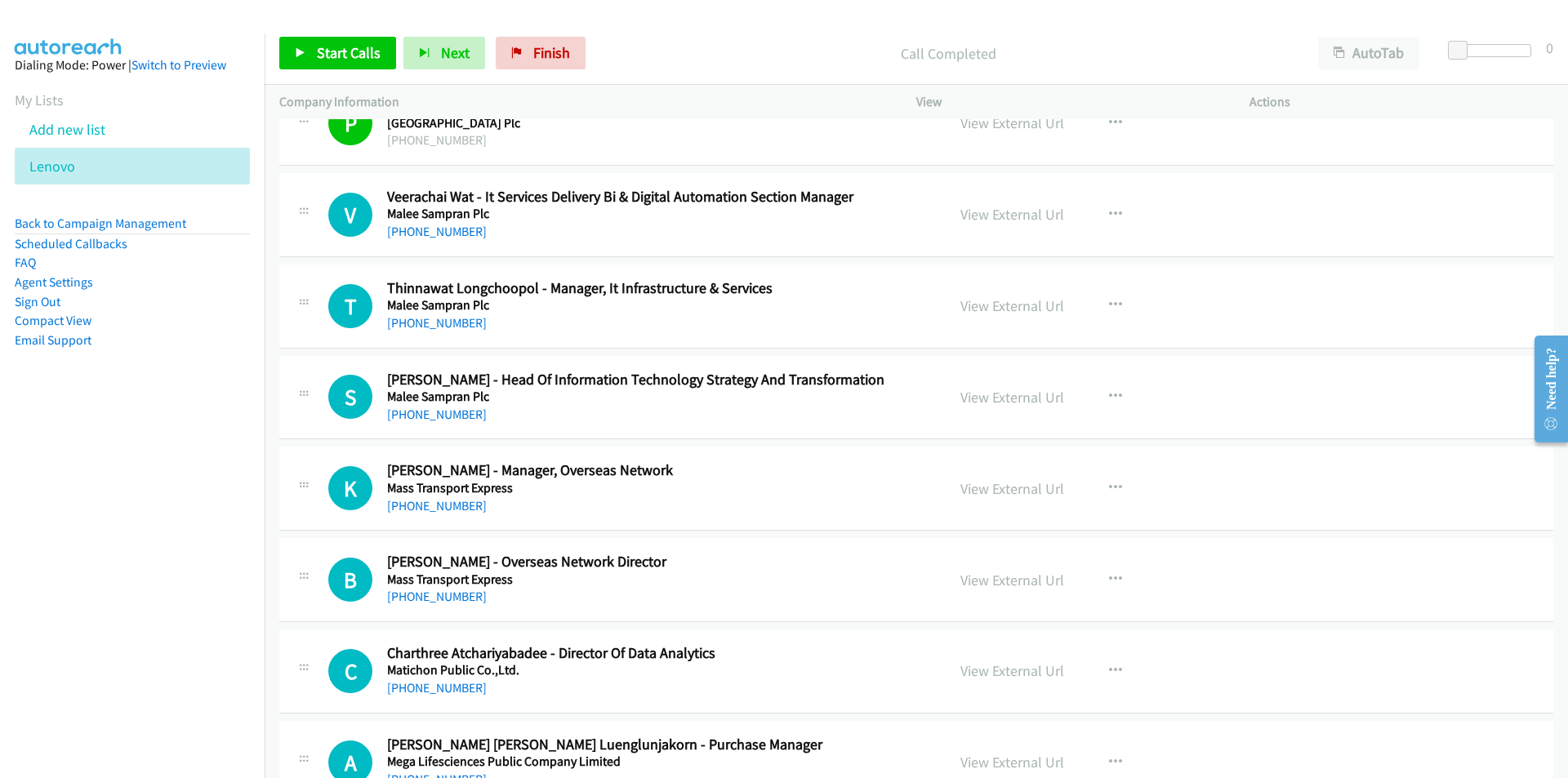
scroll to position [7101, 0]
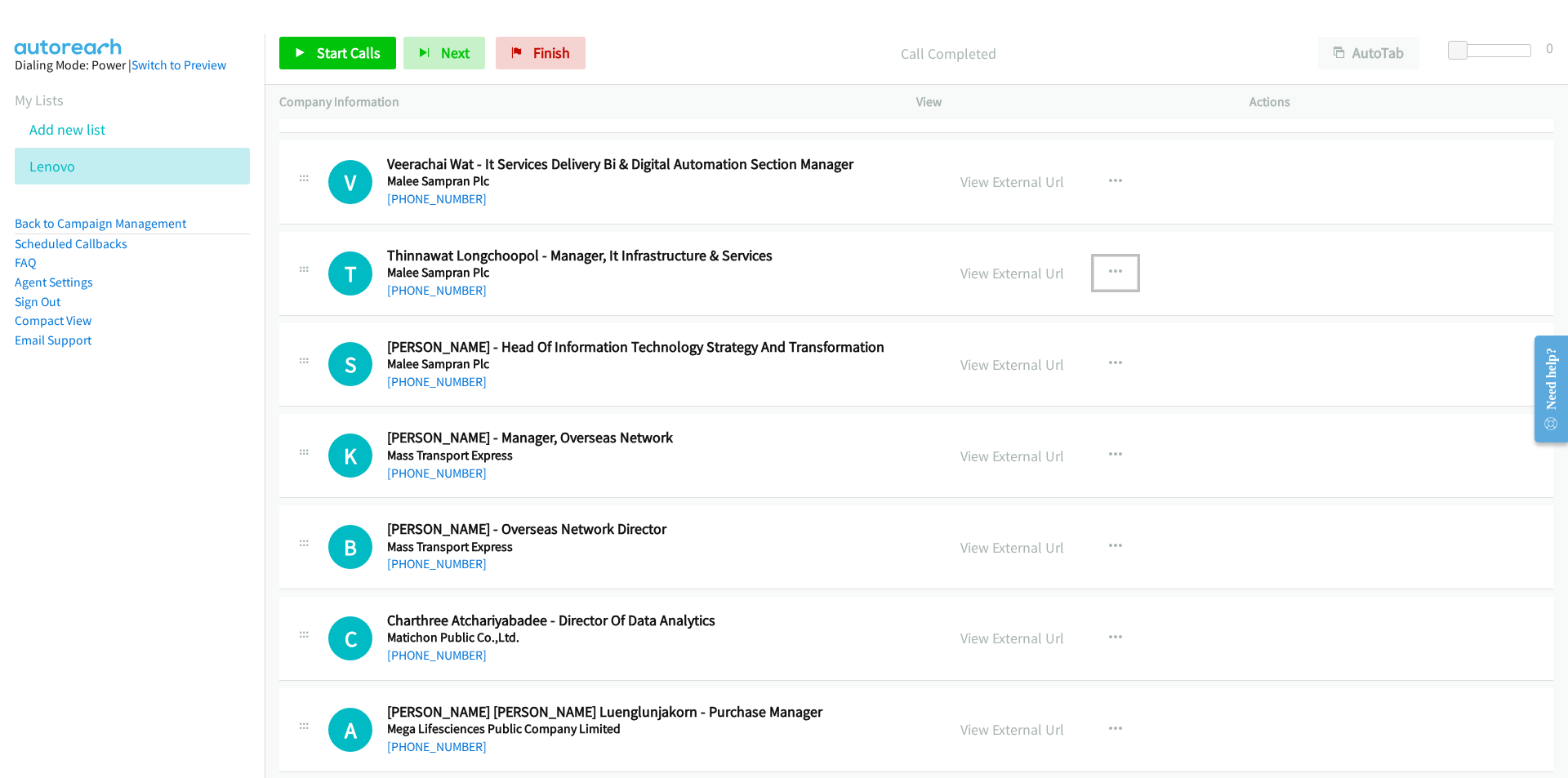
click at [1109, 267] on icon "button" at bounding box center [1115, 272] width 13 height 13
click at [1009, 377] on link "Start Calls Here" at bounding box center [1028, 379] width 217 height 33
click at [323, 47] on span "Start Calls" at bounding box center [348, 52] width 63 height 19
click at [212, 438] on nav "Dialing Mode: Power | Switch to Preview My Lists Add new list [GEOGRAPHIC_DATA]…" at bounding box center [133, 423] width 265 height 778
click at [984, 364] on link "View External Url" at bounding box center [1012, 365] width 104 height 19
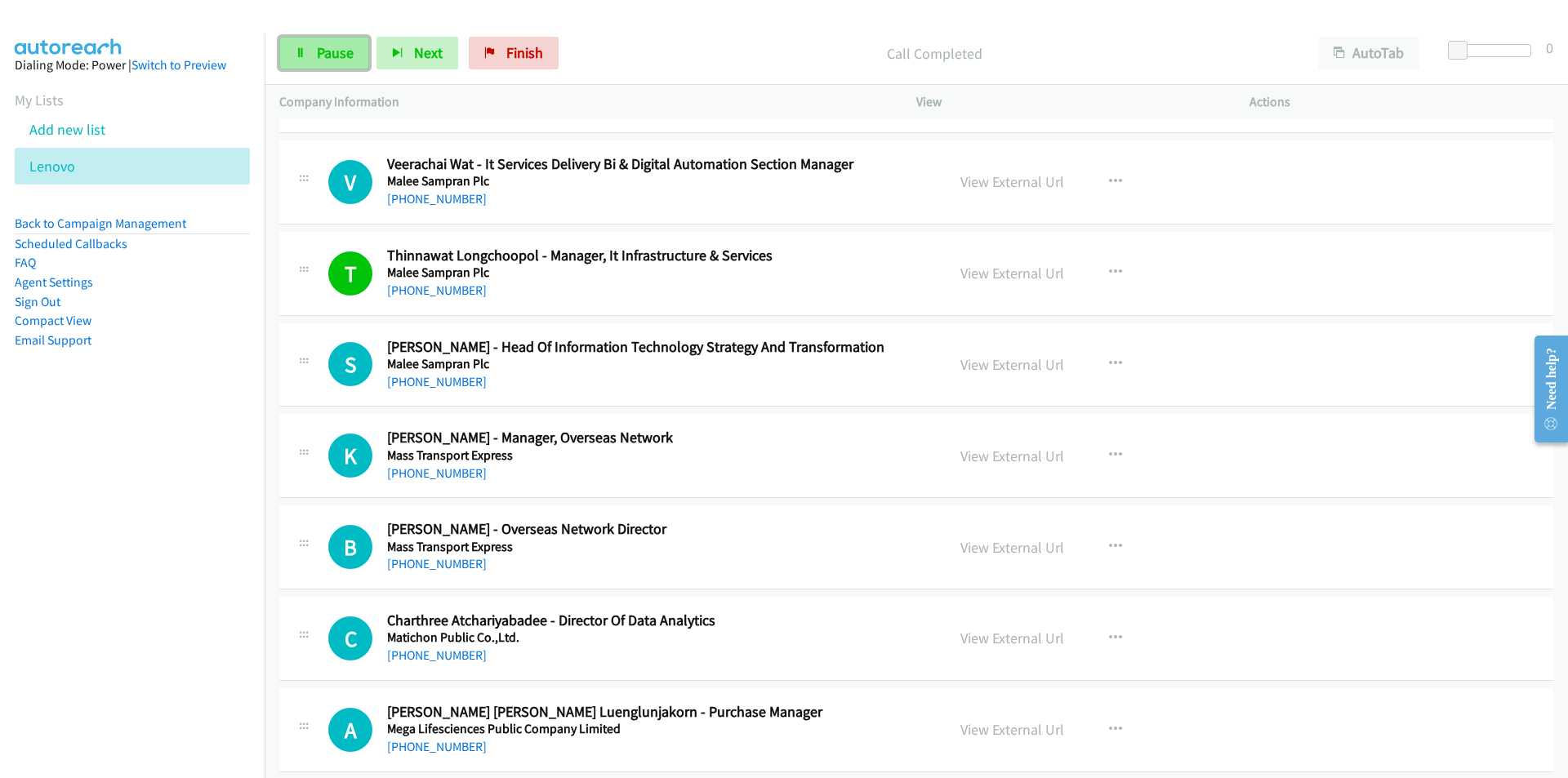
click at [329, 56] on span "Pause" at bounding box center [334, 52] width 36 height 19
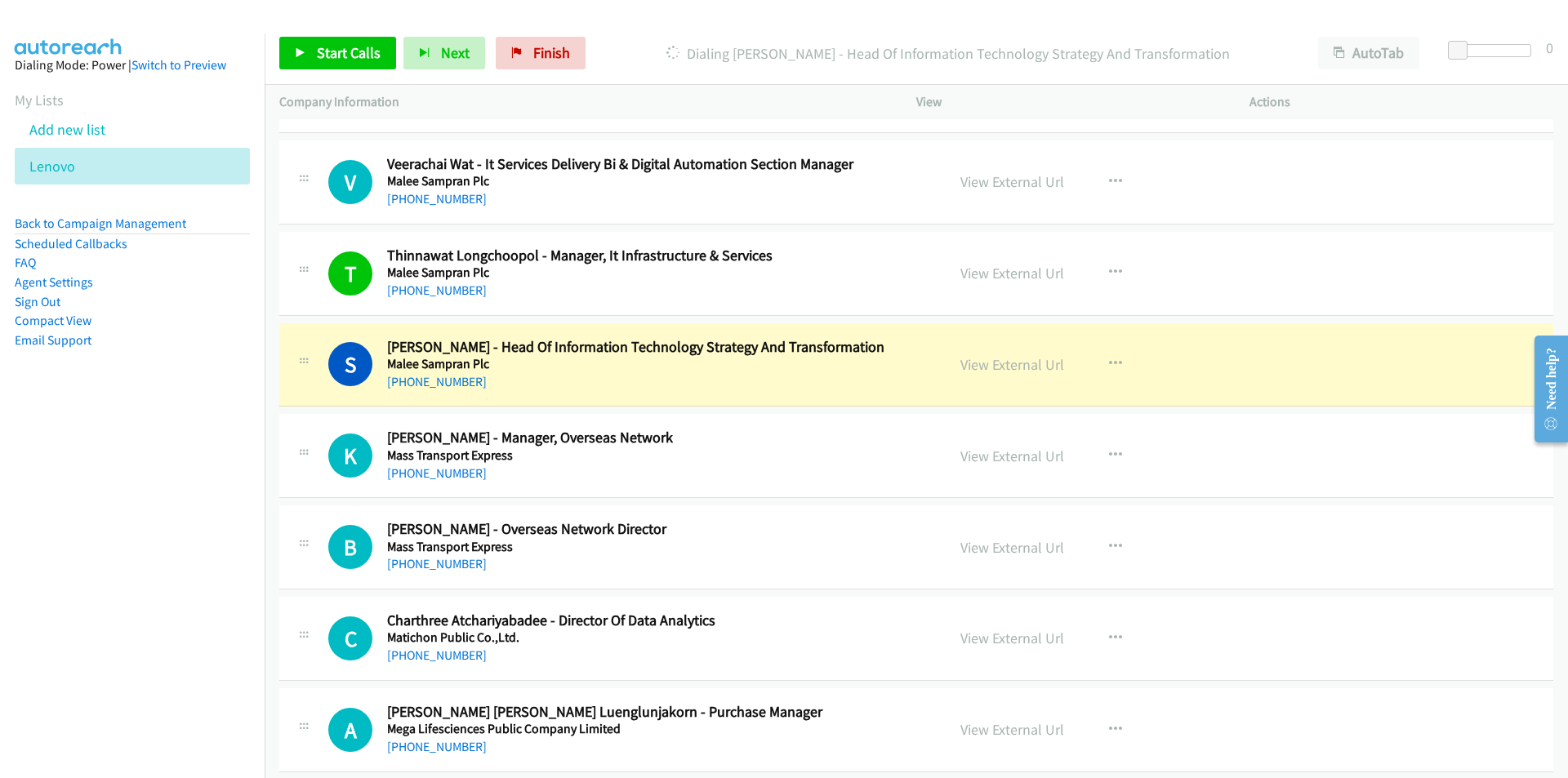
click at [173, 507] on nav "Dialing Mode: Power | Switch to Preview My Lists Add new list [GEOGRAPHIC_DATA]…" at bounding box center [133, 423] width 265 height 778
click at [200, 571] on nav "Dialing Mode: Power | Switch to Preview My Lists Add new list [GEOGRAPHIC_DATA]…" at bounding box center [133, 423] width 265 height 778
click at [1006, 363] on link "View External Url" at bounding box center [1012, 365] width 104 height 19
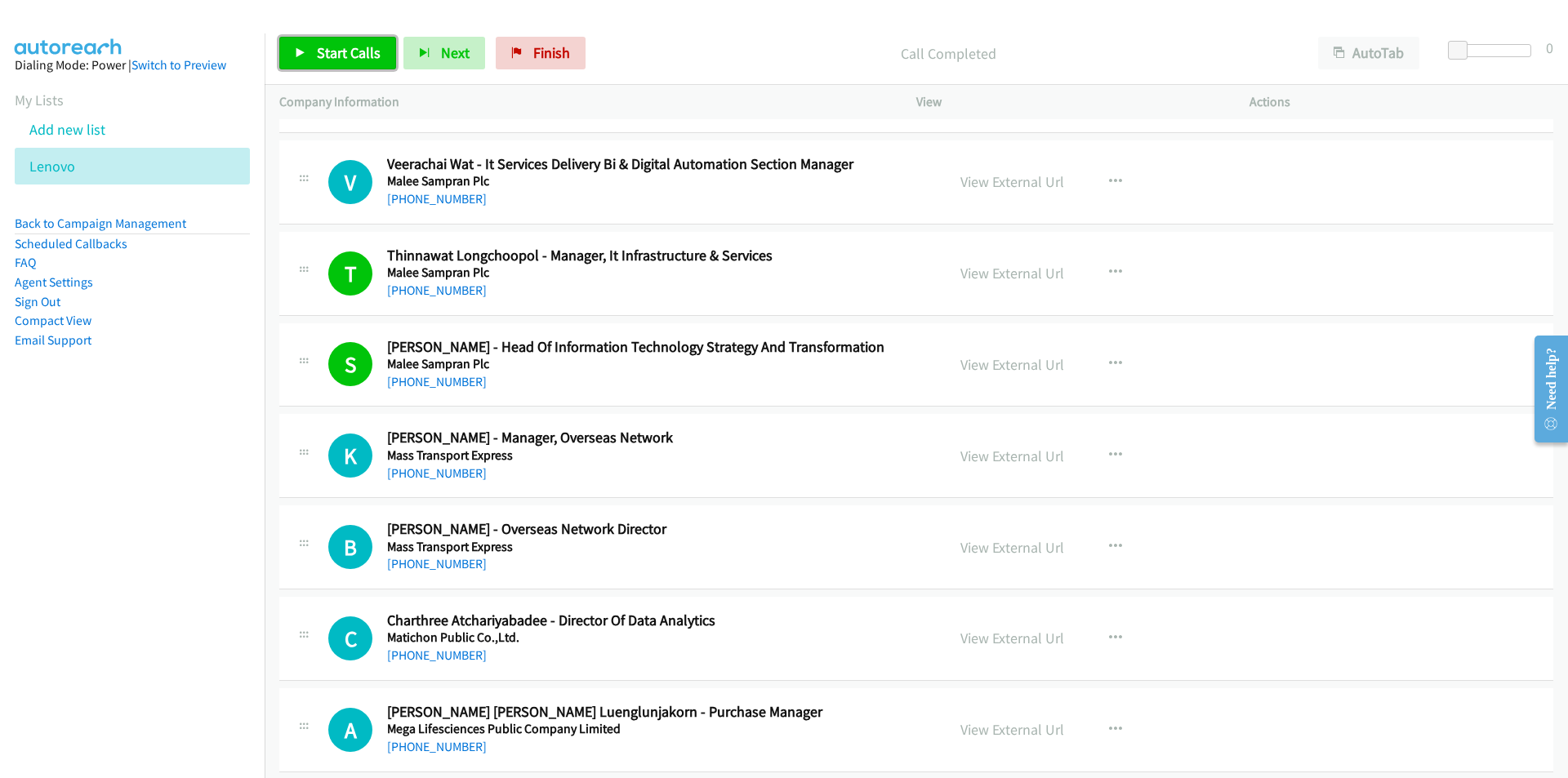
click at [323, 48] on span "Start Calls" at bounding box center [348, 52] width 63 height 19
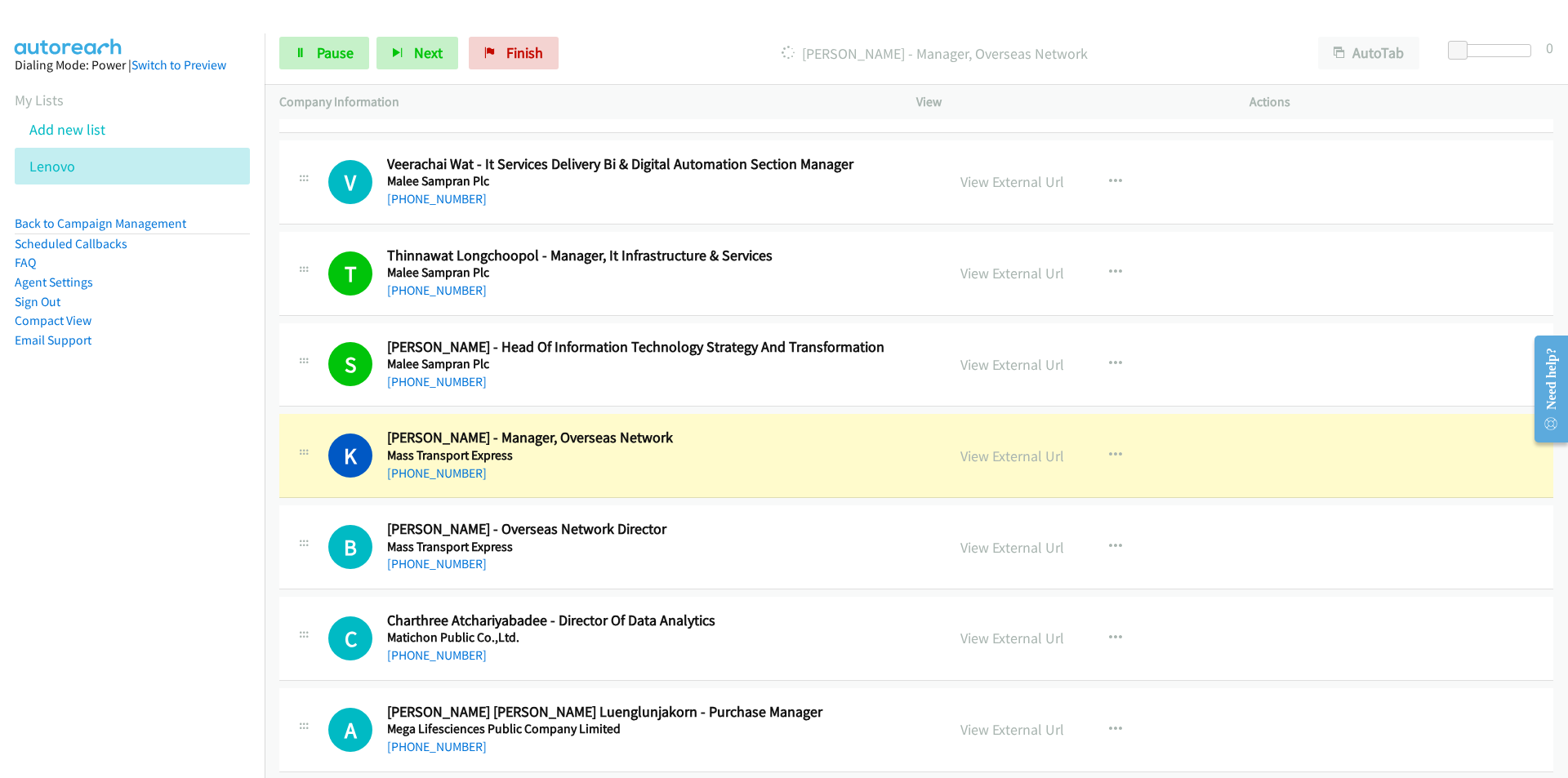
click at [225, 579] on nav "Dialing Mode: Power | Switch to Preview My Lists Add new list [GEOGRAPHIC_DATA]…" at bounding box center [133, 423] width 265 height 778
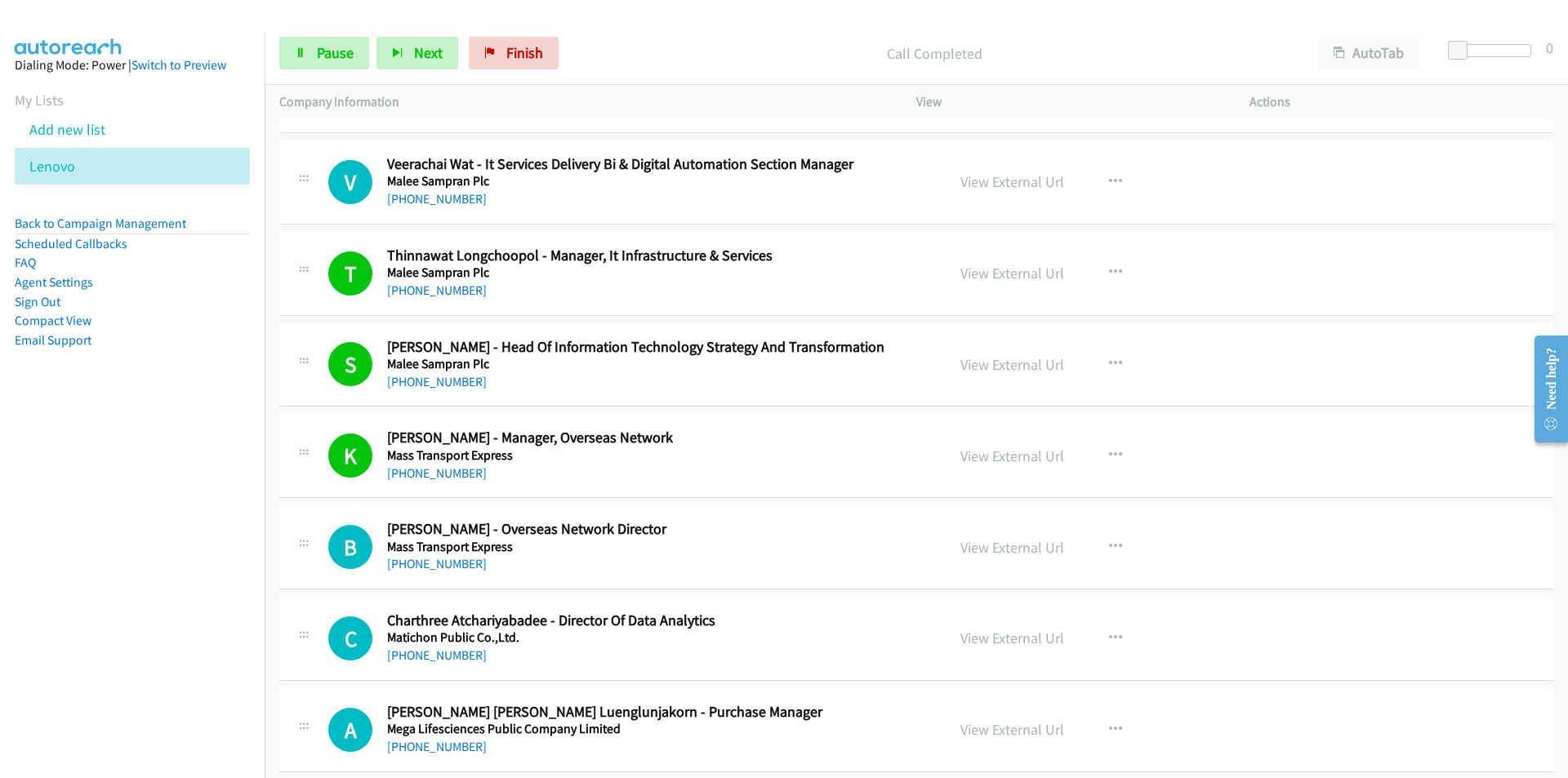
drag, startPoint x: 223, startPoint y: 525, endPoint x: 240, endPoint y: 523, distance: 17.1
click at [223, 525] on nav "Dialing Mode: Power | Switch to Preview My Lists Add new list [GEOGRAPHIC_DATA]…" at bounding box center [133, 423] width 265 height 778
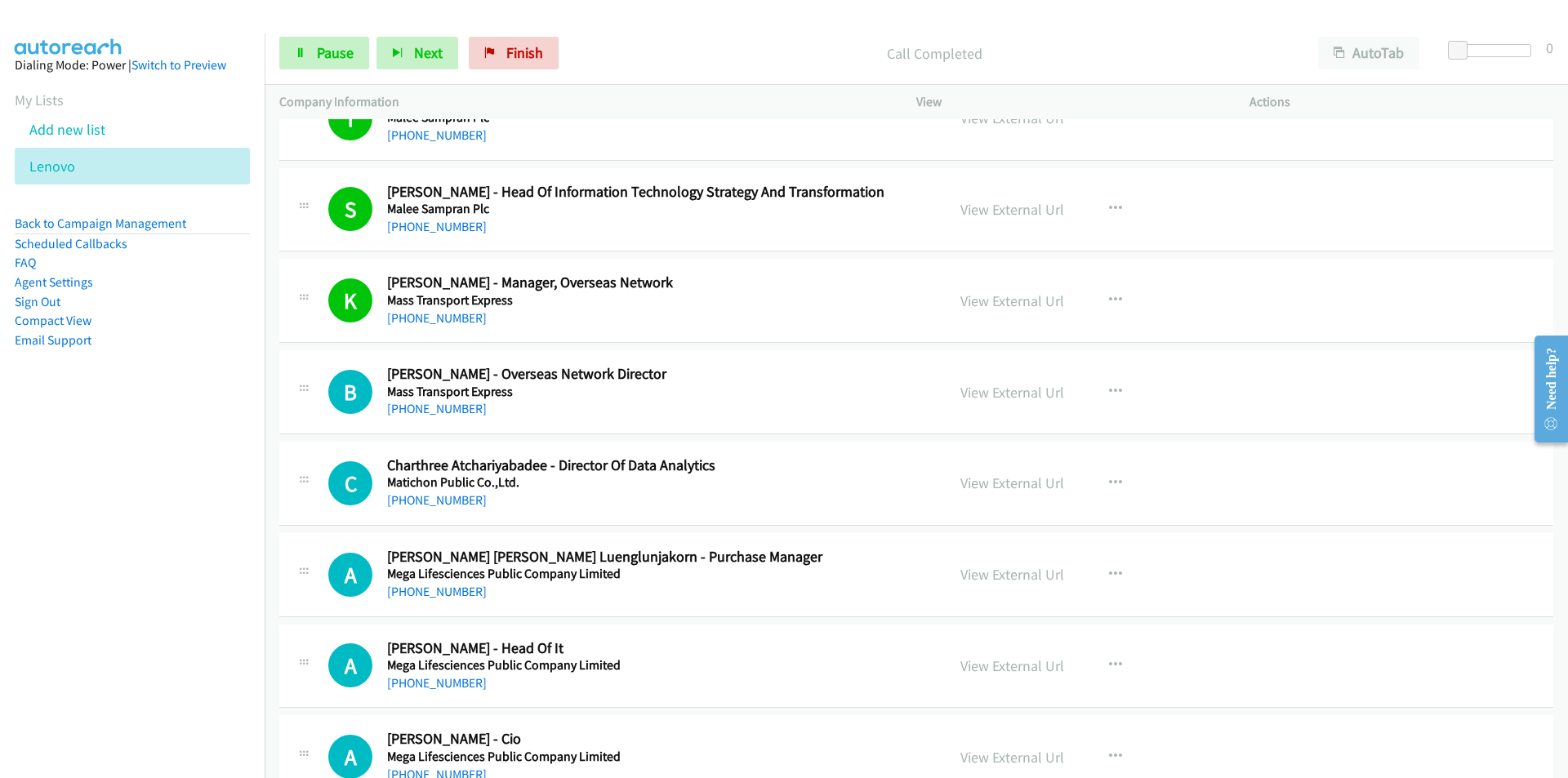
scroll to position [7264, 0]
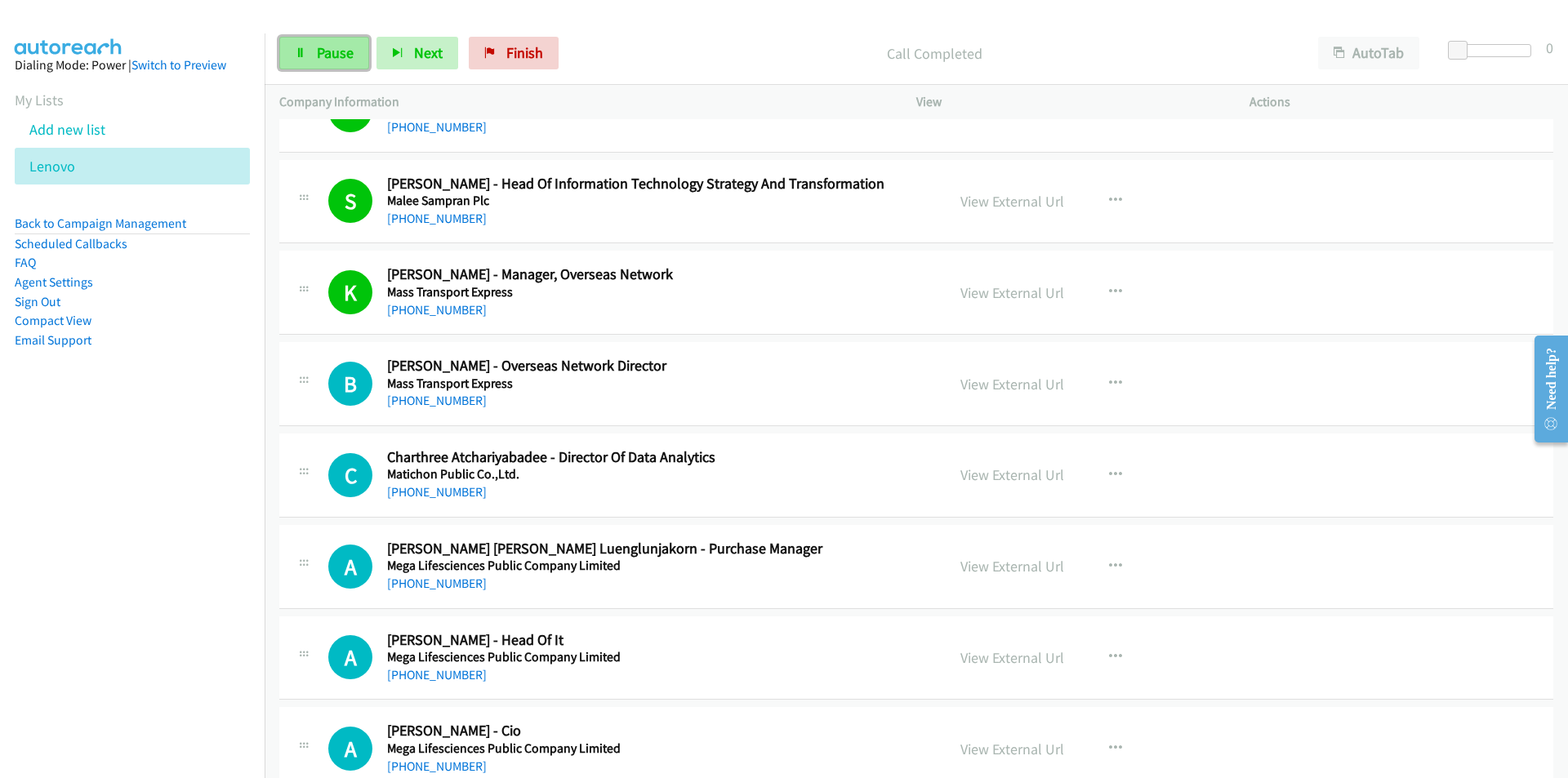
click at [323, 53] on span "Pause" at bounding box center [334, 52] width 36 height 19
drag, startPoint x: 203, startPoint y: 621, endPoint x: 225, endPoint y: 617, distance: 22.4
click at [203, 621] on nav "Dialing Mode: Power | Switch to Preview My Lists Add new list [GEOGRAPHIC_DATA]…" at bounding box center [133, 423] width 265 height 778
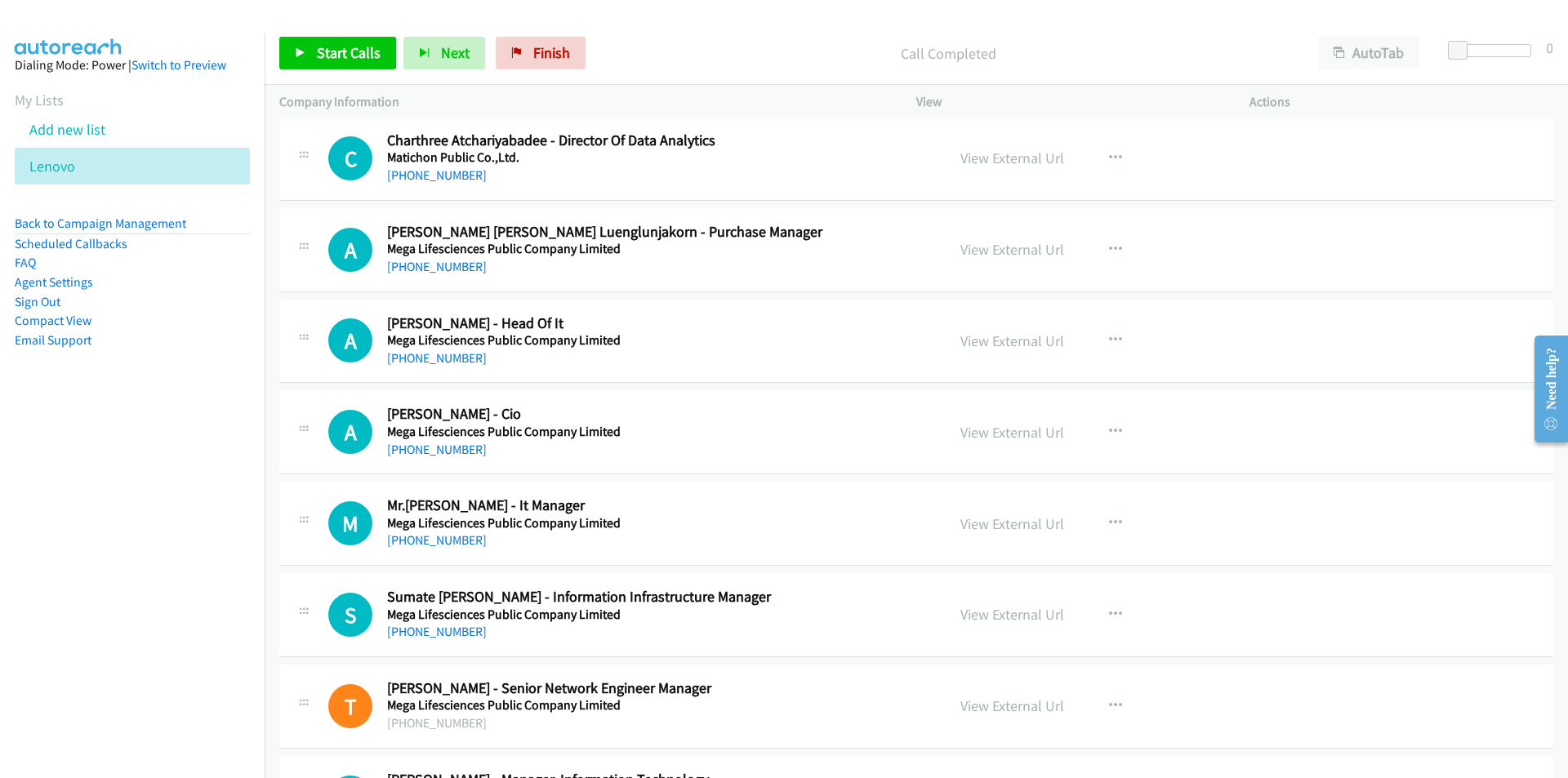
scroll to position [7591, 0]
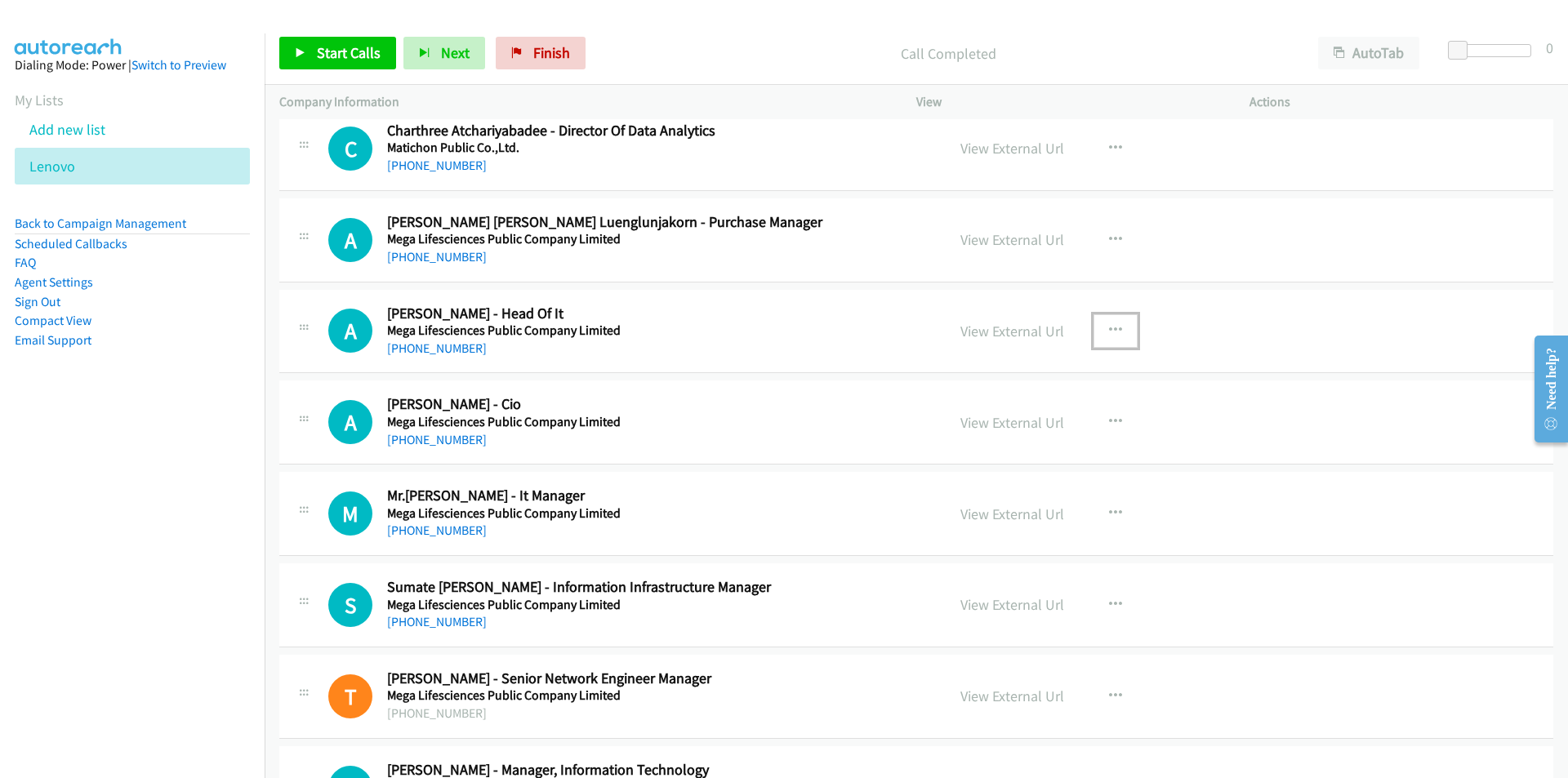
click at [1113, 329] on icon "button" at bounding box center [1115, 330] width 13 height 13
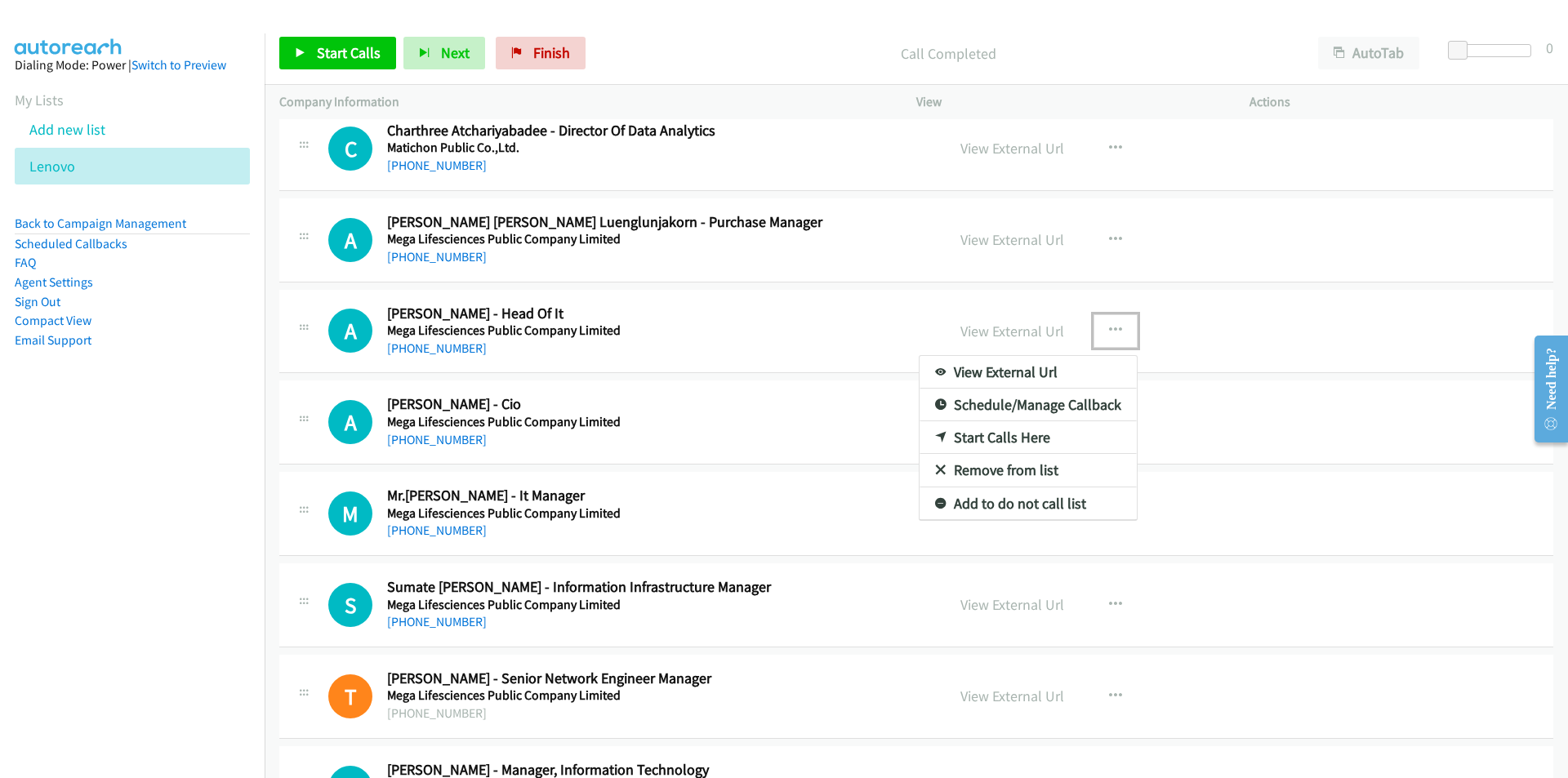
click at [1016, 434] on link "Start Calls Here" at bounding box center [1028, 437] width 217 height 33
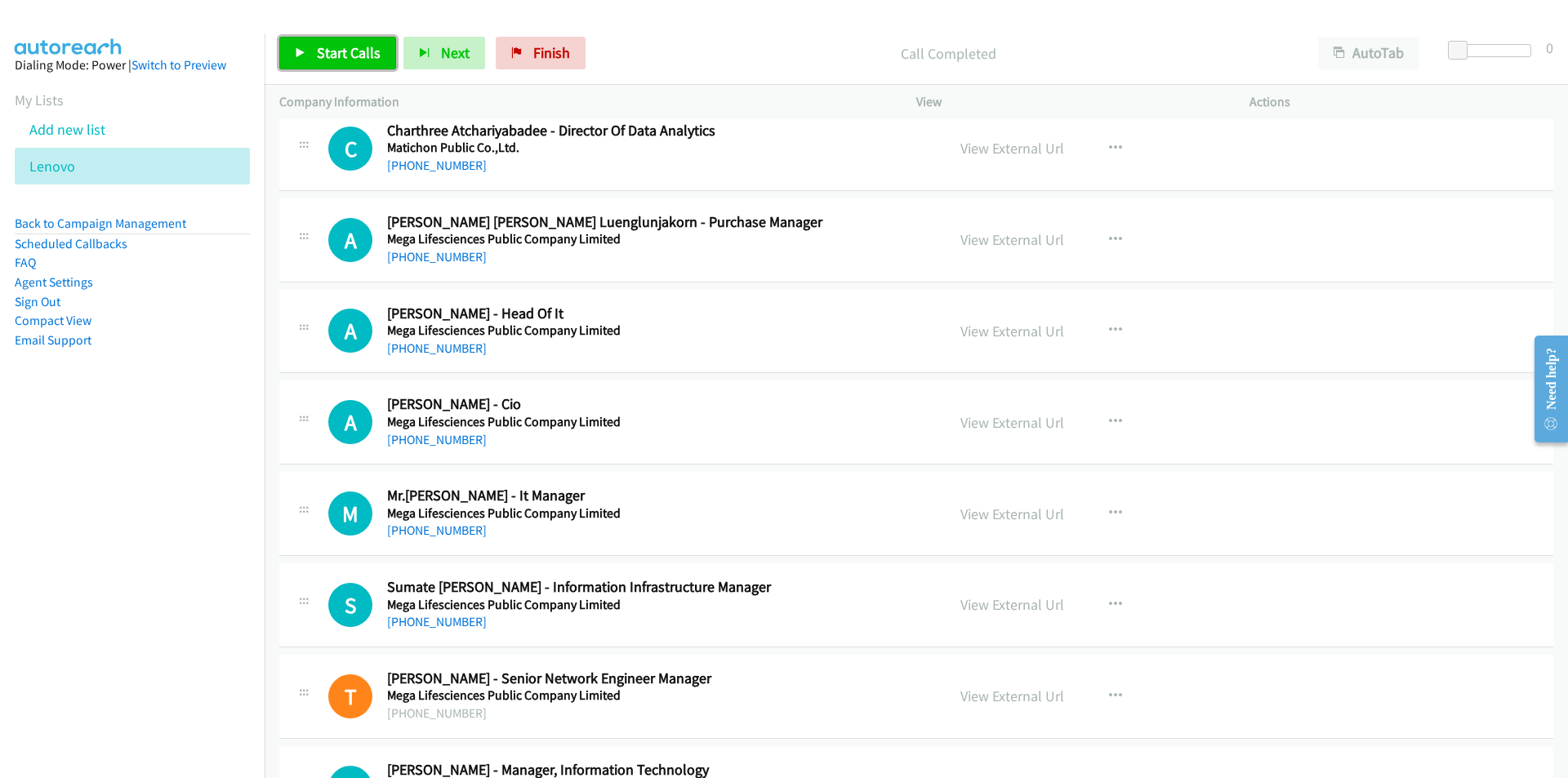
click at [346, 60] on span "Start Calls" at bounding box center [348, 52] width 63 height 19
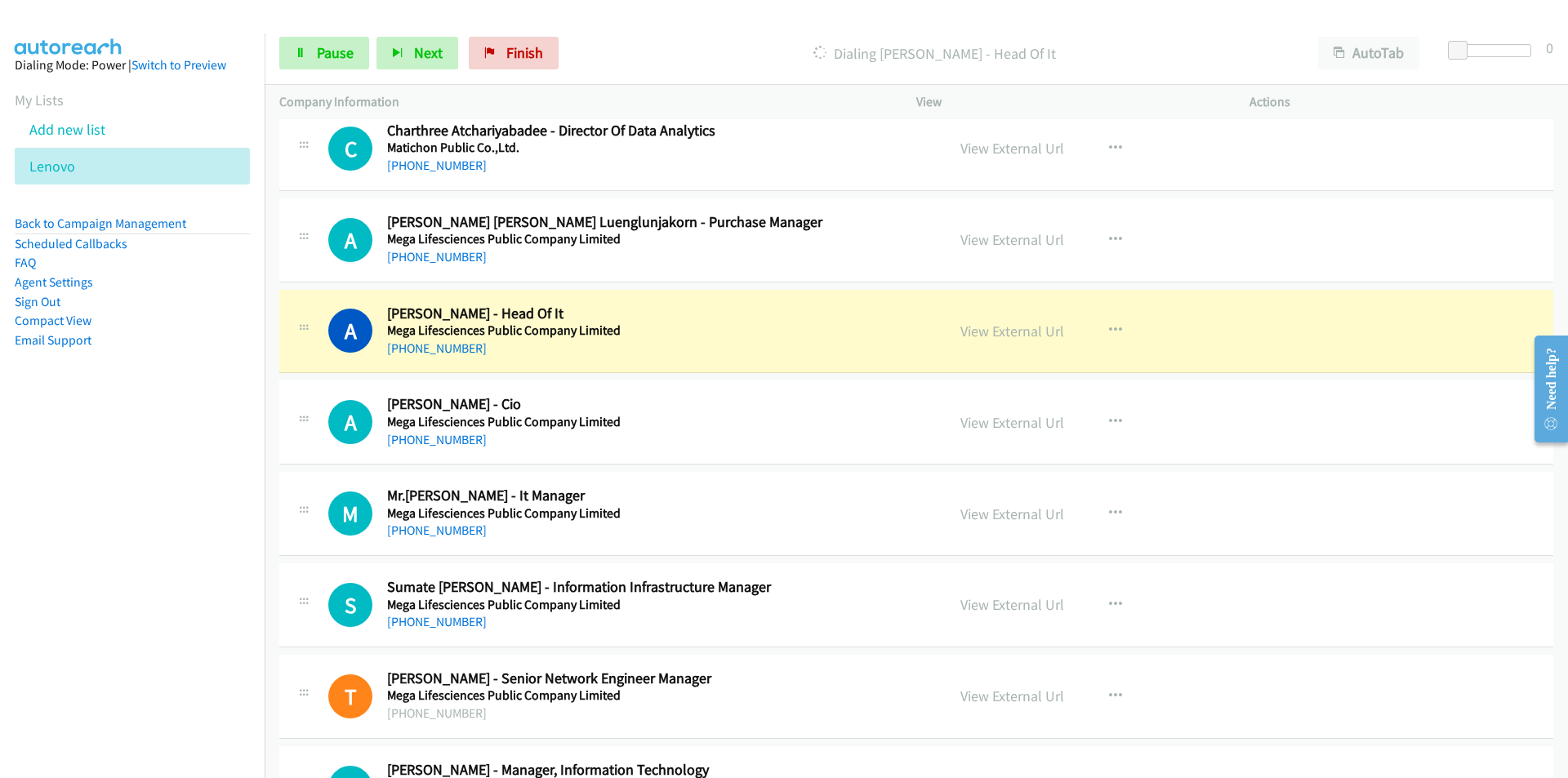
click at [159, 453] on nav "Dialing Mode: Power | Switch to Preview My Lists Add new list [GEOGRAPHIC_DATA]…" at bounding box center [133, 423] width 265 height 778
click at [1022, 333] on link "View External Url" at bounding box center [1012, 331] width 104 height 19
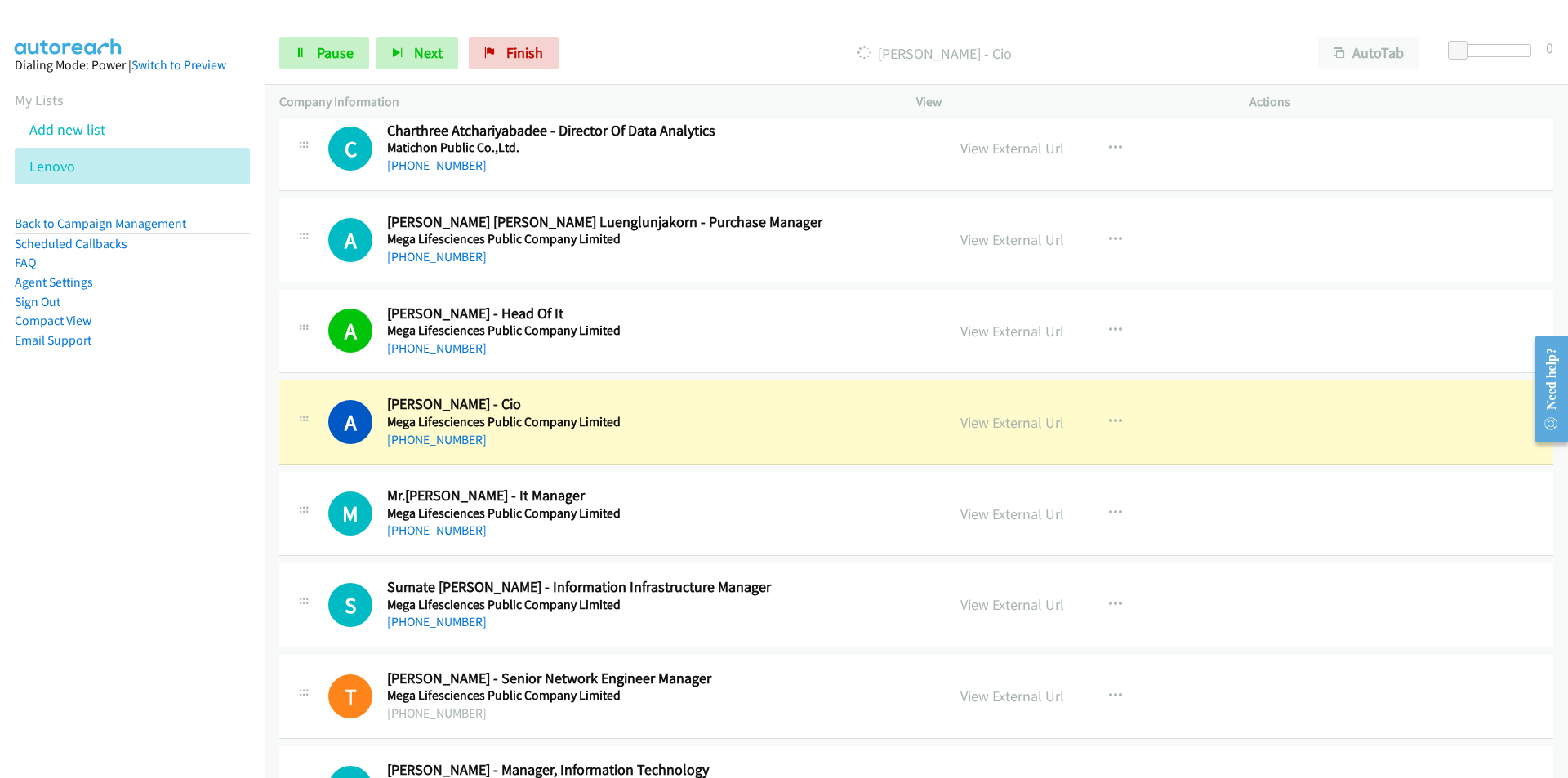
drag, startPoint x: 199, startPoint y: 575, endPoint x: 213, endPoint y: 575, distance: 14.0
click at [199, 575] on nav "Dialing Mode: Power | Switch to Preview My Lists Add new list [GEOGRAPHIC_DATA]…" at bounding box center [133, 423] width 265 height 778
click at [1032, 428] on link "View External Url" at bounding box center [1012, 423] width 104 height 19
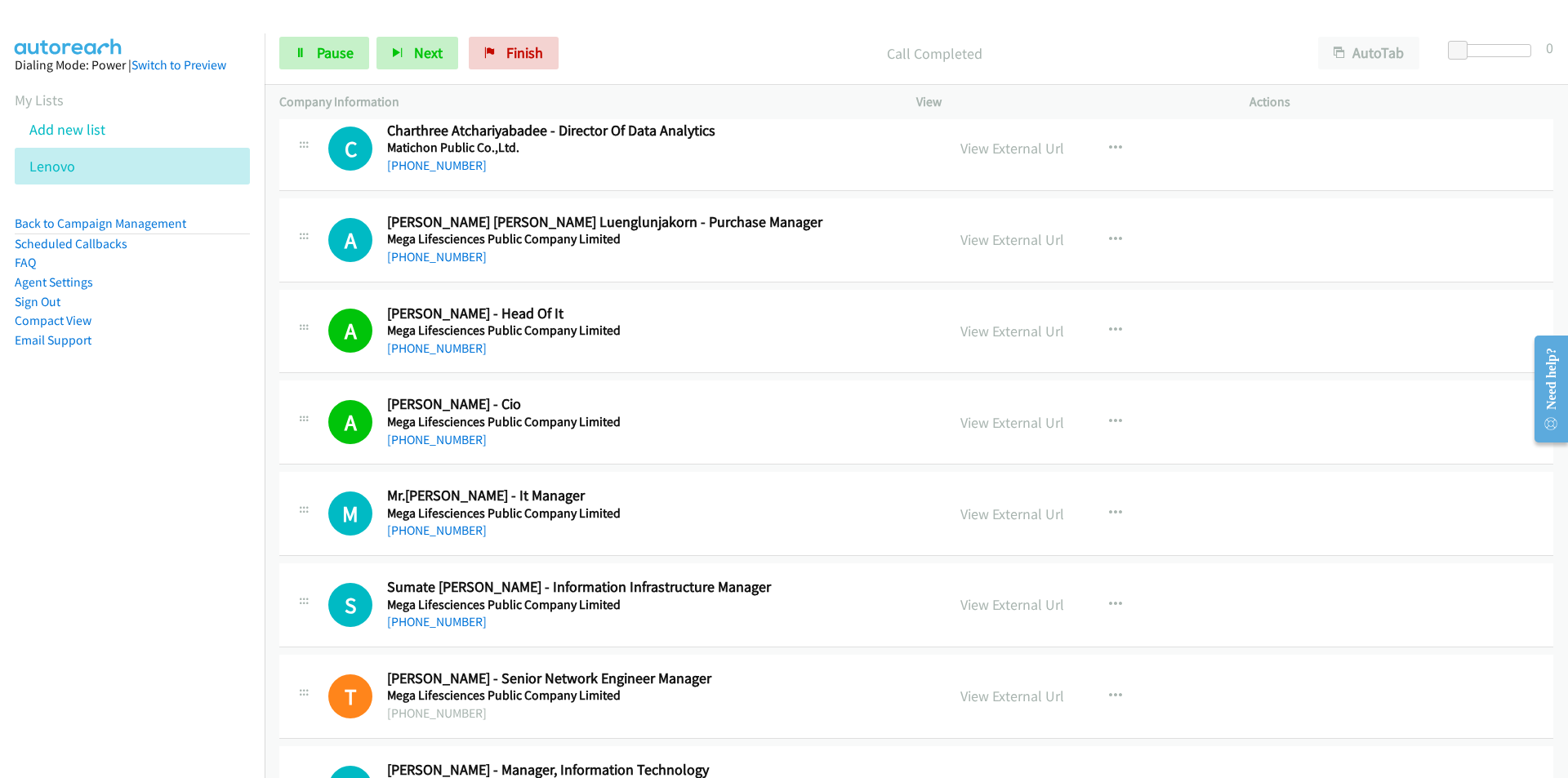
click at [191, 546] on nav "Dialing Mode: Power | Switch to Preview My Lists Add new list [GEOGRAPHIC_DATA]…" at bounding box center [133, 423] width 265 height 778
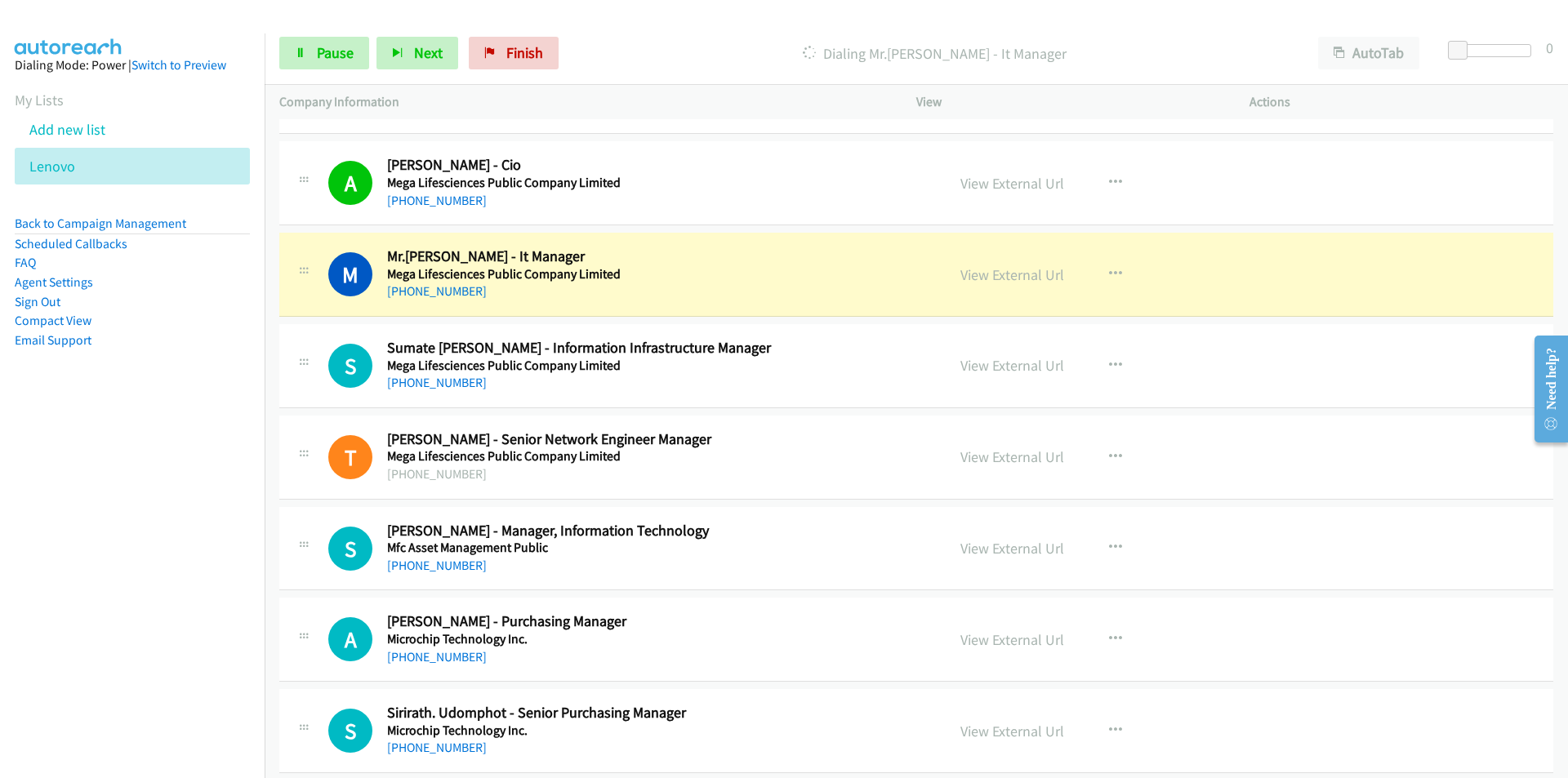
scroll to position [7836, 0]
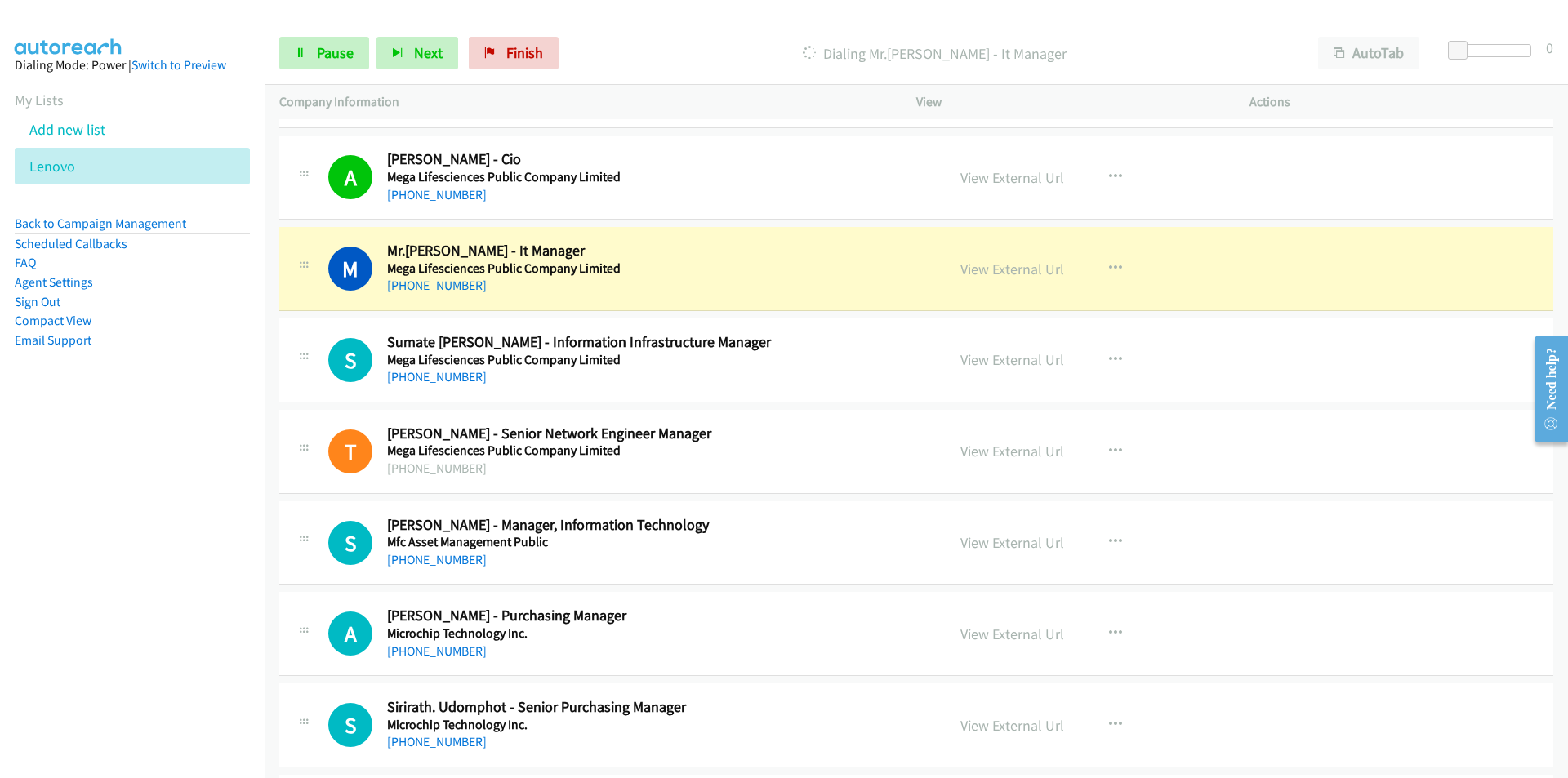
drag, startPoint x: 164, startPoint y: 417, endPoint x: 202, endPoint y: 400, distance: 41.6
click at [164, 417] on aside "Dialing Mode: Power | Switch to Preview My Lists Add new list [GEOGRAPHIC_DATA]…" at bounding box center [132, 229] width 264 height 390
click at [1017, 268] on link "View External Url" at bounding box center [1012, 269] width 104 height 19
click at [297, 49] on icon at bounding box center [301, 54] width 11 height 11
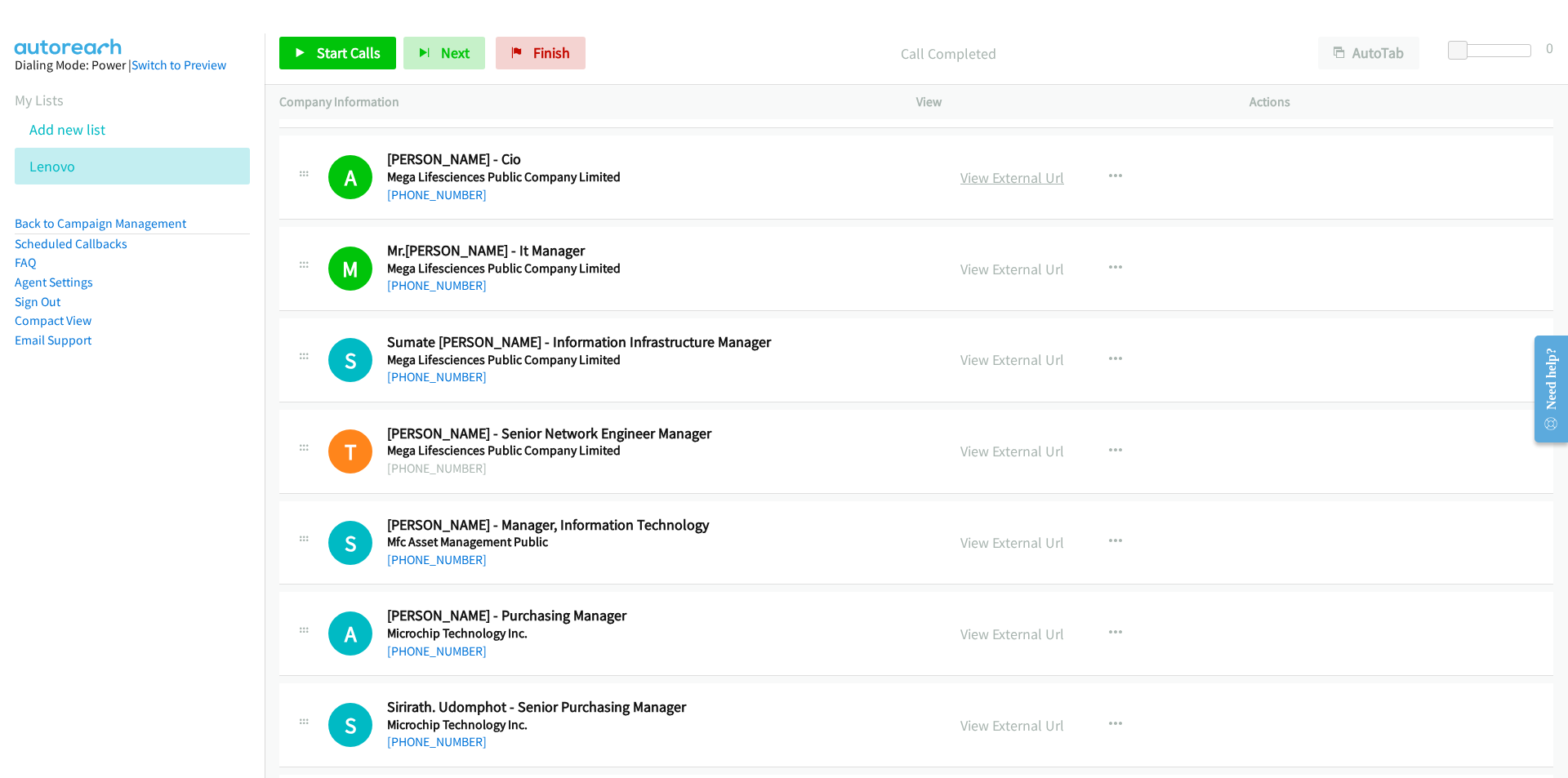
click at [974, 170] on link "View External Url" at bounding box center [1012, 177] width 104 height 19
click at [331, 48] on span "Start Calls" at bounding box center [348, 52] width 63 height 19
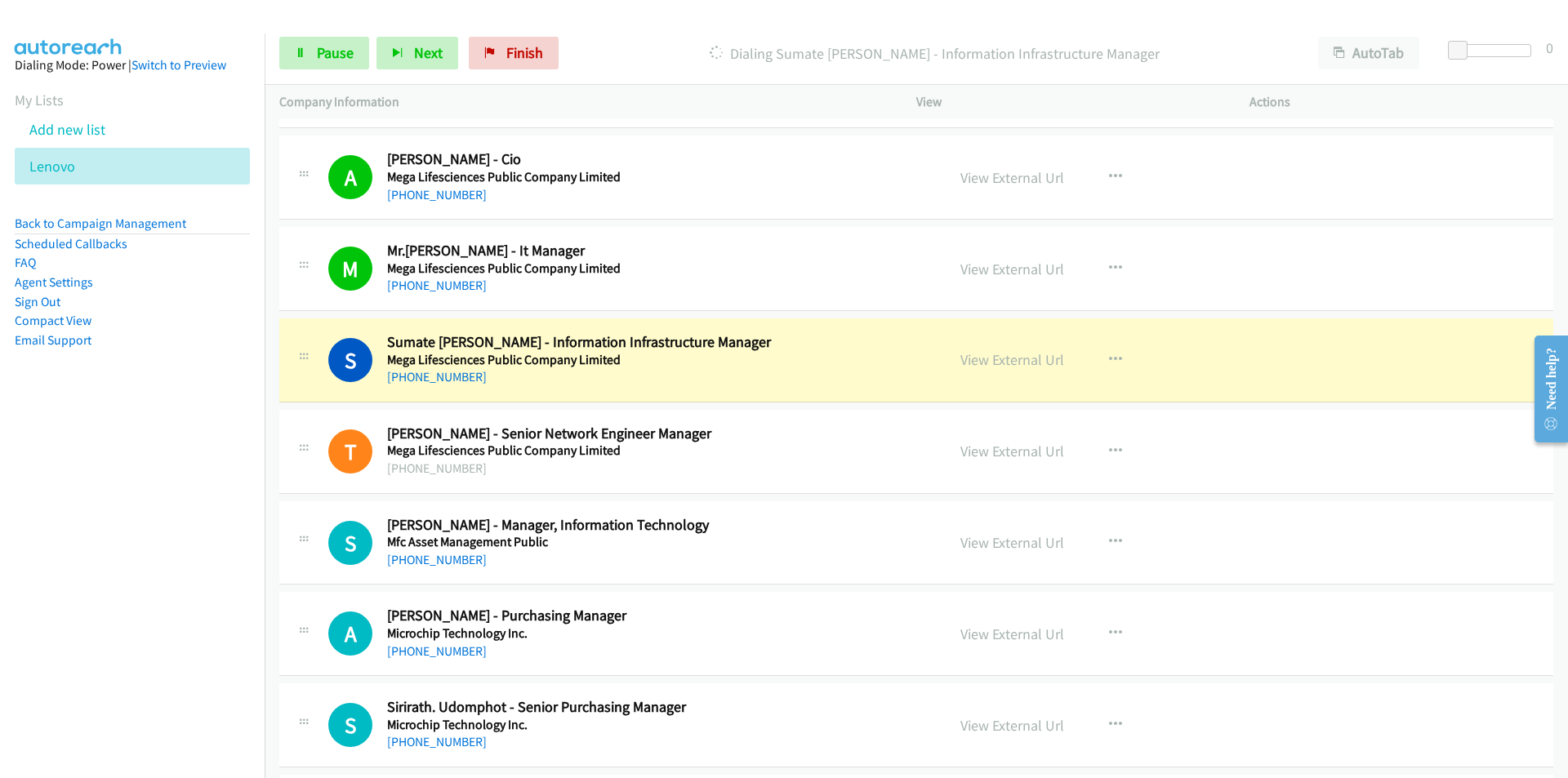
click at [144, 493] on nav "Dialing Mode: Power | Switch to Preview My Lists Add new list [GEOGRAPHIC_DATA]…" at bounding box center [133, 423] width 265 height 778
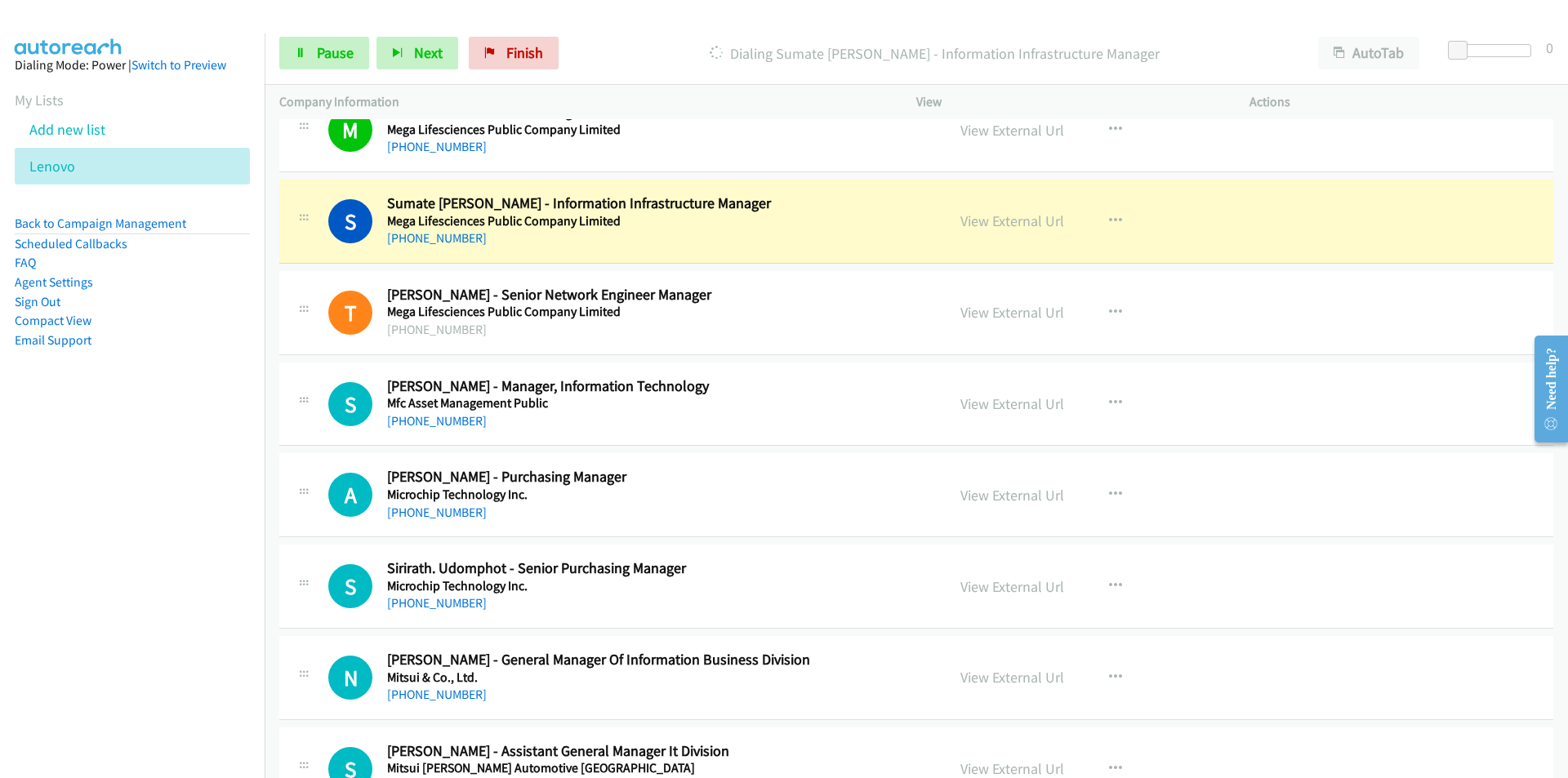
scroll to position [7999, 0]
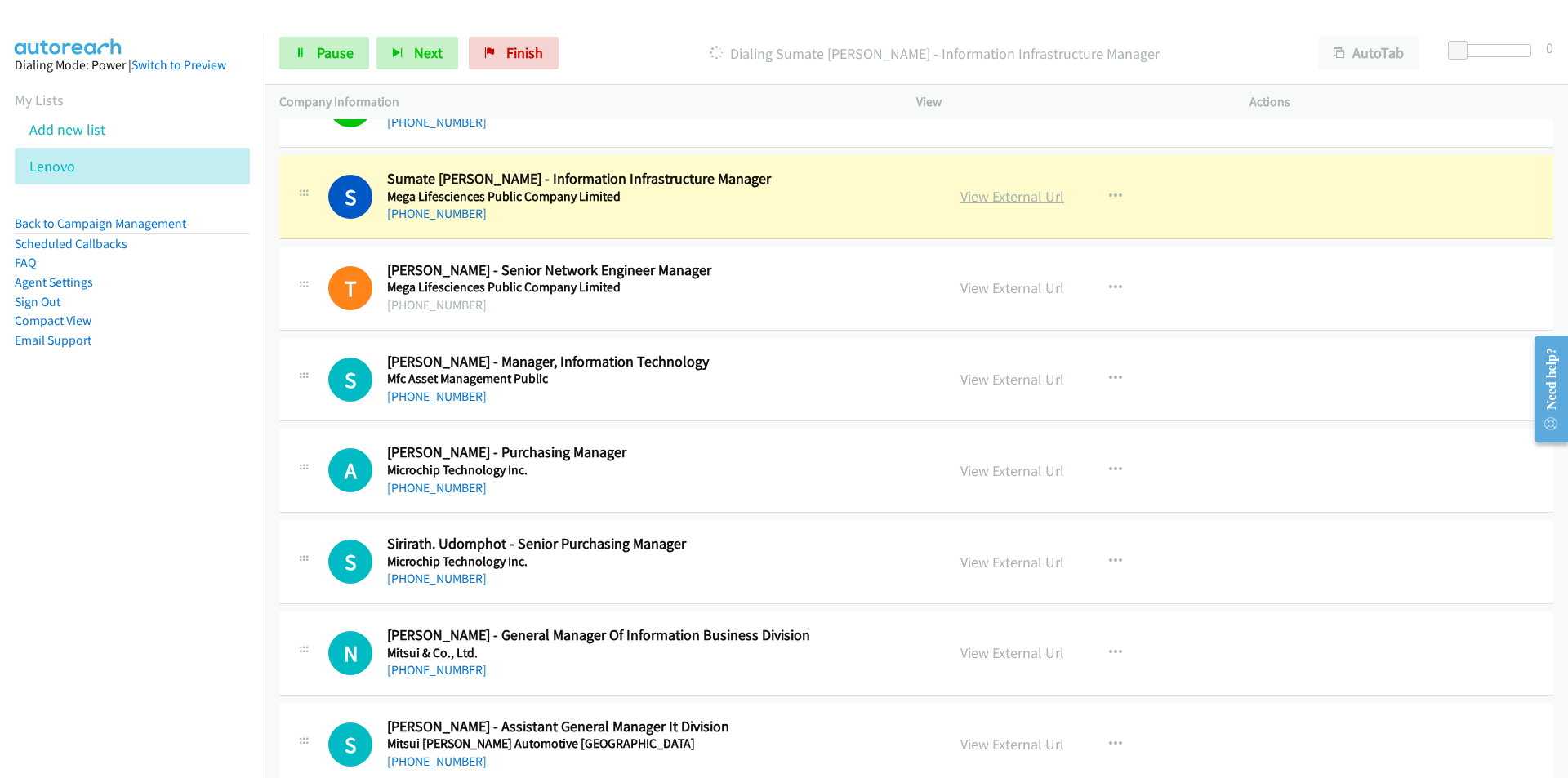
click at [1034, 197] on link "View External Url" at bounding box center [1012, 196] width 104 height 19
click at [320, 51] on span "Pause" at bounding box center [334, 52] width 36 height 19
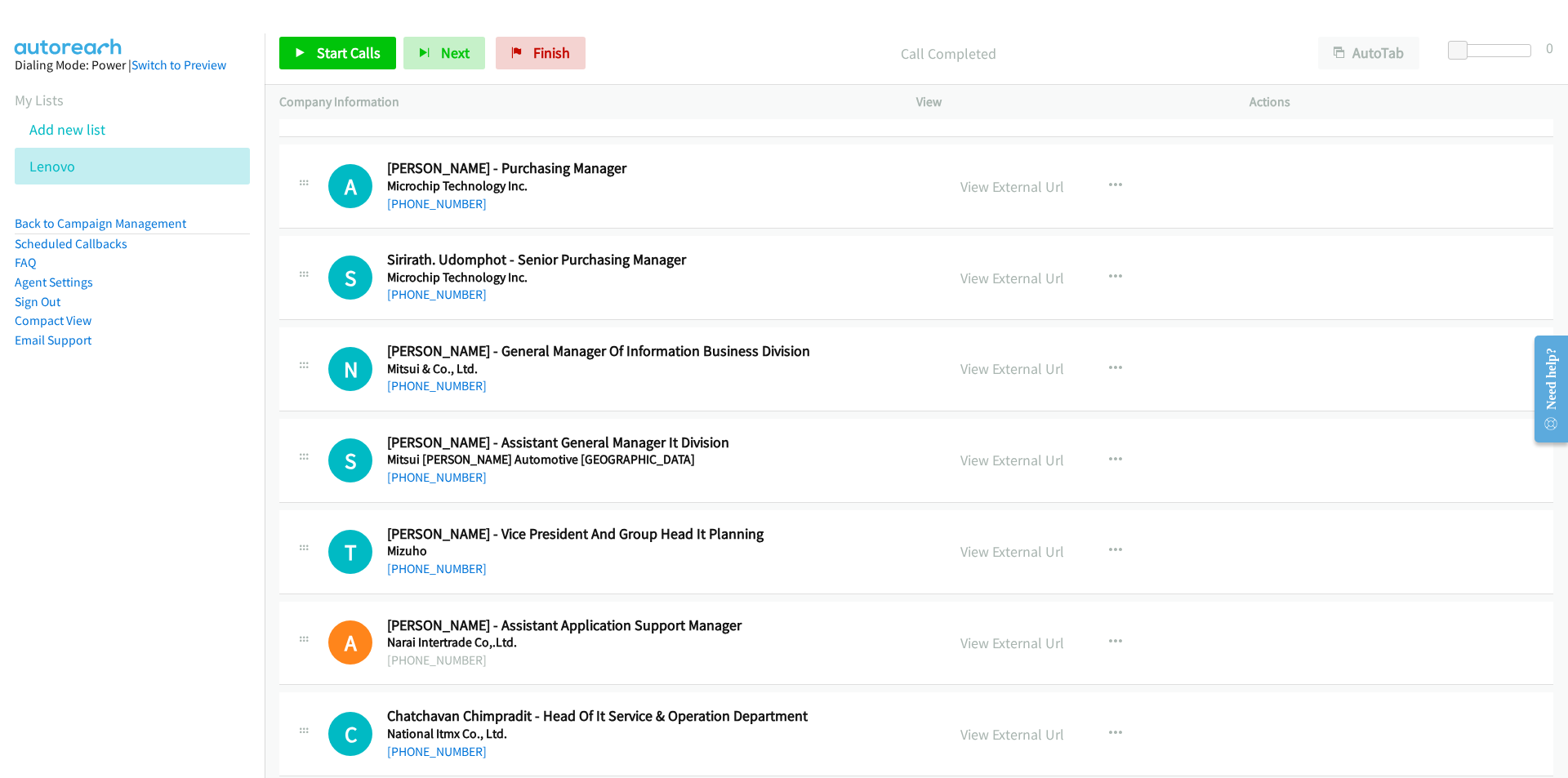
scroll to position [8326, 0]
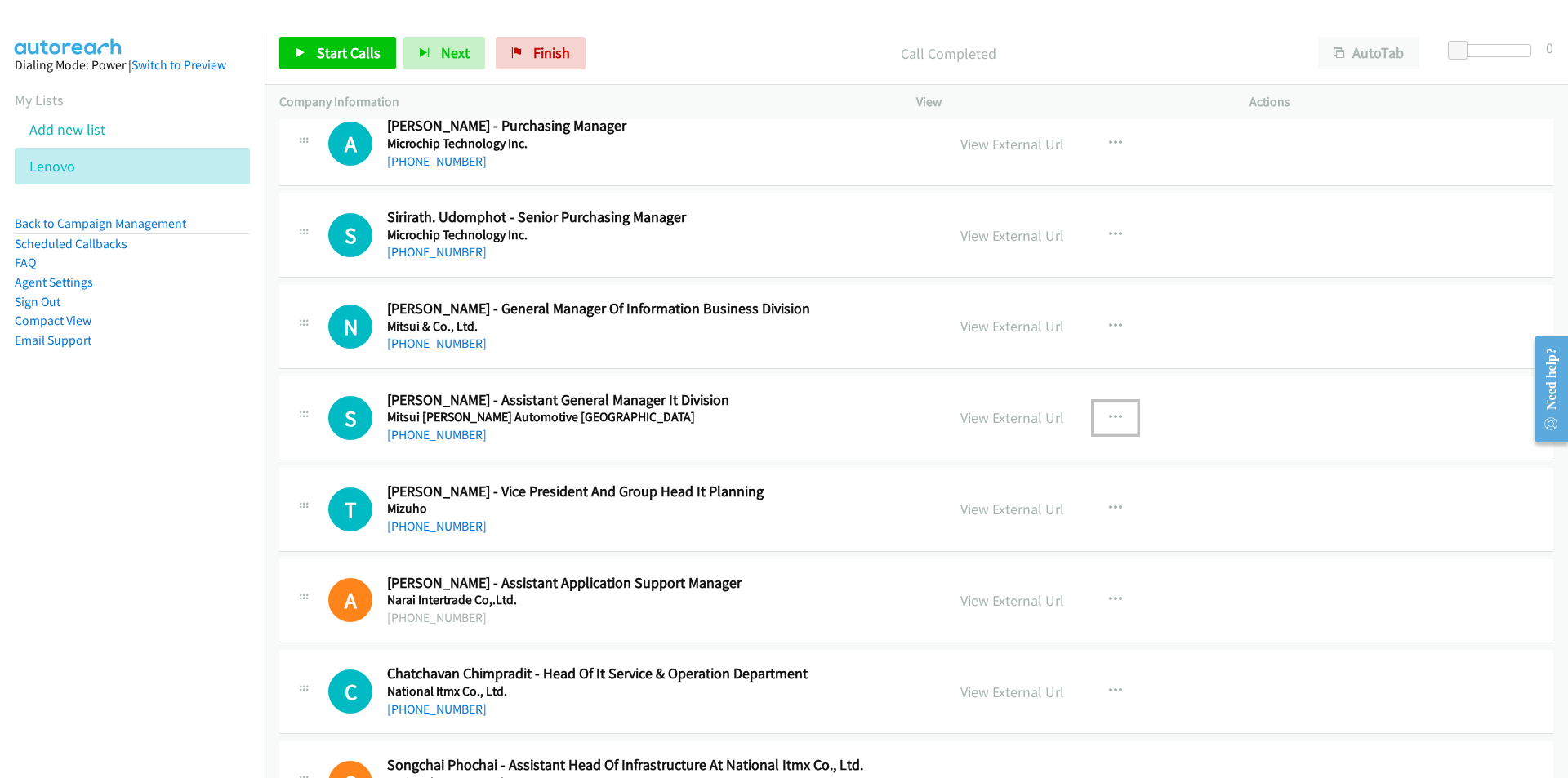
click at [1109, 415] on icon "button" at bounding box center [1115, 418] width 13 height 13
drag, startPoint x: 997, startPoint y: 522, endPoint x: 506, endPoint y: 201, distance: 586.6
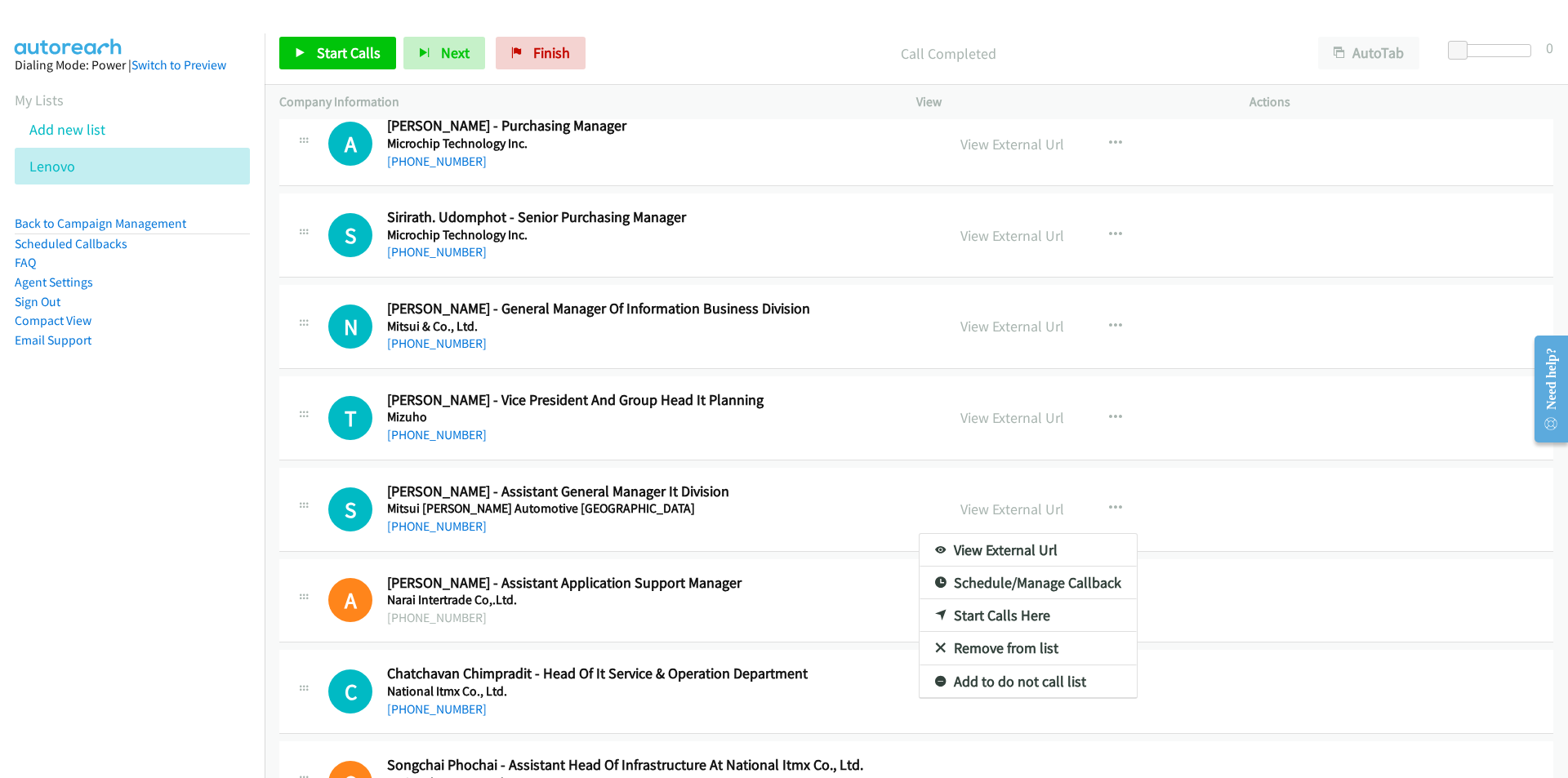
click at [177, 617] on nav "Dialing Mode: Power | Switch to Preview My Lists Add new list [GEOGRAPHIC_DATA]…" at bounding box center [133, 423] width 265 height 778
click at [340, 53] on div at bounding box center [784, 389] width 1568 height 778
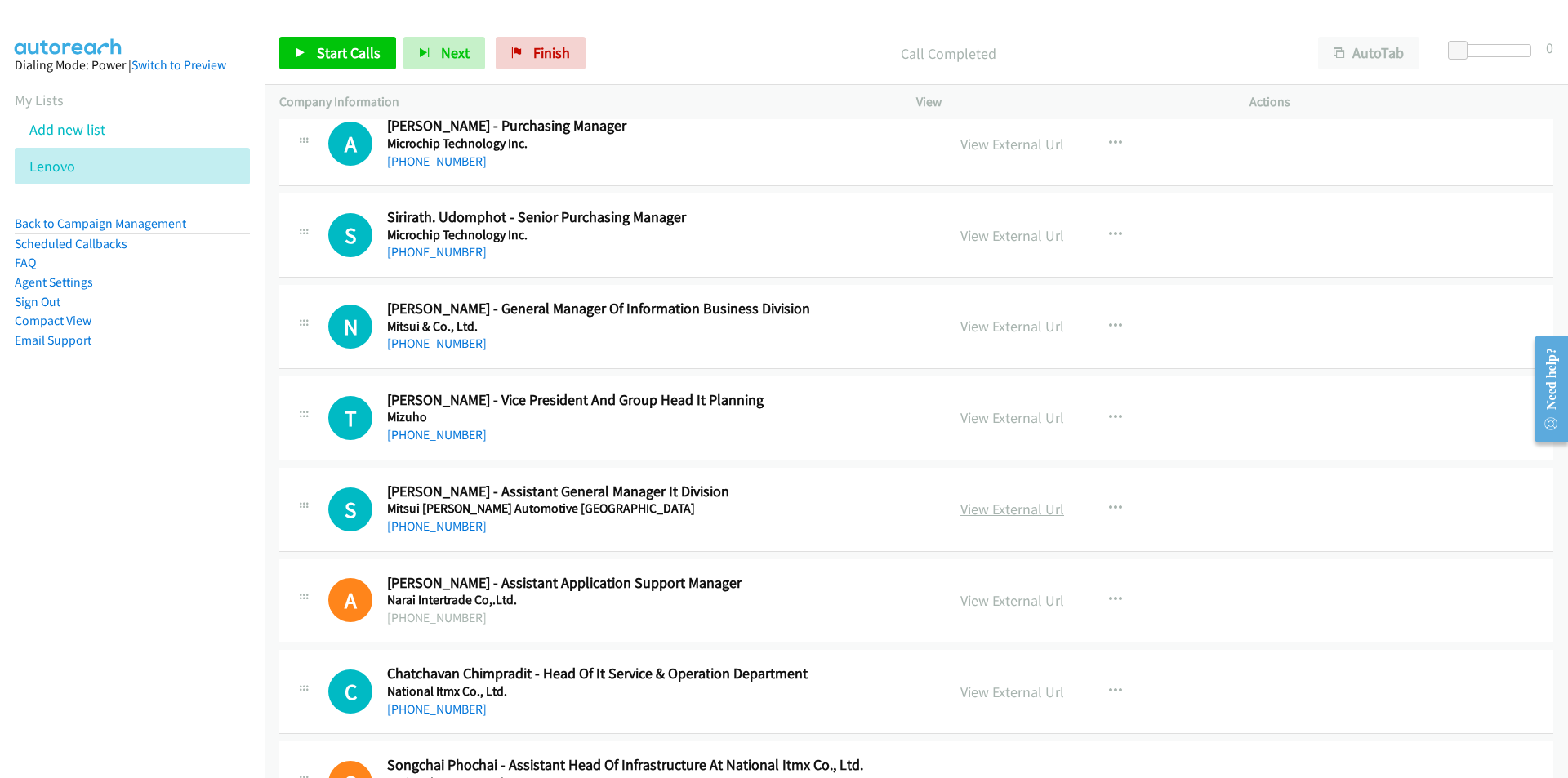
click at [996, 519] on link "View External Url" at bounding box center [1012, 508] width 104 height 19
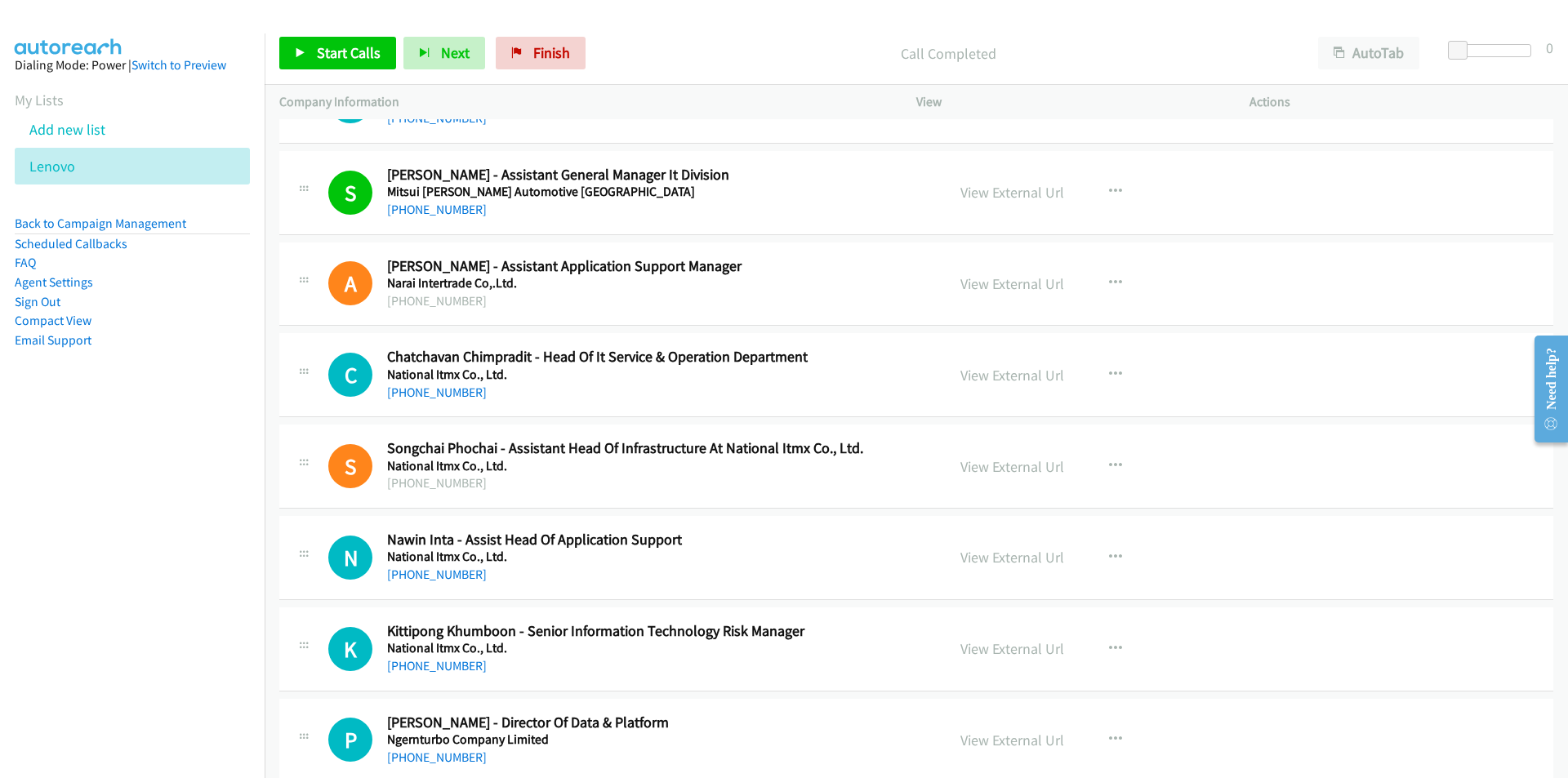
scroll to position [8652, 0]
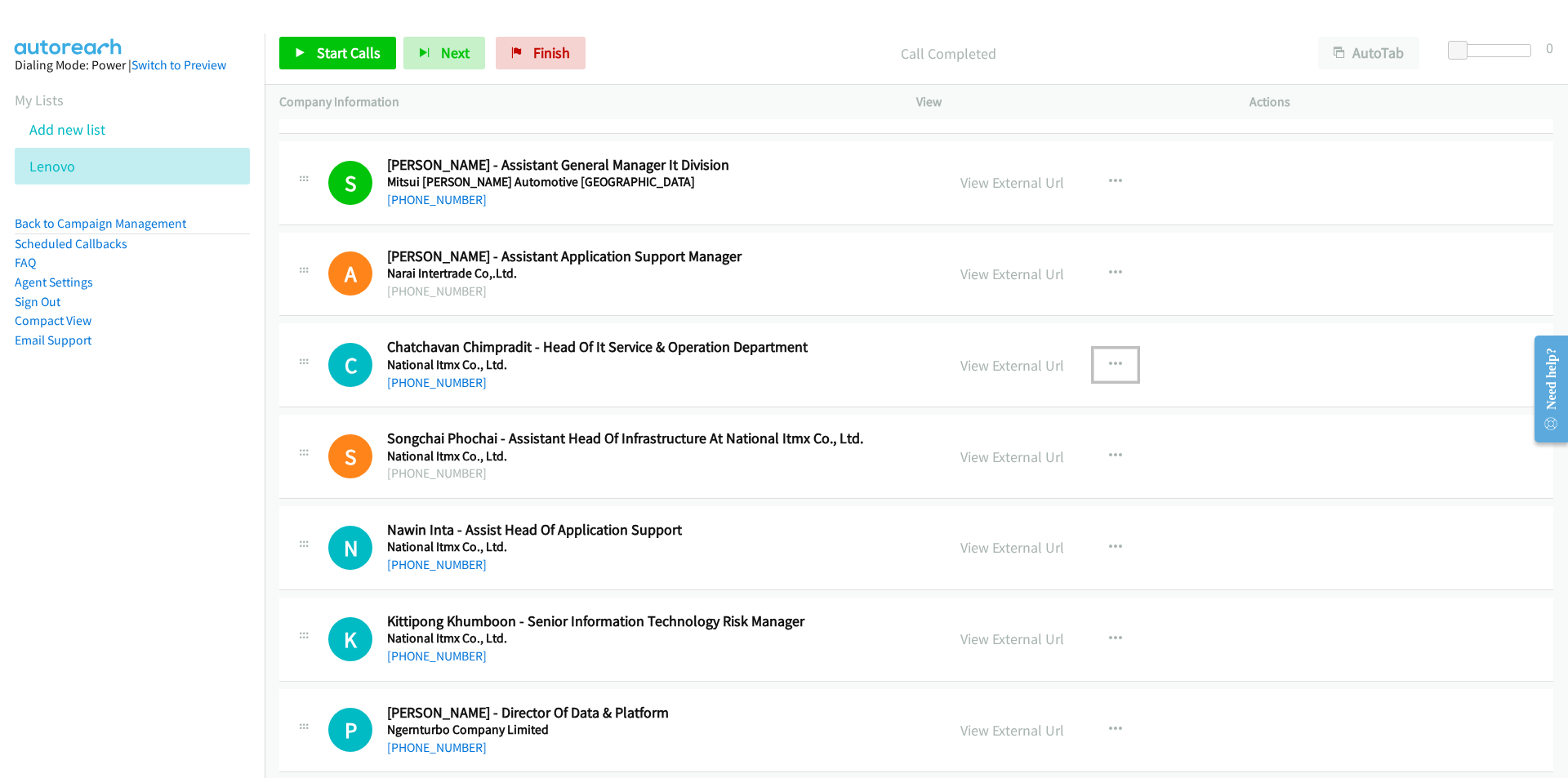
click at [1113, 360] on icon "button" at bounding box center [1115, 365] width 13 height 13
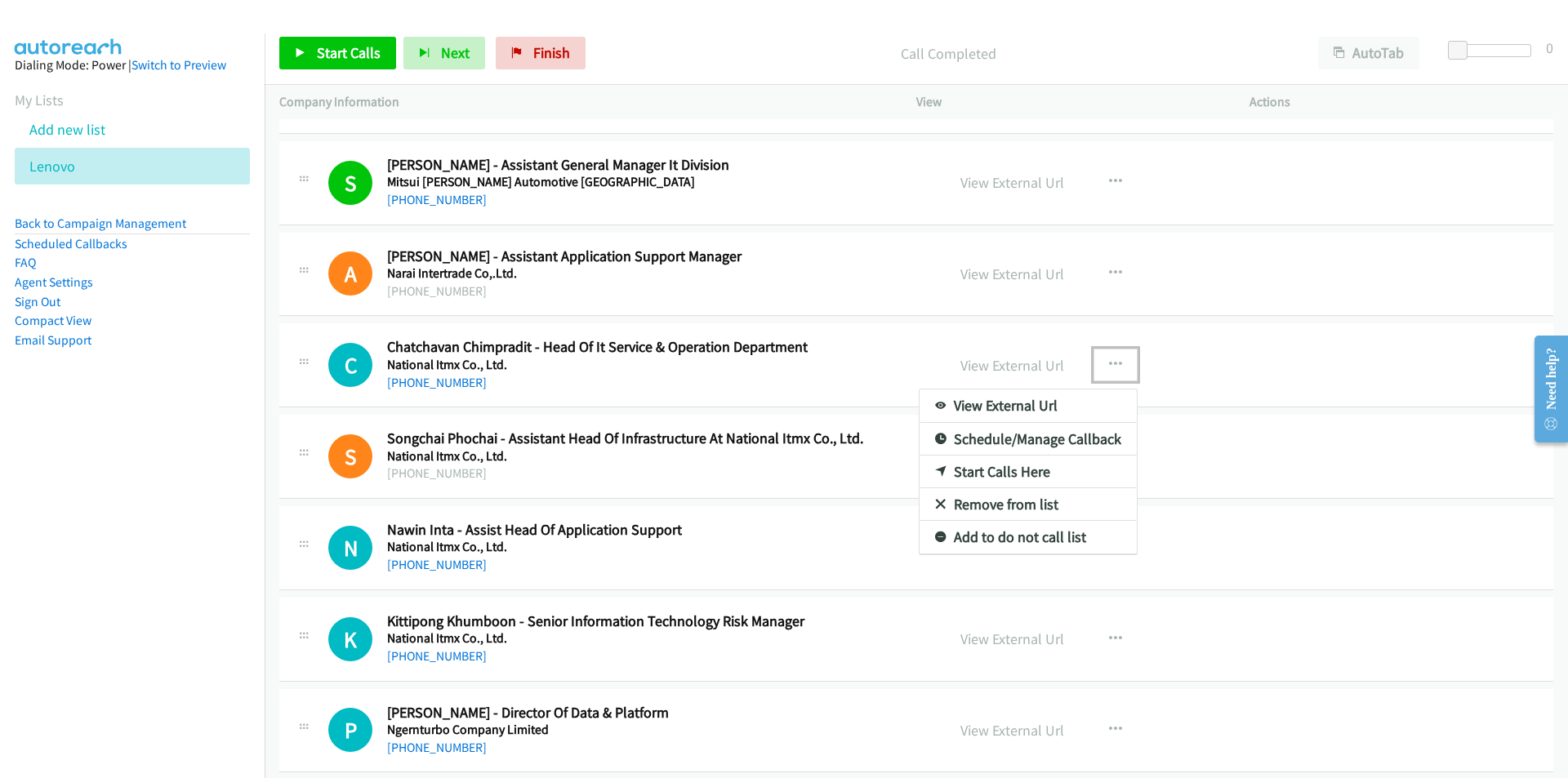
click at [1047, 467] on link "Start Calls Here" at bounding box center [1028, 471] width 217 height 33
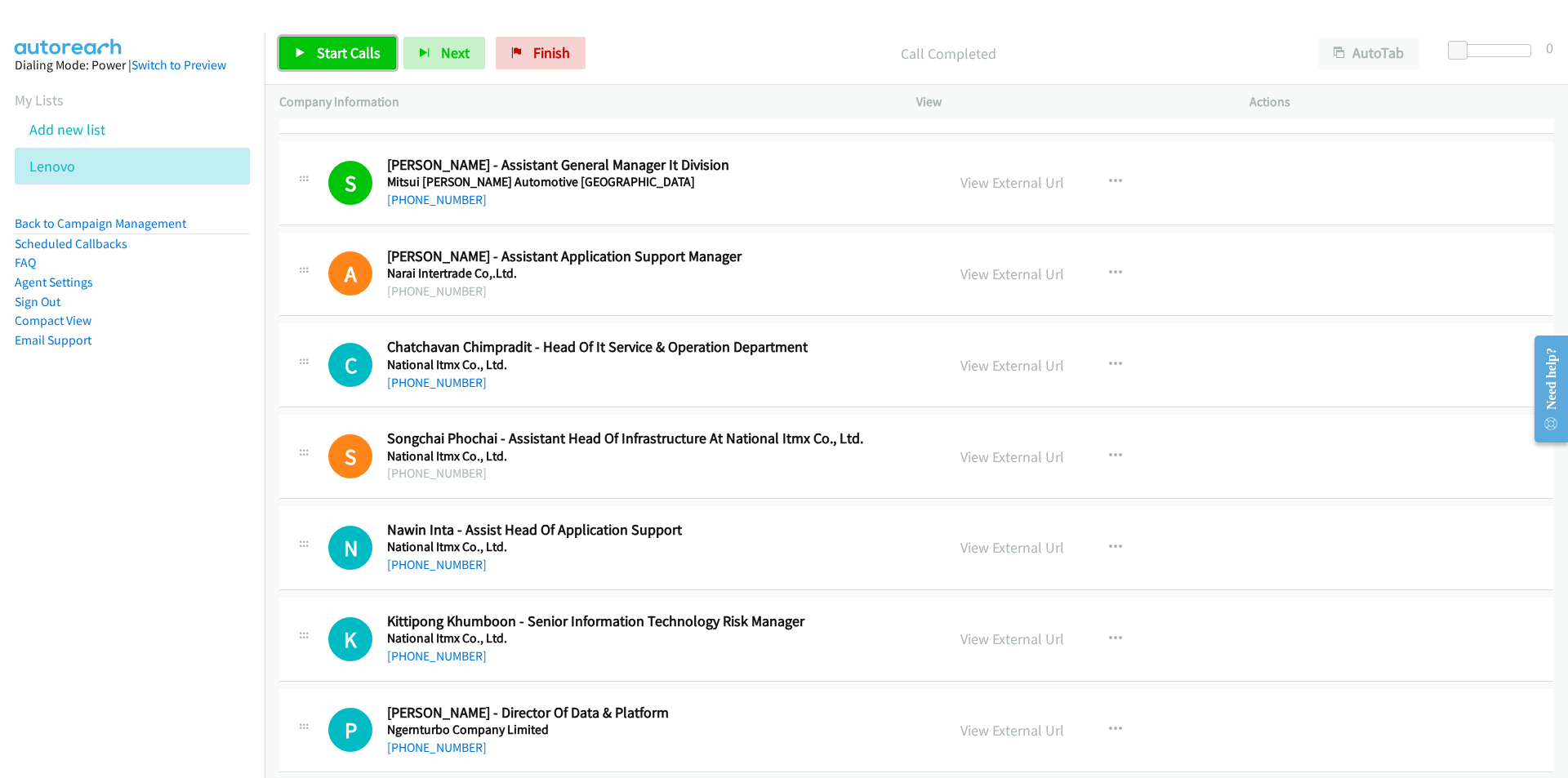
click at [346, 54] on span "Start Calls" at bounding box center [348, 52] width 63 height 19
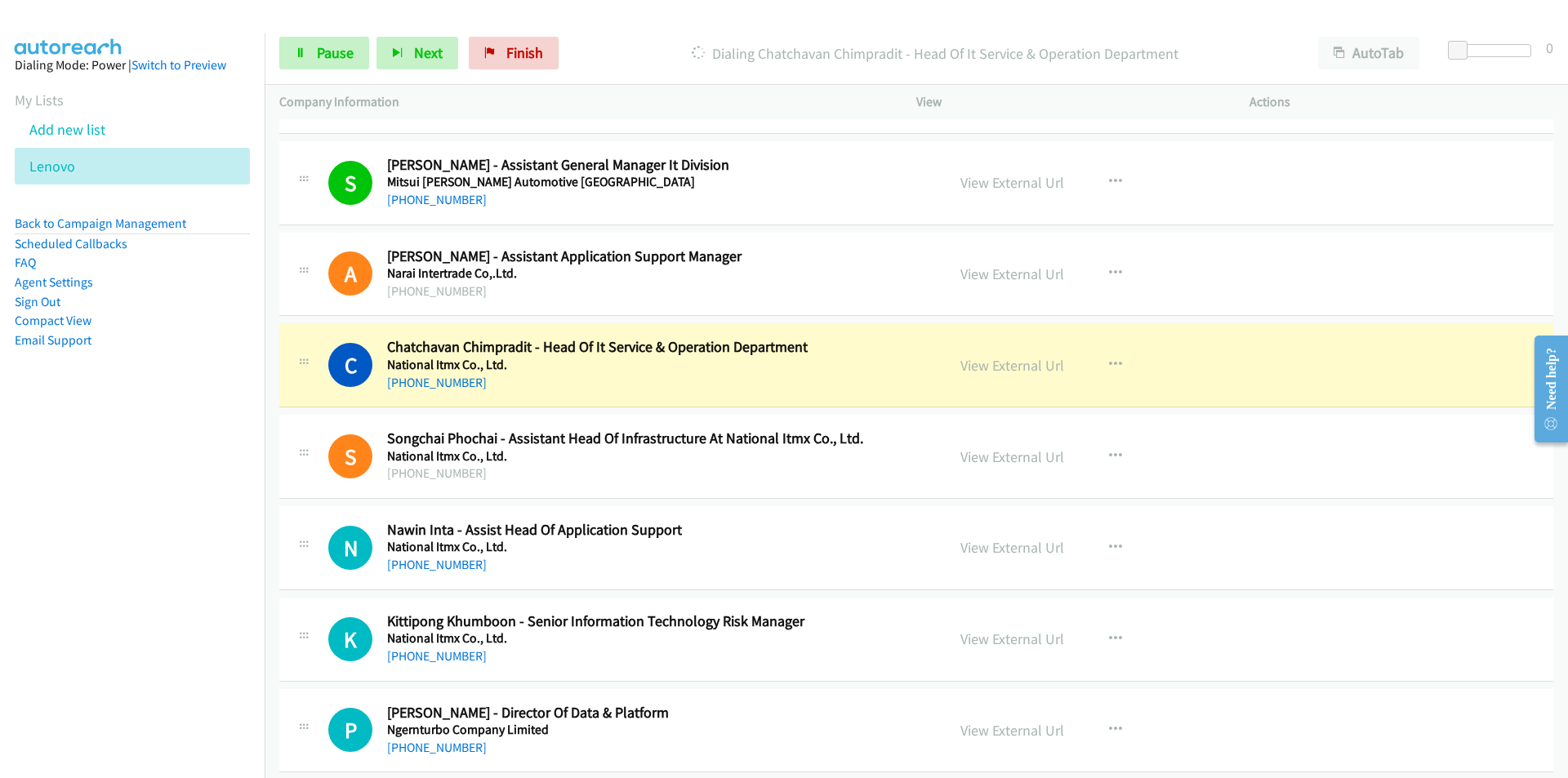
click at [172, 541] on nav "Dialing Mode: Power | Switch to Preview My Lists Add new list [GEOGRAPHIC_DATA]…" at bounding box center [133, 423] width 265 height 778
click at [179, 536] on nav "Dialing Mode: Power | Switch to Preview My Lists Add new list [GEOGRAPHIC_DATA]…" at bounding box center [133, 423] width 265 height 778
click at [1017, 361] on link "View External Url" at bounding box center [1012, 365] width 104 height 19
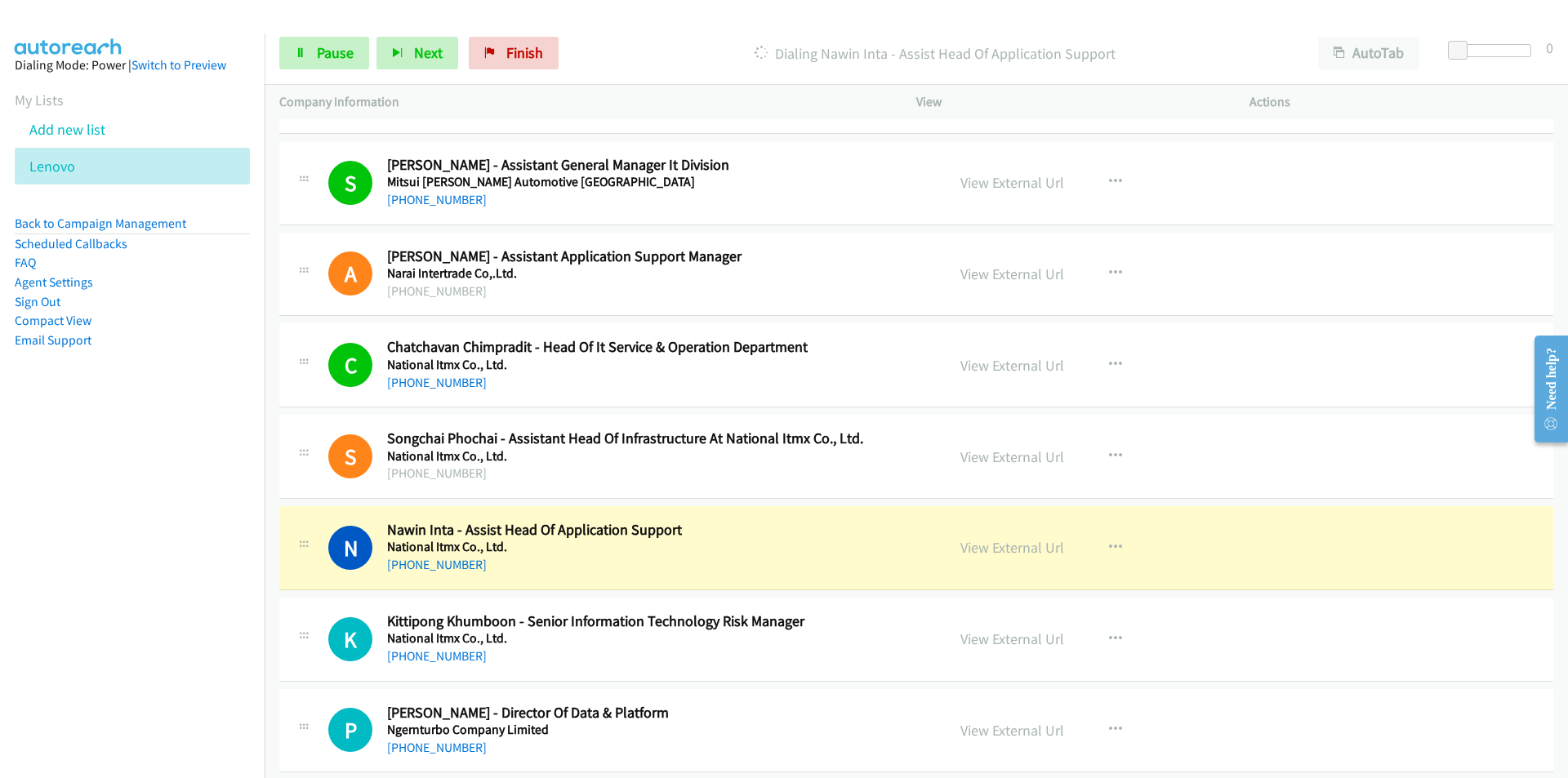
drag, startPoint x: 153, startPoint y: 569, endPoint x: 179, endPoint y: 564, distance: 26.5
click at [153, 569] on nav "Dialing Mode: Power | Switch to Preview My Lists Add new list [GEOGRAPHIC_DATA]…" at bounding box center [133, 423] width 265 height 778
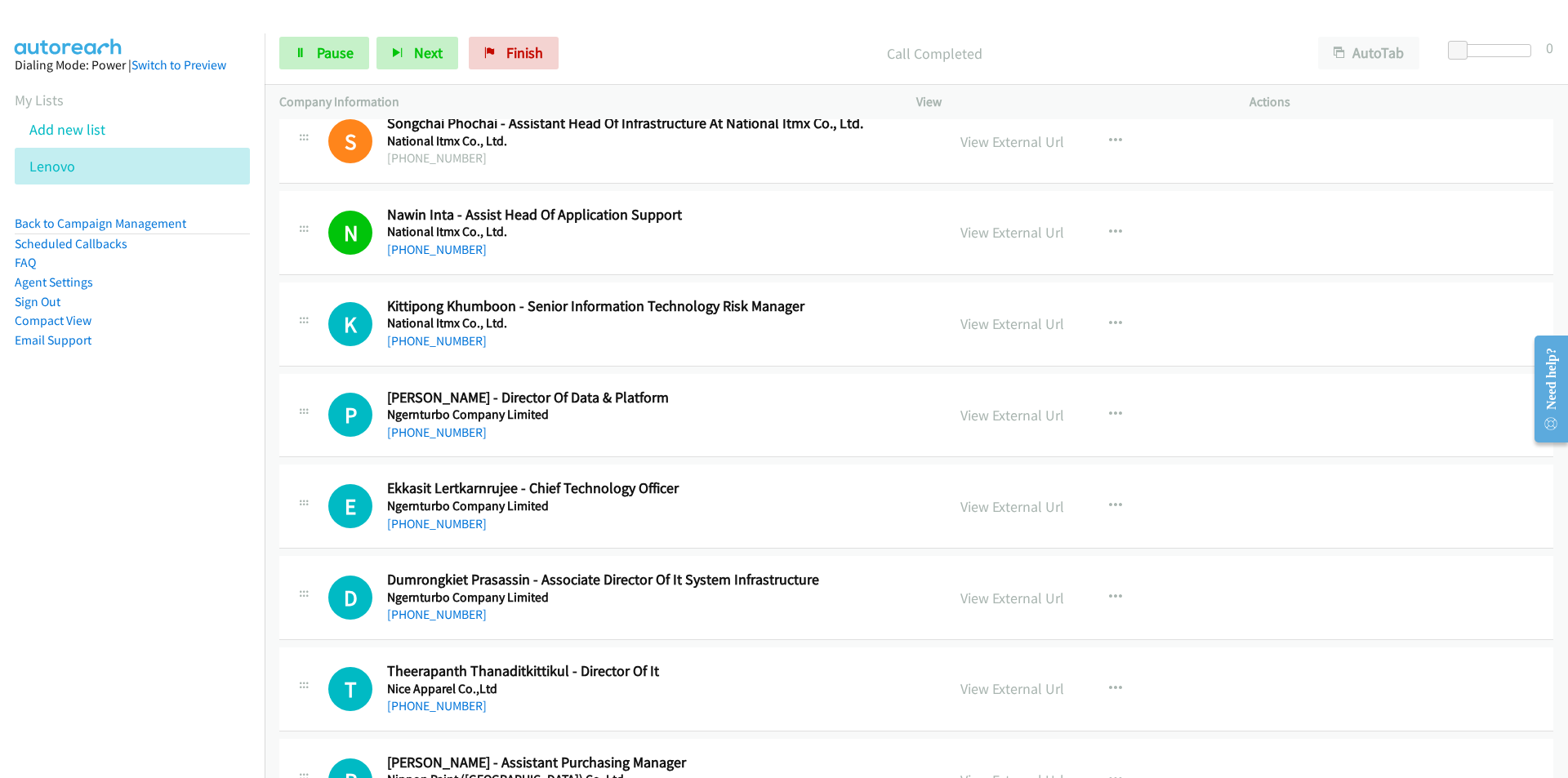
scroll to position [8978, 0]
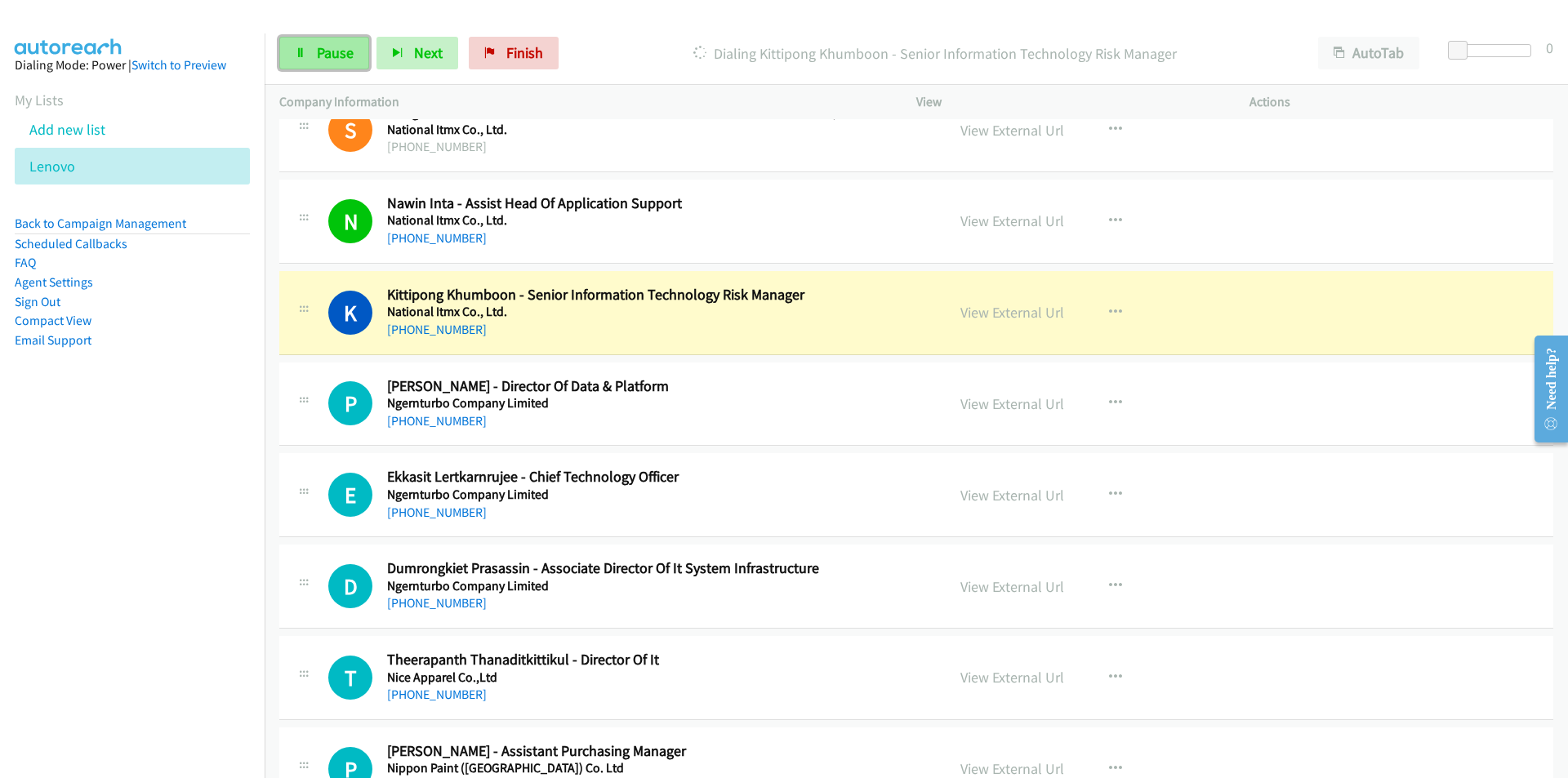
click at [322, 50] on span "Pause" at bounding box center [334, 52] width 36 height 19
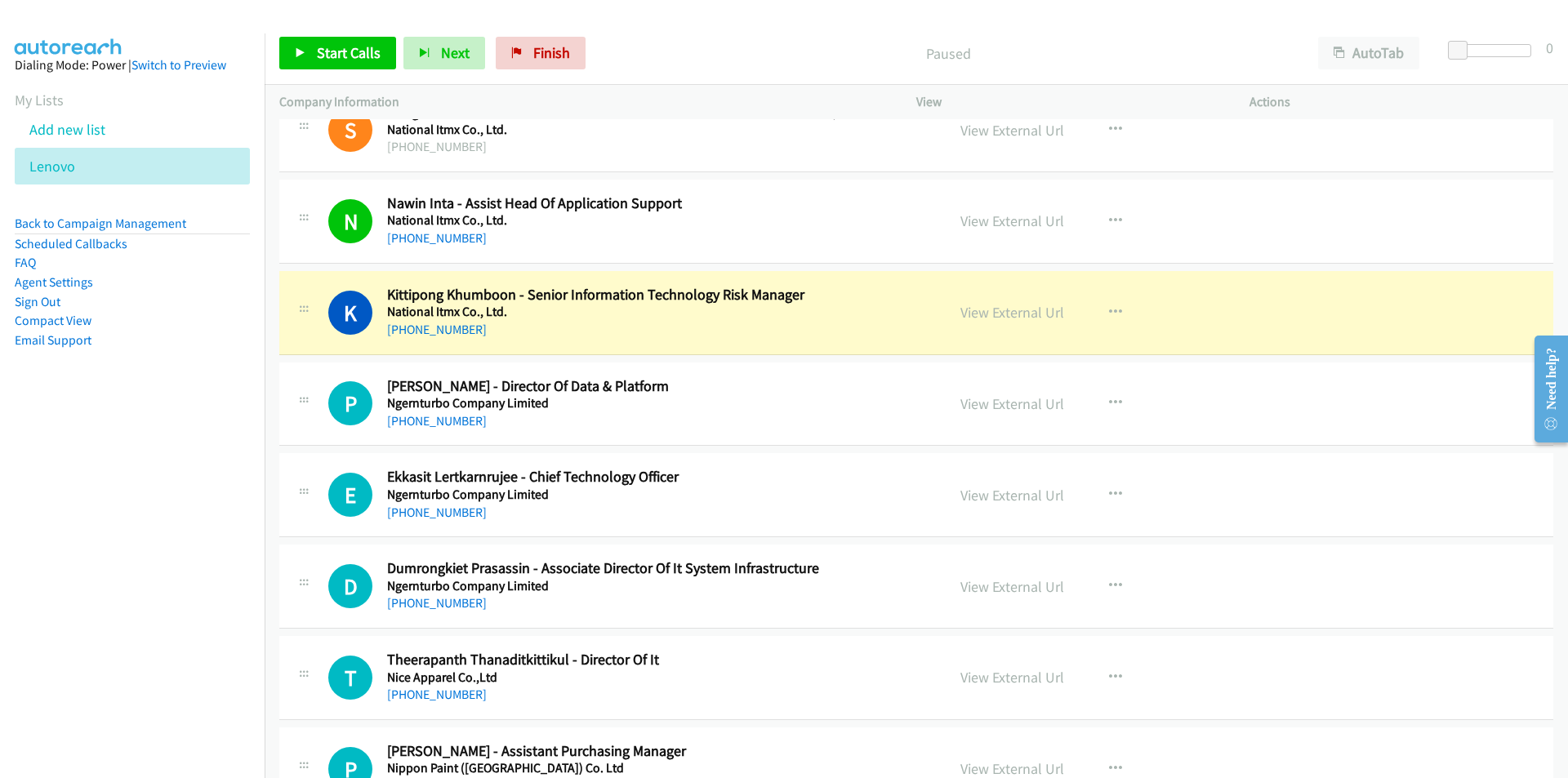
click at [219, 514] on nav "Dialing Mode: Power | Switch to Preview My Lists Add new list [GEOGRAPHIC_DATA]…" at bounding box center [133, 423] width 265 height 778
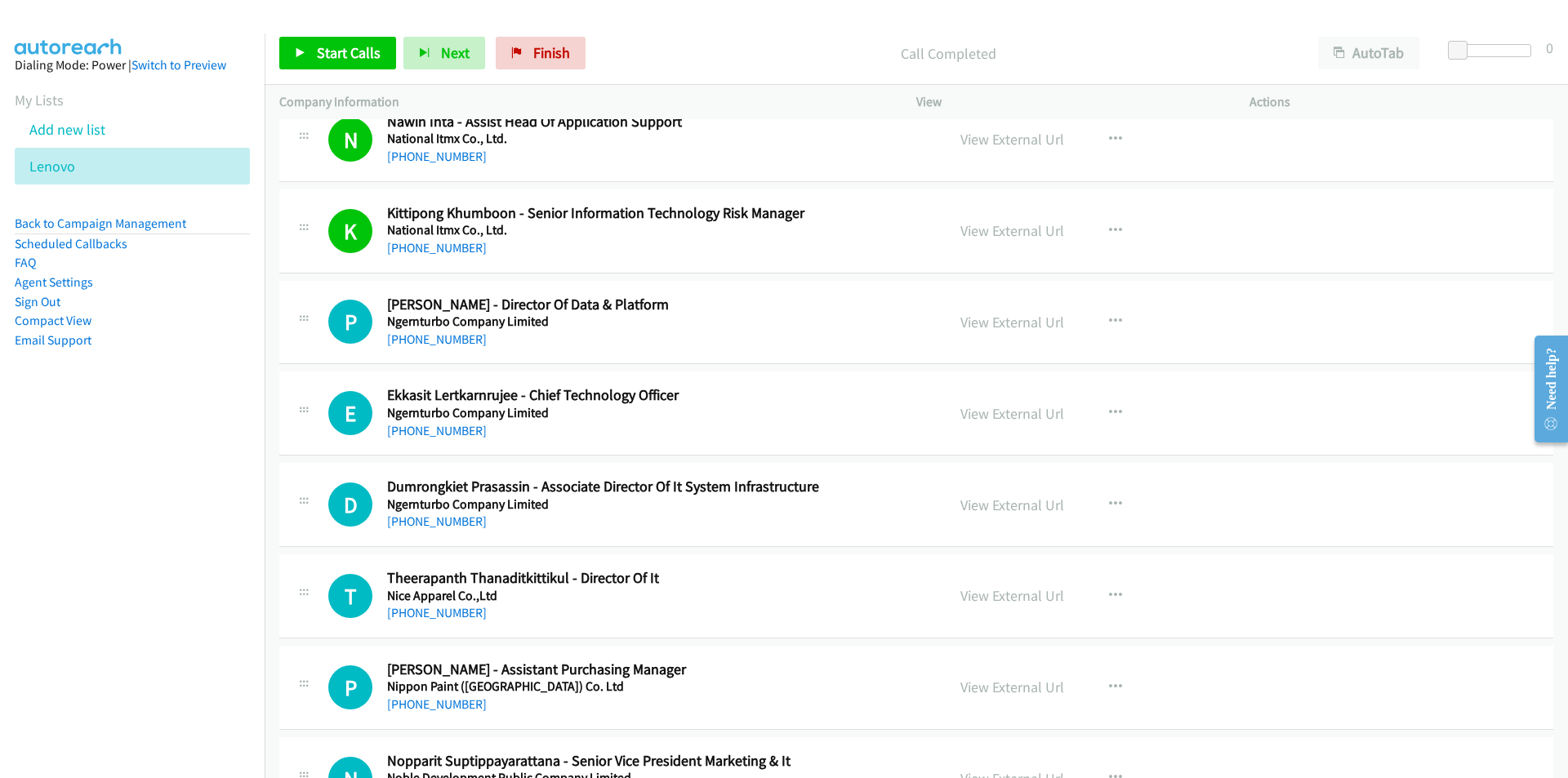
scroll to position [9141, 0]
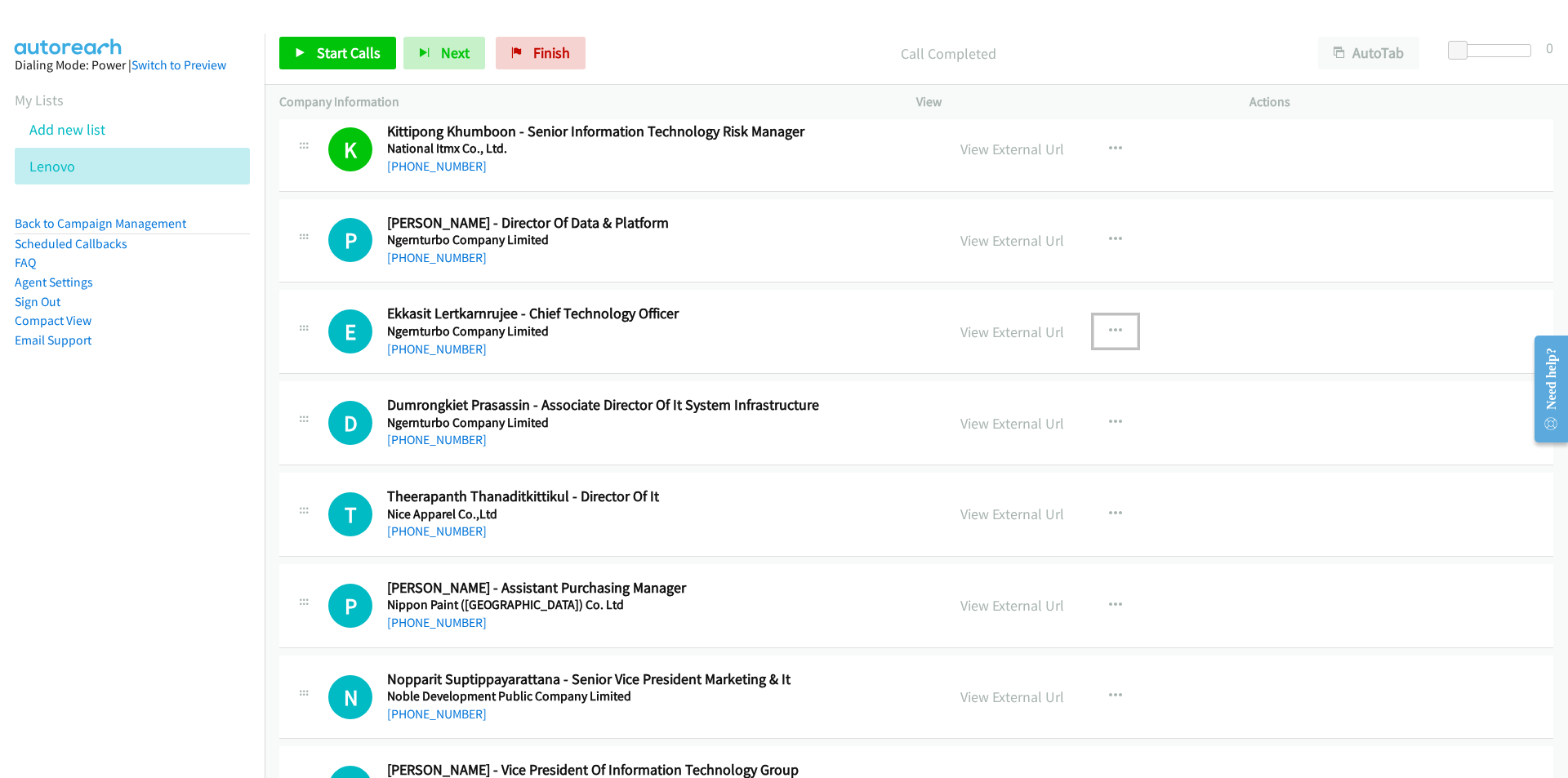
click at [1116, 332] on button "button" at bounding box center [1115, 331] width 44 height 33
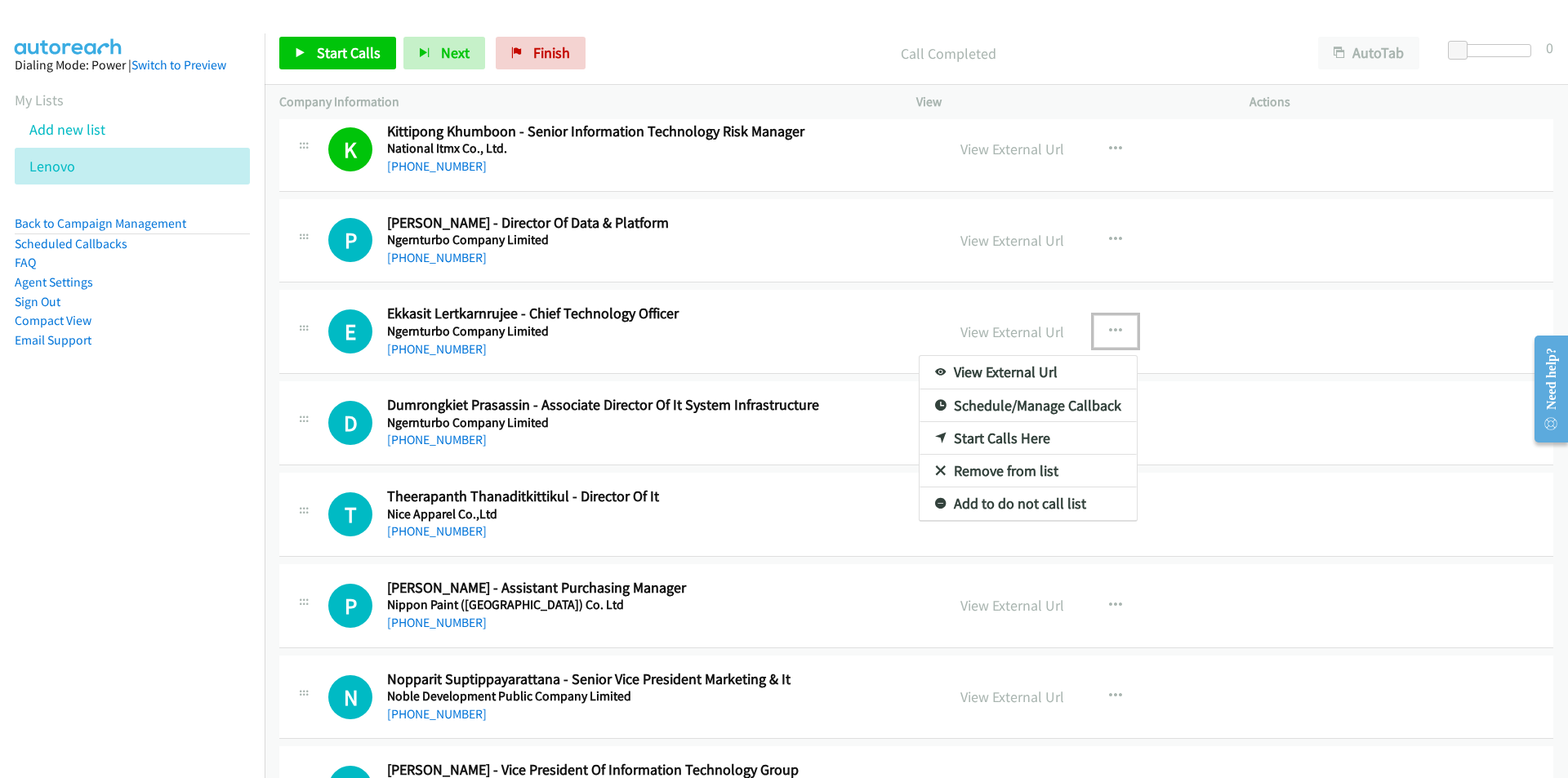
click at [1000, 440] on link "Start Calls Here" at bounding box center [1028, 438] width 217 height 33
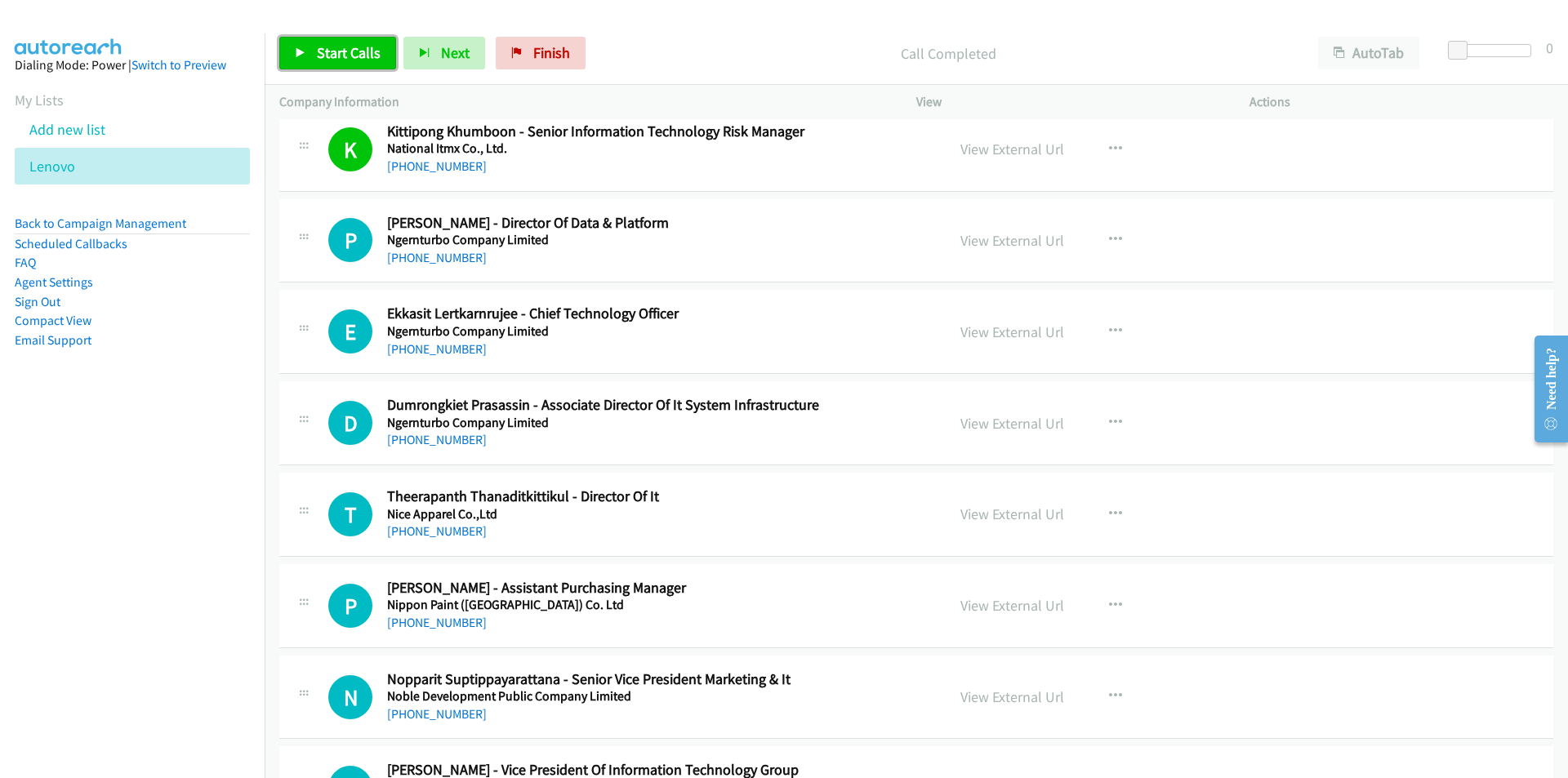
click at [314, 58] on link "Start Calls" at bounding box center [337, 52] width 117 height 33
drag, startPoint x: 221, startPoint y: 523, endPoint x: 307, endPoint y: 486, distance: 93.6
click at [221, 523] on nav "Dialing Mode: Power | Switch to Preview My Lists Add new list [GEOGRAPHIC_DATA]…" at bounding box center [133, 423] width 265 height 778
click at [991, 427] on link "View External Url" at bounding box center [1012, 424] width 104 height 19
click at [309, 61] on link "Pause" at bounding box center [324, 52] width 90 height 33
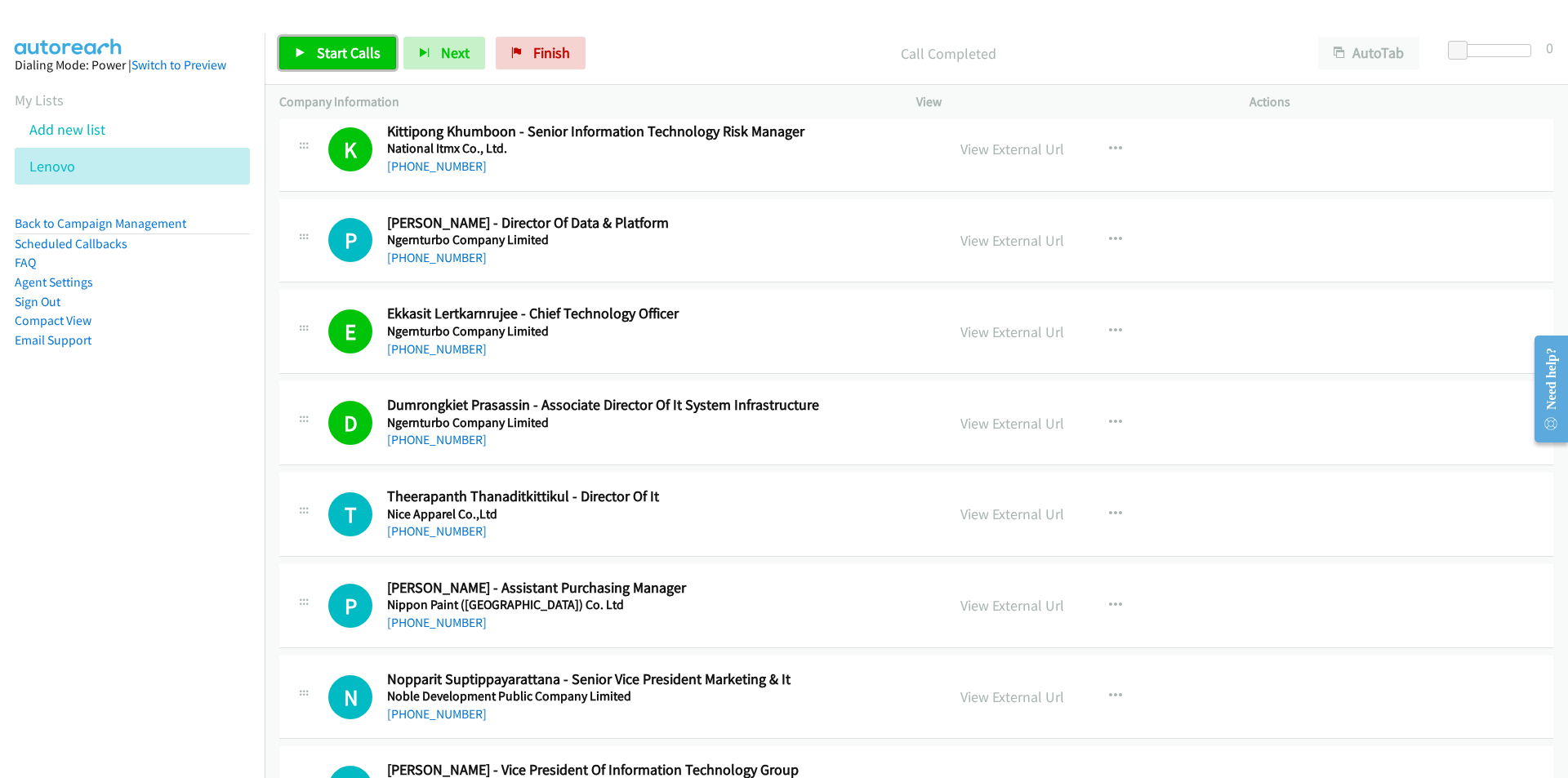
click at [303, 67] on link "Start Calls" at bounding box center [337, 52] width 117 height 33
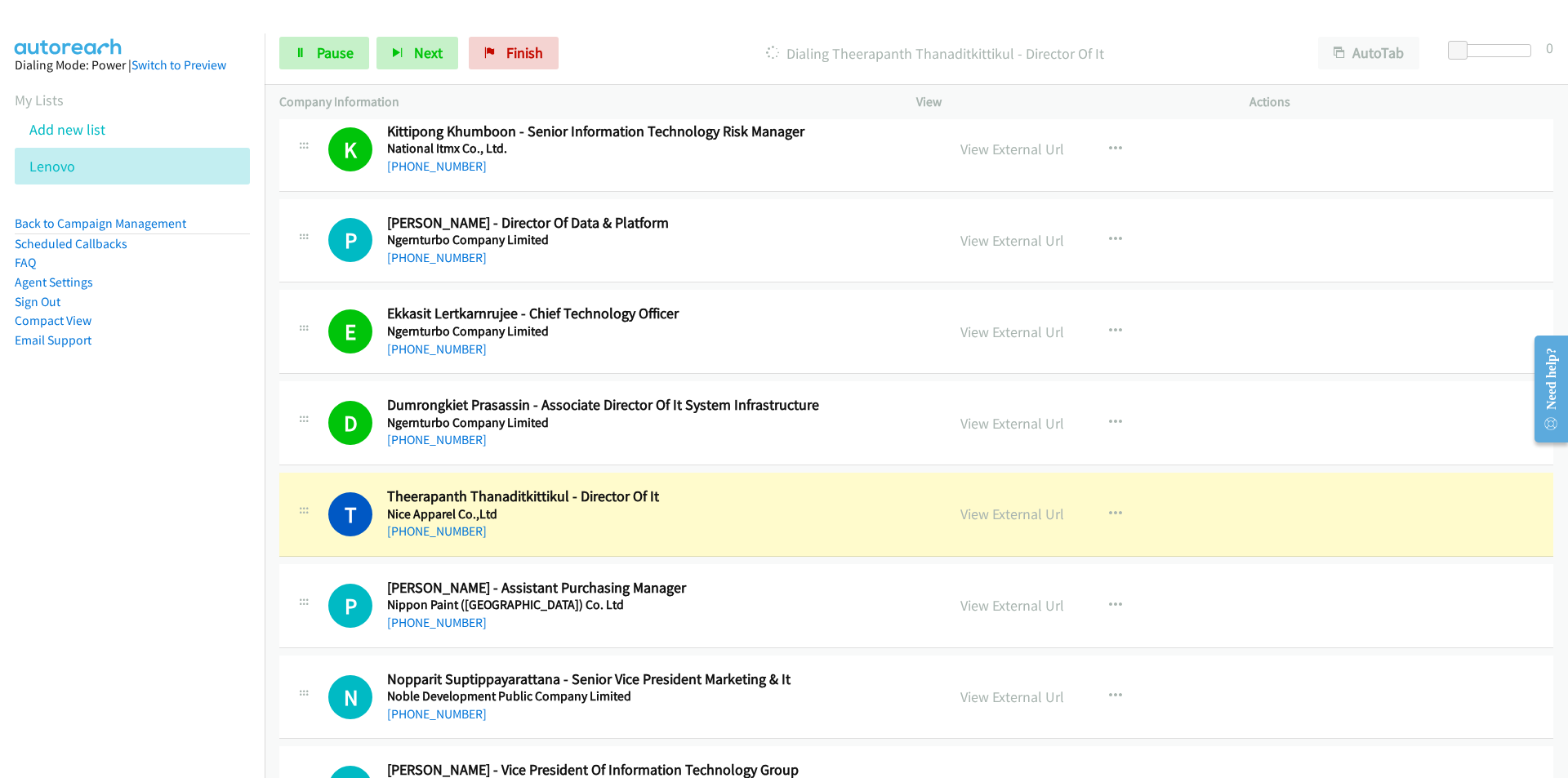
click at [181, 570] on nav "Dialing Mode: Power | Switch to Preview My Lists Add new list [GEOGRAPHIC_DATA]…" at bounding box center [133, 423] width 265 height 778
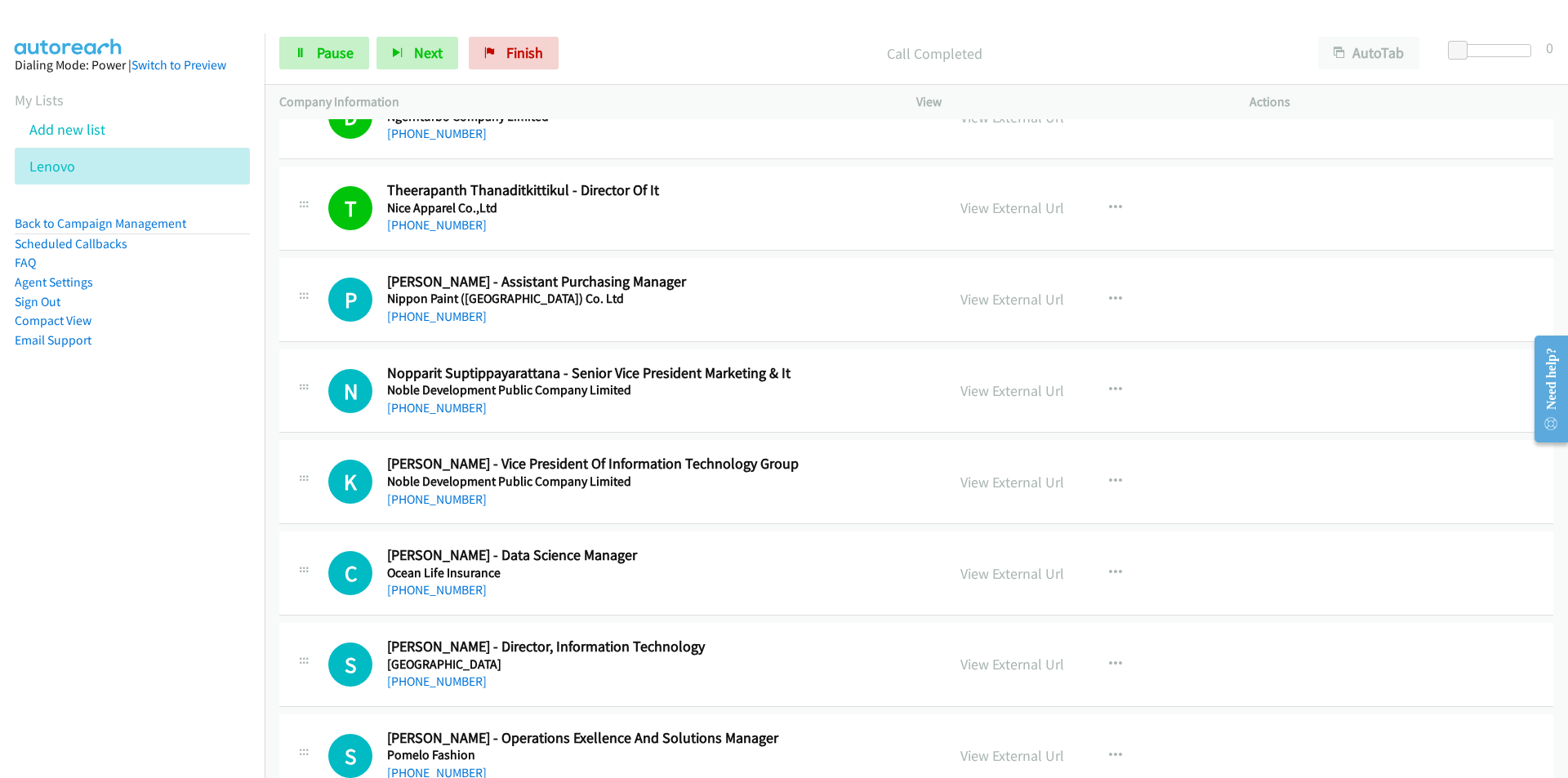
scroll to position [9468, 0]
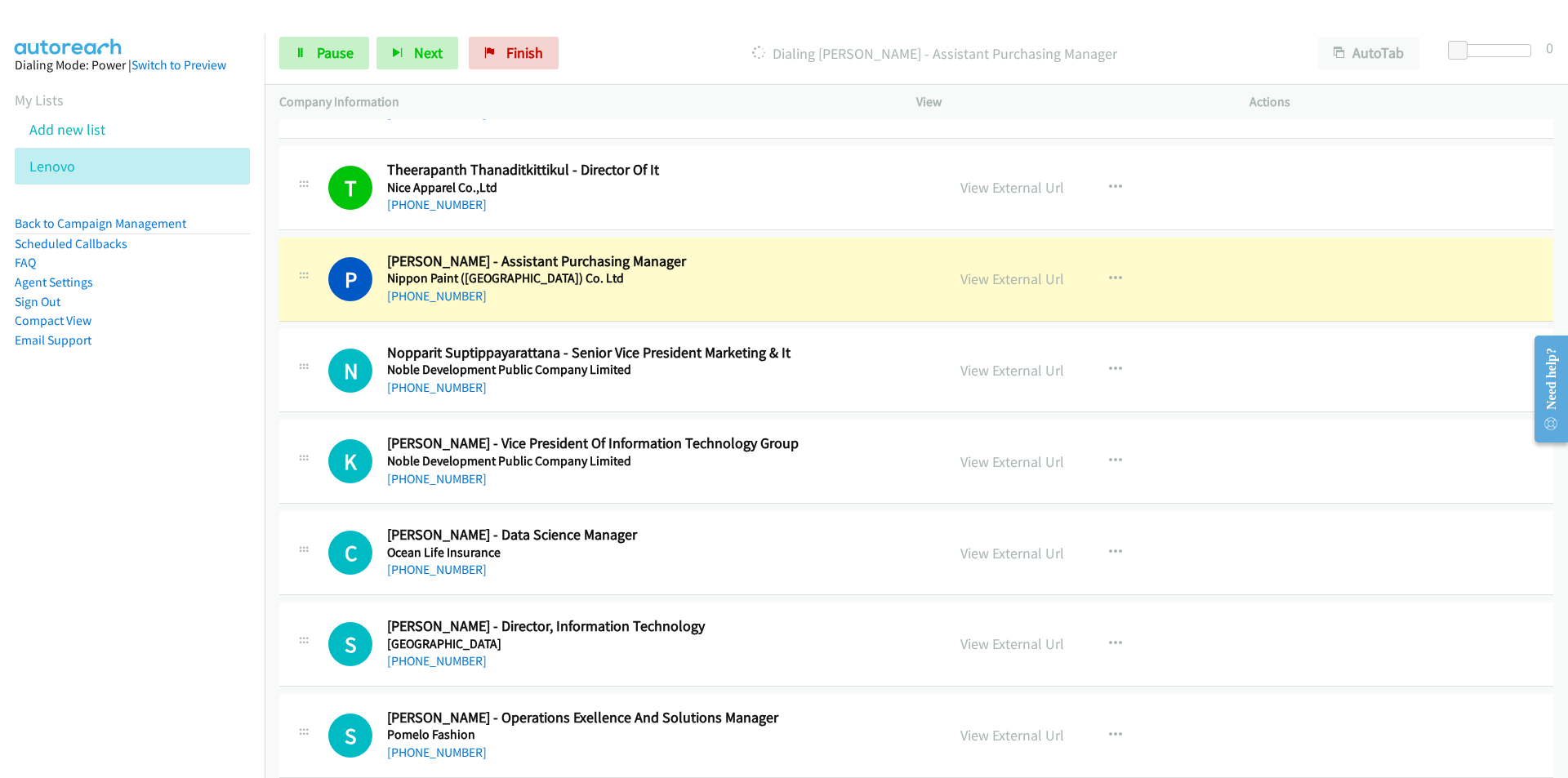
click at [165, 483] on nav "Dialing Mode: Power | Switch to Preview My Lists Add new list [GEOGRAPHIC_DATA]…" at bounding box center [133, 423] width 265 height 778
click at [1014, 277] on link "View External Url" at bounding box center [1012, 279] width 104 height 19
click at [301, 43] on link "Pause" at bounding box center [324, 52] width 90 height 33
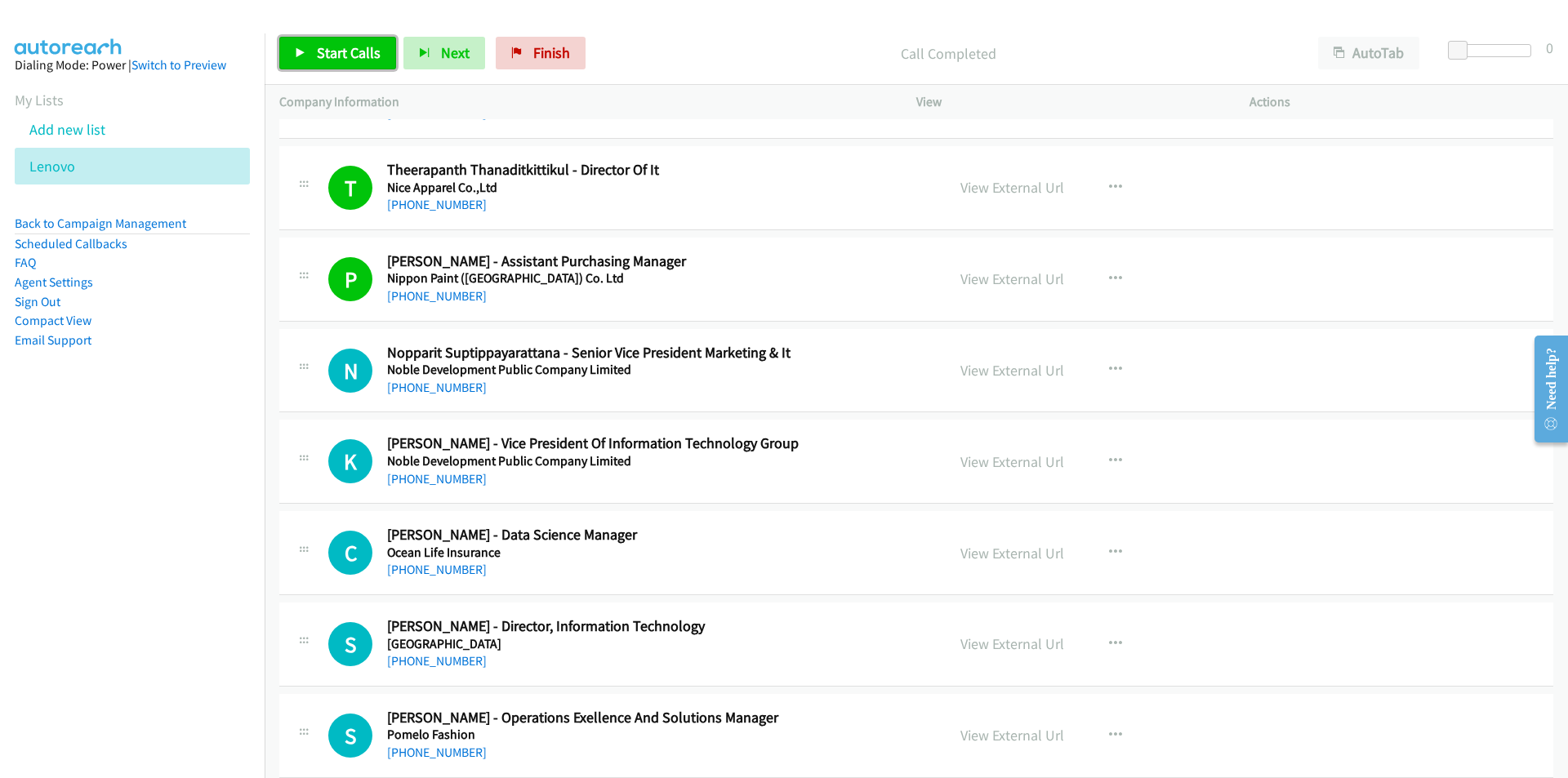
click at [341, 65] on link "Start Calls" at bounding box center [337, 52] width 117 height 33
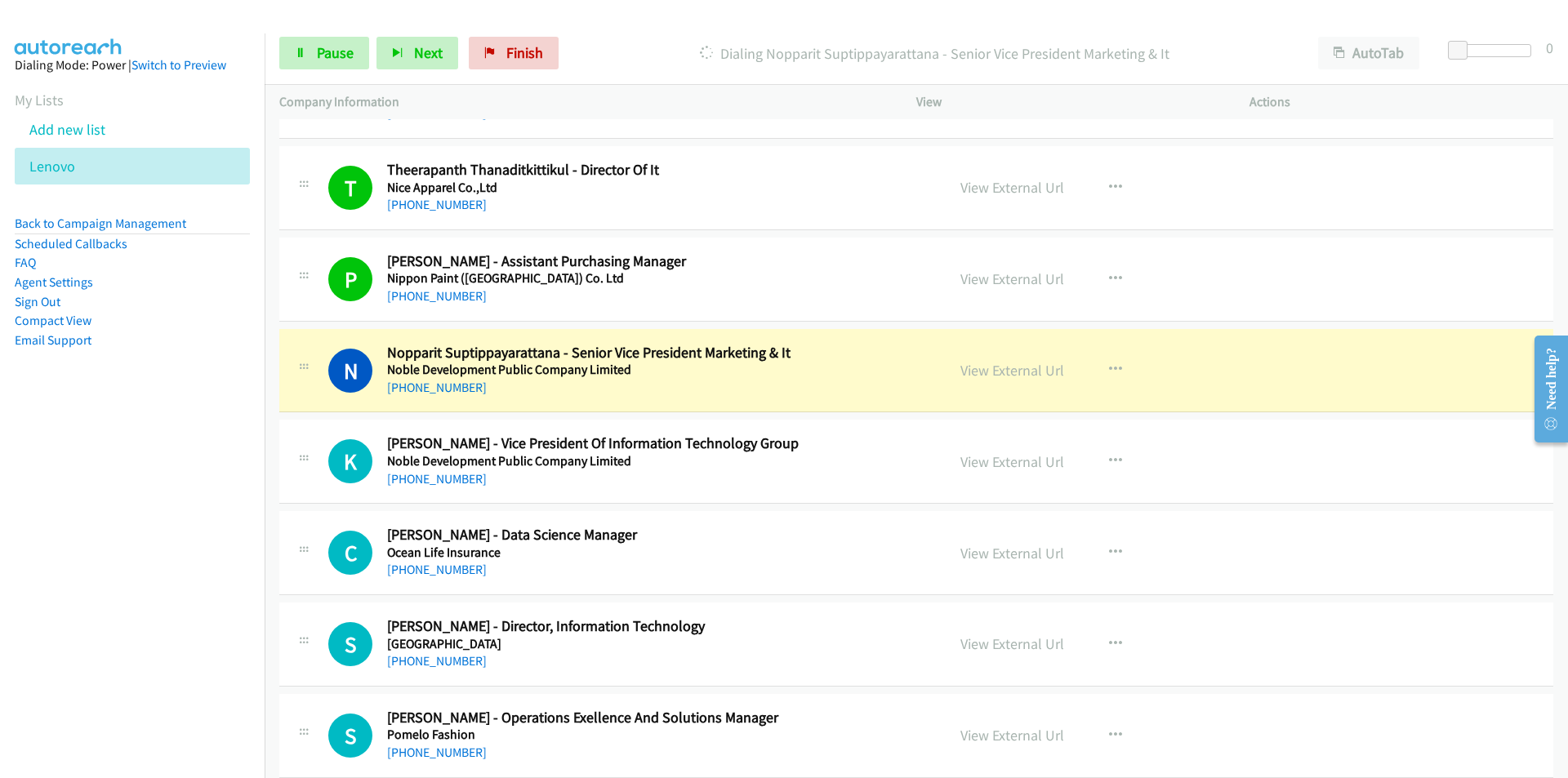
drag, startPoint x: 46, startPoint y: 534, endPoint x: 92, endPoint y: 534, distance: 46.0
click at [46, 534] on nav "Dialing Mode: Power | Switch to Preview My Lists Add new list [GEOGRAPHIC_DATA]…" at bounding box center [133, 423] width 265 height 778
click at [983, 358] on div "View External Url View External Url Schedule/Manage Callback Start Calls Here R…" at bounding box center [1119, 370] width 348 height 54
click at [987, 372] on link "View External Url" at bounding box center [1012, 370] width 104 height 19
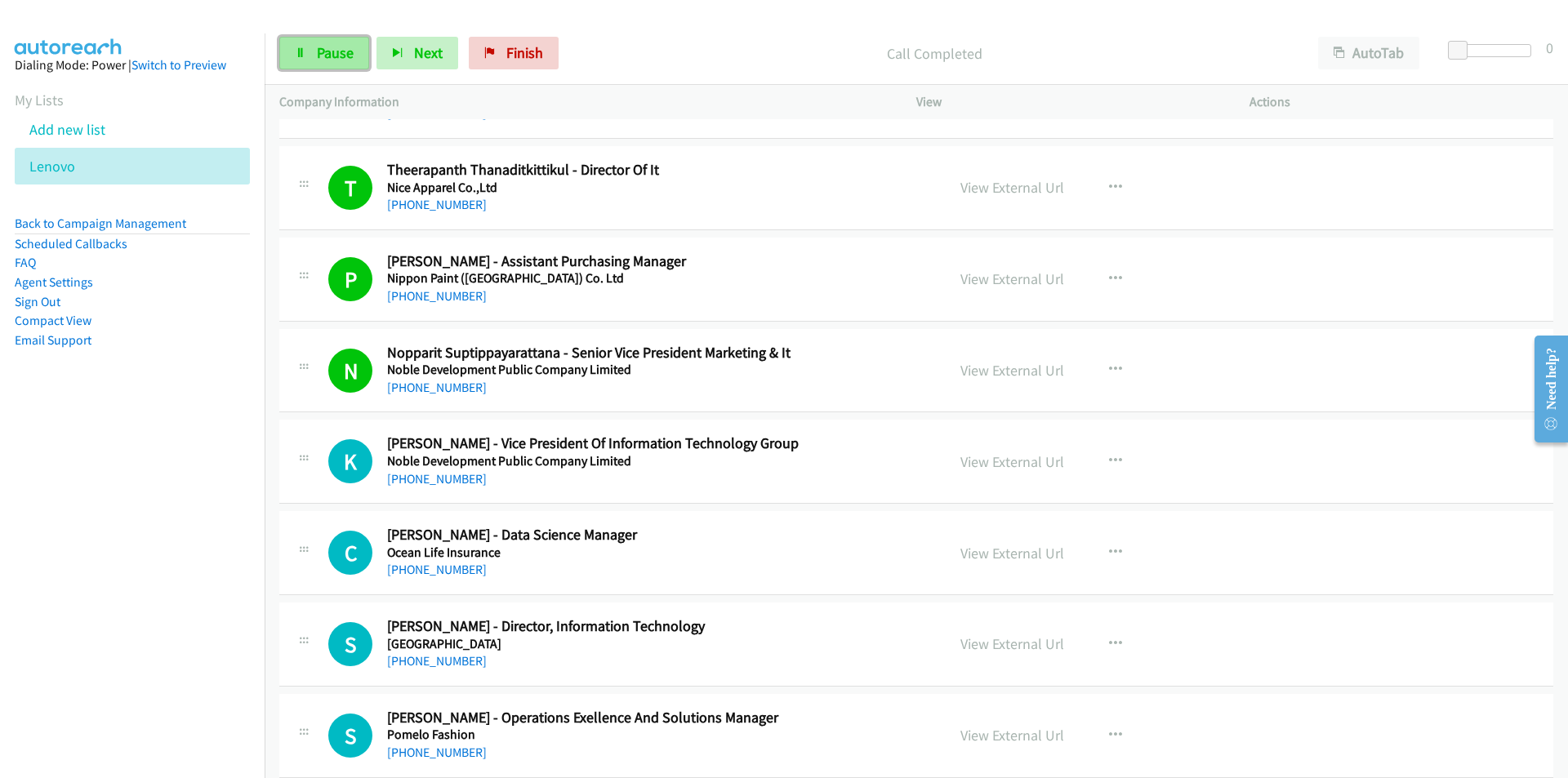
click at [311, 51] on link "Pause" at bounding box center [324, 52] width 90 height 33
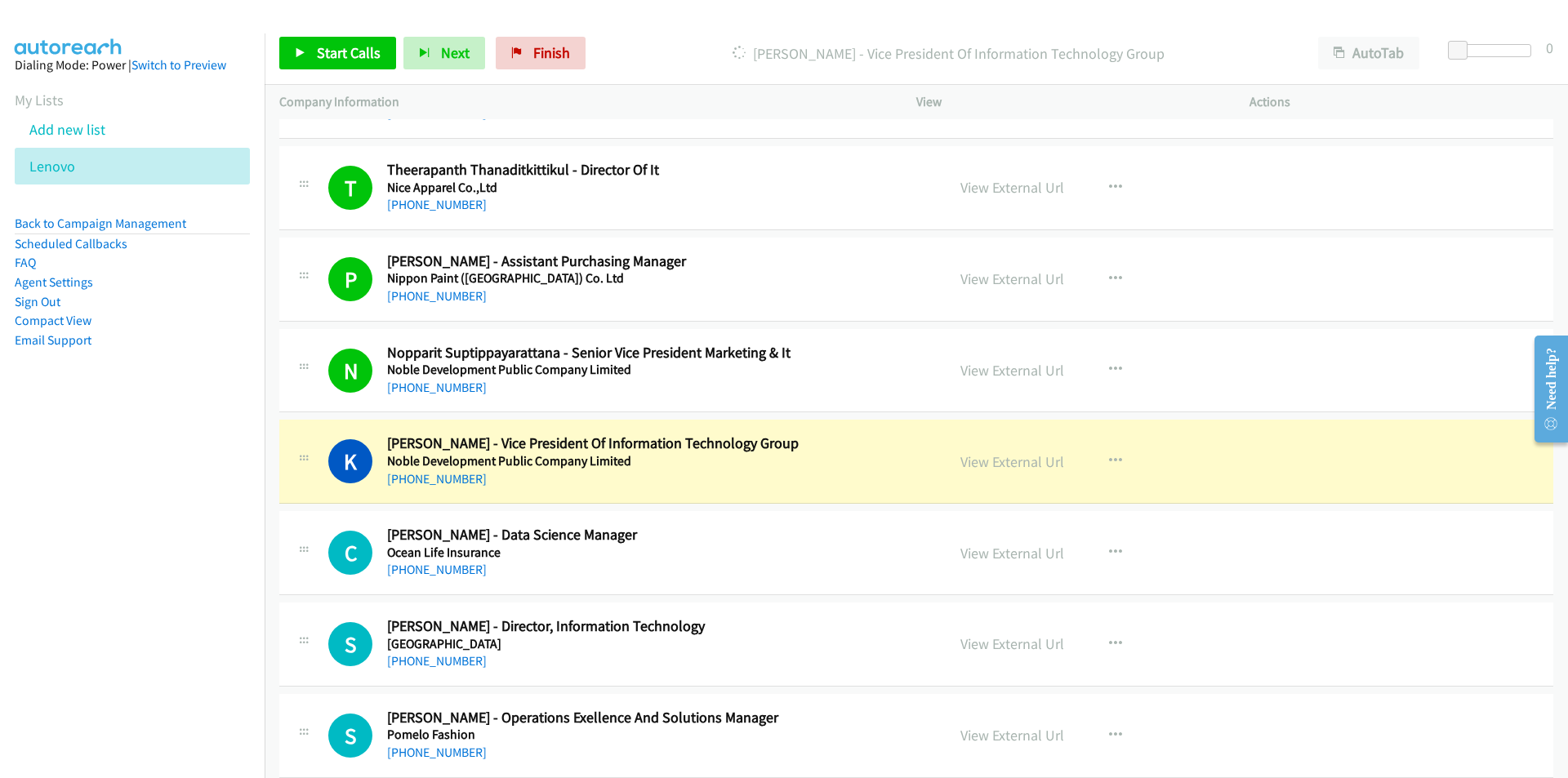
drag, startPoint x: 133, startPoint y: 546, endPoint x: 173, endPoint y: 538, distance: 40.8
click at [133, 546] on nav "Dialing Mode: Power | Switch to Preview My Lists Add new list [GEOGRAPHIC_DATA]…" at bounding box center [133, 423] width 265 height 778
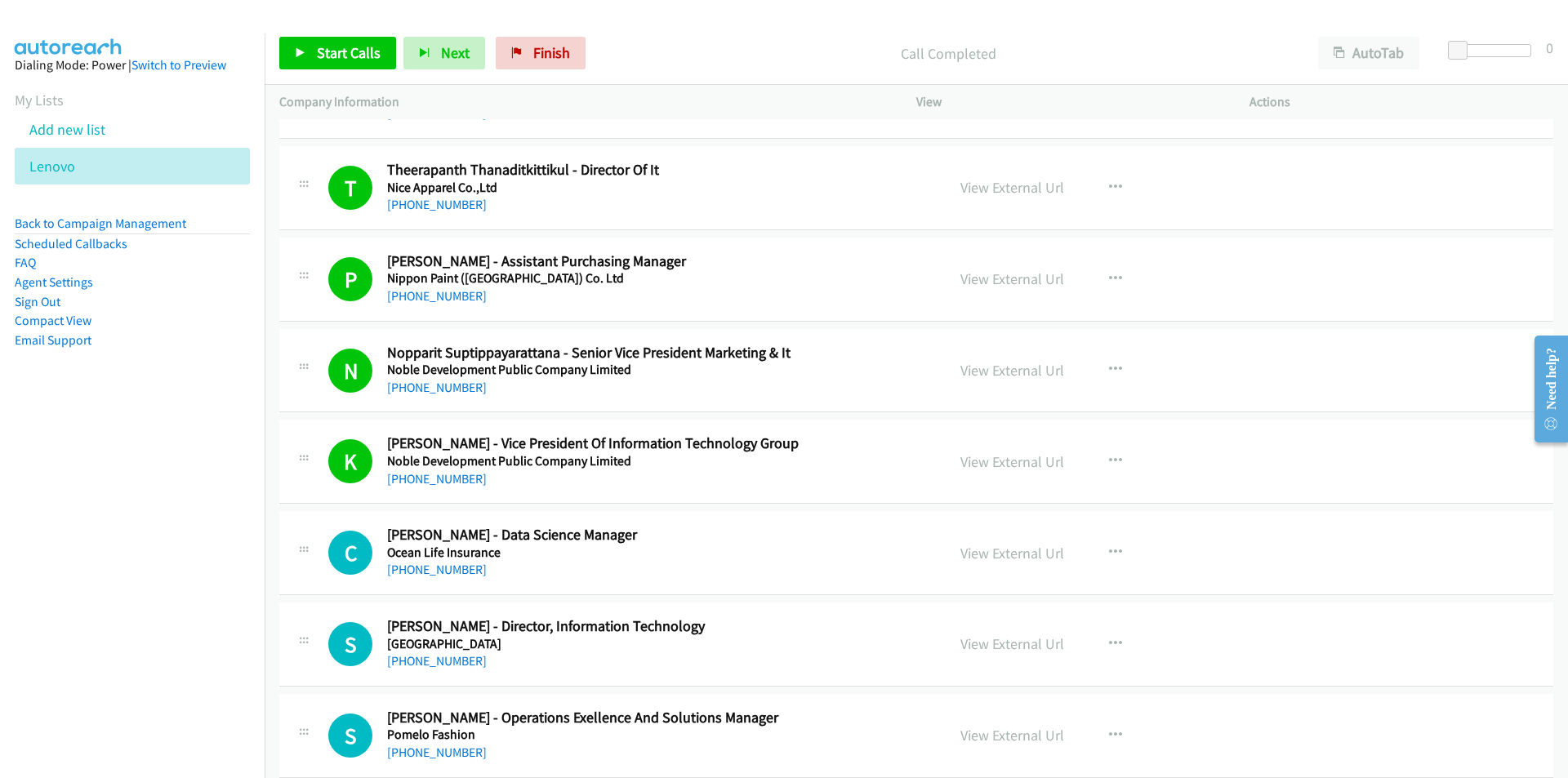
click at [245, 591] on nav "Dialing Mode: Power | Switch to Preview My Lists Add new list [GEOGRAPHIC_DATA]…" at bounding box center [133, 423] width 265 height 778
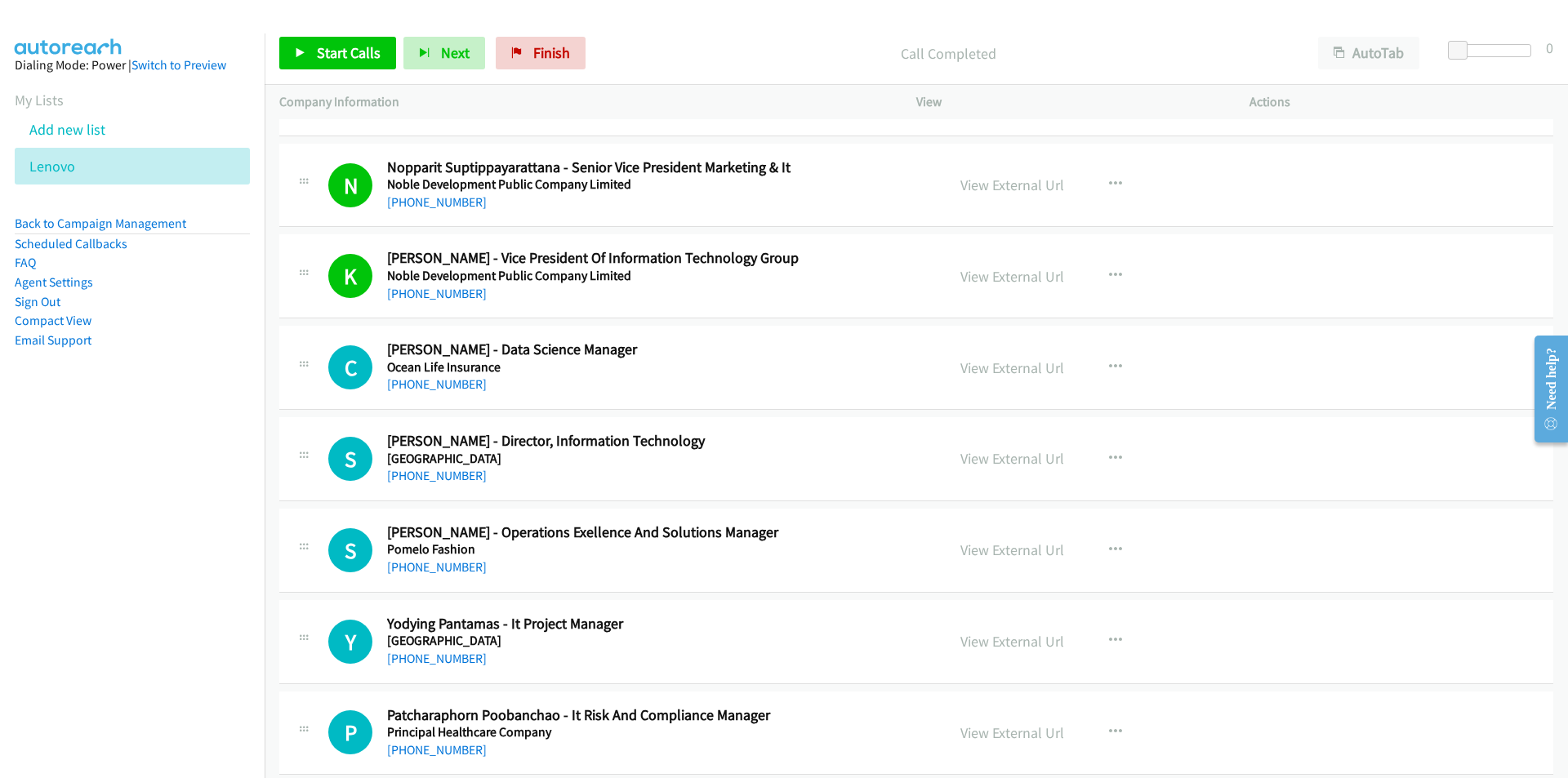
scroll to position [9794, 0]
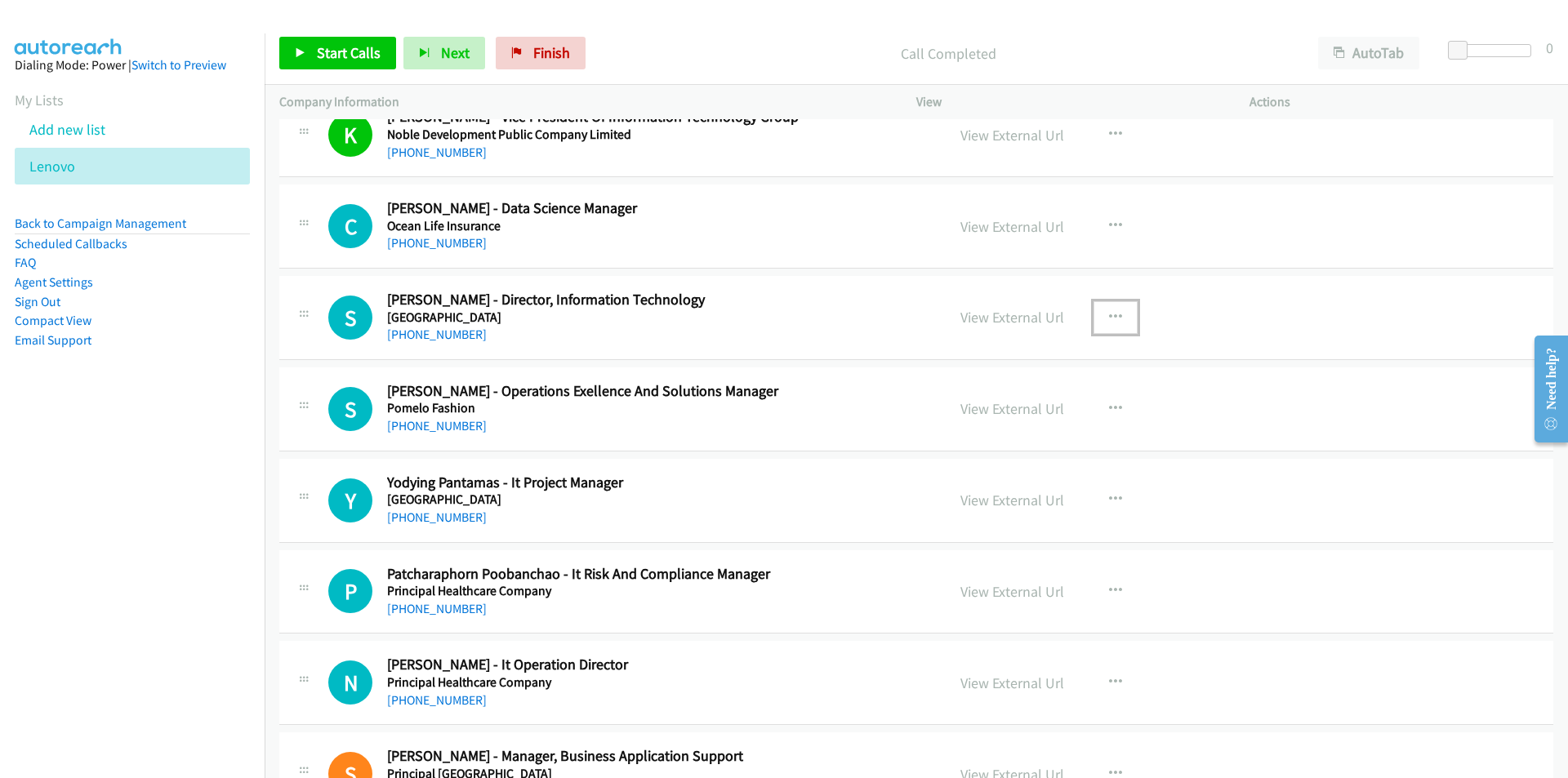
click at [1109, 311] on icon "button" at bounding box center [1115, 317] width 13 height 13
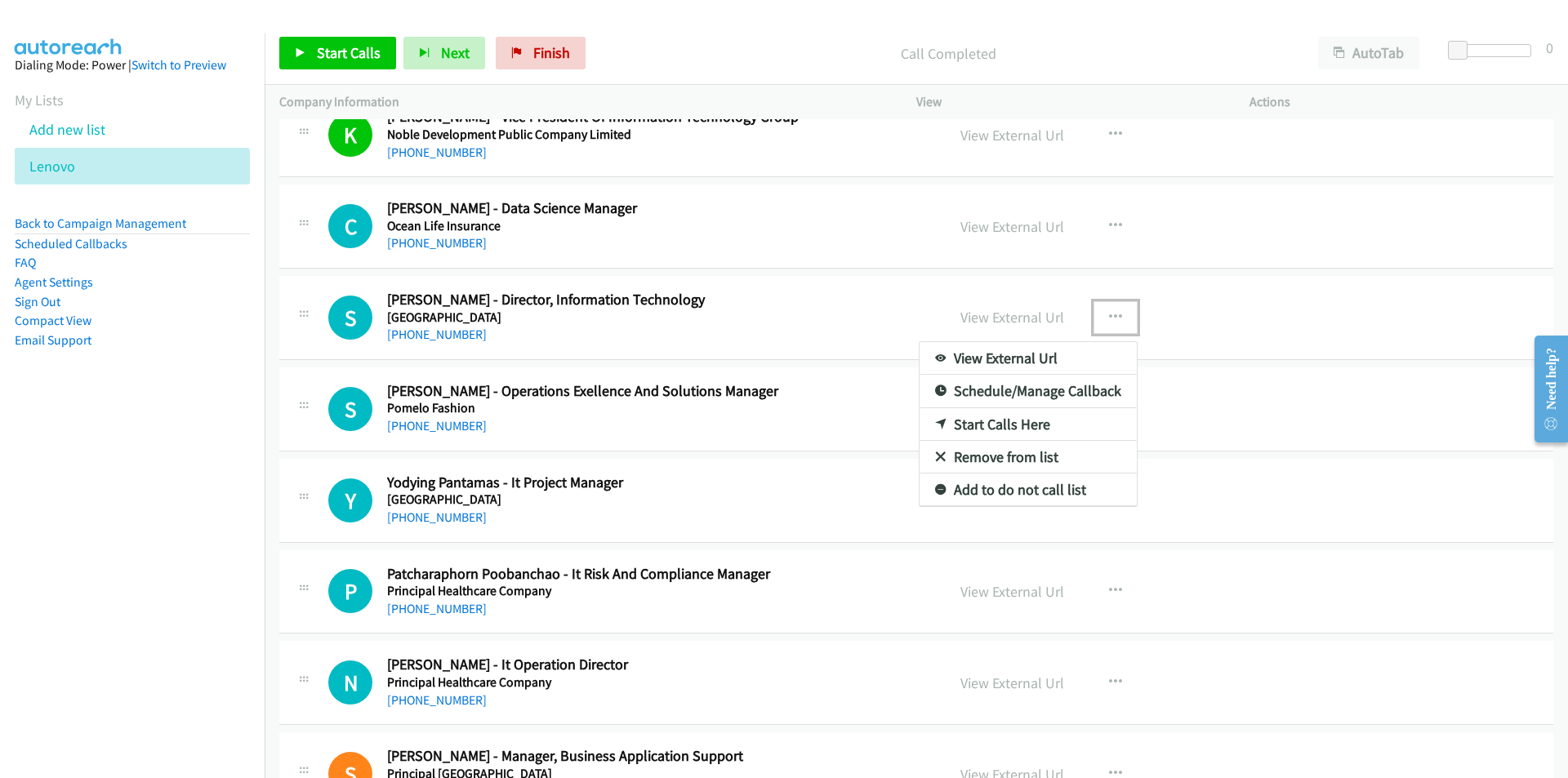
click at [1010, 422] on link "Start Calls Here" at bounding box center [1028, 424] width 217 height 33
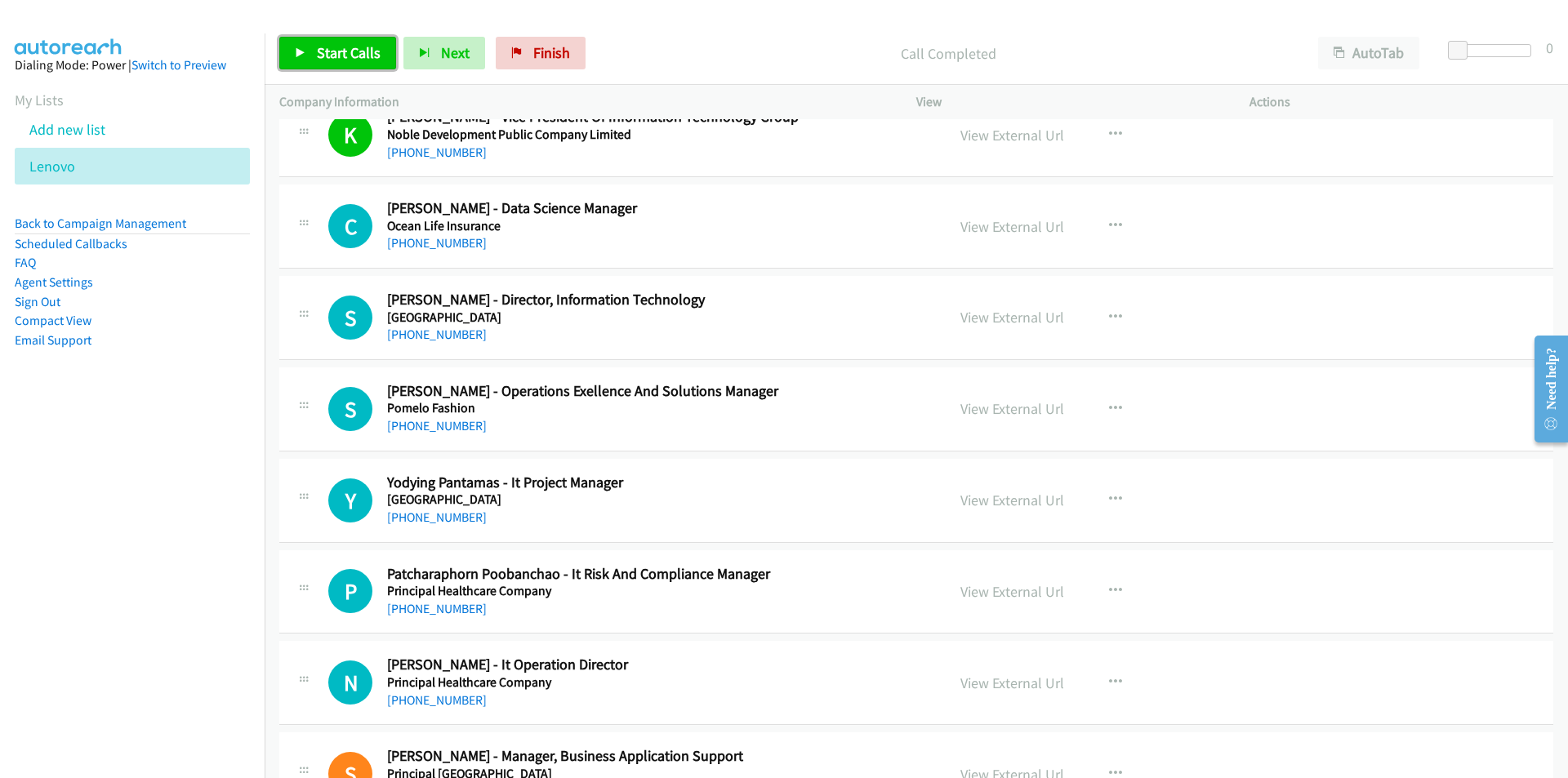
click at [357, 50] on span "Start Calls" at bounding box center [348, 52] width 63 height 19
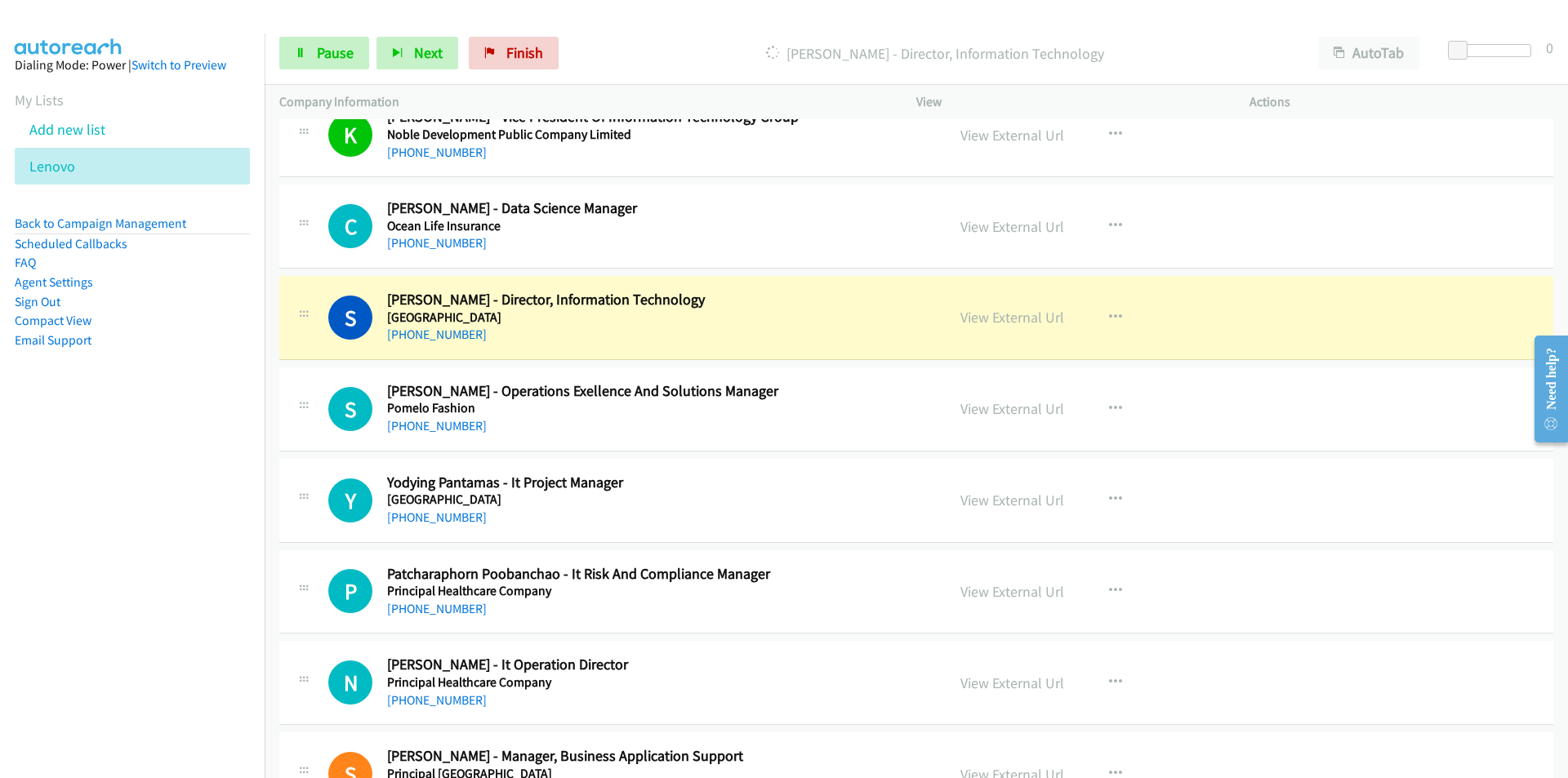
click at [133, 524] on nav "Dialing Mode: Power | Switch to Preview My Lists Add new list [GEOGRAPHIC_DATA]…" at bounding box center [133, 423] width 265 height 778
click at [286, 39] on link "Pause" at bounding box center [324, 52] width 90 height 33
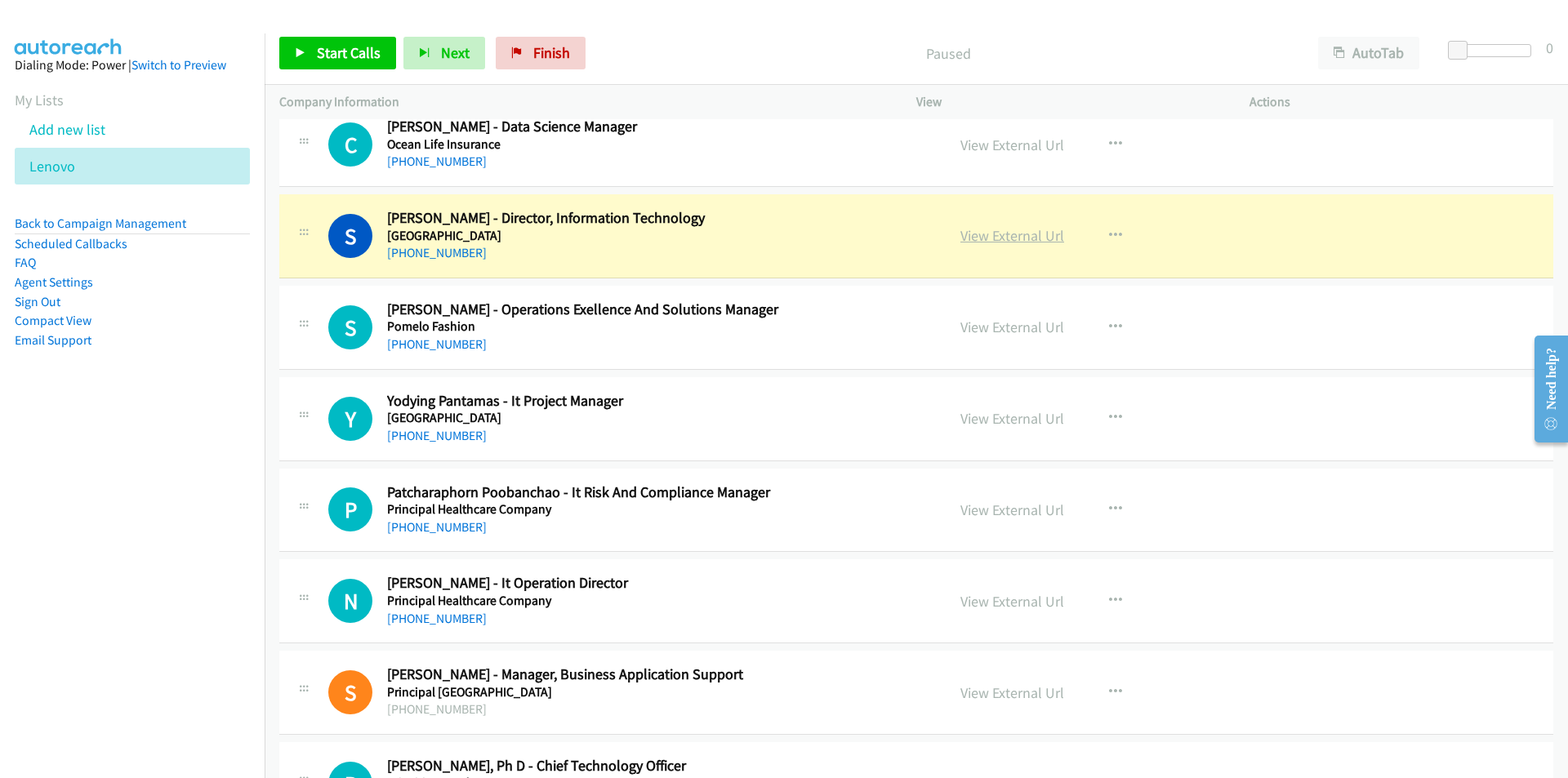
click at [1024, 233] on link "View External Url" at bounding box center [1012, 235] width 104 height 19
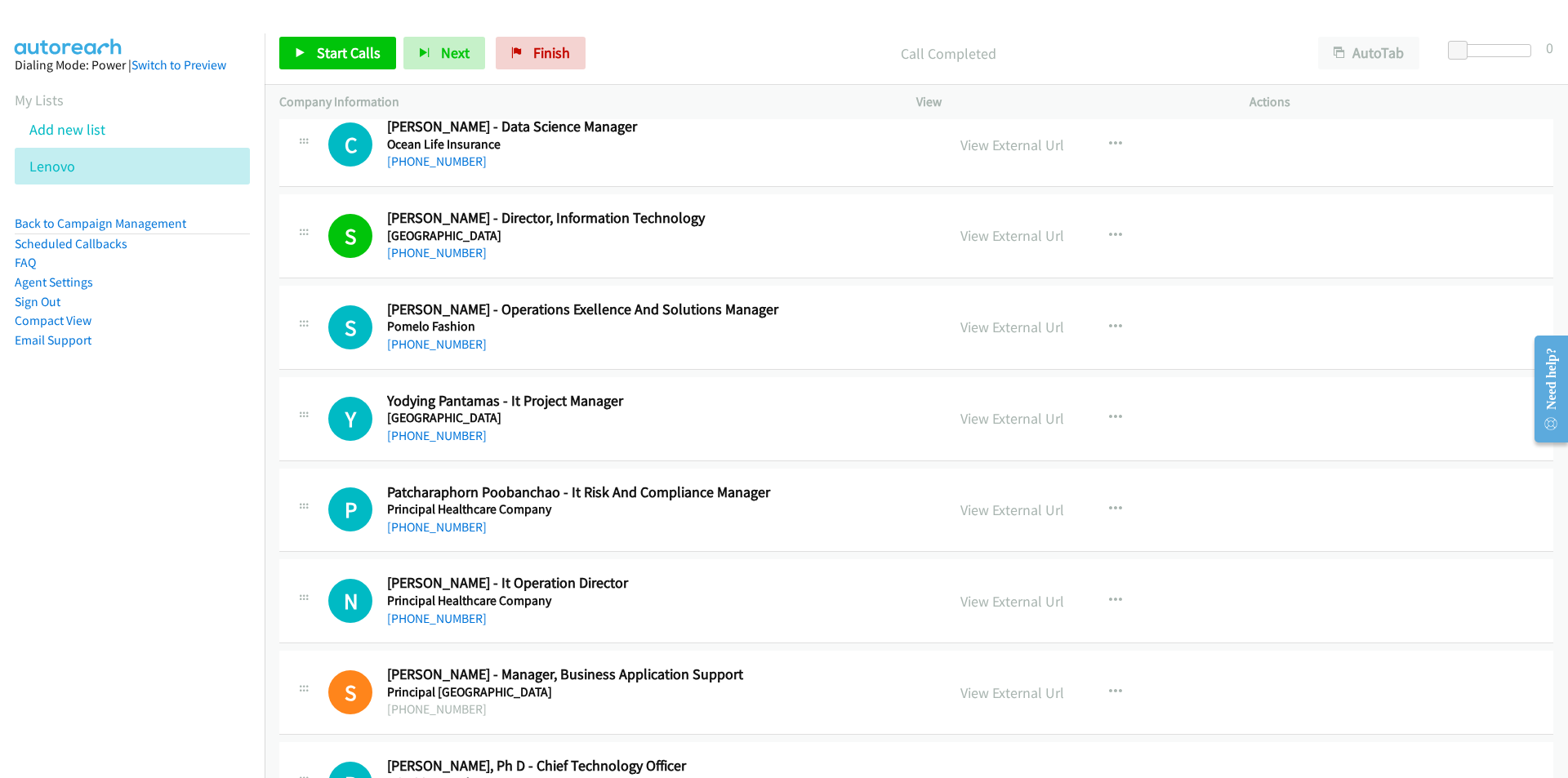
drag, startPoint x: 981, startPoint y: 416, endPoint x: 941, endPoint y: 252, distance: 168.8
click at [133, 512] on nav "Dialing Mode: Power | Switch to Preview My Lists Add new list [GEOGRAPHIC_DATA]…" at bounding box center [133, 423] width 265 height 778
click at [998, 421] on link "View External Url" at bounding box center [1012, 418] width 104 height 19
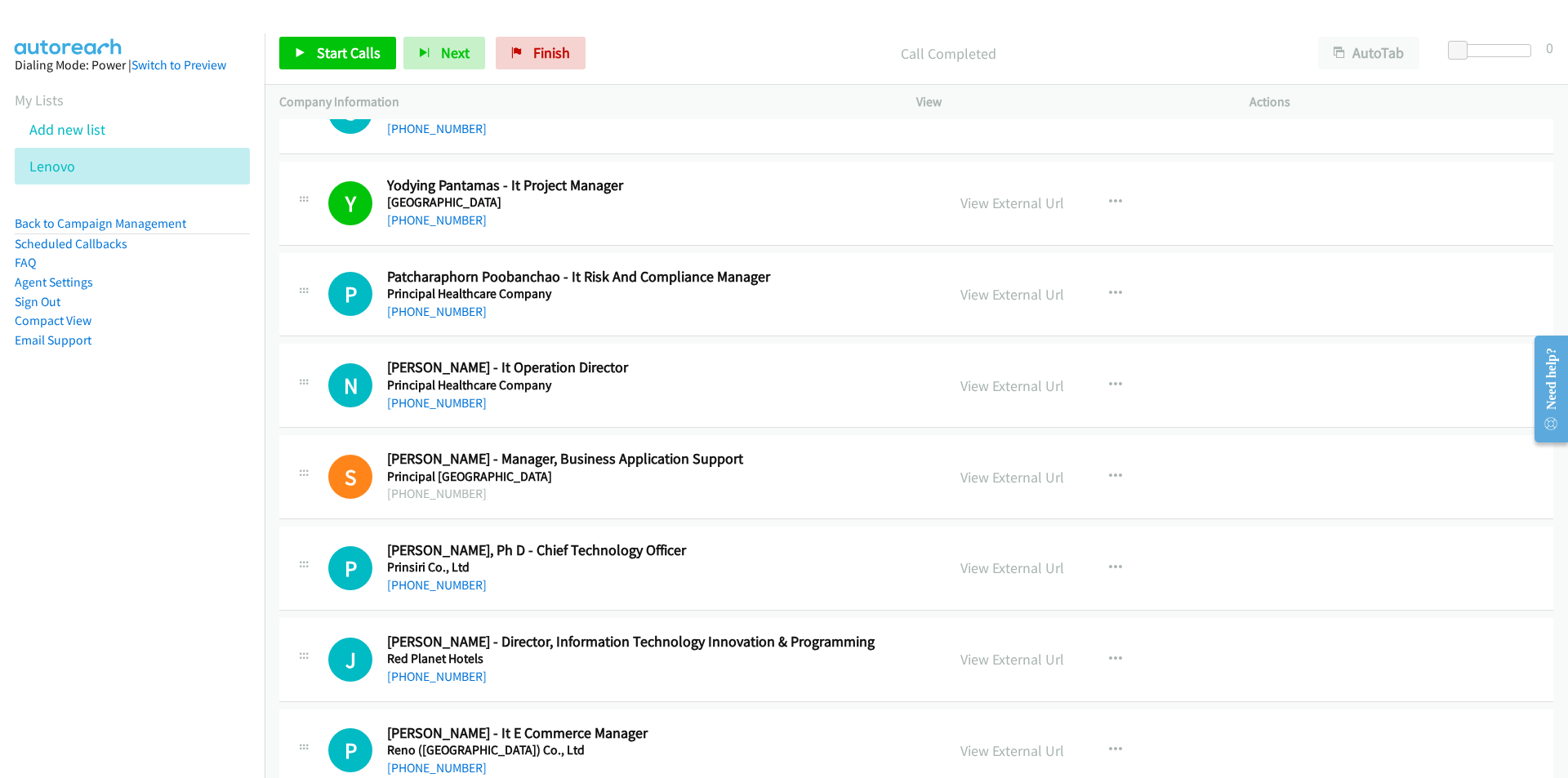
scroll to position [10121, 0]
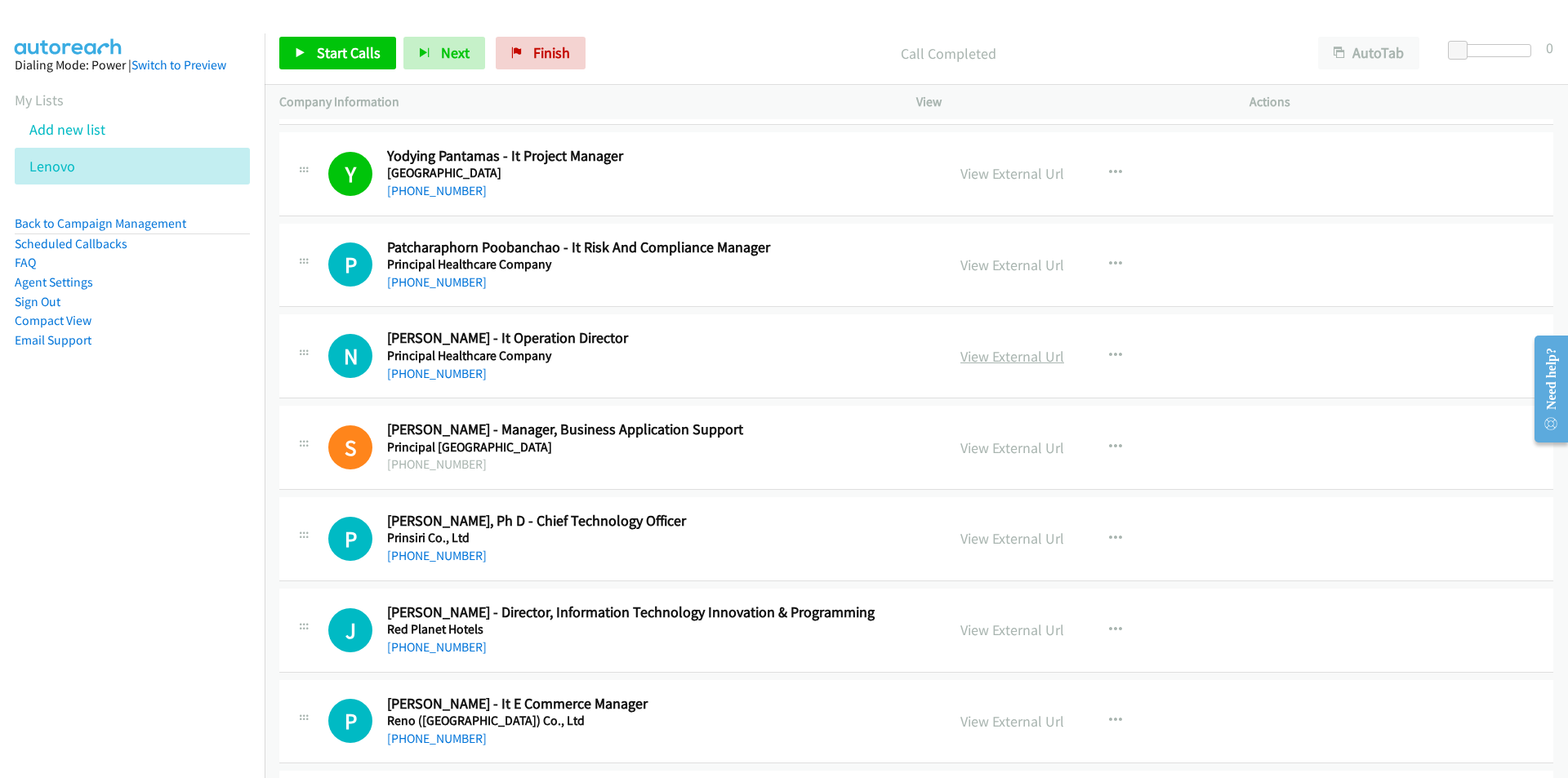
click at [1001, 358] on link "View External Url" at bounding box center [1012, 356] width 104 height 19
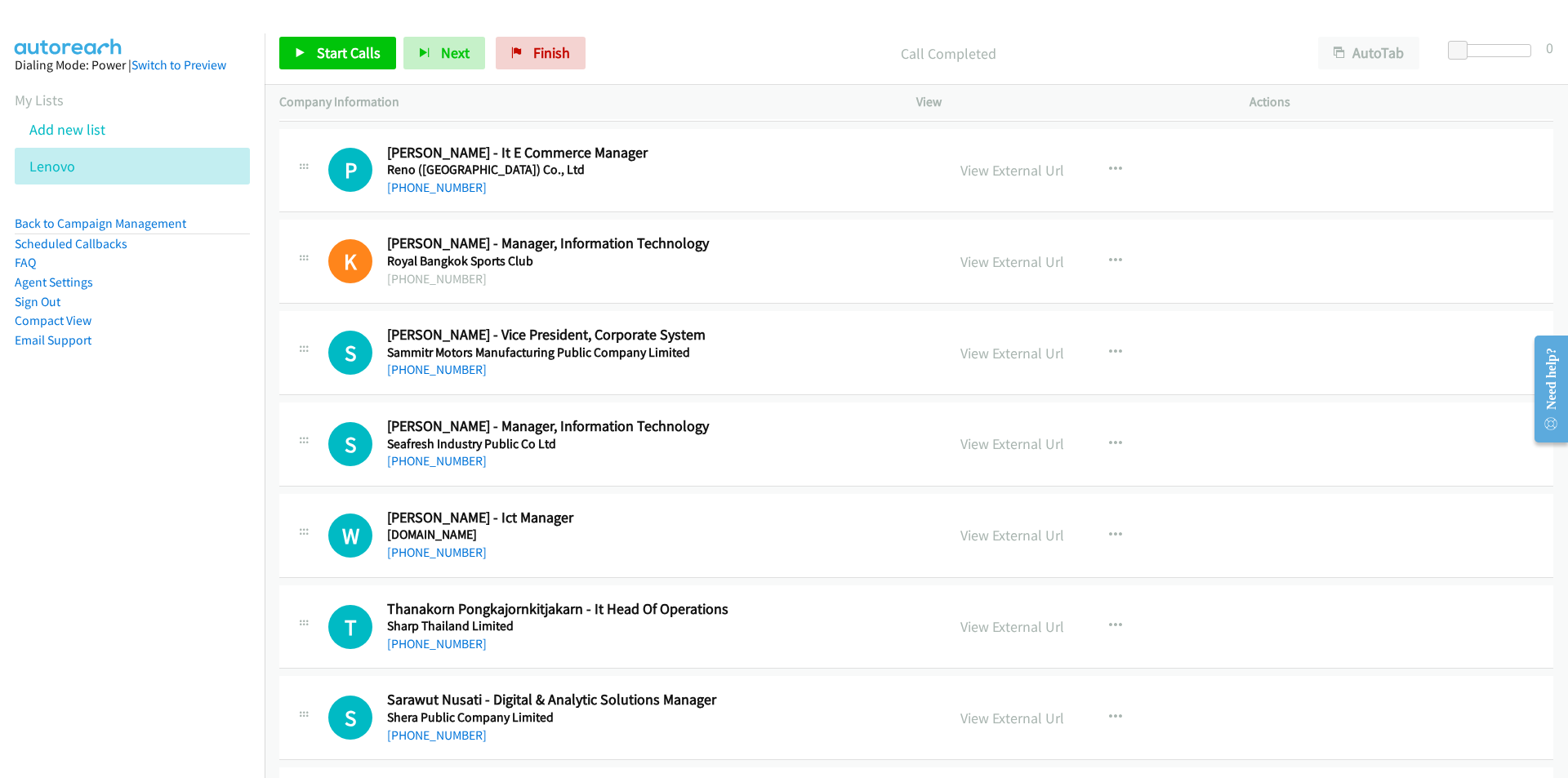
scroll to position [10692, 0]
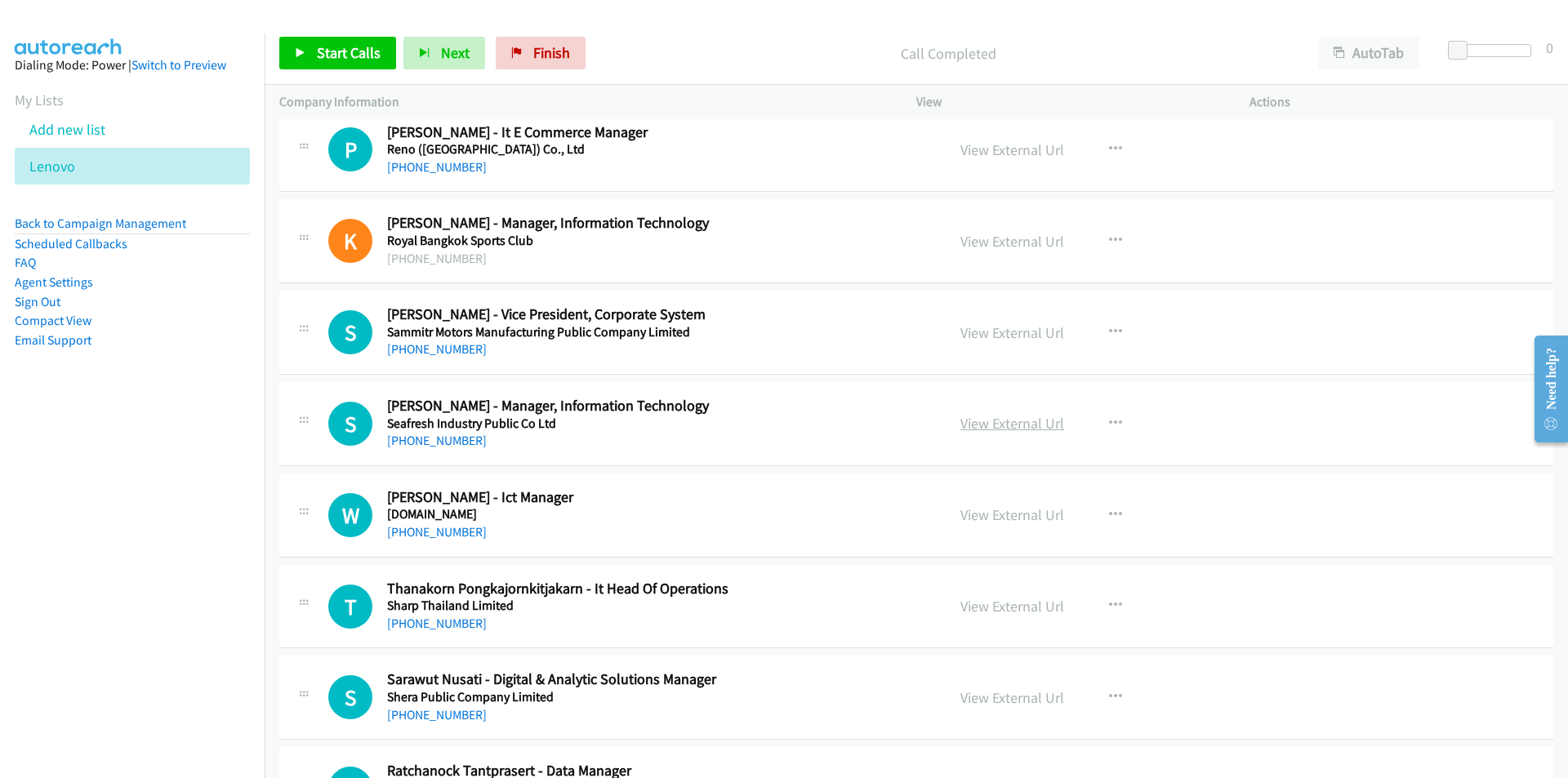
click at [1004, 427] on link "View External Url" at bounding box center [1012, 424] width 104 height 19
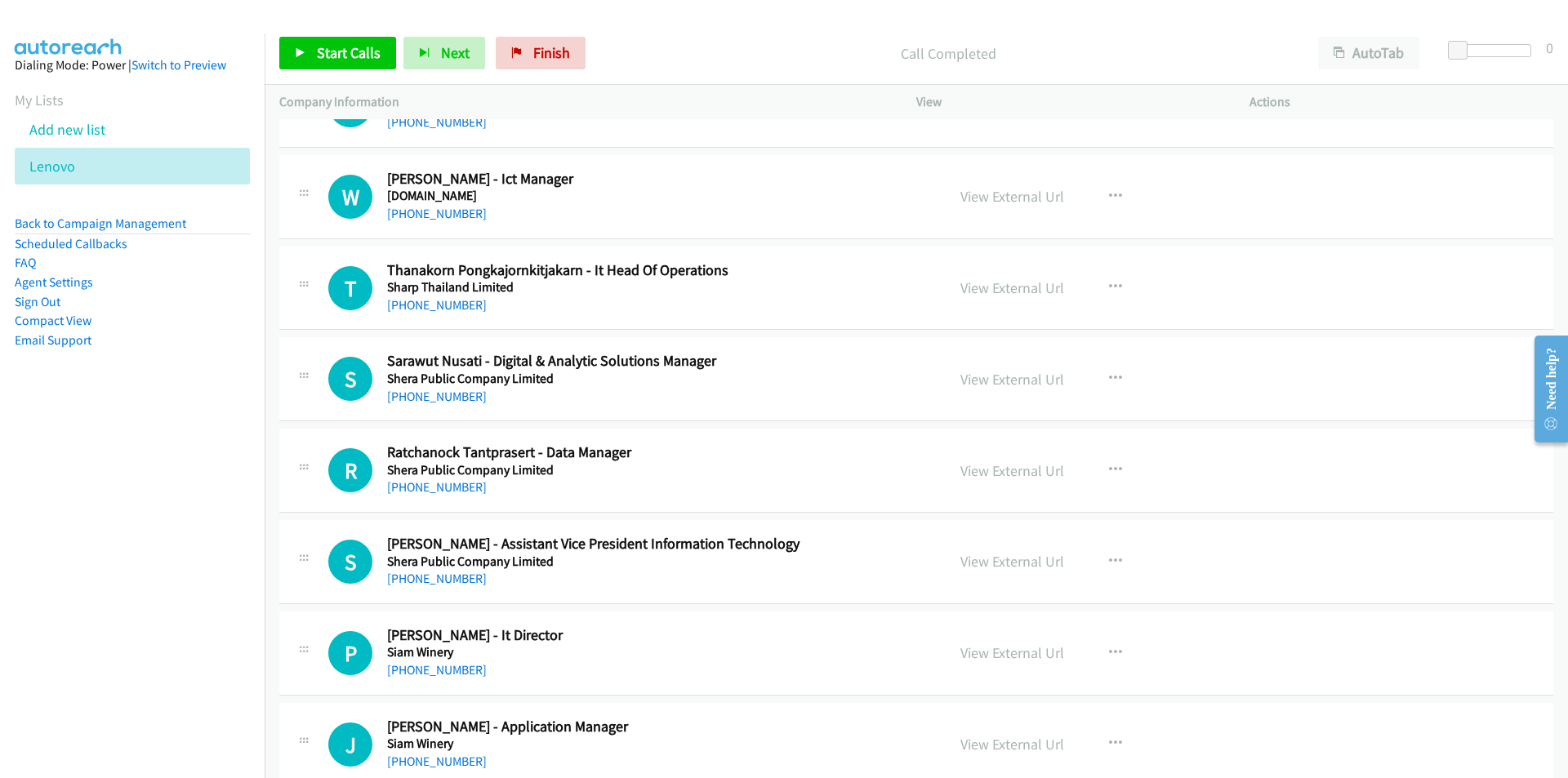
scroll to position [11019, 0]
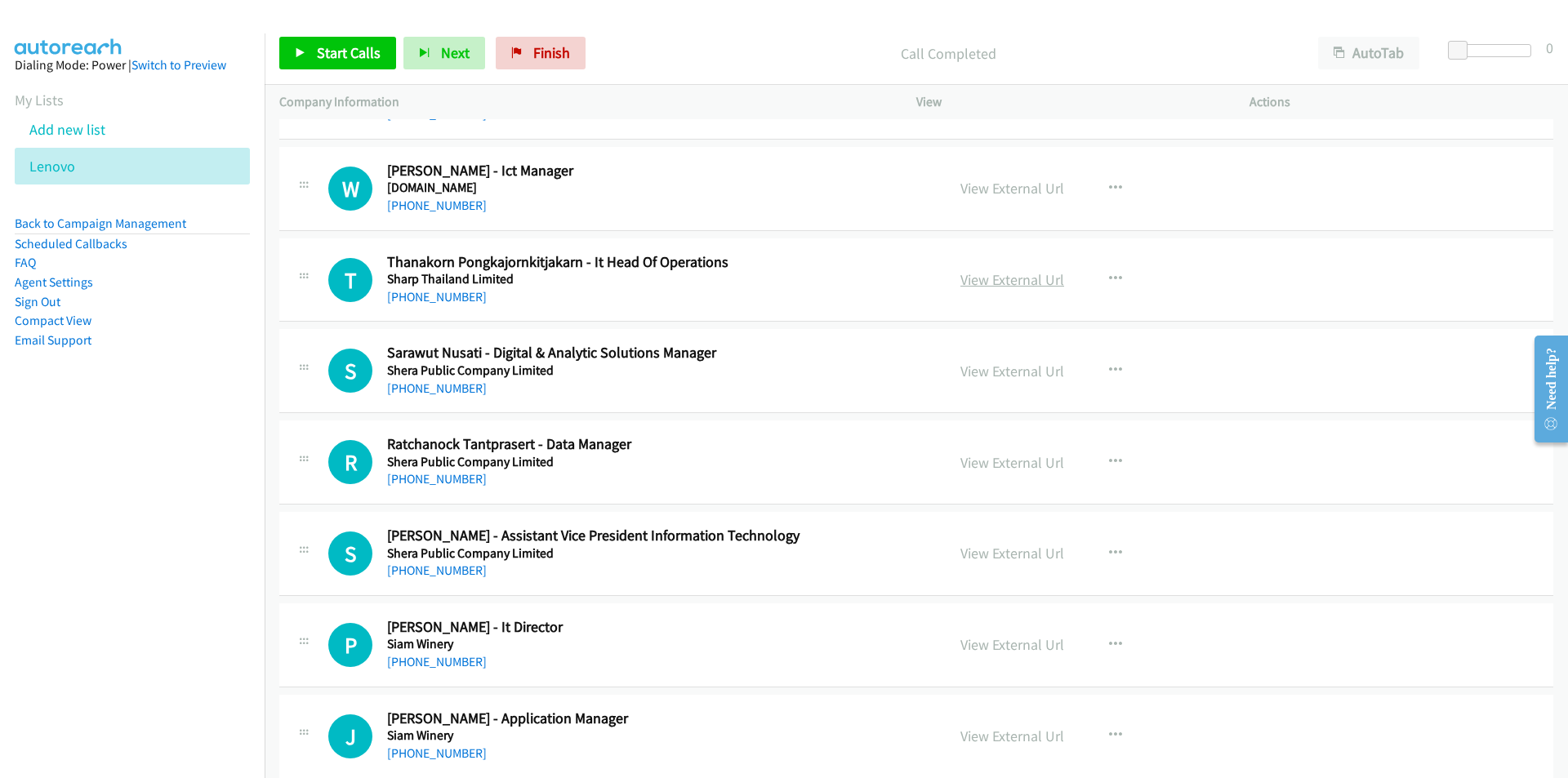
click at [1015, 284] on link "View External Url" at bounding box center [1012, 280] width 104 height 19
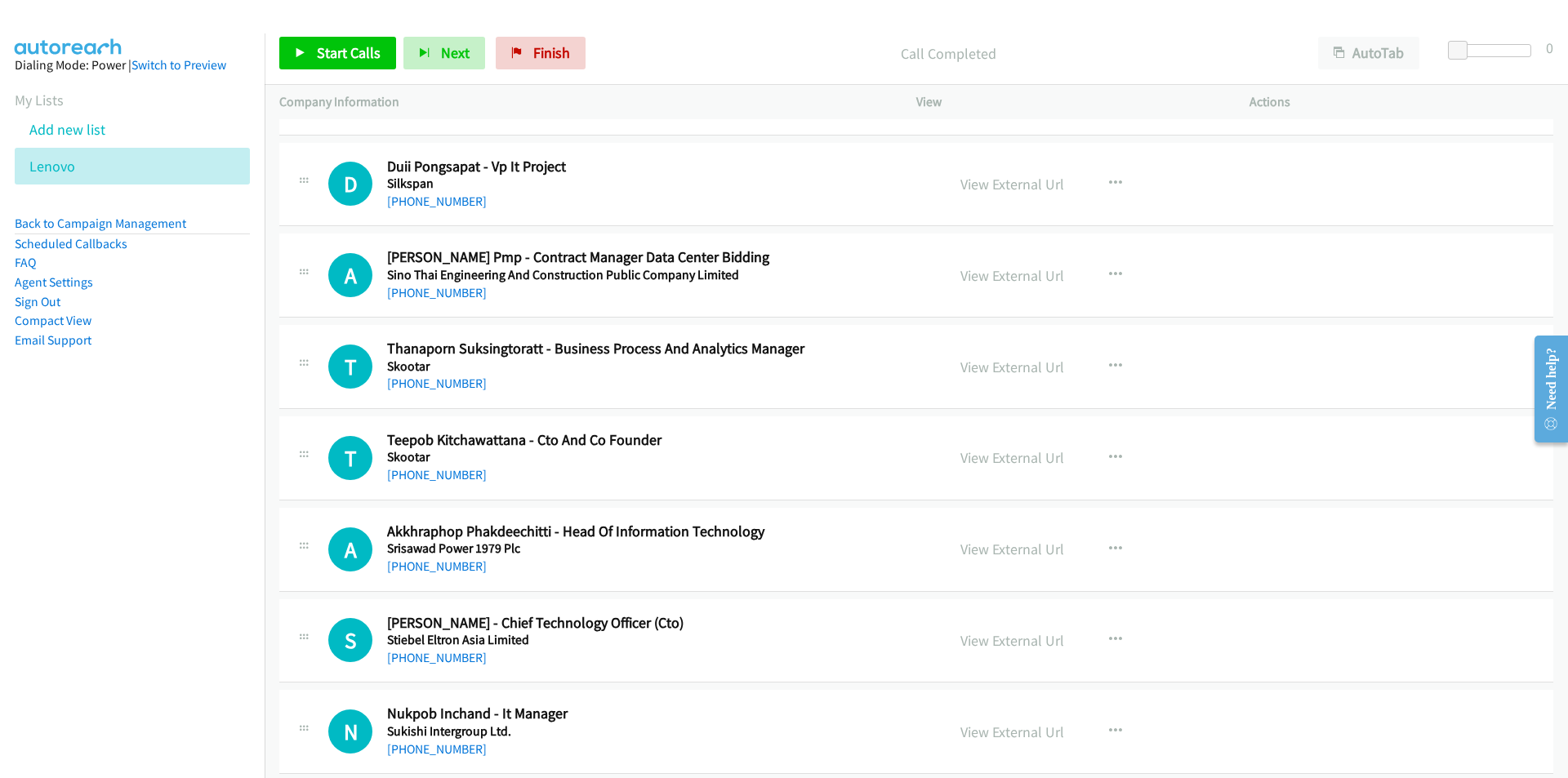
scroll to position [11672, 0]
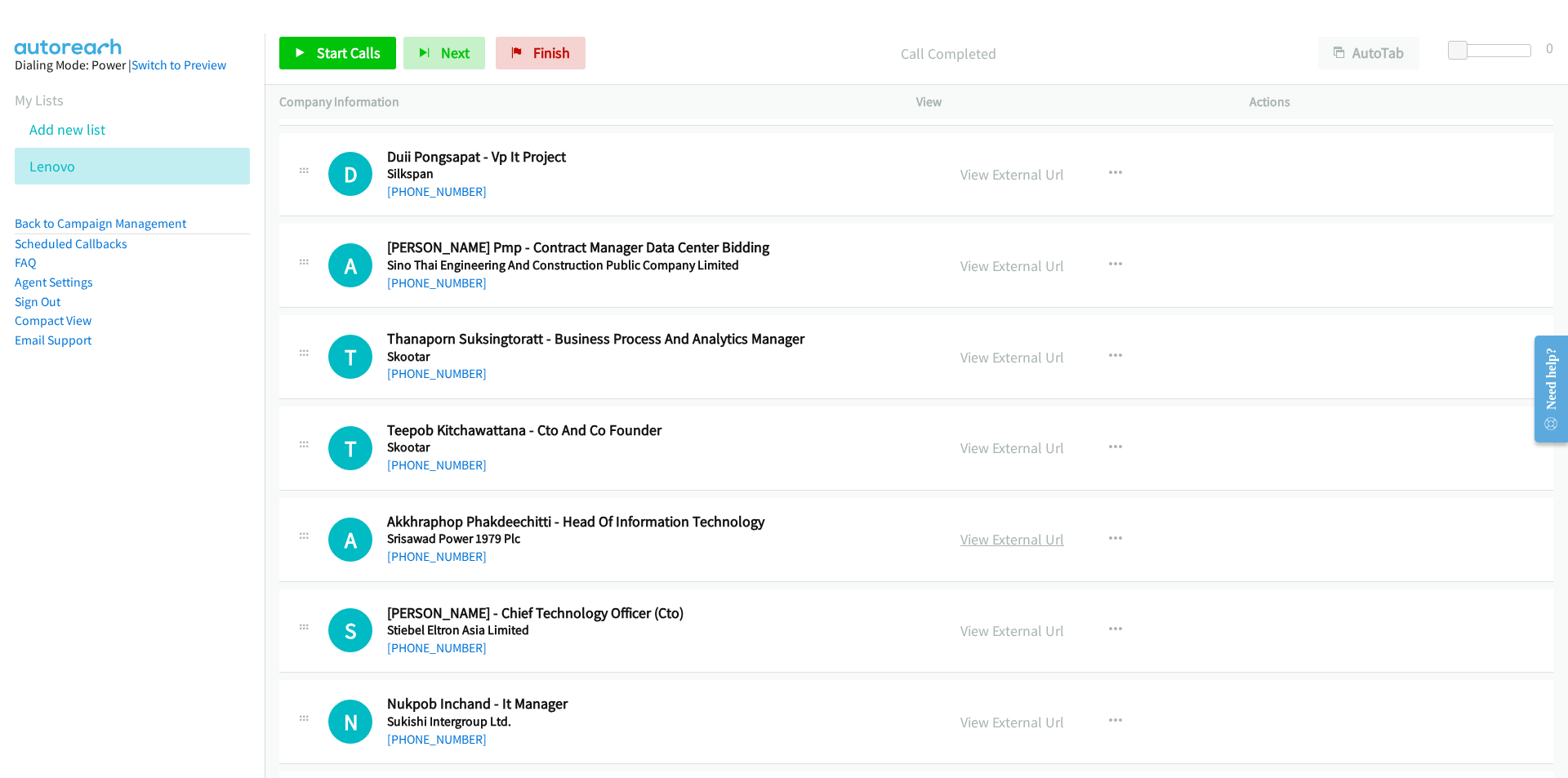
click at [1015, 545] on link "View External Url" at bounding box center [1012, 539] width 104 height 19
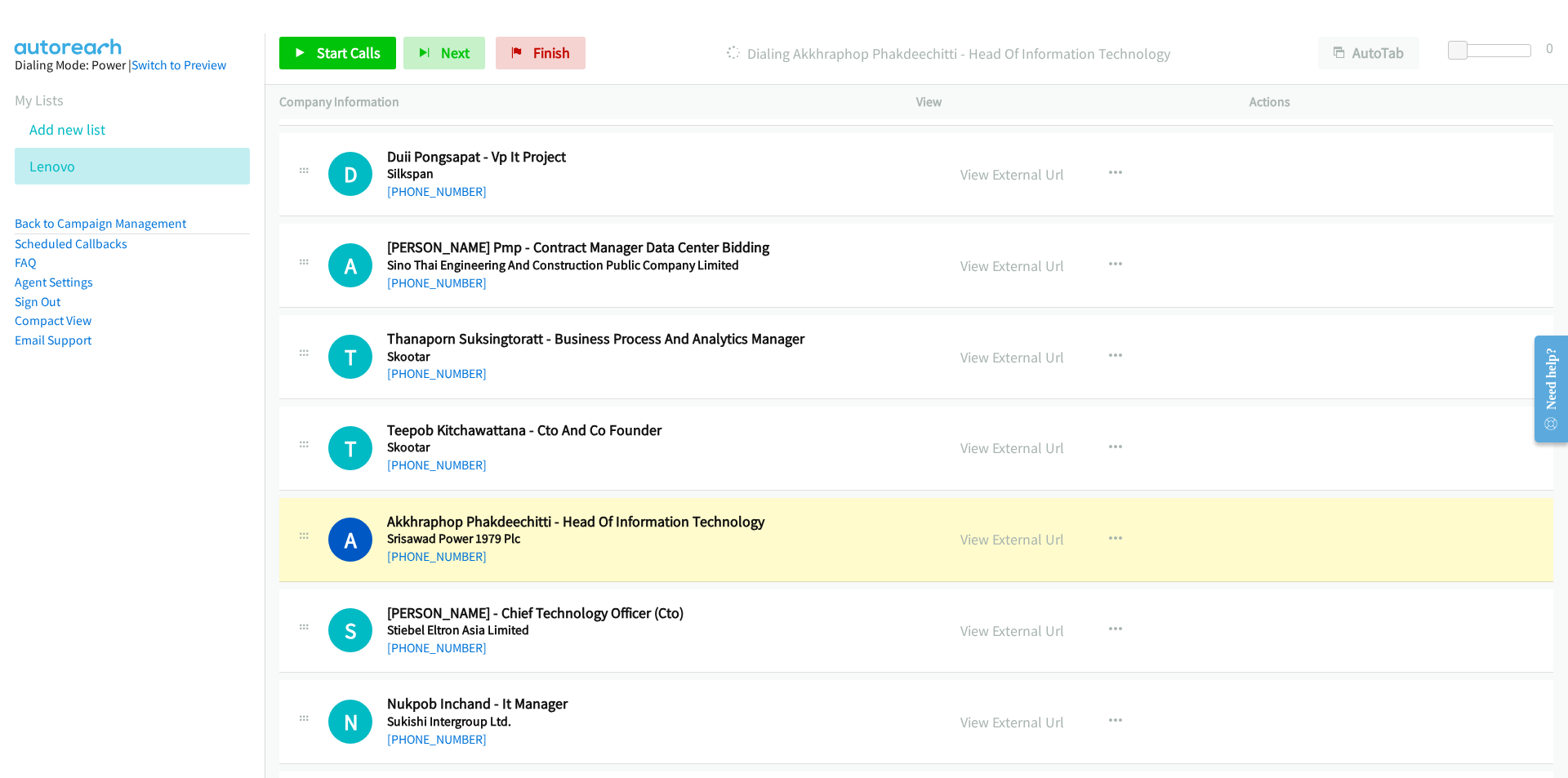
click at [166, 566] on nav "Dialing Mode: Power | Switch to Preview My Lists Add new list [GEOGRAPHIC_DATA]…" at bounding box center [133, 423] width 265 height 778
